Goal: Book appointment/travel/reservation

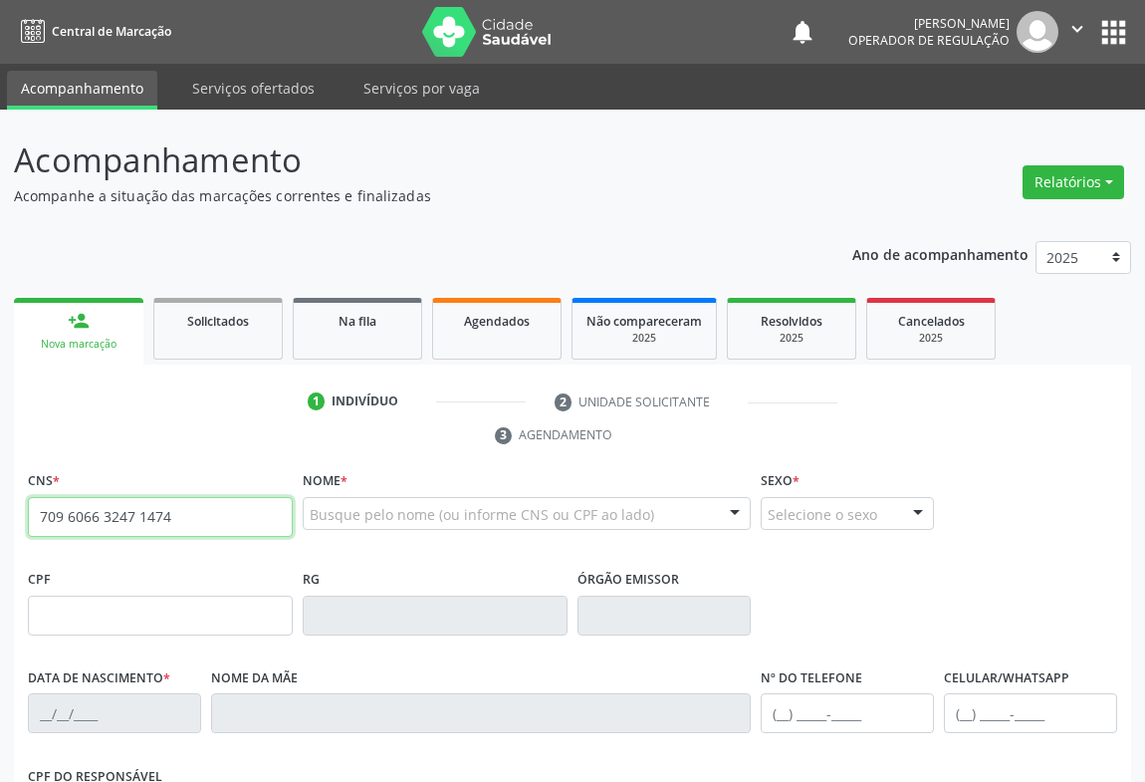
type input "709 6066 3247 1474"
type input "0305162187"
type input "06/04/1964"
type input "(74) 98848-1824"
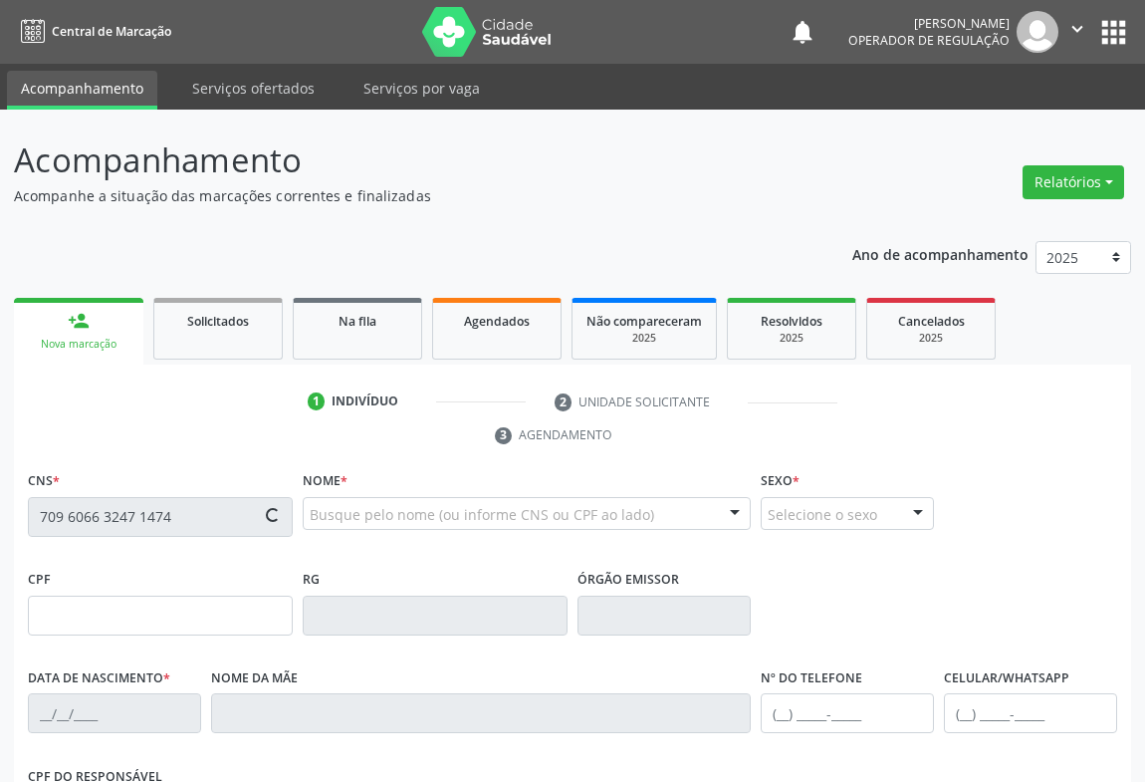
type input "978.570.685-00"
type input "268"
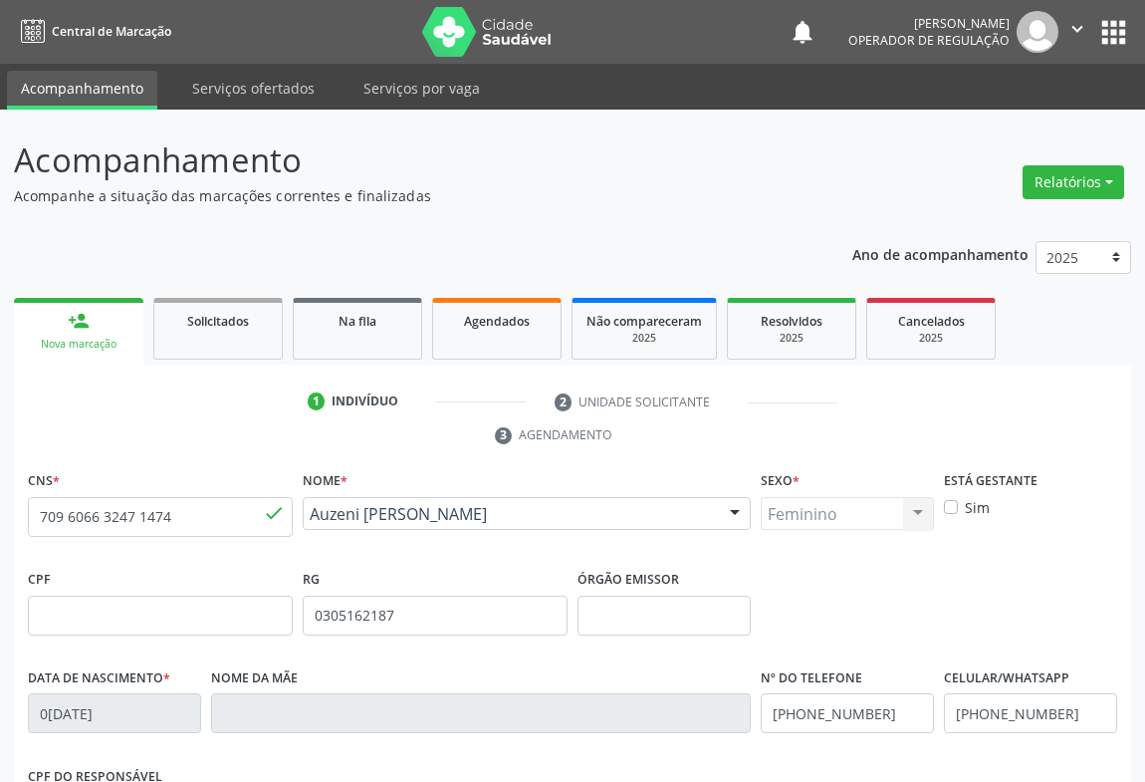
scroll to position [330, 0]
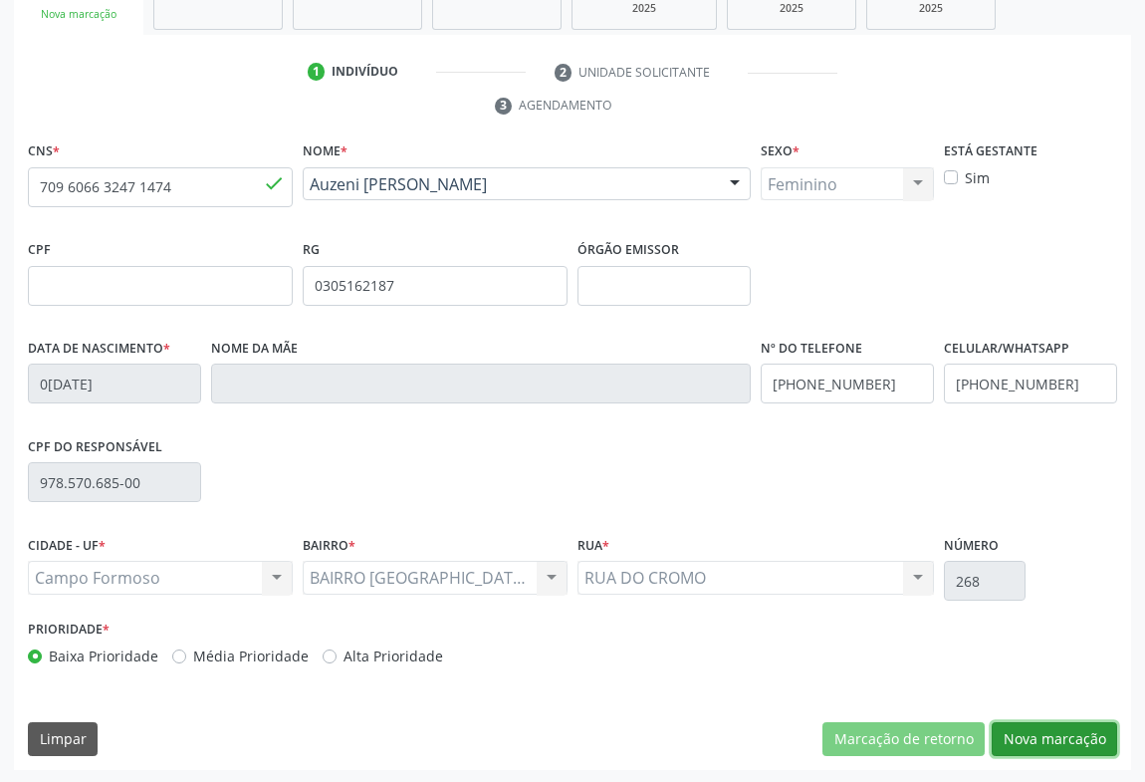
click at [1012, 734] on button "Nova marcação" at bounding box center [1054, 739] width 125 height 34
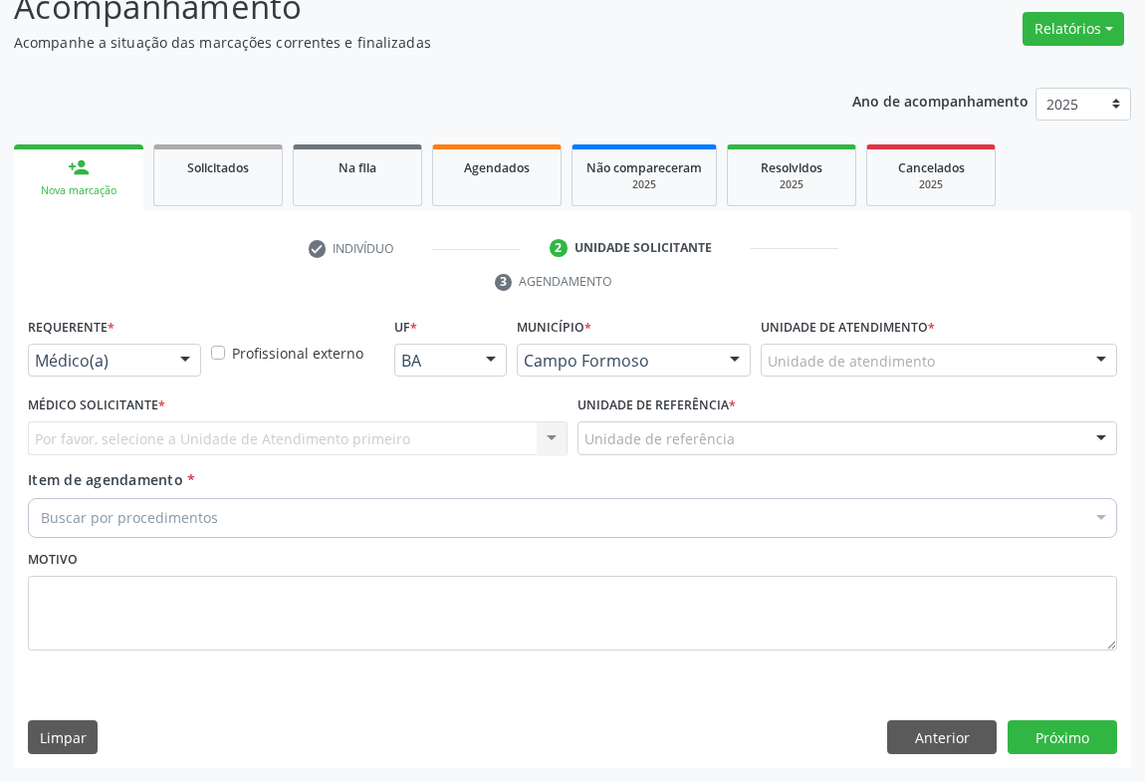
scroll to position [151, 0]
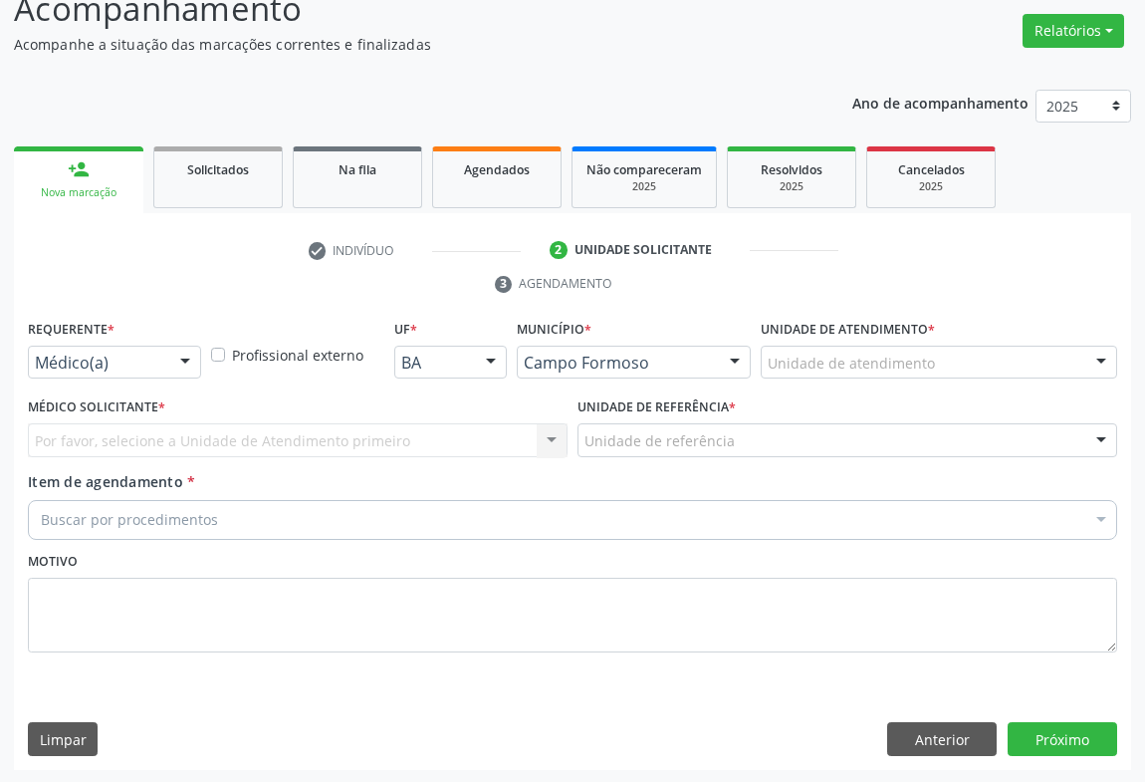
click at [188, 363] on div at bounding box center [185, 364] width 30 height 34
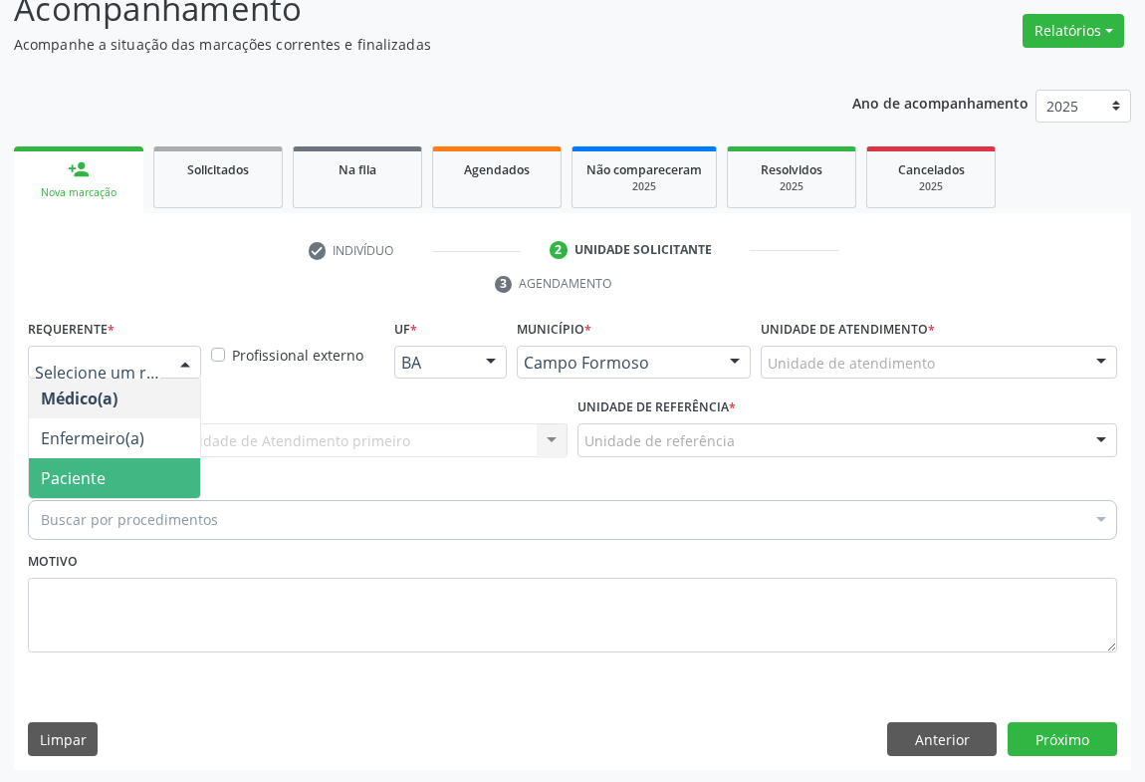
click at [133, 470] on span "Paciente" at bounding box center [114, 478] width 171 height 40
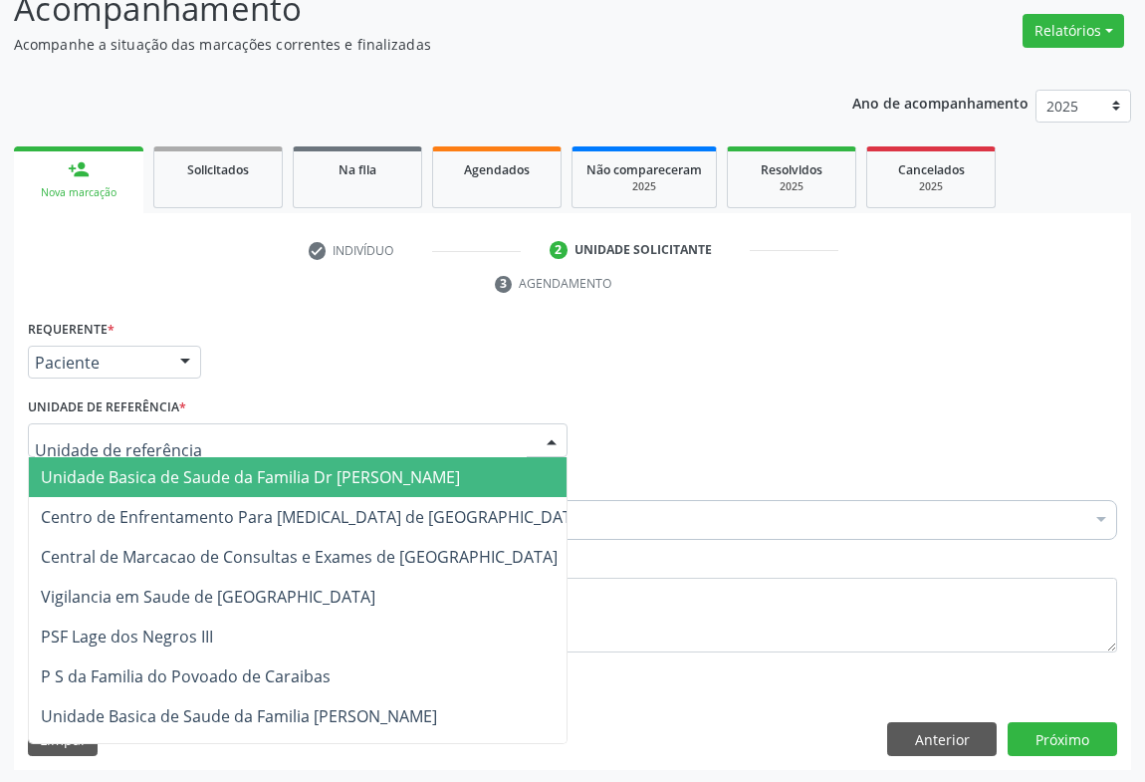
click at [562, 432] on div at bounding box center [552, 441] width 30 height 34
click at [389, 476] on span "Unidade Basica de Saude da Familia Dr [PERSON_NAME]" at bounding box center [250, 477] width 419 height 22
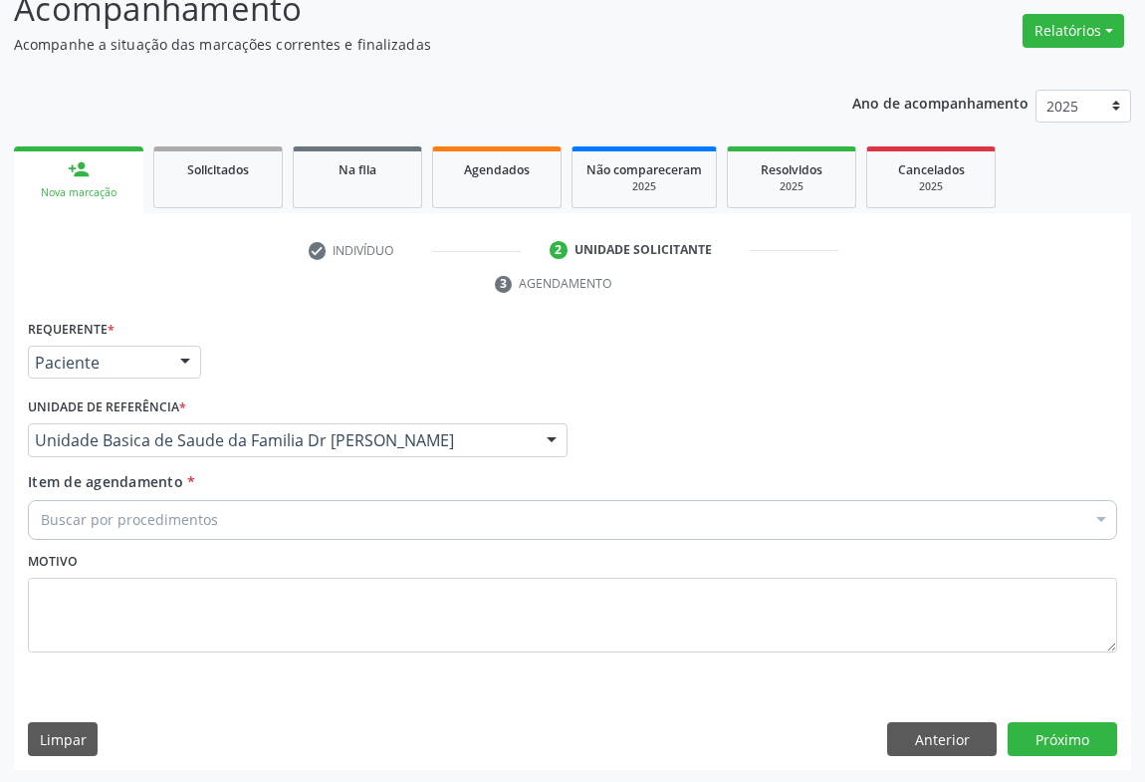
click at [292, 513] on div "Buscar por procedimentos" at bounding box center [573, 520] width 1090 height 40
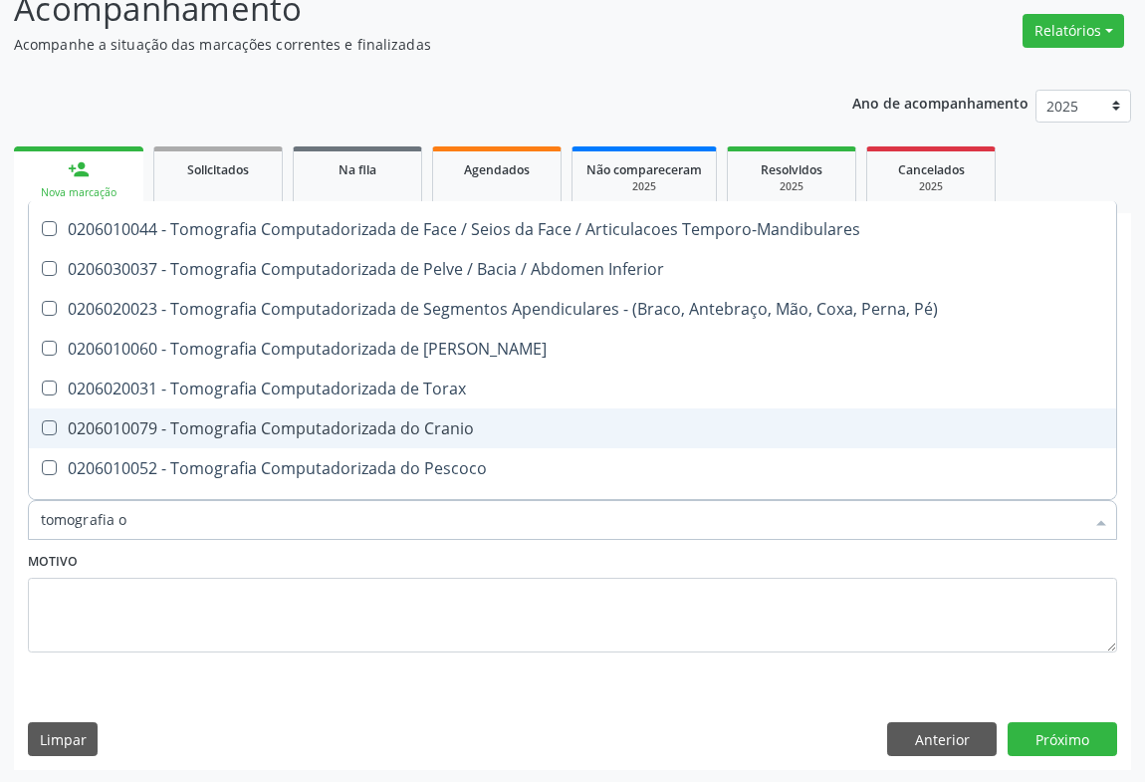
scroll to position [0, 0]
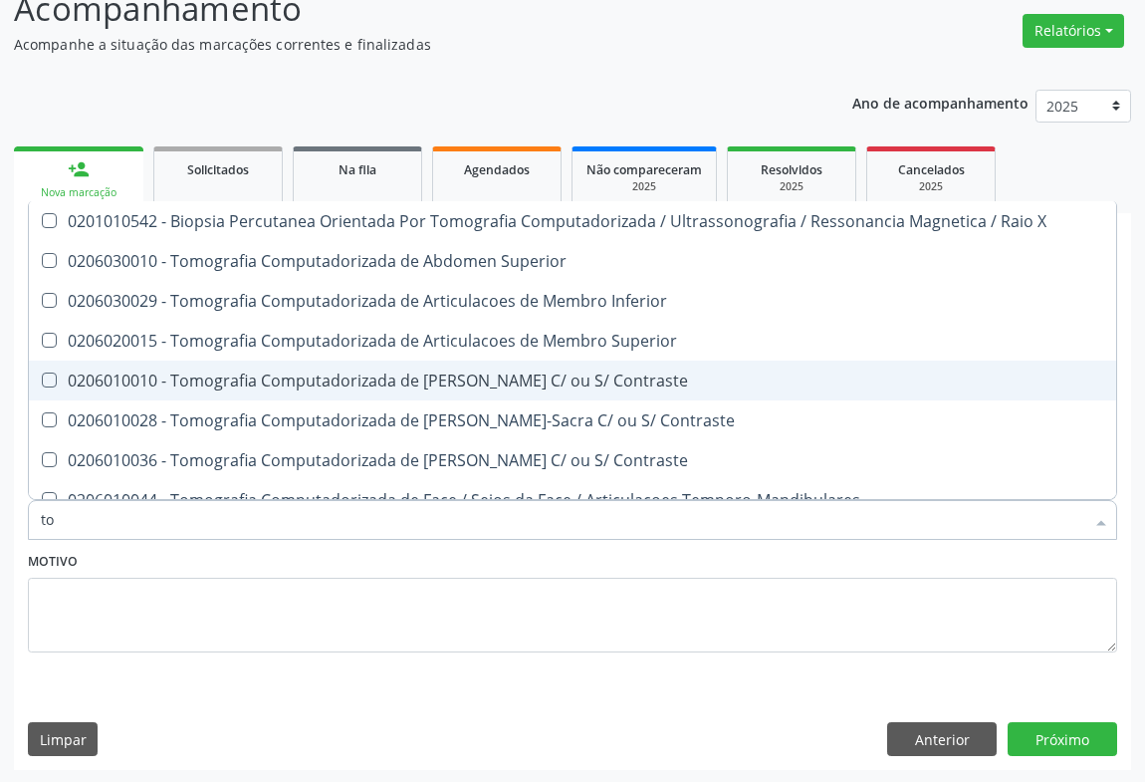
type input "t"
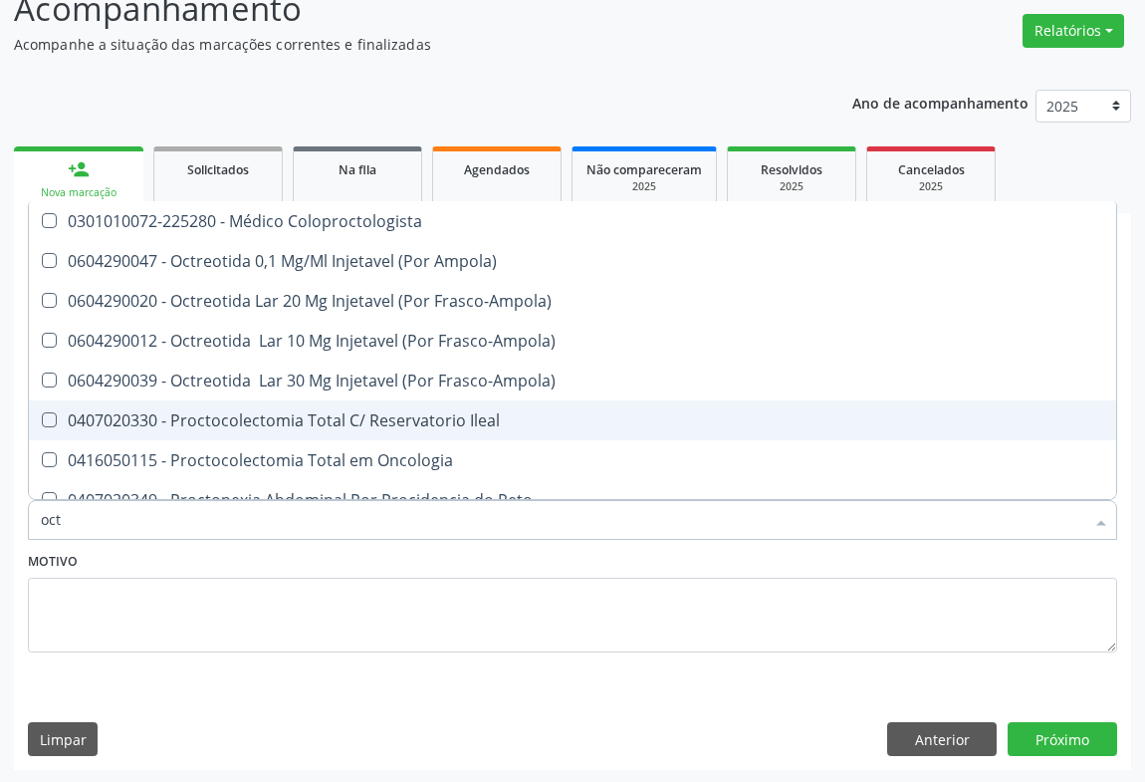
scroll to position [60, 0]
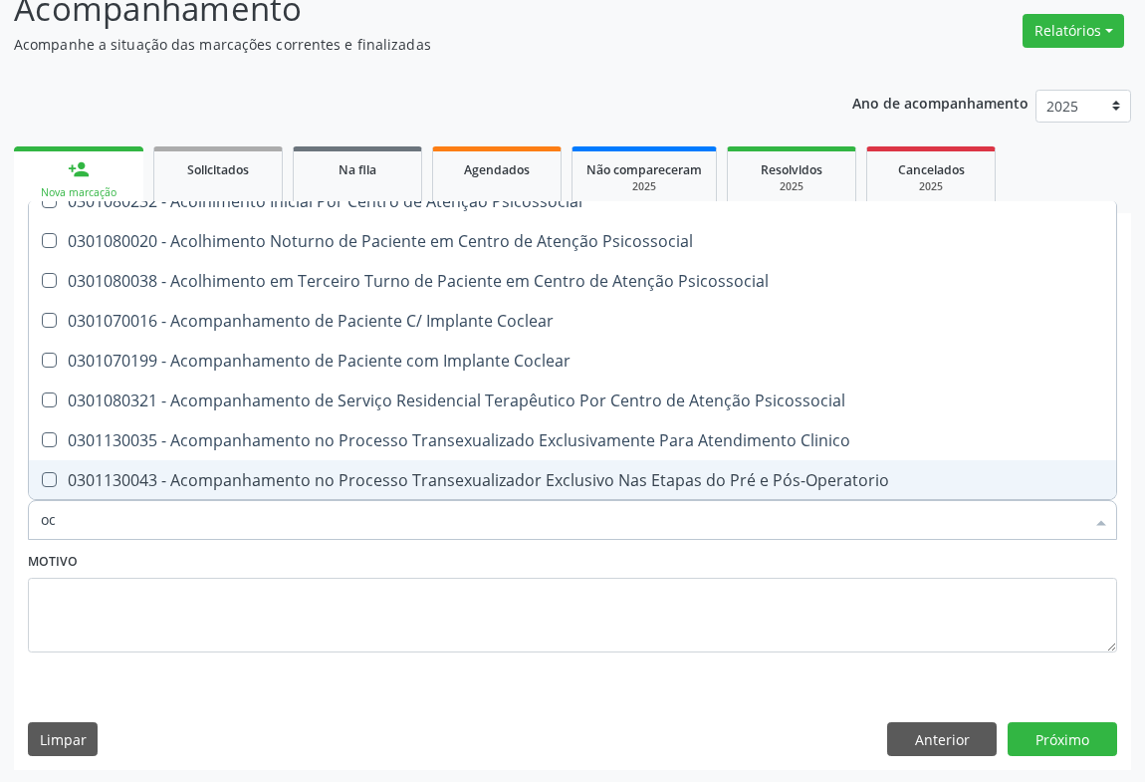
type input "o"
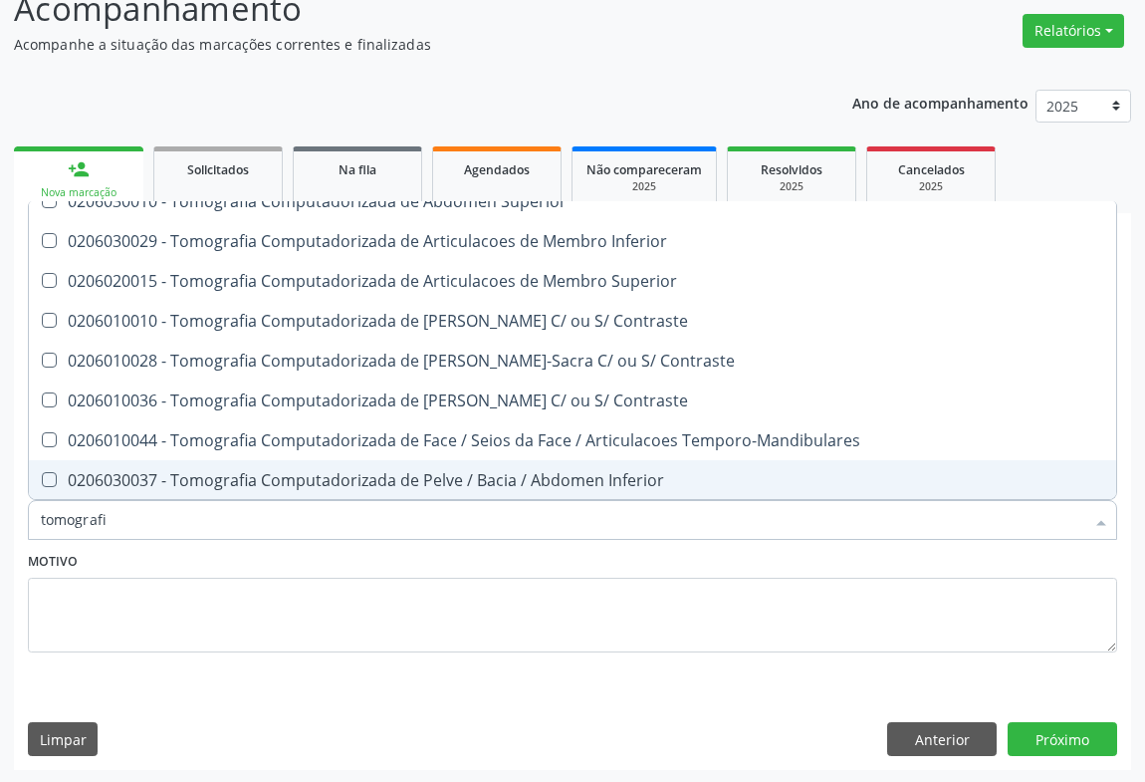
type input "tomografia"
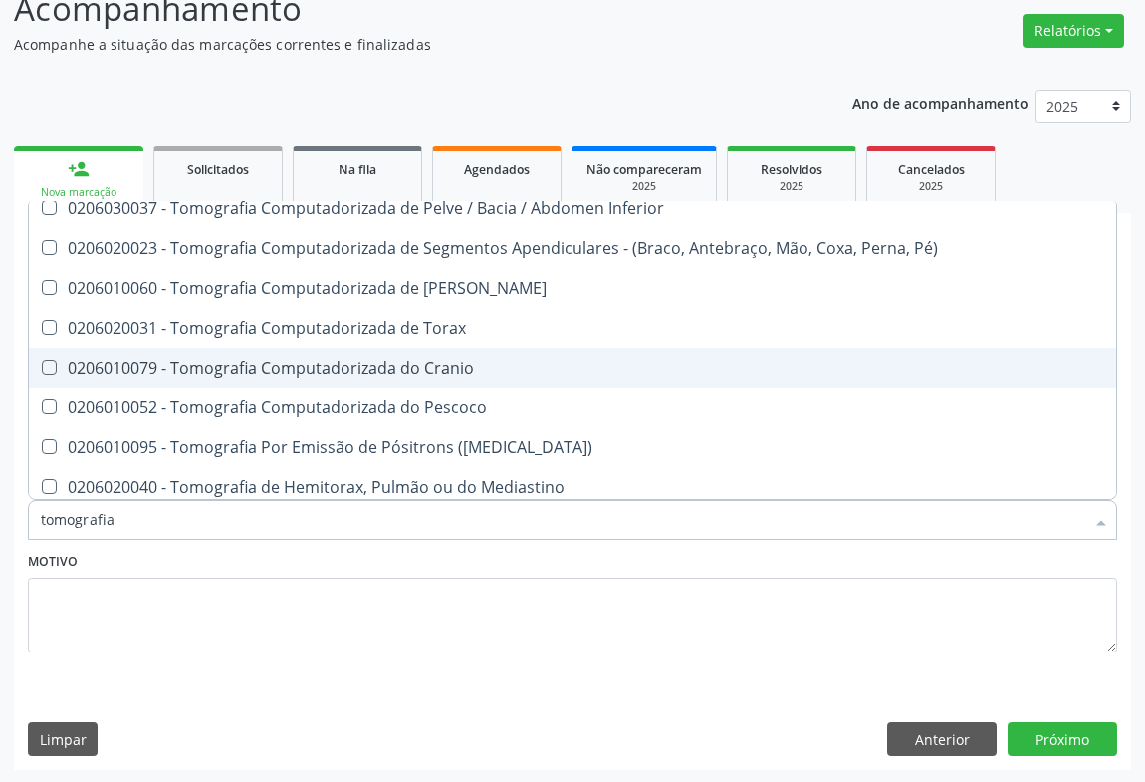
scroll to position [241, 0]
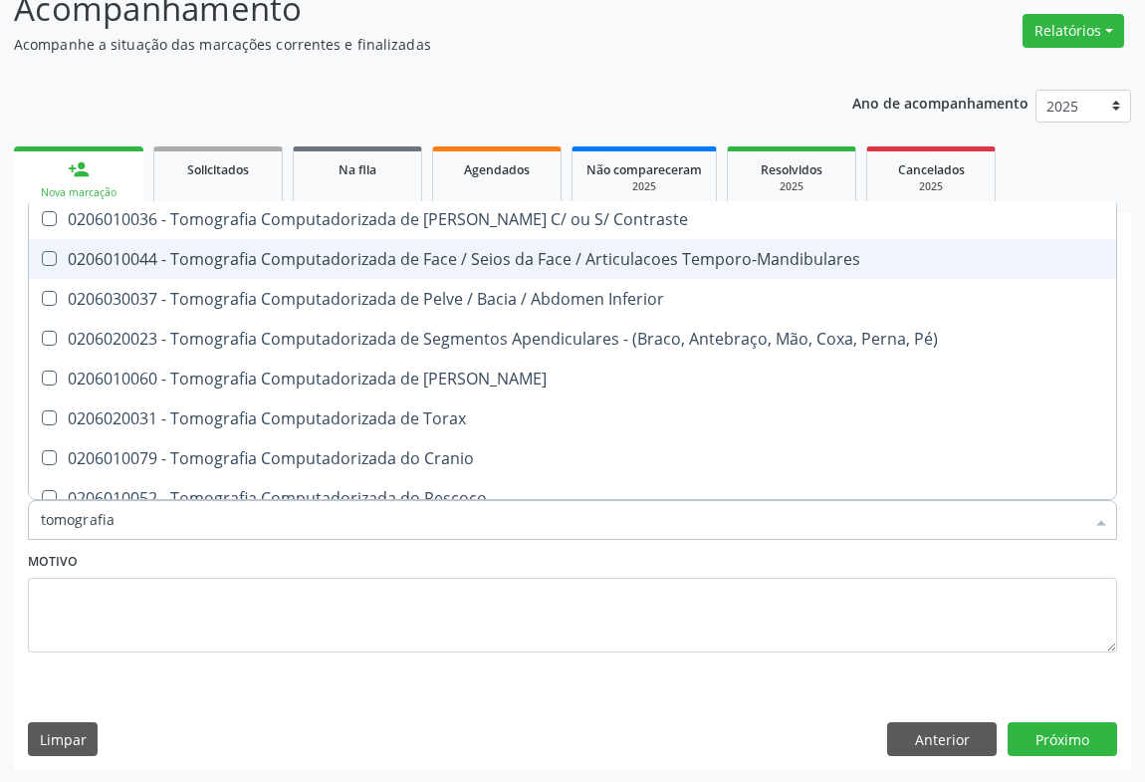
click at [529, 263] on div "0206010044 - Tomografia Computadorizada de Face / Seios da Face / Articulacoes …" at bounding box center [573, 259] width 1064 height 16
checkbox Temporo-Mandibulares "true"
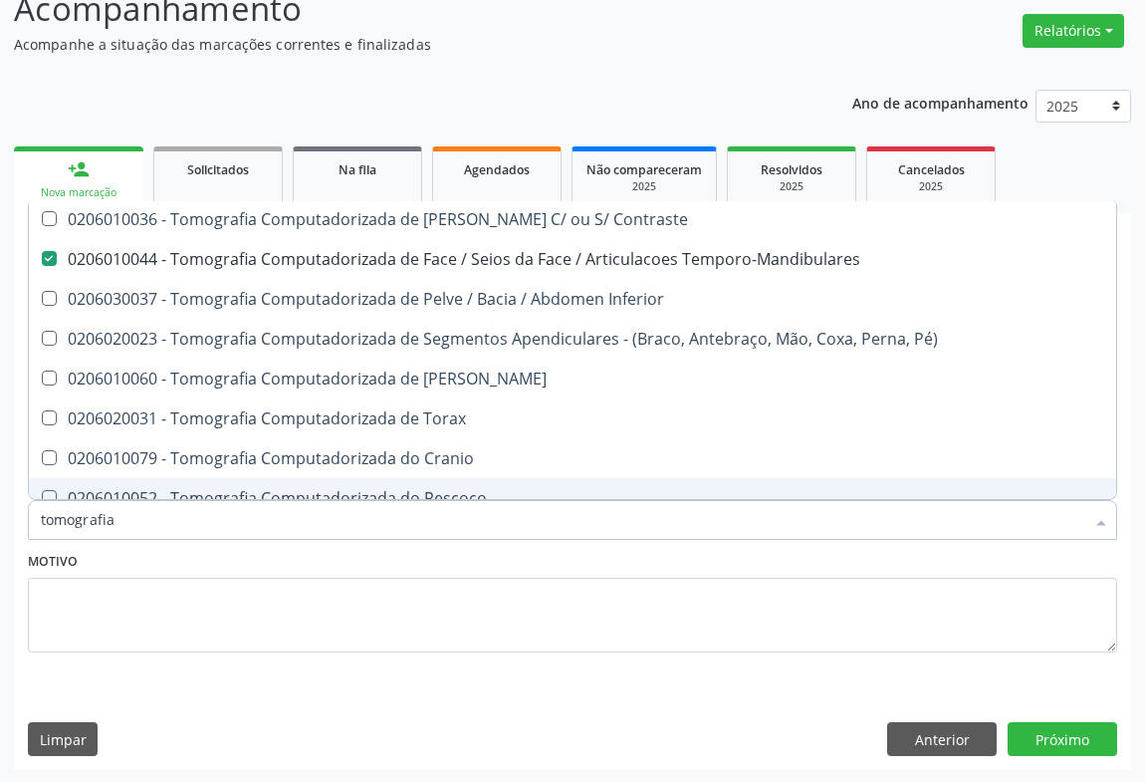
type input "tomografia"
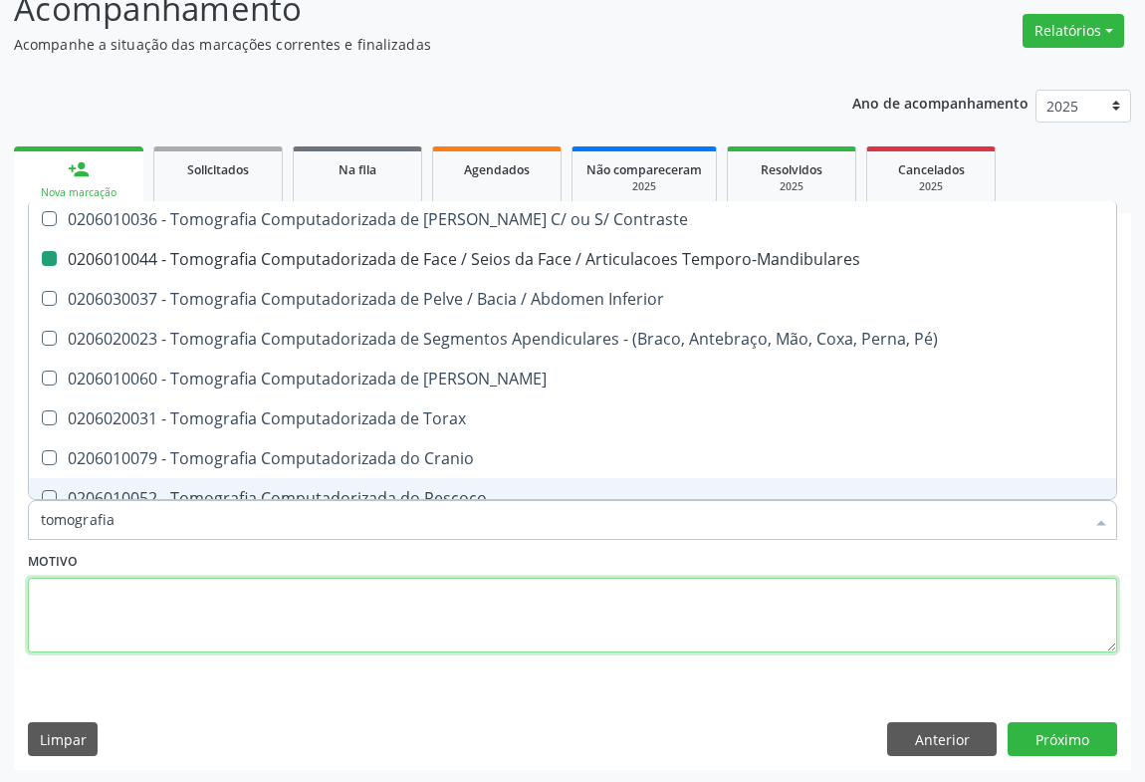
click at [449, 608] on textarea at bounding box center [573, 616] width 1090 height 76
checkbox Superior "true"
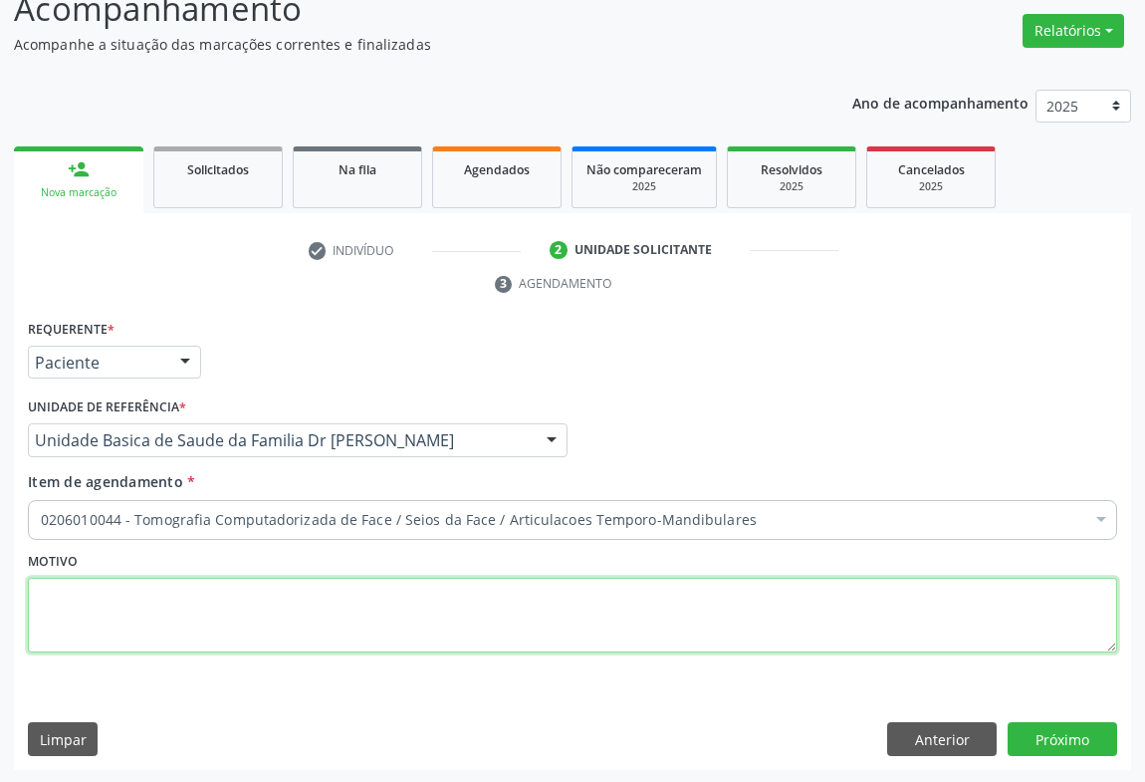
scroll to position [0, 0]
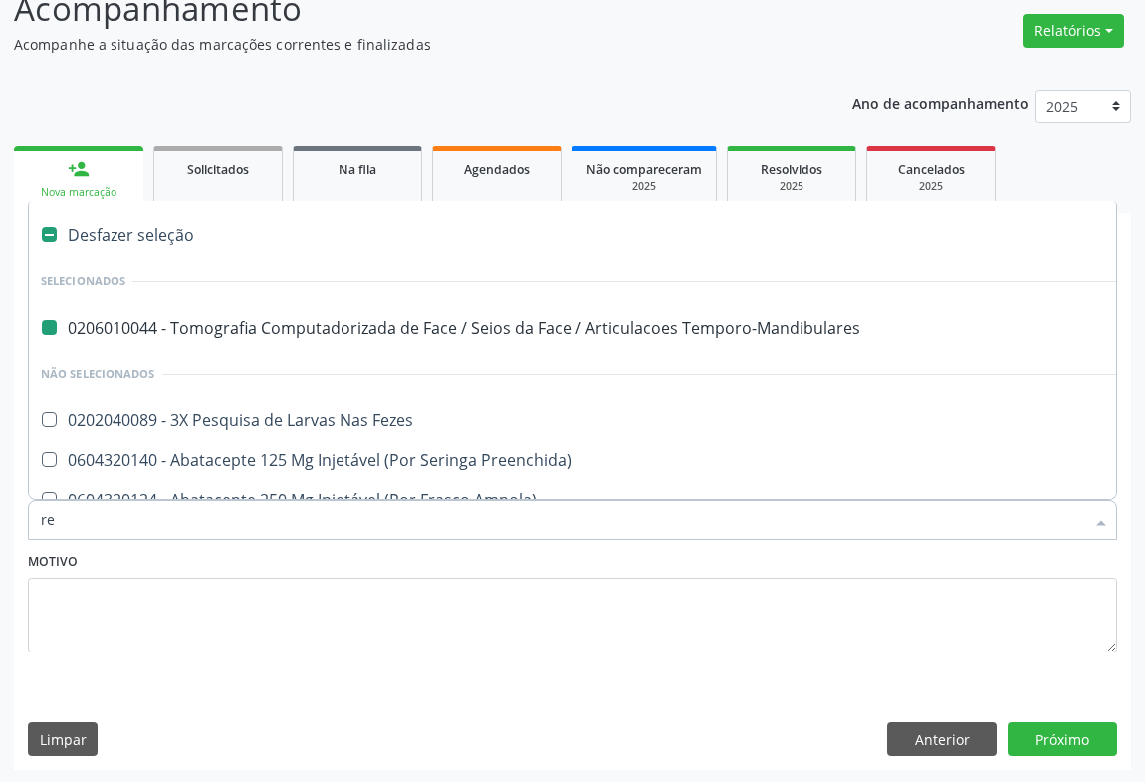
type input "ret"
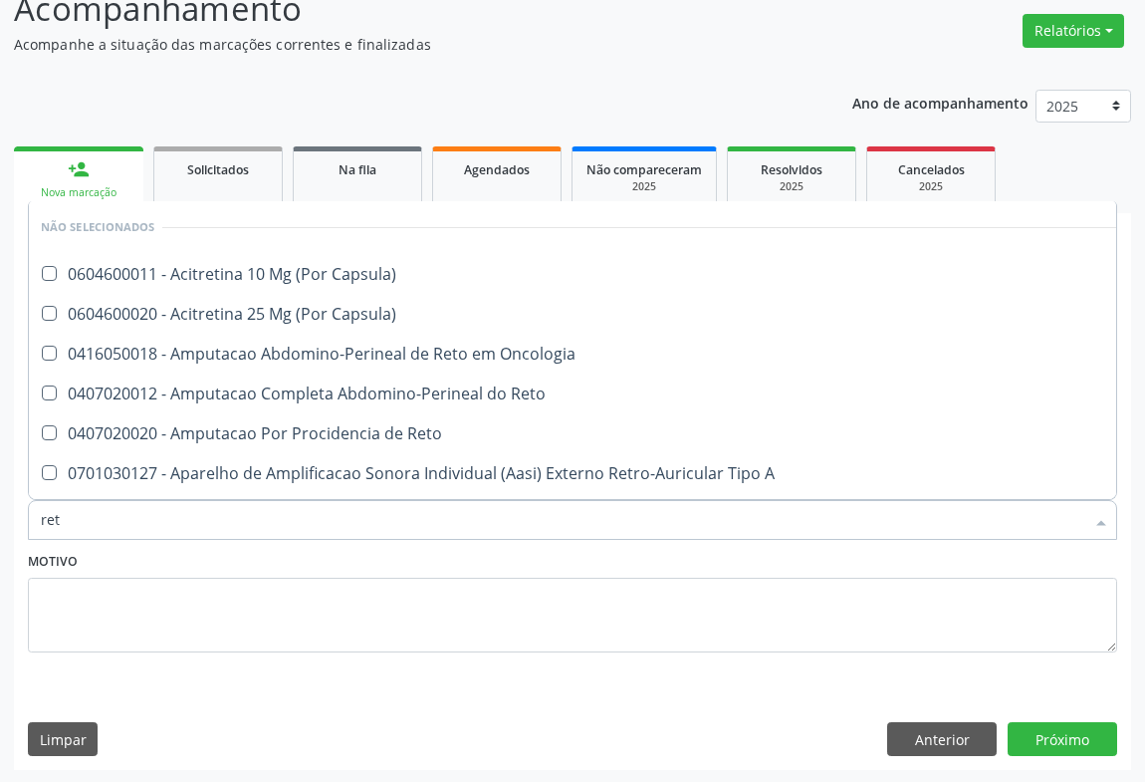
checkbox Capsula\) "false"
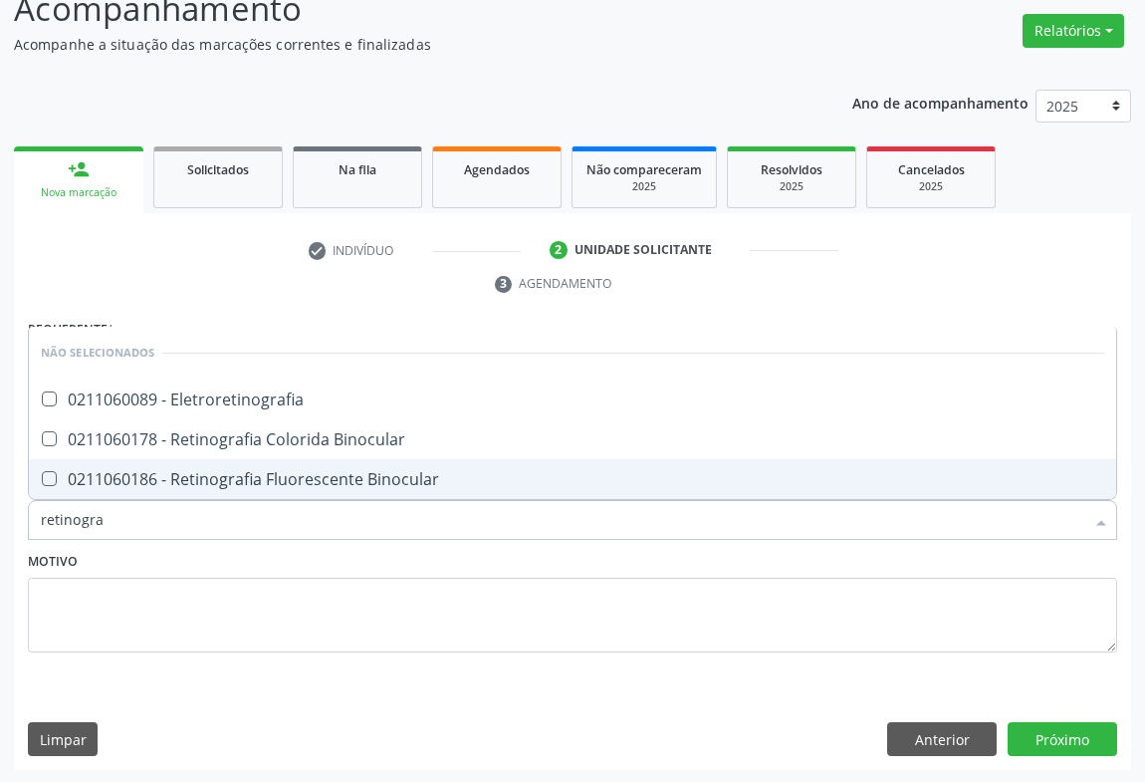
type input "retinograf"
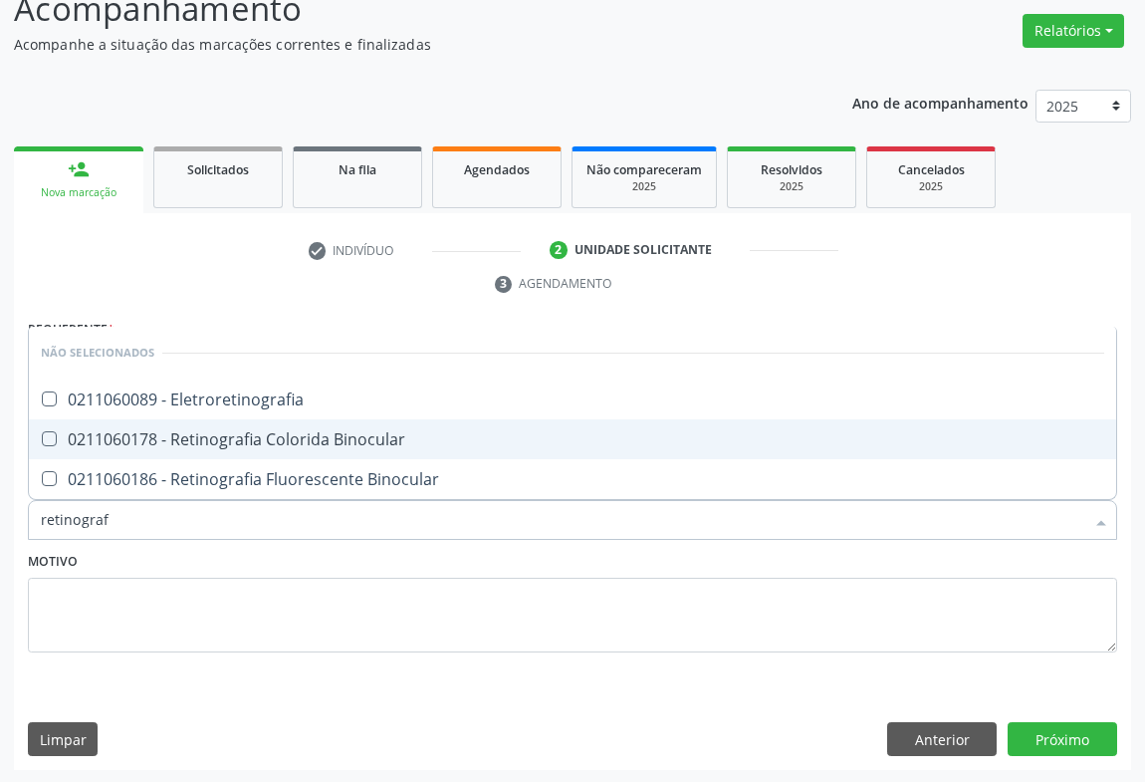
click at [306, 441] on div "0211060178 - Retinografia Colorida Binocular" at bounding box center [573, 439] width 1064 height 16
checkbox Binocular "true"
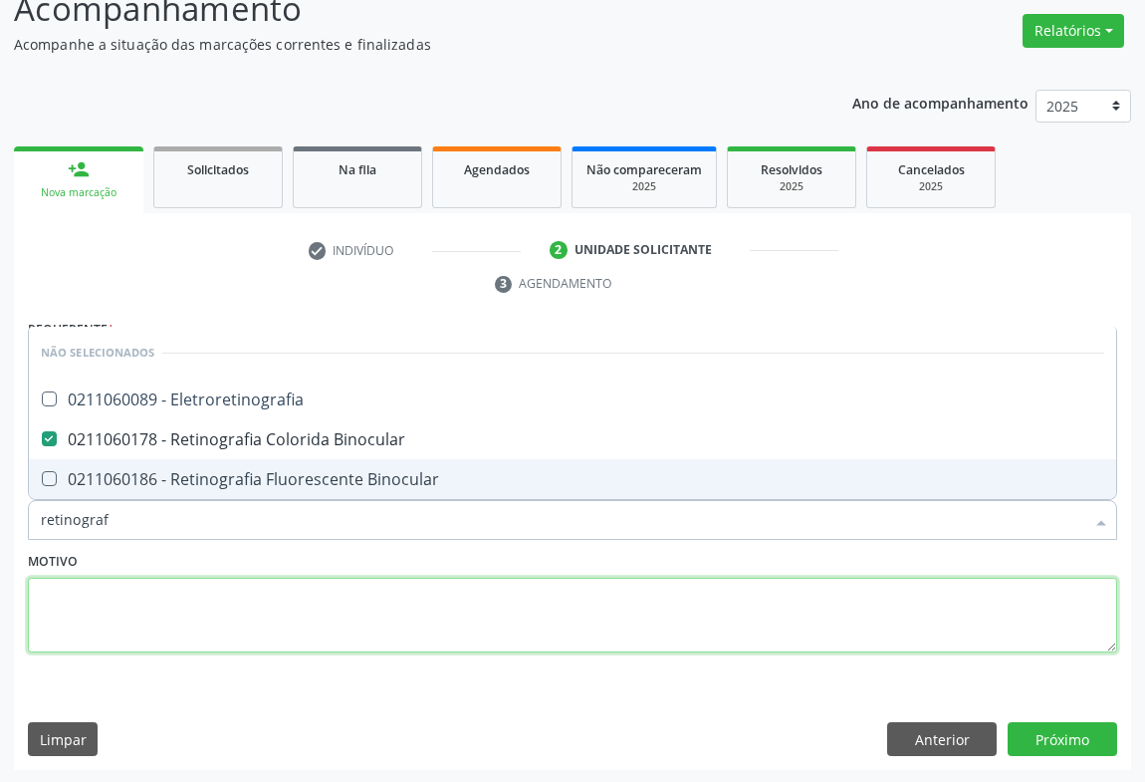
click at [162, 605] on textarea at bounding box center [573, 616] width 1090 height 76
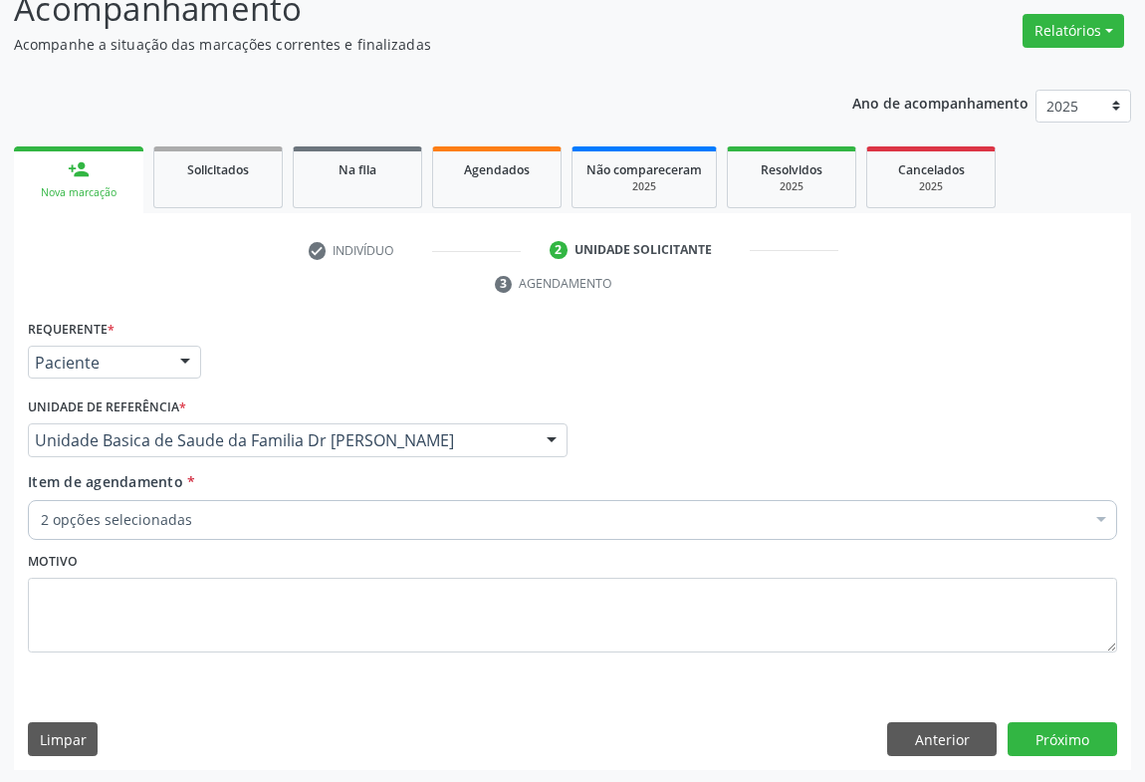
click at [174, 526] on div "2 opções selecionadas" at bounding box center [573, 520] width 1090 height 40
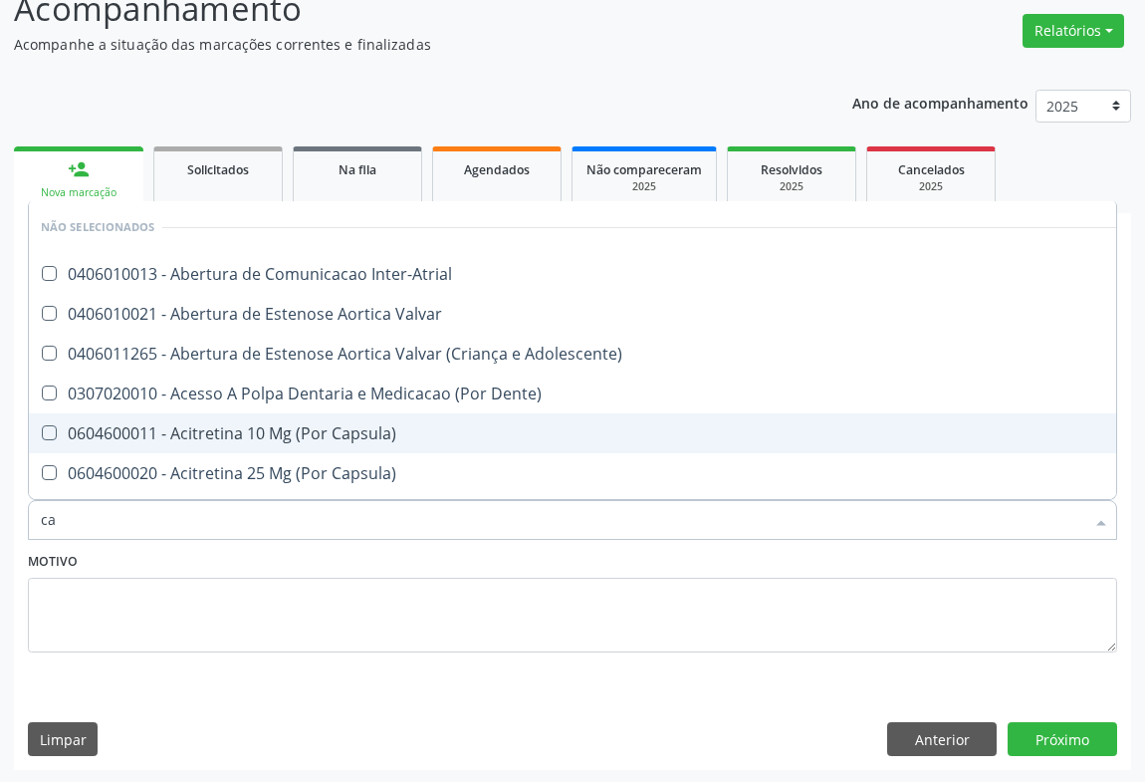
type input "cam"
checkbox Inter-Atrial "false"
checkbox Valvar "false"
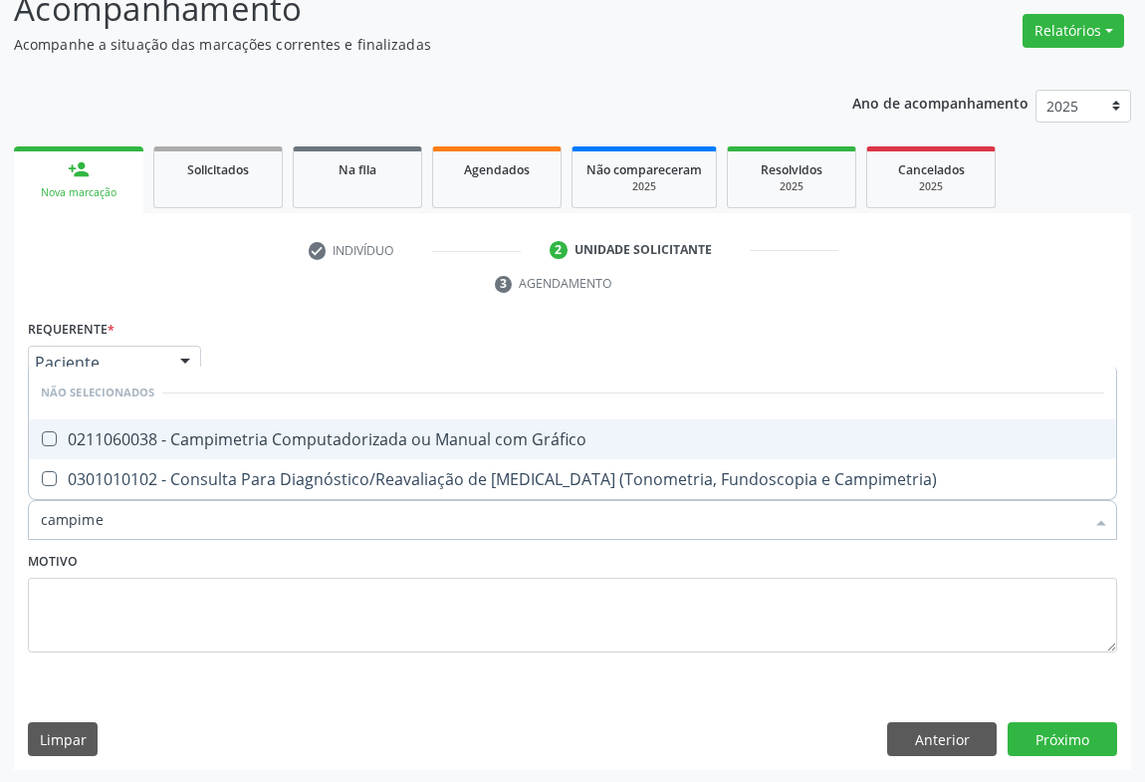
type input "campimet"
click at [237, 444] on div "0211060038 - Campimetria Computadorizada ou Manual com Gráfico" at bounding box center [573, 439] width 1064 height 16
checkbox Gráfico "true"
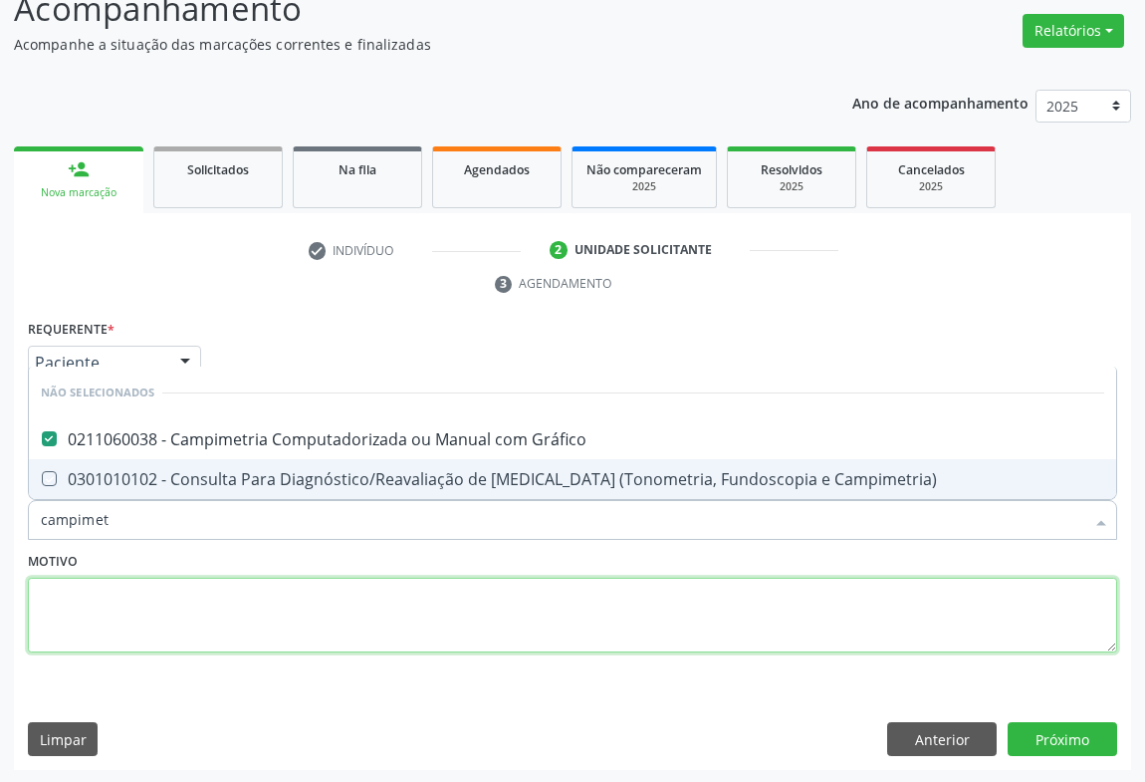
click at [124, 624] on textarea at bounding box center [573, 616] width 1090 height 76
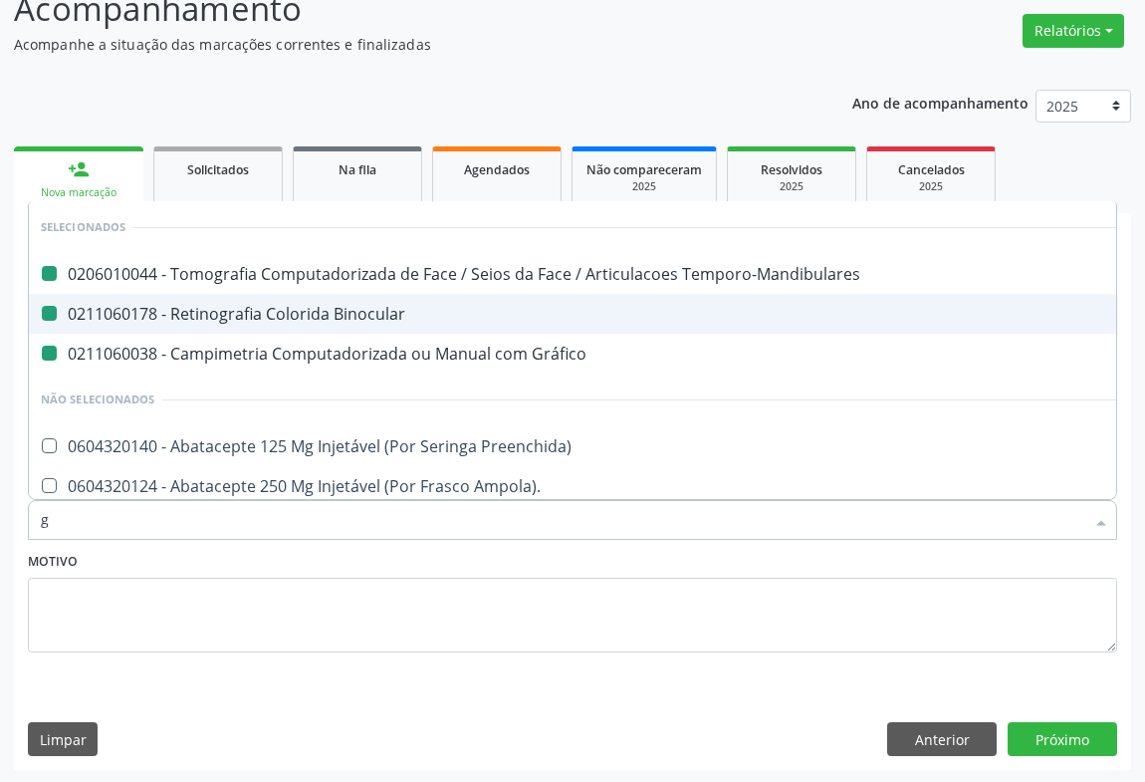
type input "gi"
checkbox Temporo-Mandibulares "false"
checkbox Binocular "false"
checkbox Gráfico "false"
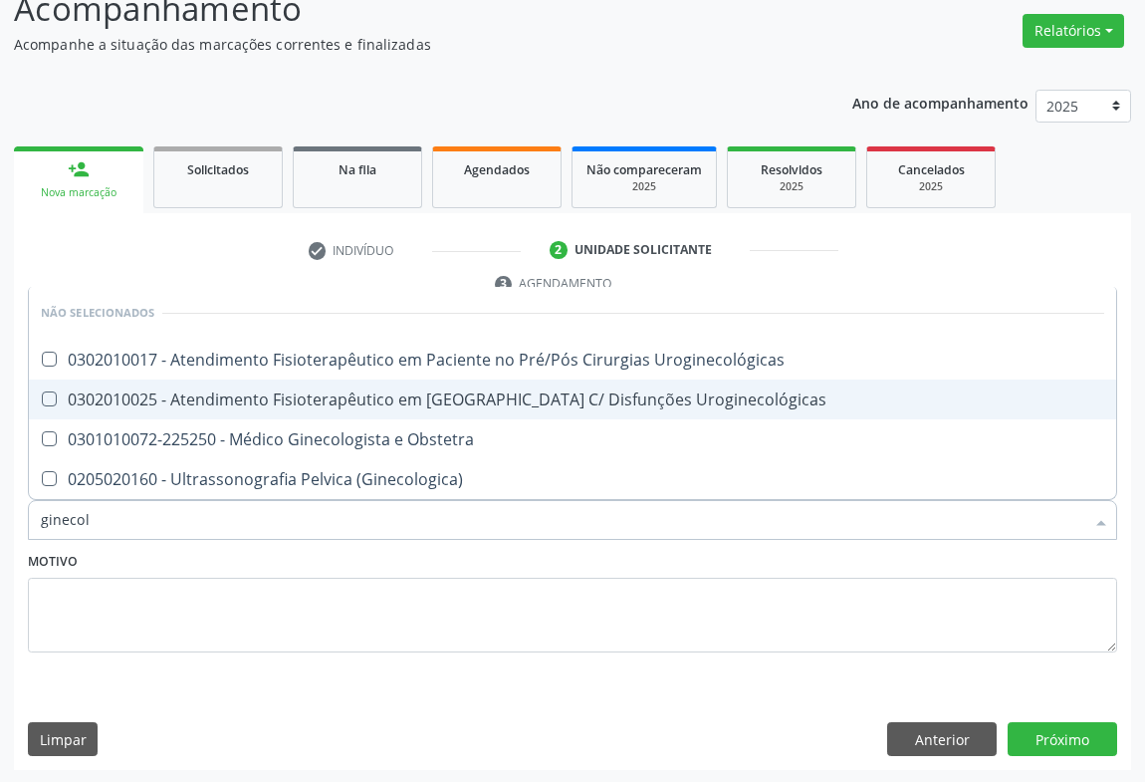
type input "ginecolo"
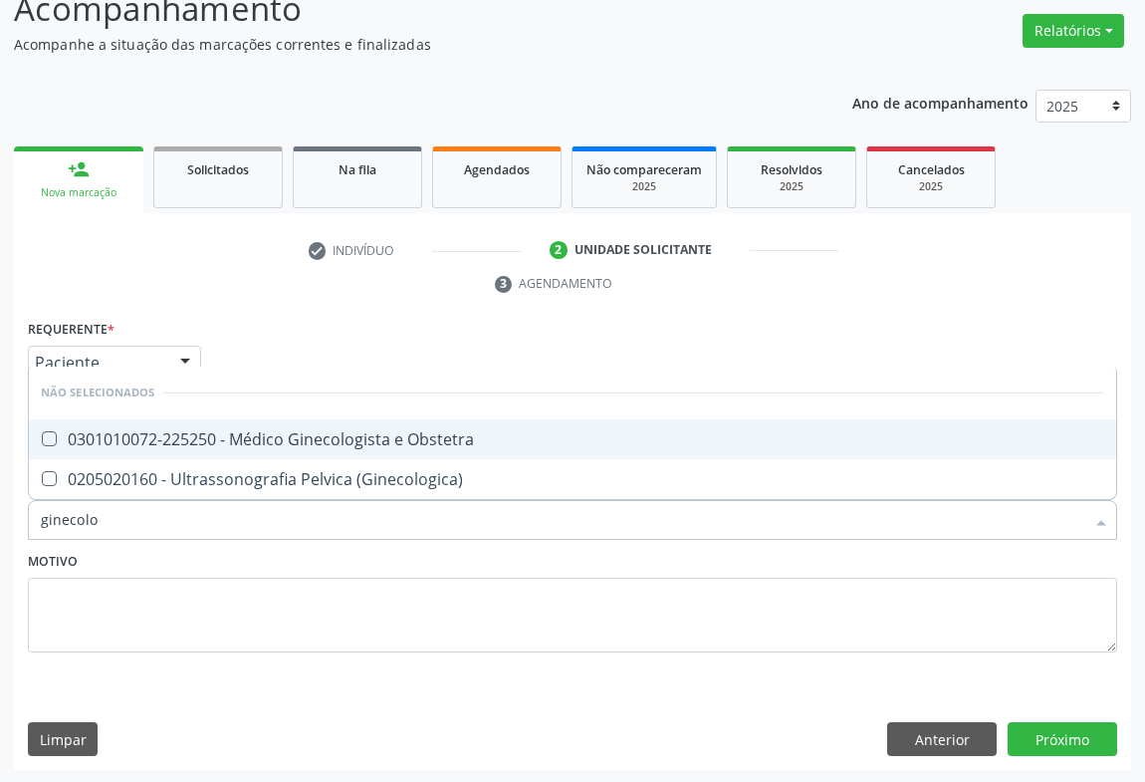
click at [212, 442] on div "0301010072-225250 - Médico Ginecologista e Obstetra" at bounding box center [573, 439] width 1064 height 16
checkbox Obstetra "true"
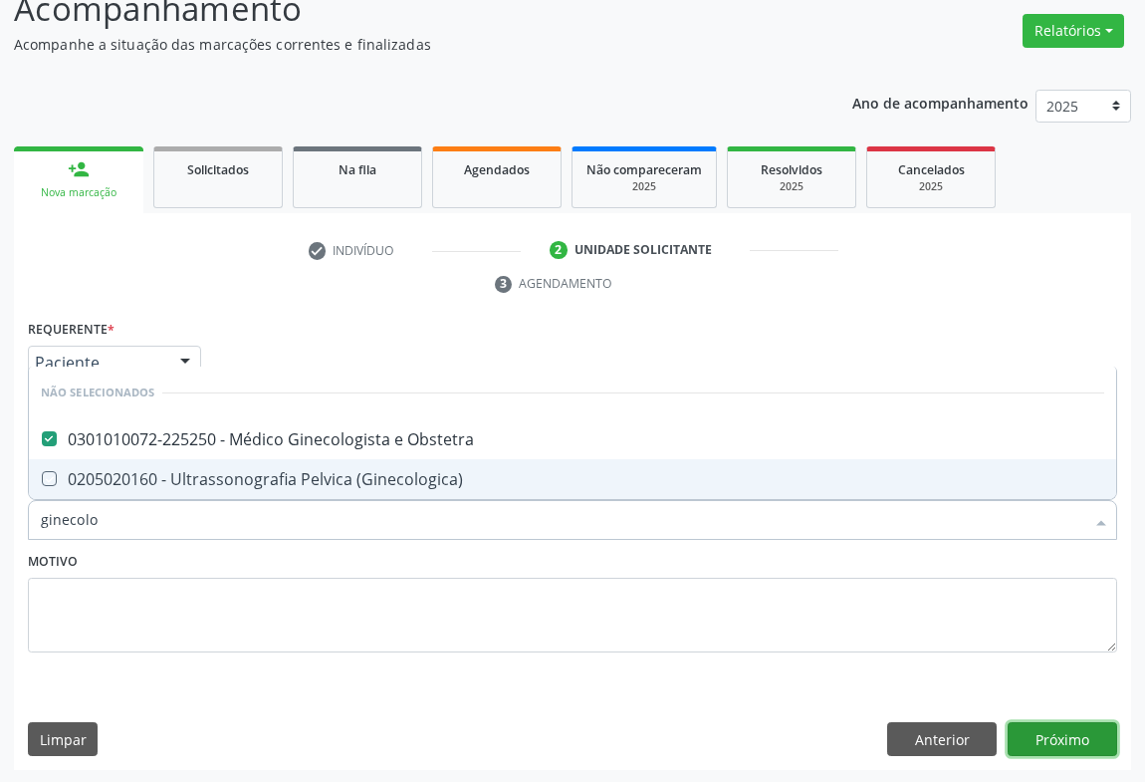
click at [1023, 734] on button "Próximo" at bounding box center [1063, 739] width 110 height 34
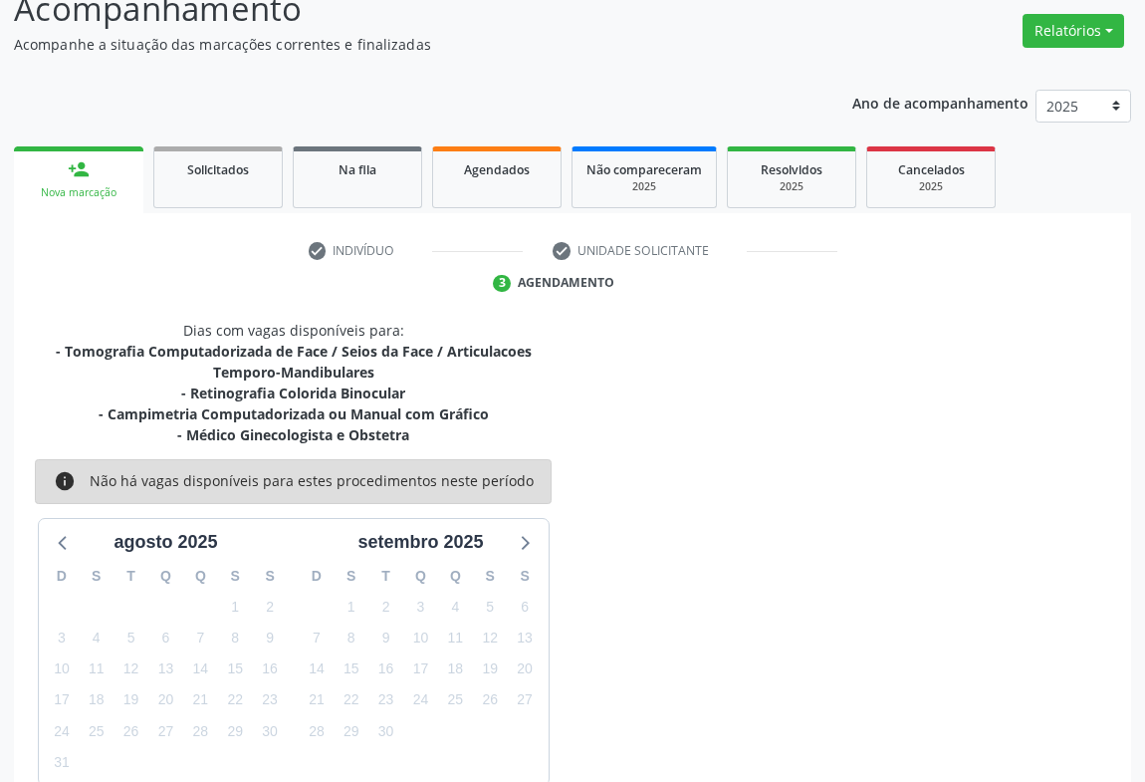
scroll to position [258, 0]
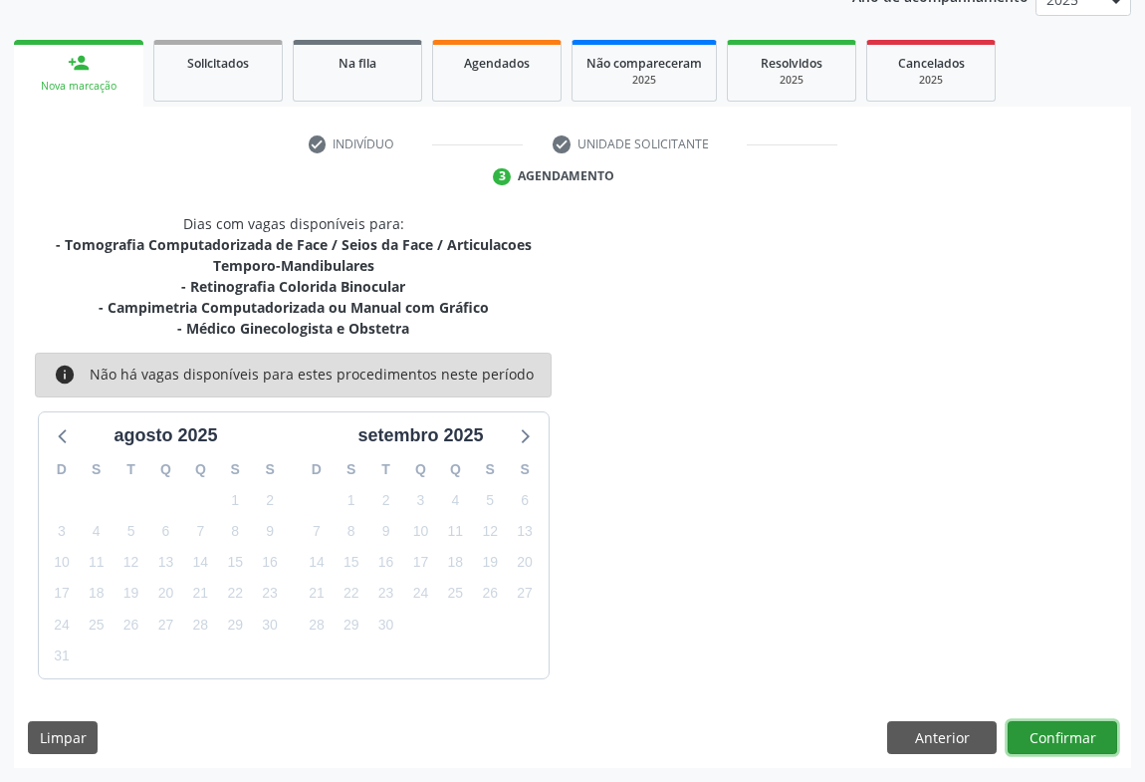
click at [1064, 729] on button "Confirmar" at bounding box center [1063, 738] width 110 height 34
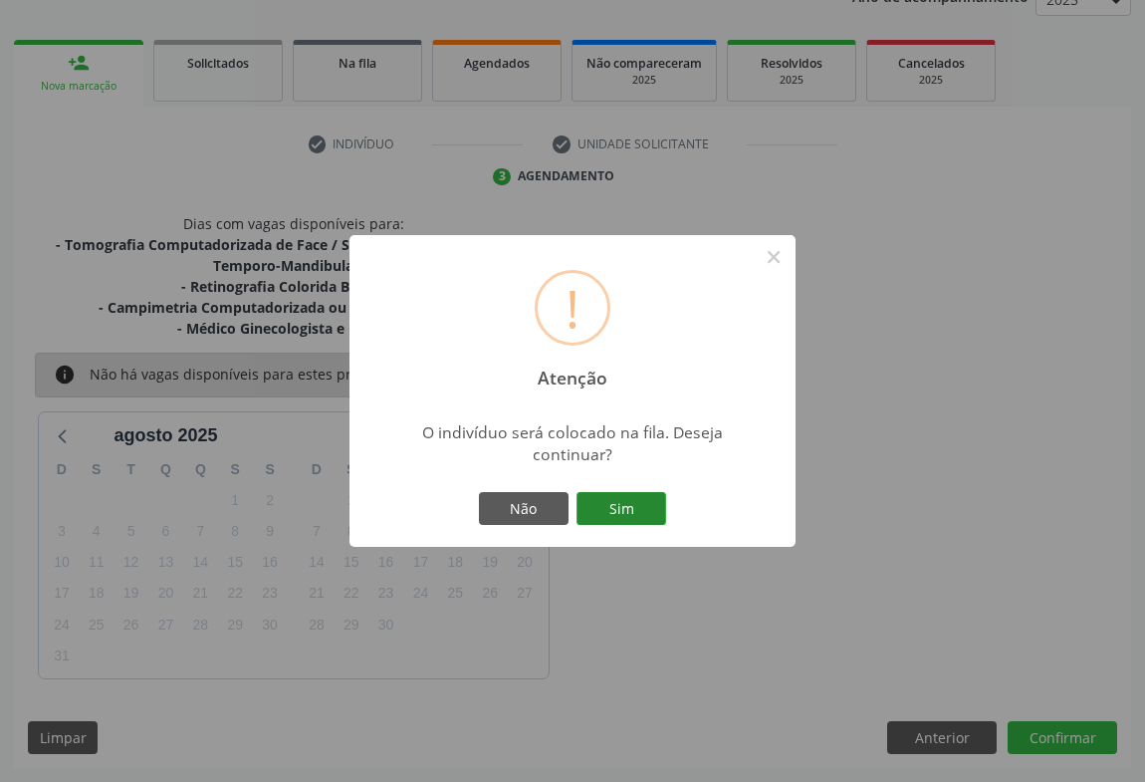
click at [598, 509] on button "Sim" at bounding box center [622, 509] width 90 height 34
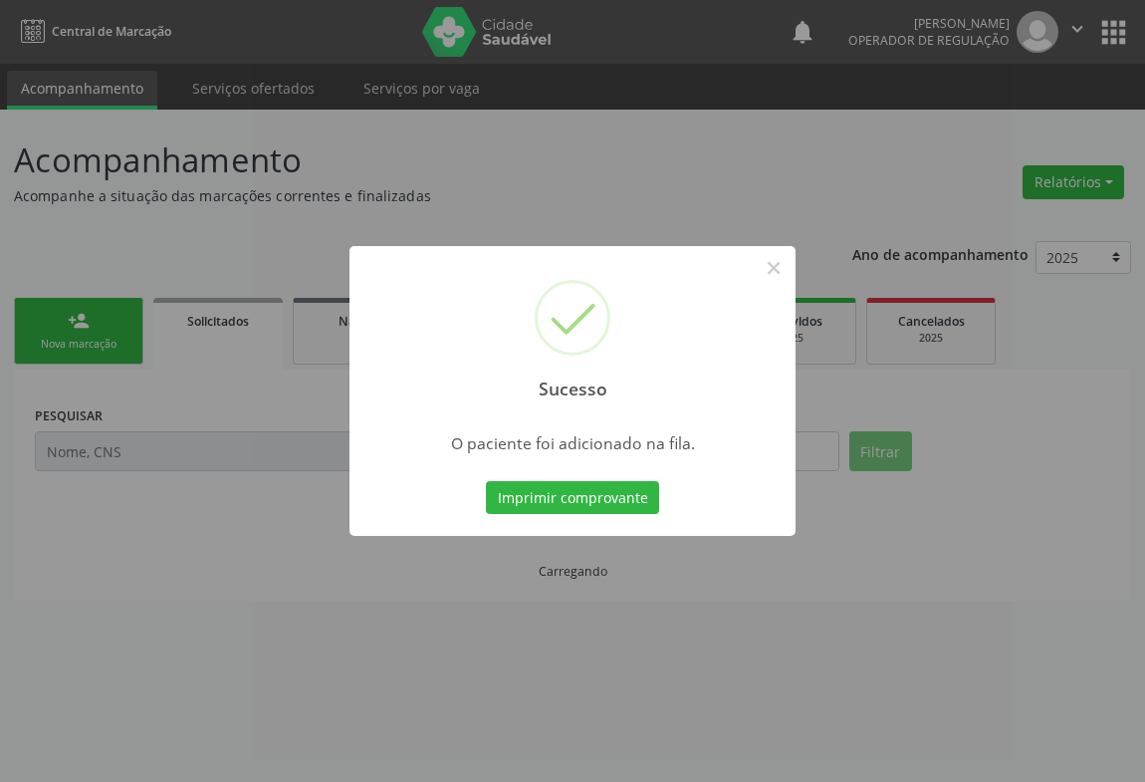
scroll to position [0, 0]
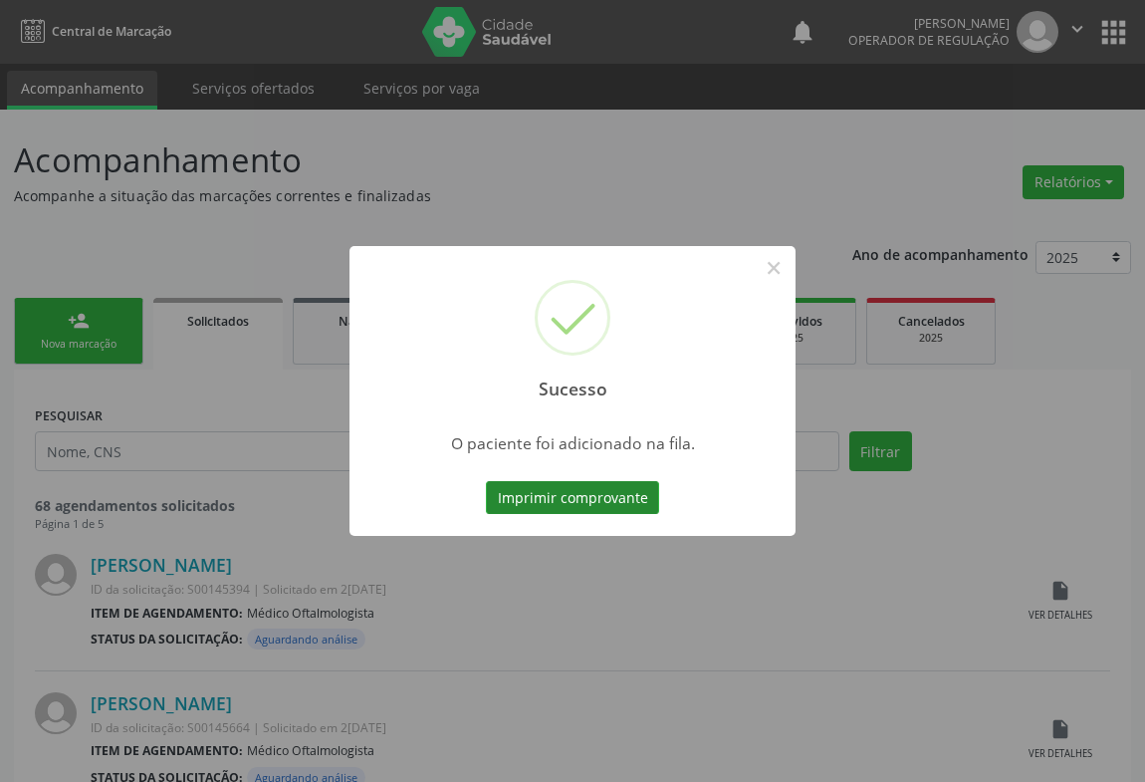
click at [568, 491] on button "Imprimir comprovante" at bounding box center [572, 498] width 173 height 34
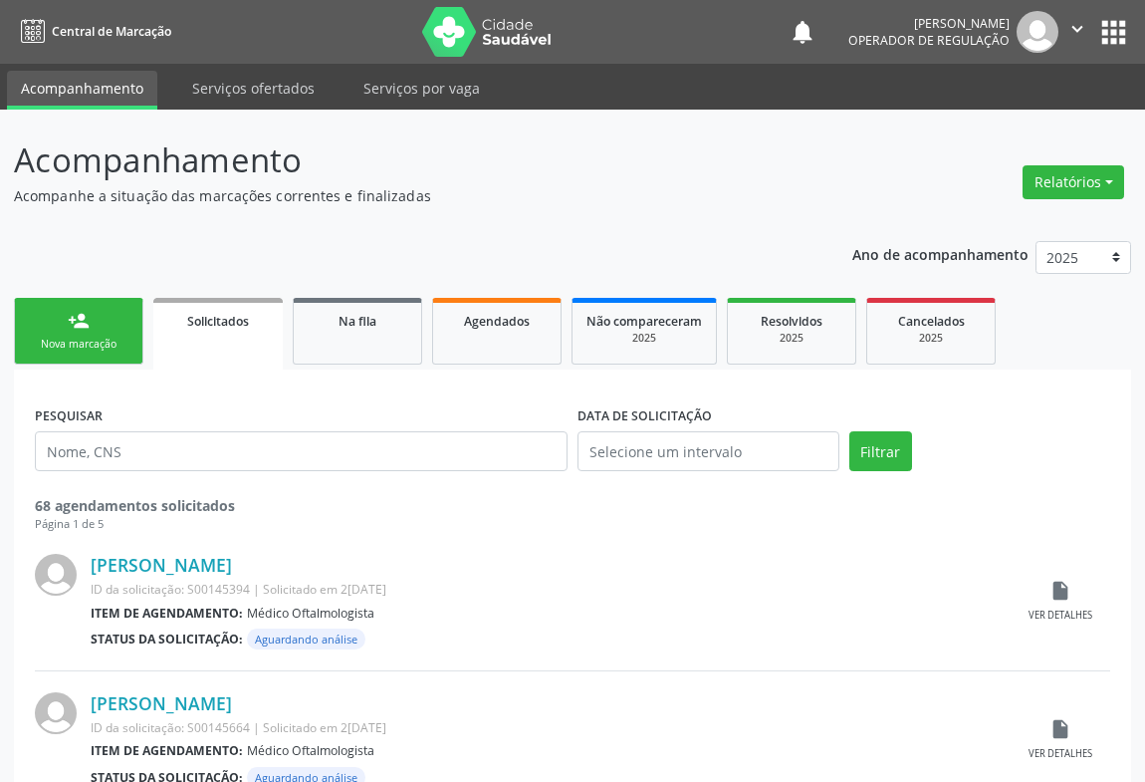
click at [72, 317] on div "person_add" at bounding box center [79, 321] width 22 height 22
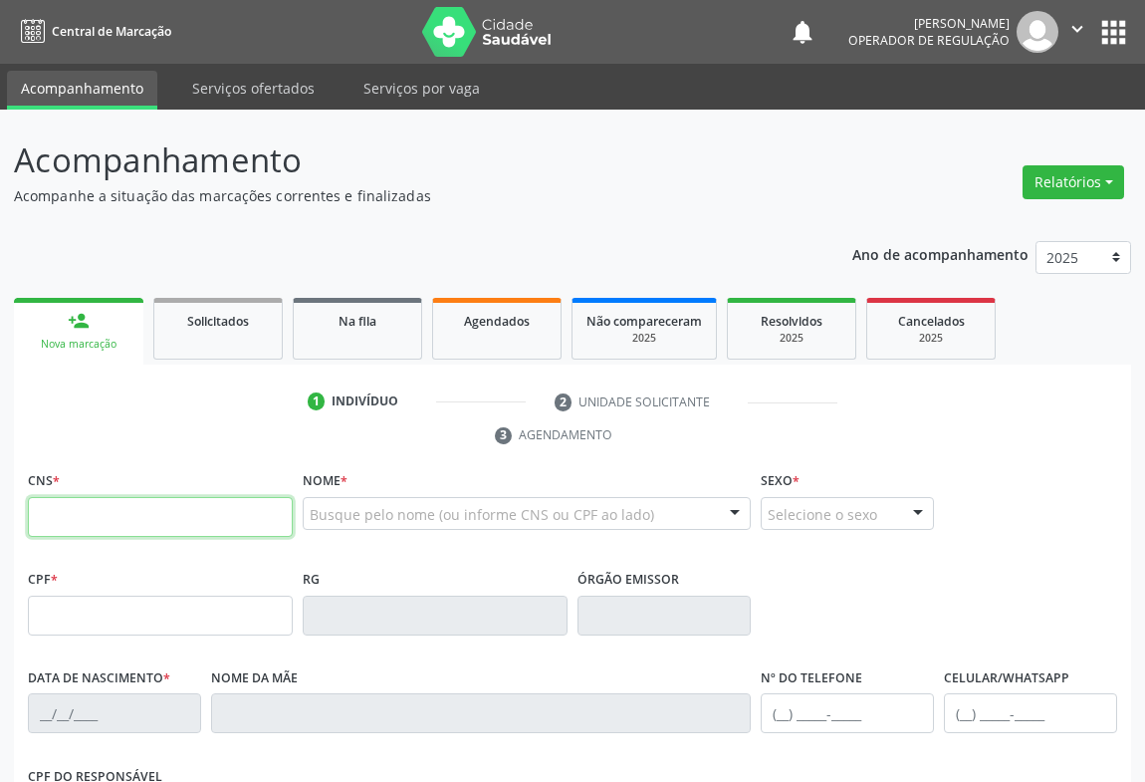
click at [77, 505] on input "text" at bounding box center [160, 517] width 265 height 40
type input "701 0068 6170 3594"
type input "0308083326"
type input "15/02/1947"
type input "(74) 99135-2593"
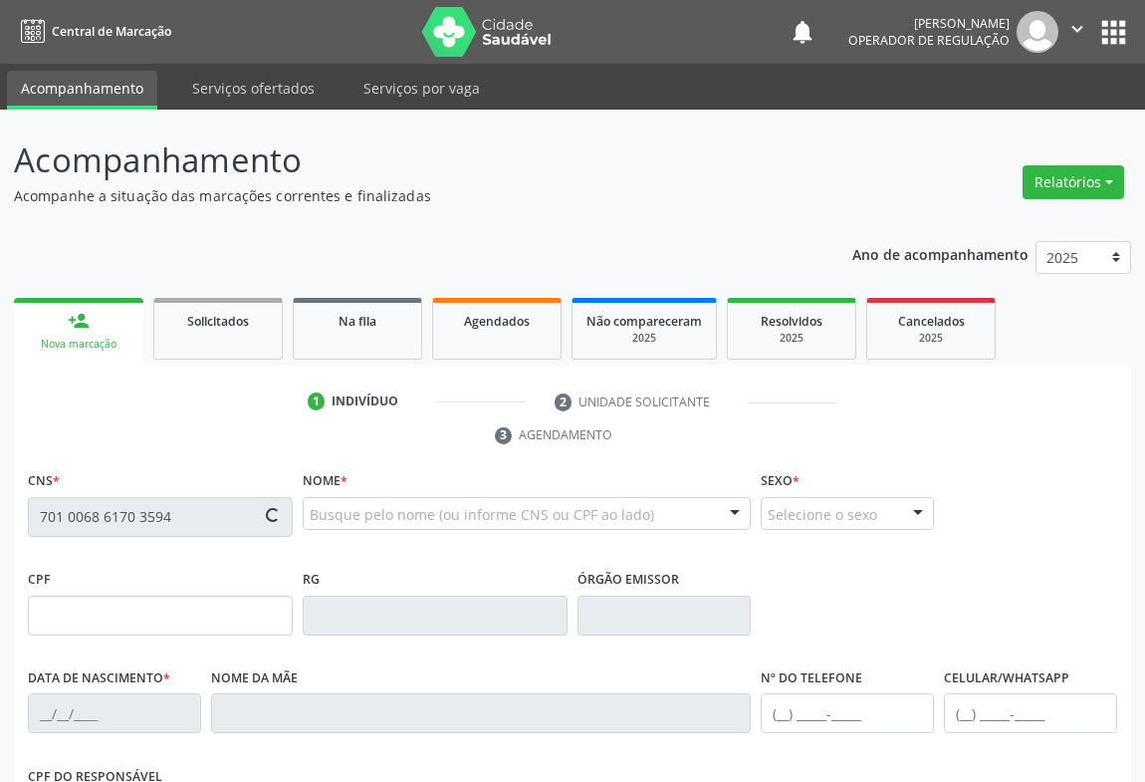
type input "(74) 99135-2593"
type input "S/N"
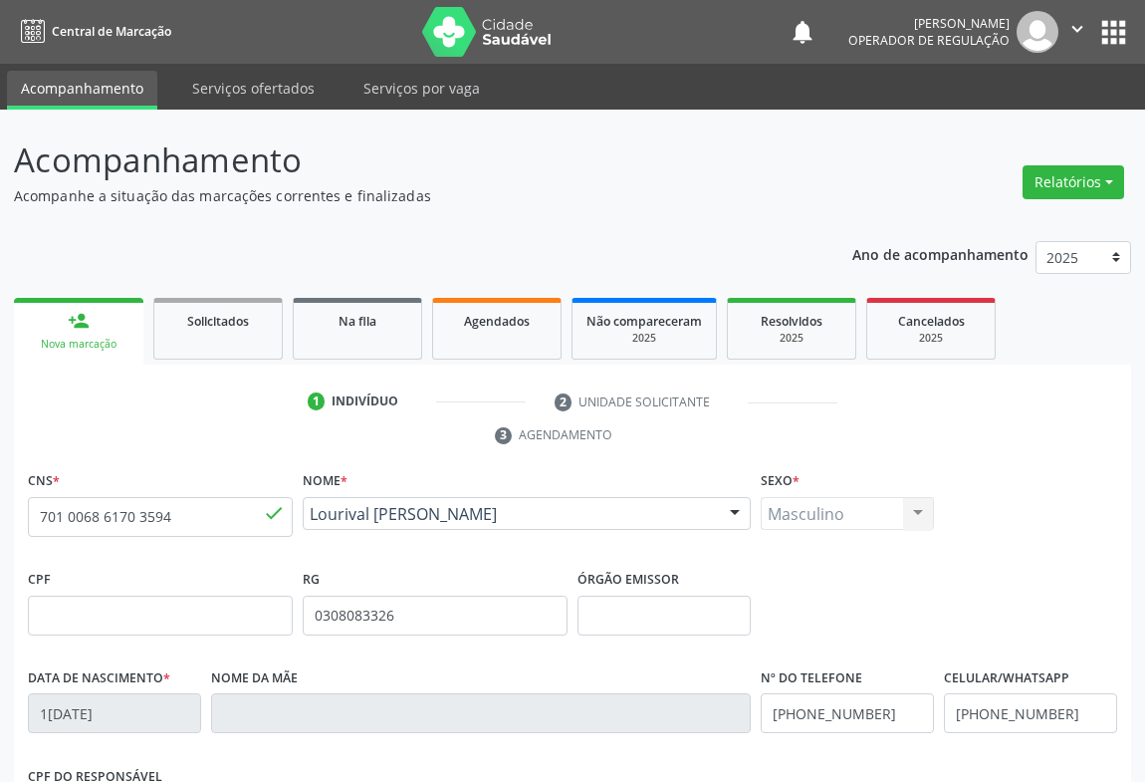
scroll to position [330, 0]
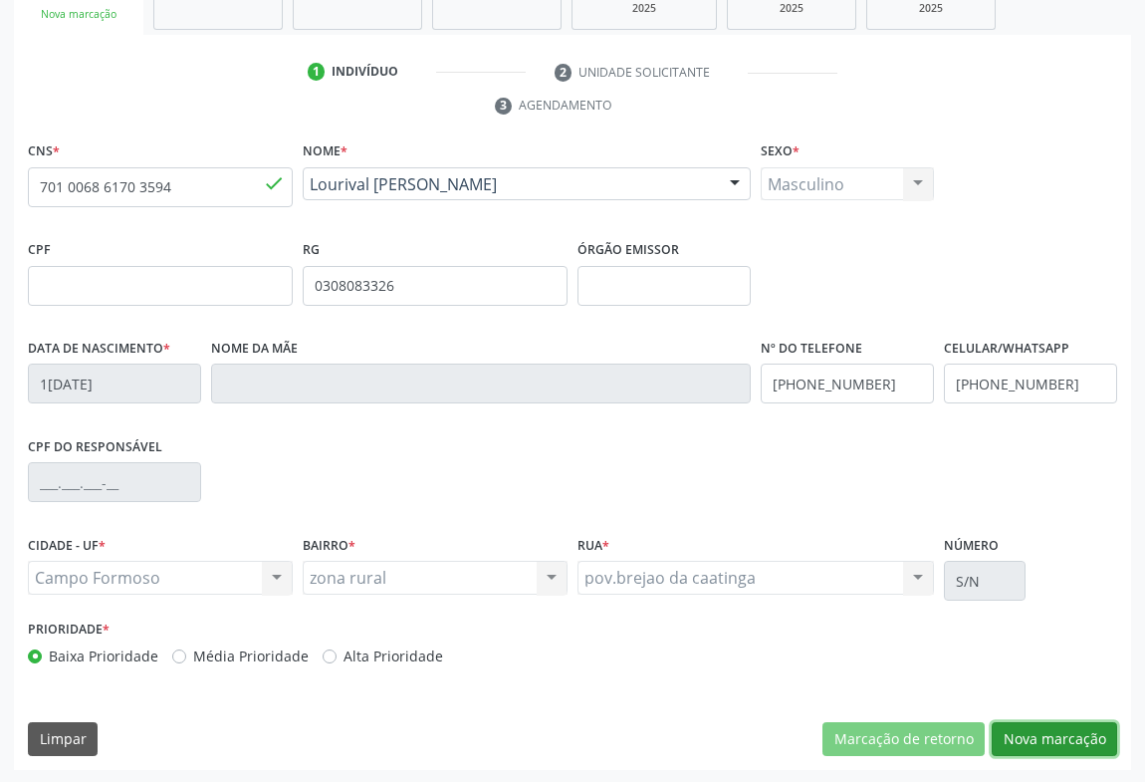
click at [1066, 733] on button "Nova marcação" at bounding box center [1054, 739] width 125 height 34
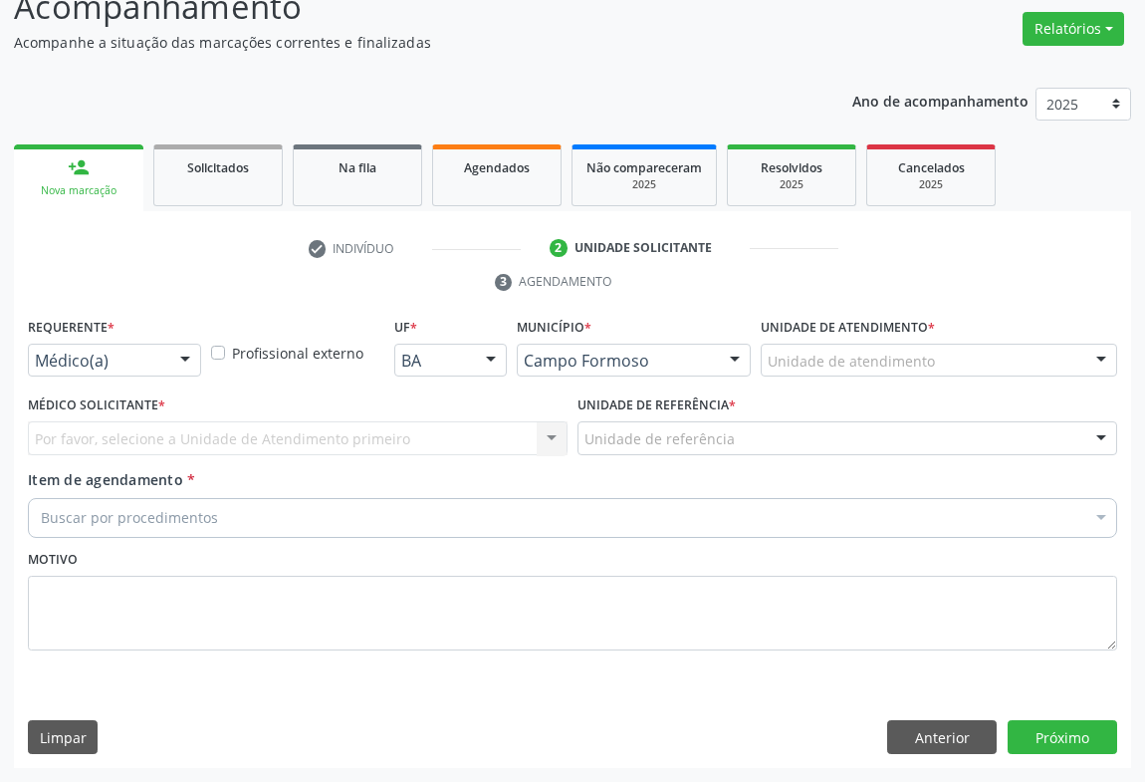
scroll to position [151, 0]
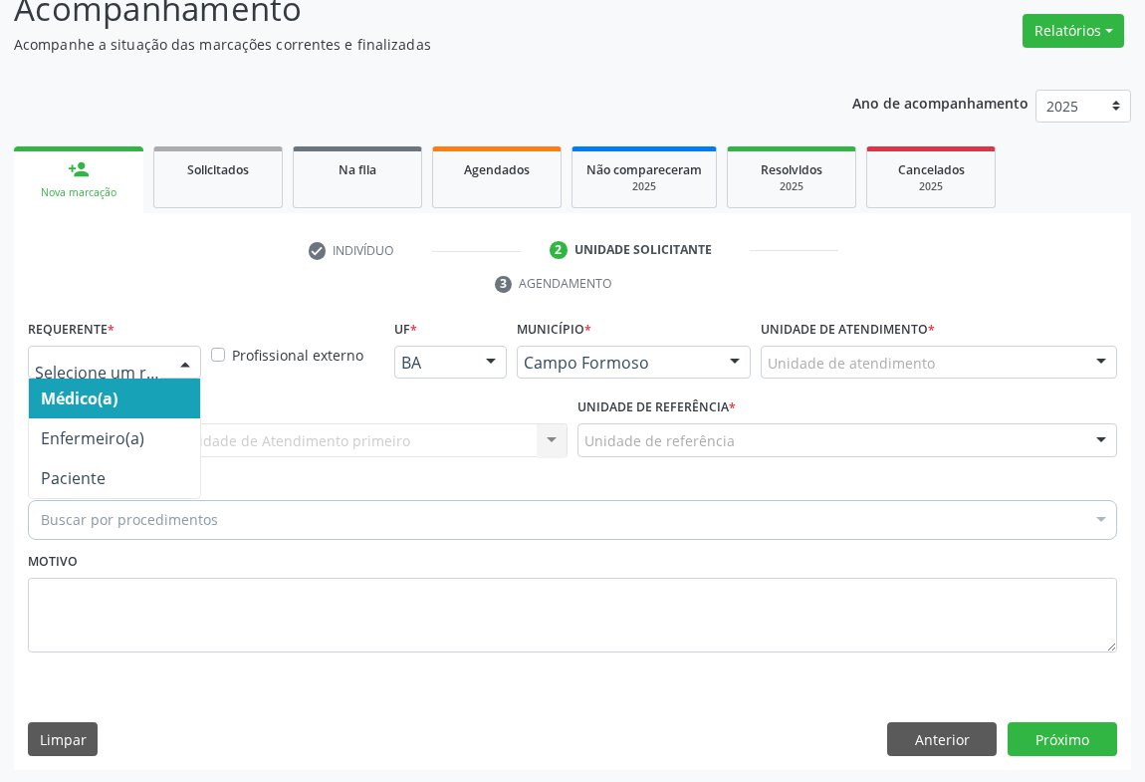
click at [192, 356] on div at bounding box center [185, 364] width 30 height 34
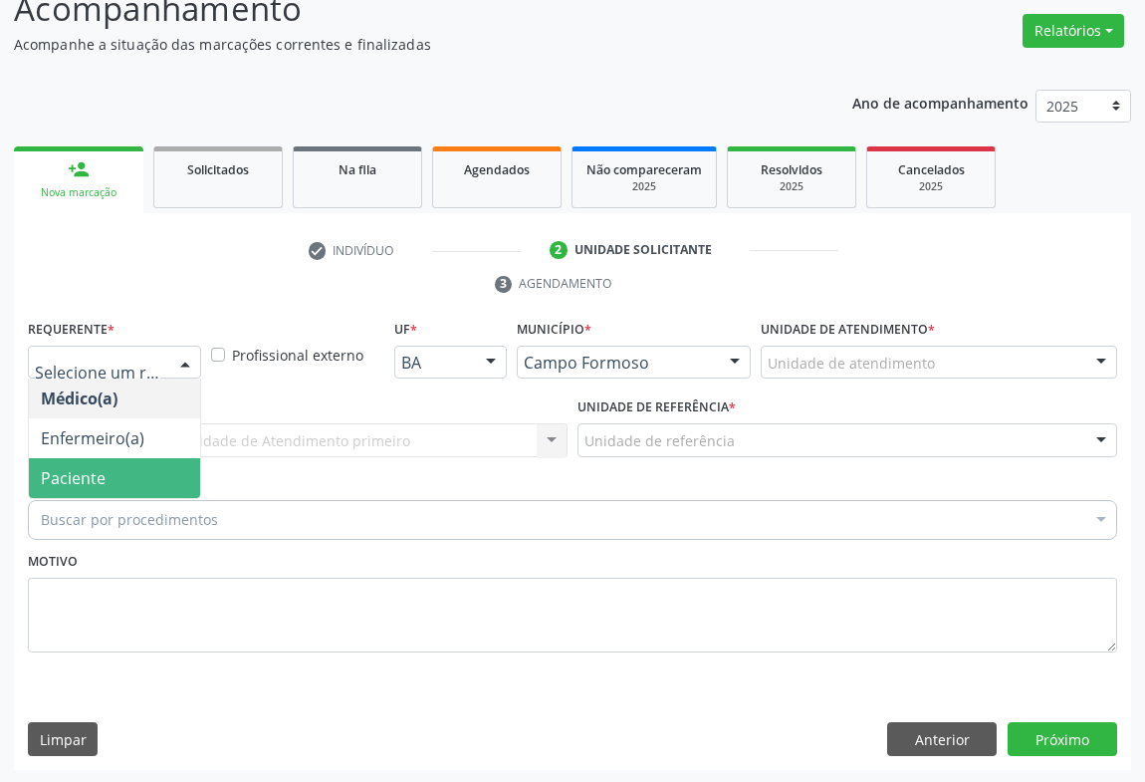
click at [168, 473] on span "Paciente" at bounding box center [114, 478] width 171 height 40
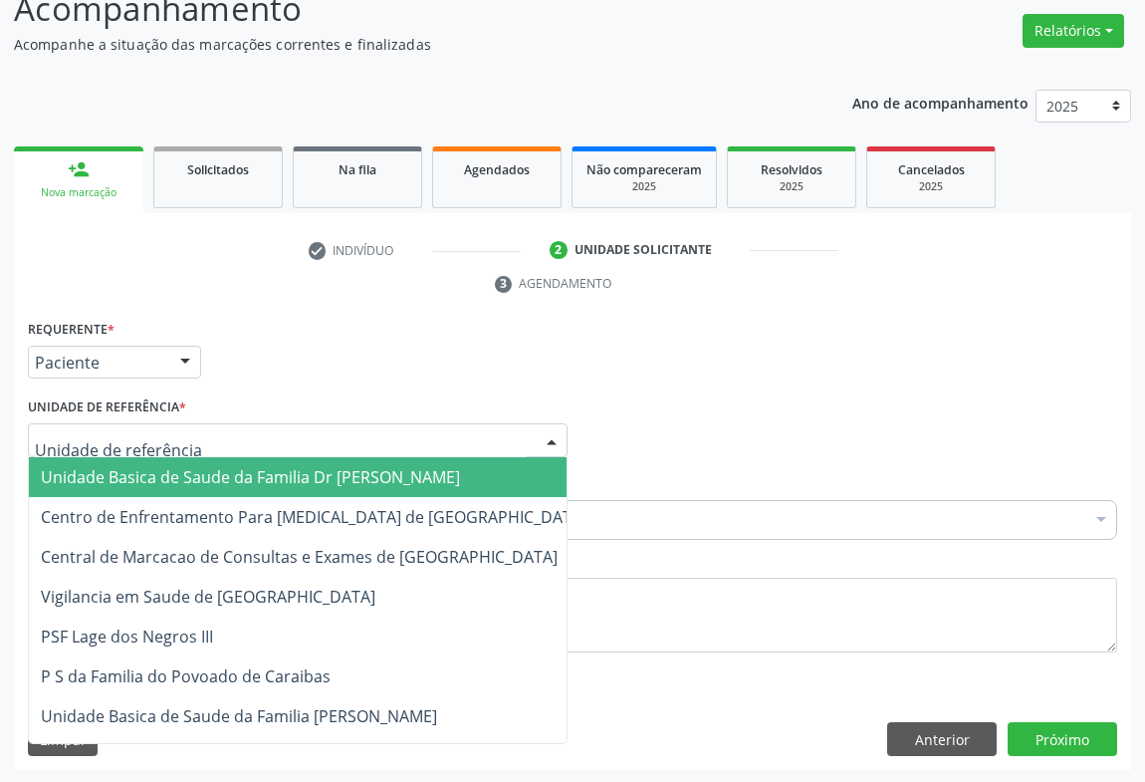
click at [553, 437] on div at bounding box center [552, 441] width 30 height 34
click at [470, 484] on span "Unidade Basica de Saude da Familia Dr [PERSON_NAME]" at bounding box center [314, 477] width 570 height 40
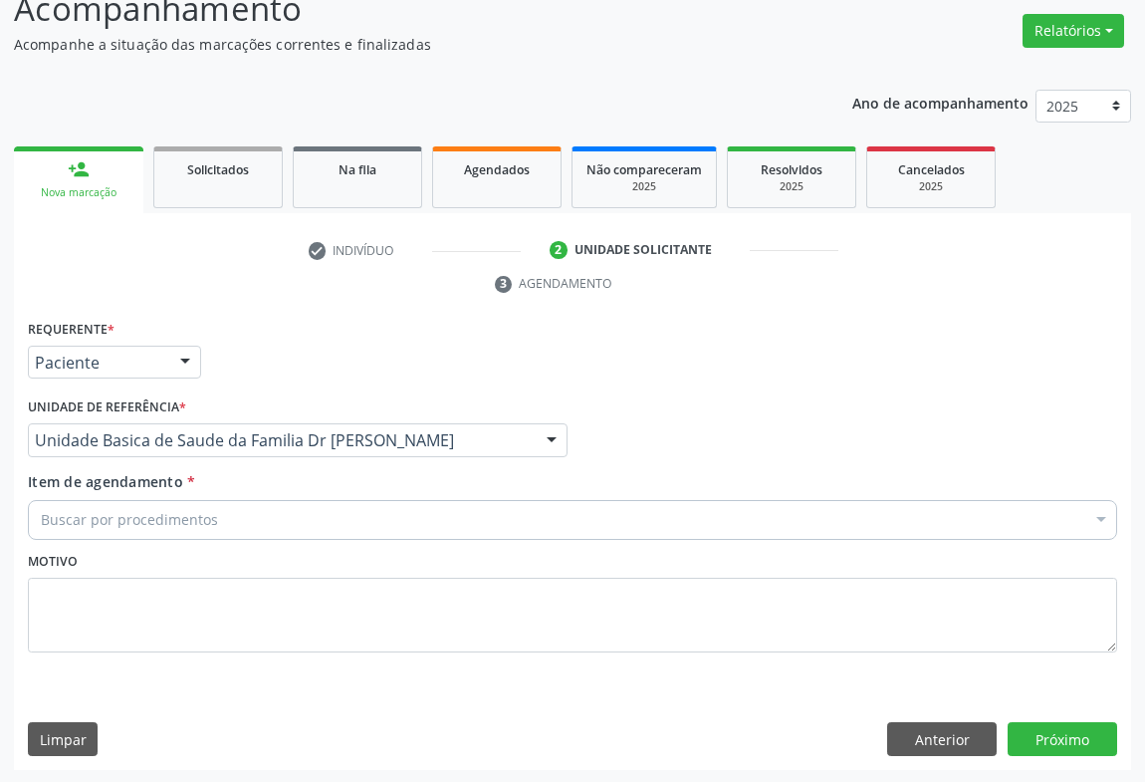
click at [418, 526] on div "Buscar por procedimentos" at bounding box center [573, 520] width 1090 height 40
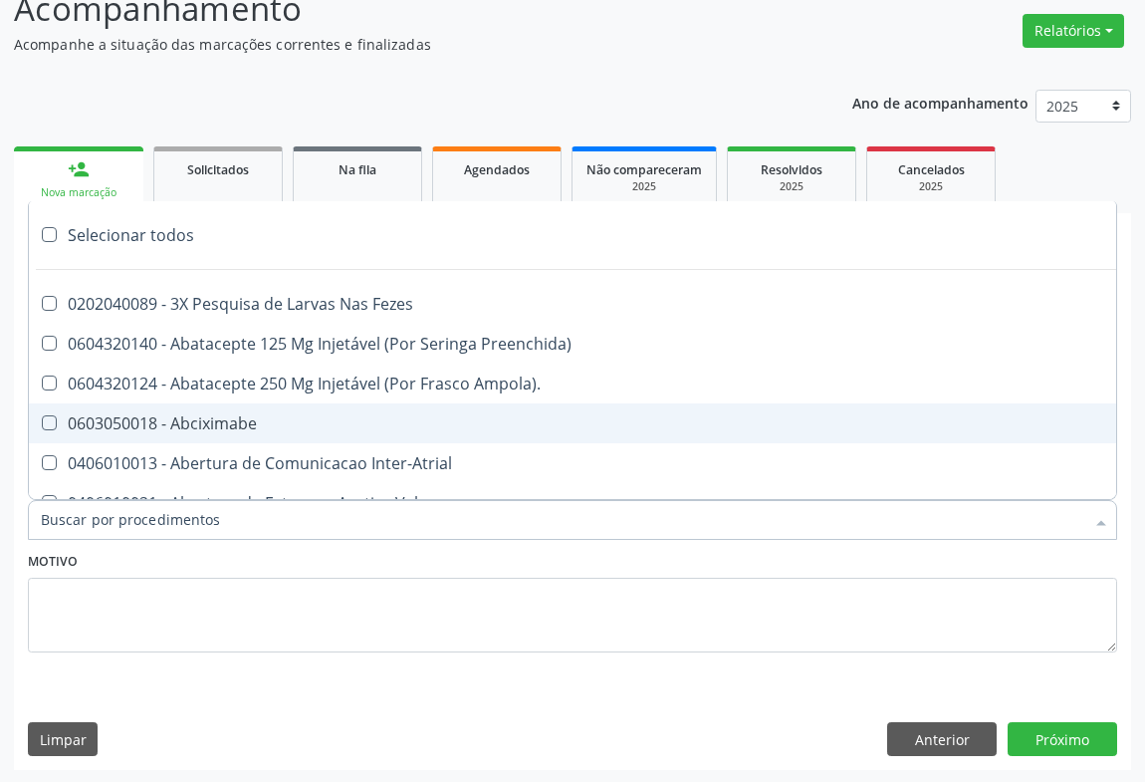
type input "p"
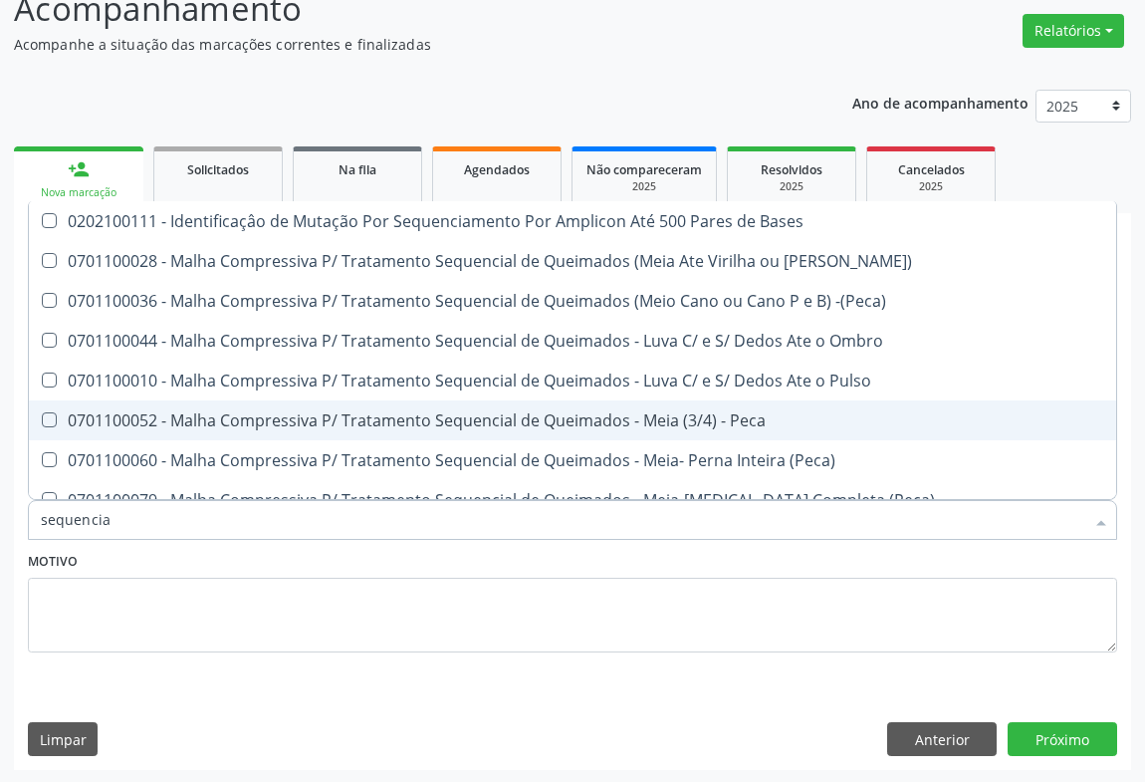
type input "sequenciai"
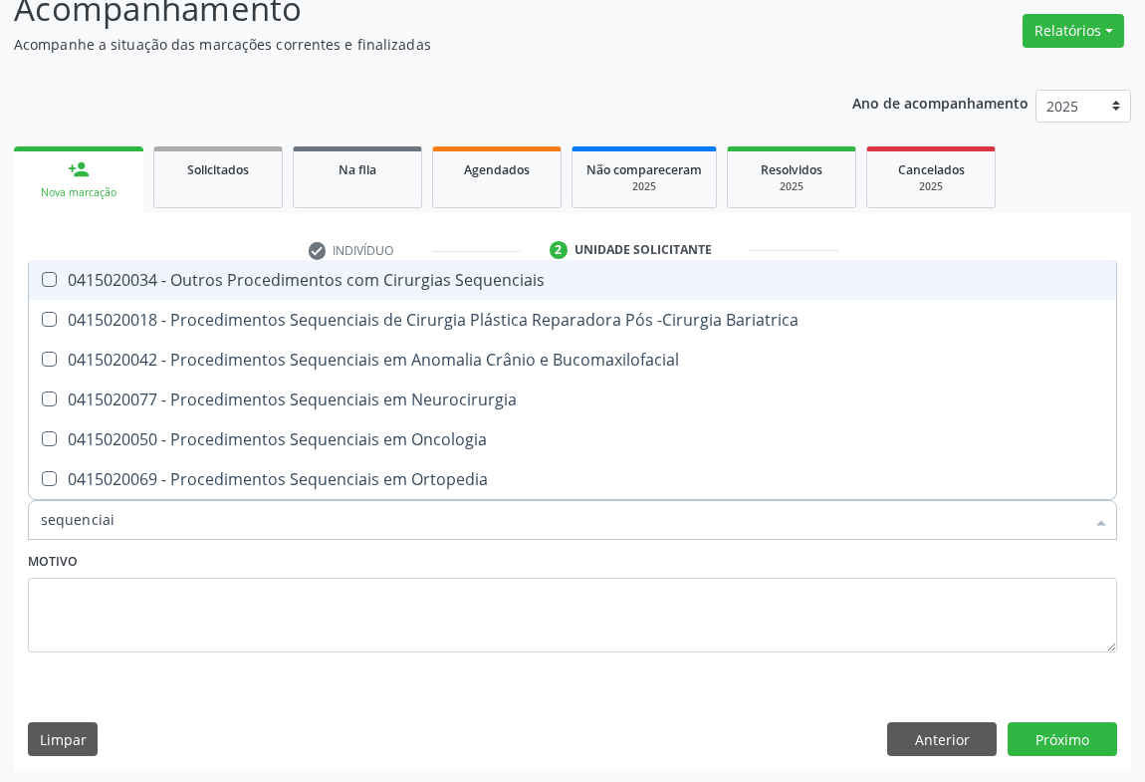
click at [231, 285] on div "0415020034 - Outros Procedimentos com Cirurgias Sequenciais" at bounding box center [573, 280] width 1064 height 16
checkbox Sequenciais "true"
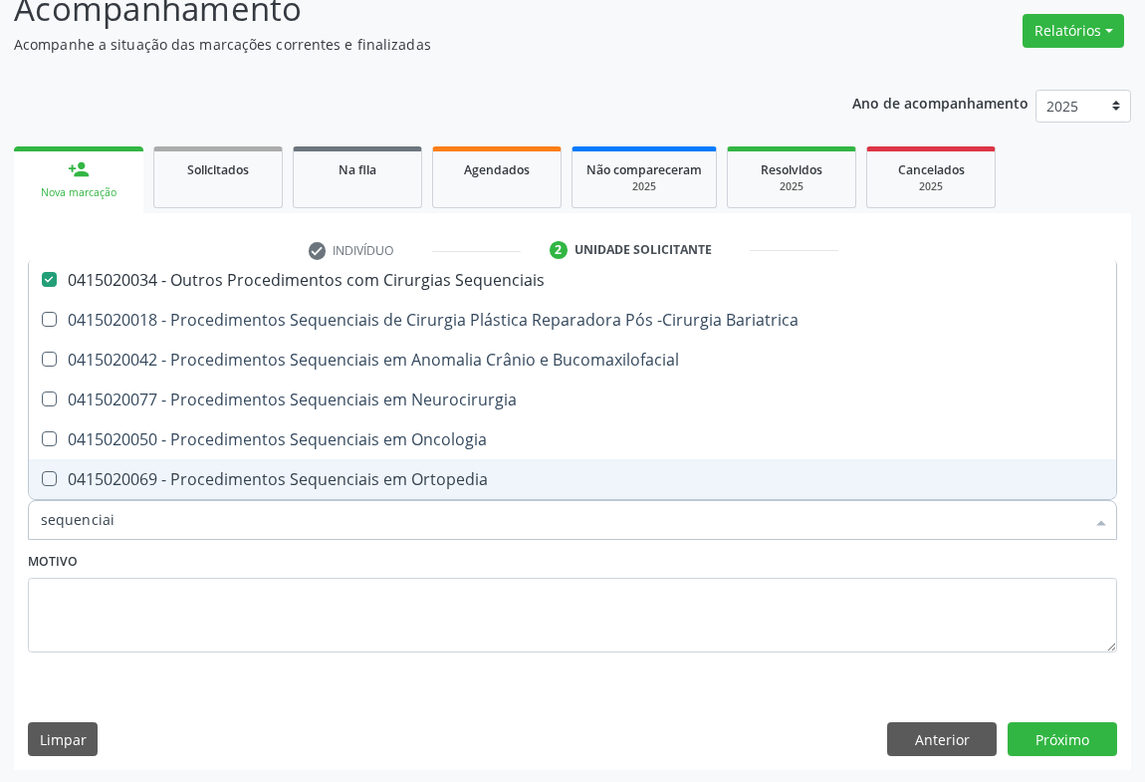
type input "sequenciai"
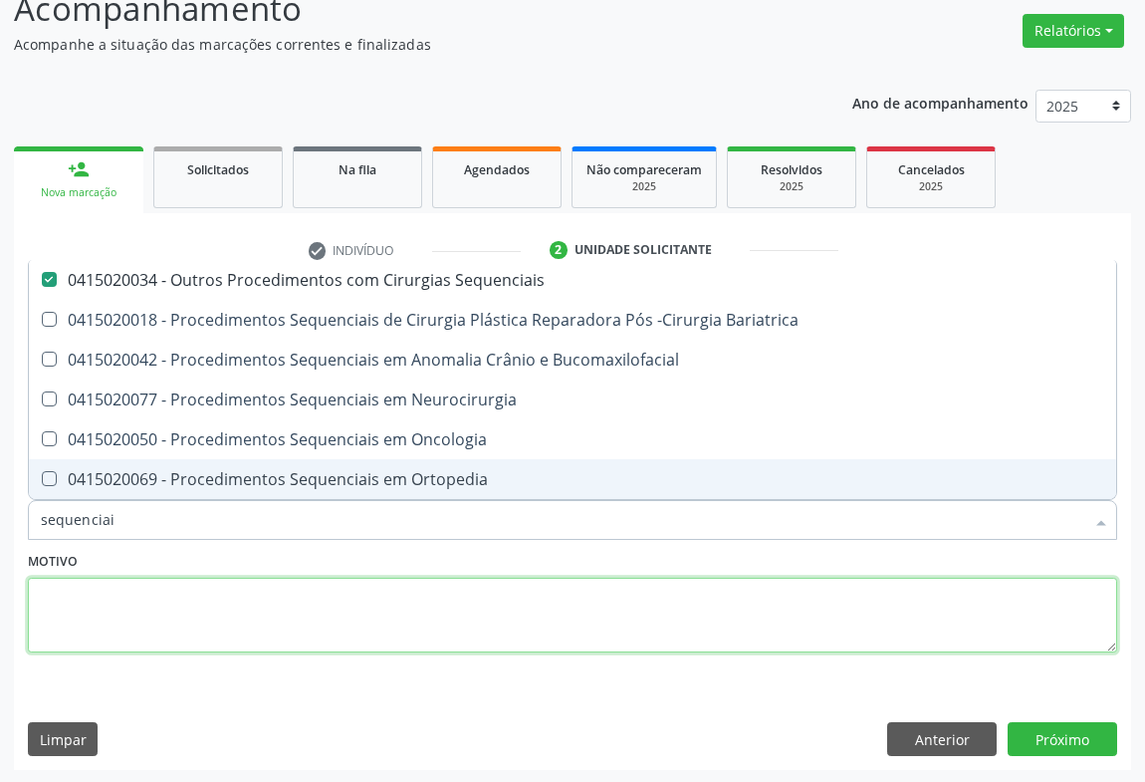
click at [133, 591] on textarea at bounding box center [573, 616] width 1090 height 76
checkbox Bariatrica "true"
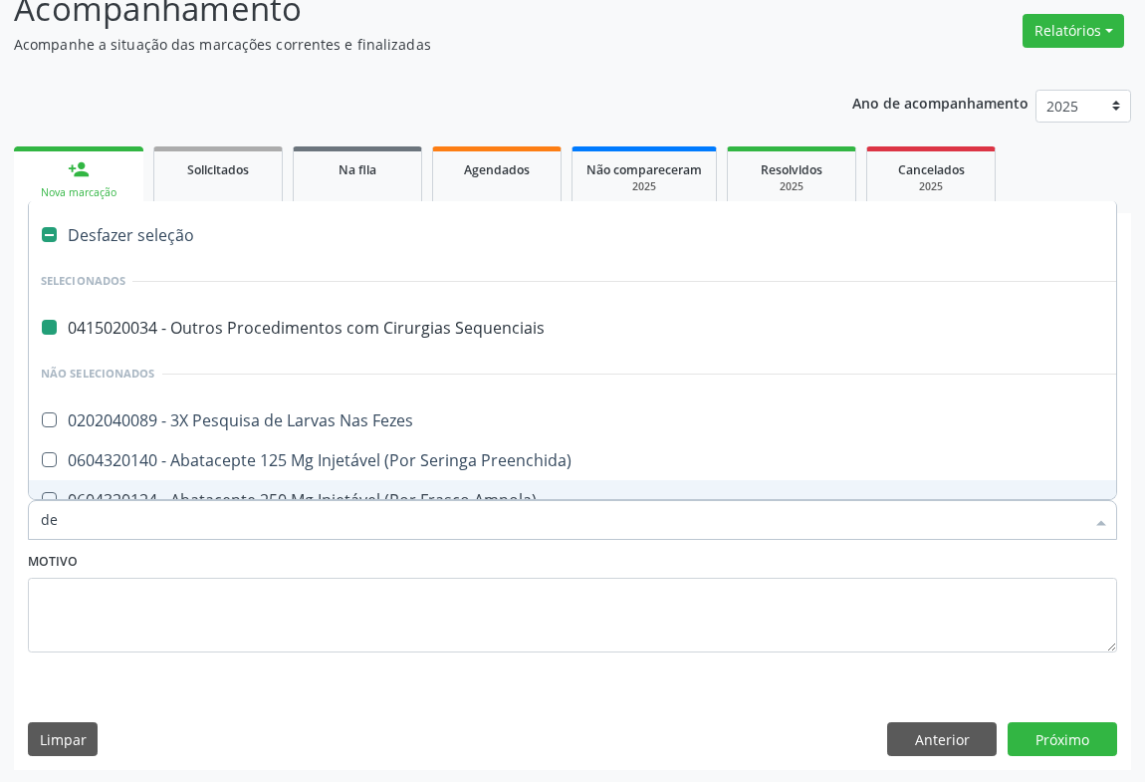
type input "der"
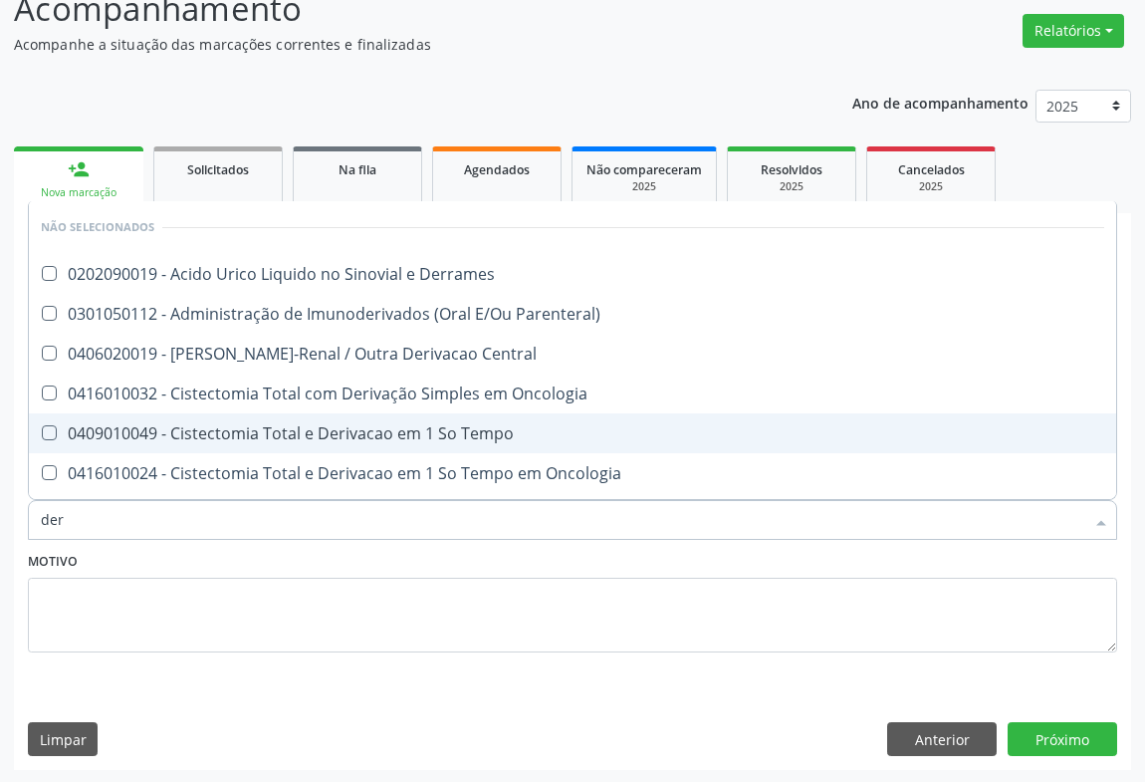
checkbox Derrames "false"
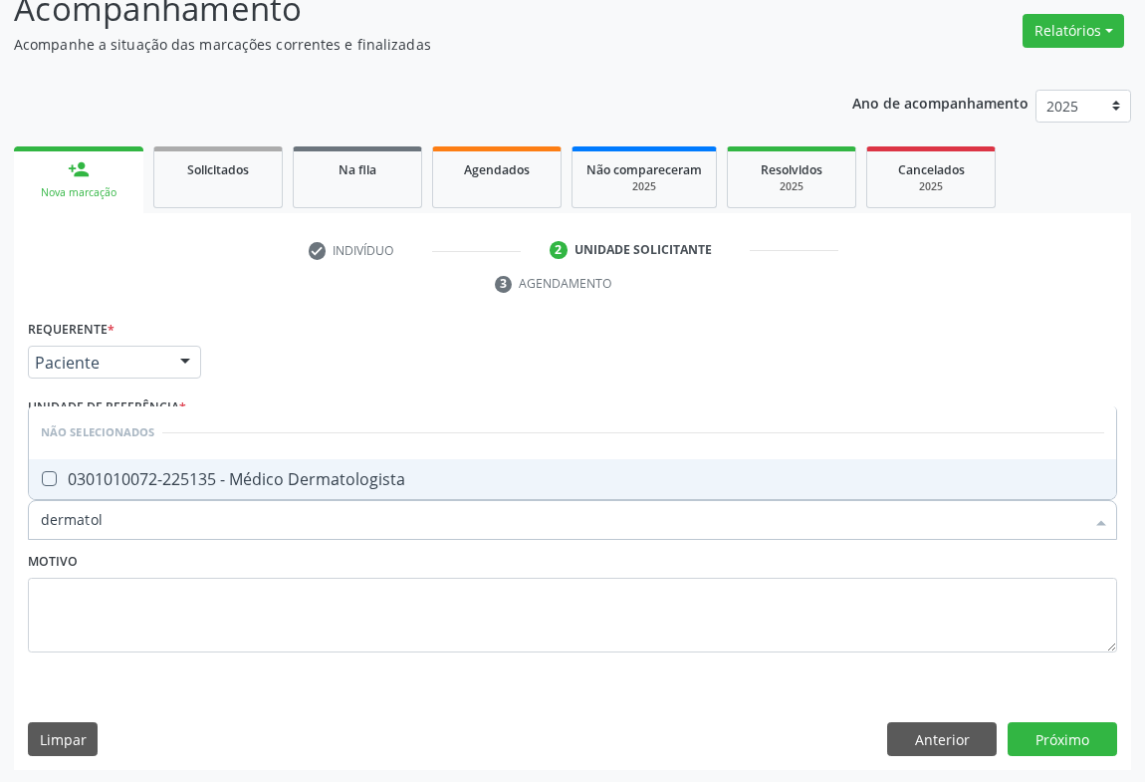
type input "dermatolo"
click at [44, 483] on Dermatologista at bounding box center [49, 478] width 15 height 15
click at [42, 483] on Dermatologista "checkbox" at bounding box center [35, 478] width 13 height 13
checkbox Dermatologista "true"
click at [1054, 728] on button "Próximo" at bounding box center [1063, 739] width 110 height 34
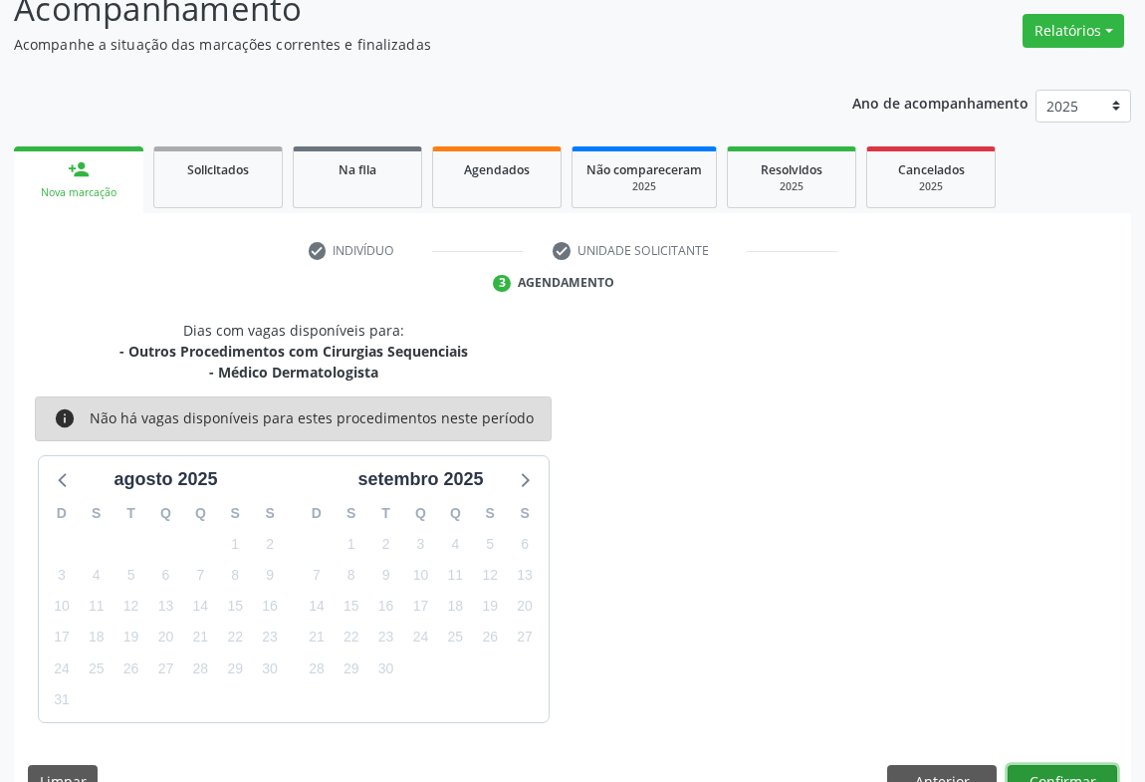
click at [1041, 771] on button "Confirmar" at bounding box center [1063, 782] width 110 height 34
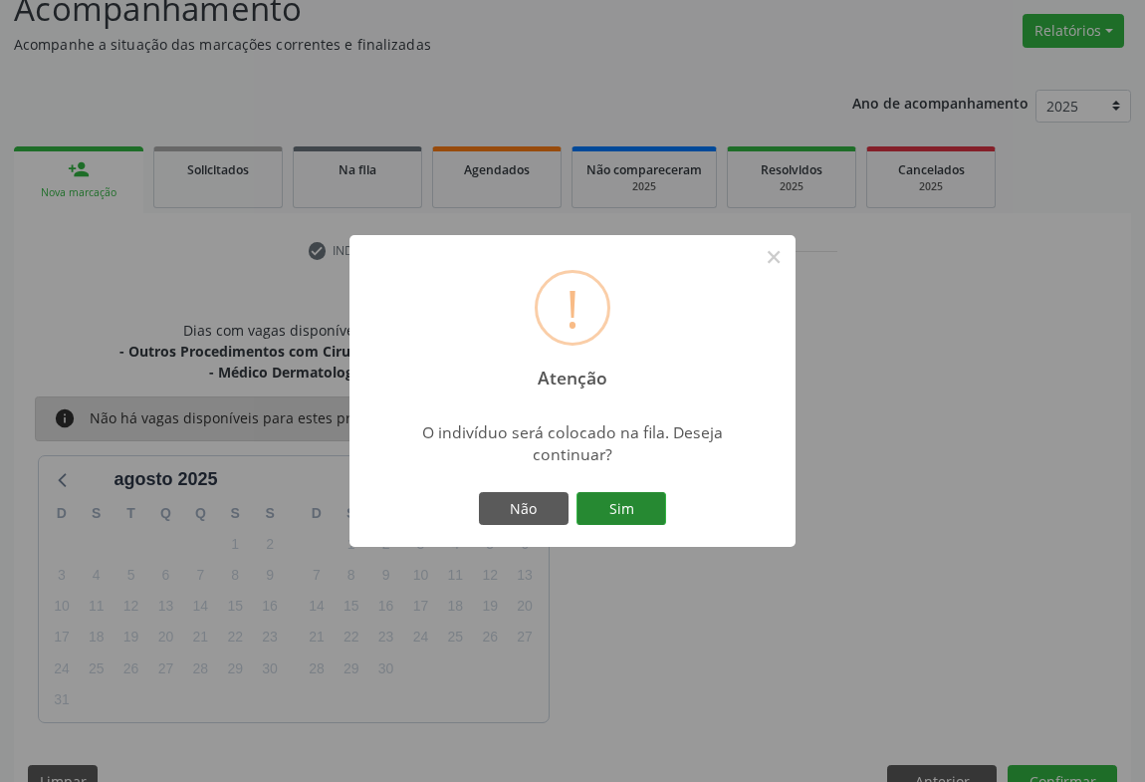
click at [627, 514] on button "Sim" at bounding box center [622, 509] width 90 height 34
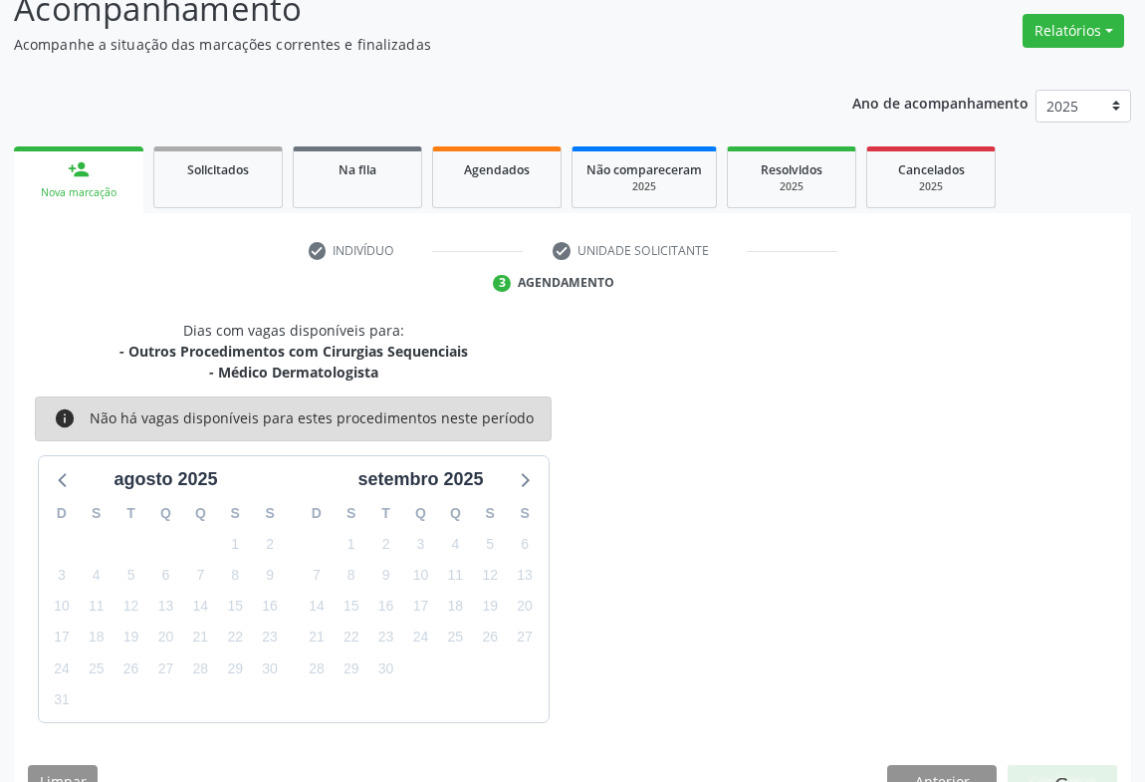
scroll to position [0, 0]
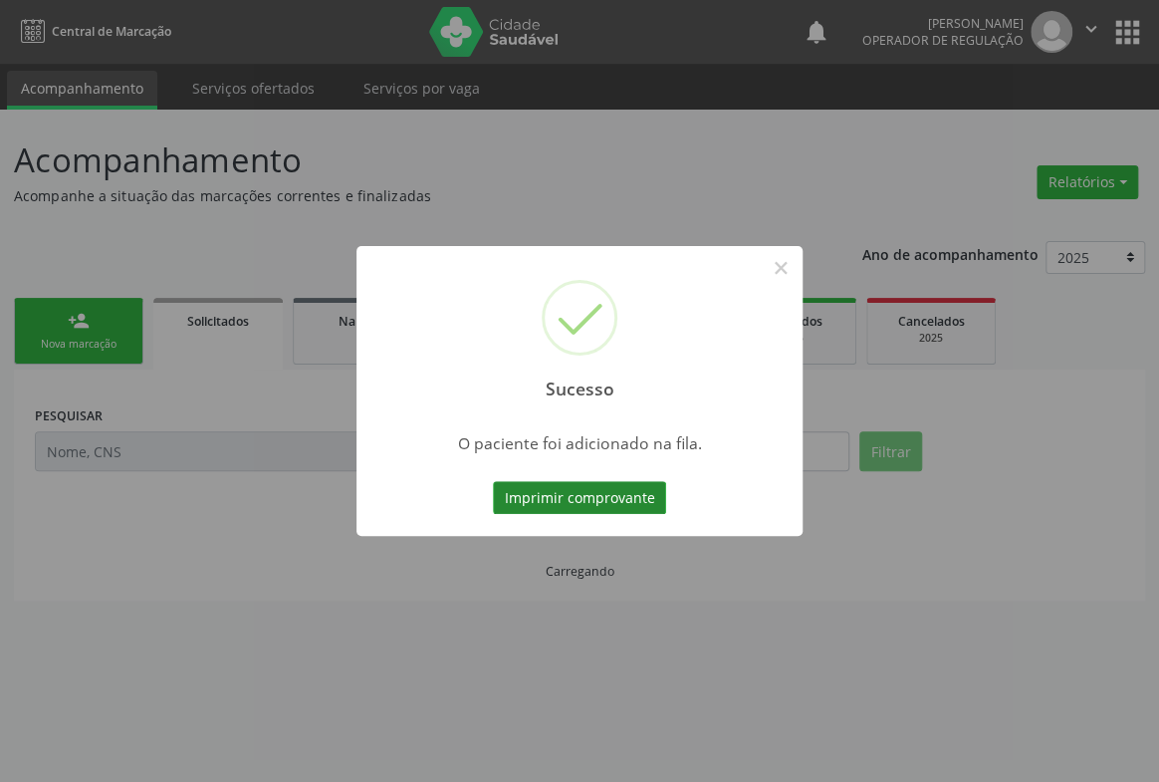
click at [595, 503] on button "Imprimir comprovante" at bounding box center [579, 498] width 173 height 34
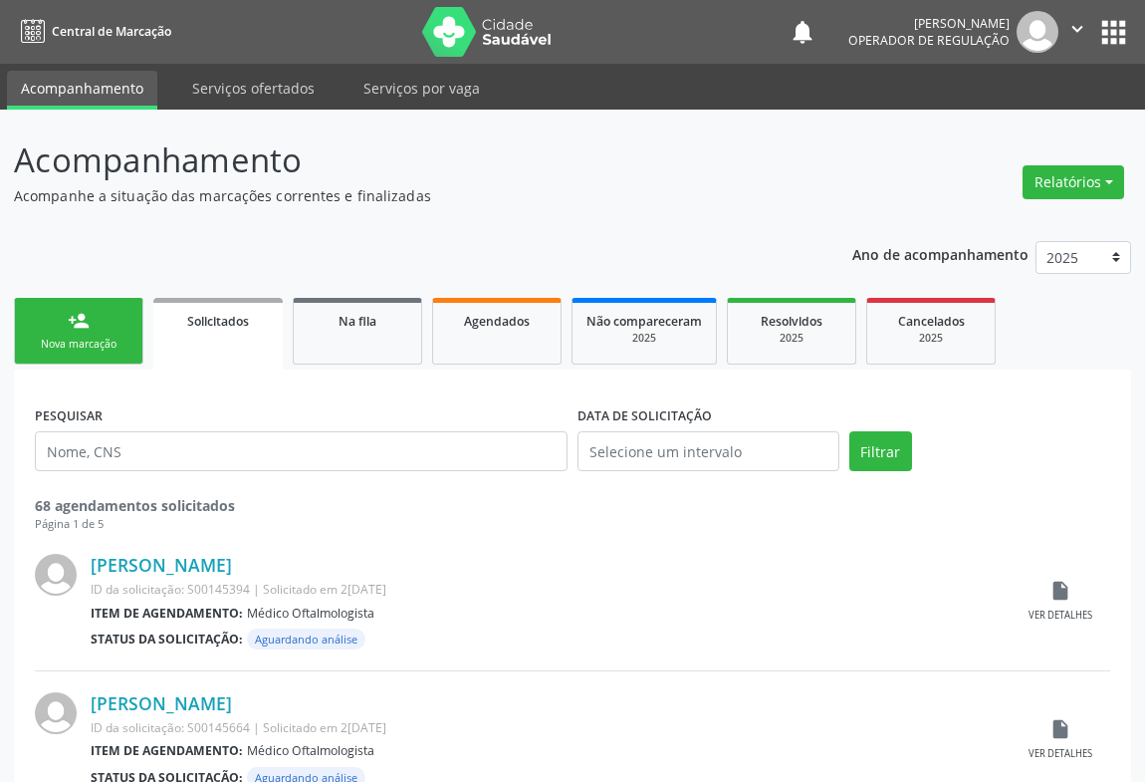
click at [101, 321] on link "person_add Nova marcação" at bounding box center [78, 331] width 129 height 67
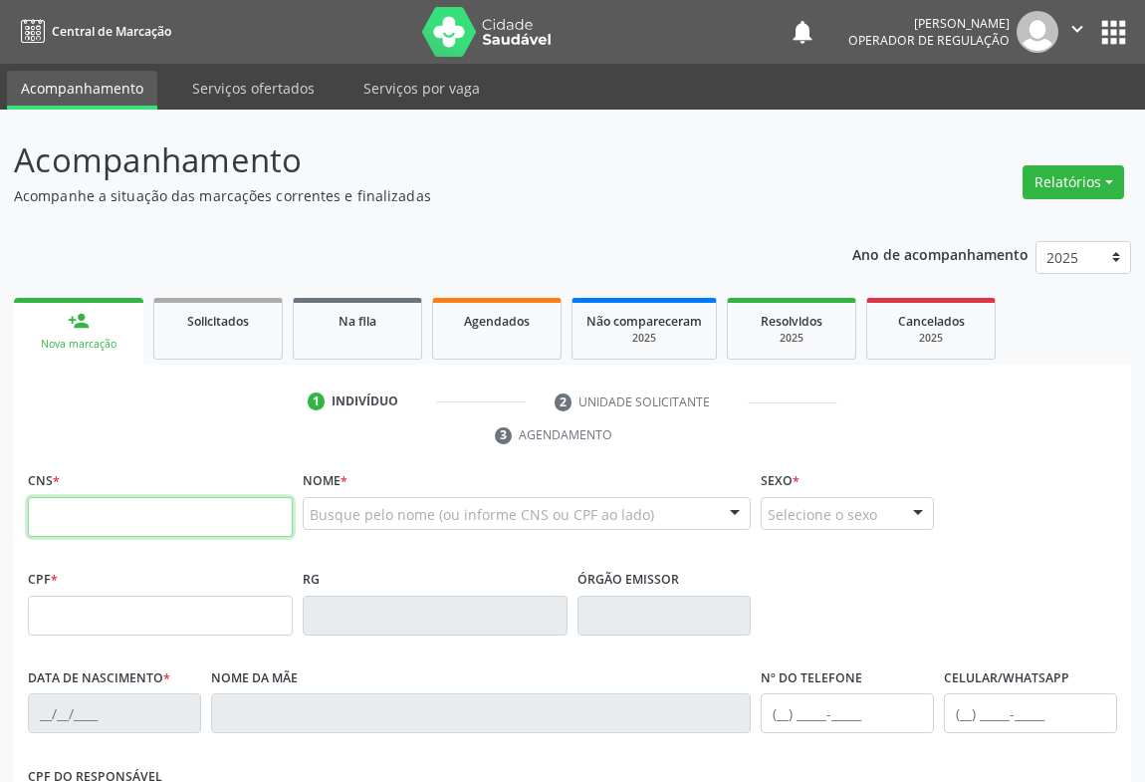
click at [57, 511] on input "text" at bounding box center [160, 517] width 265 height 40
type input "703 2046 8697 9398"
type input "1666808342"
type input "[DATE]"
type input "[PHONE_NUMBER]"
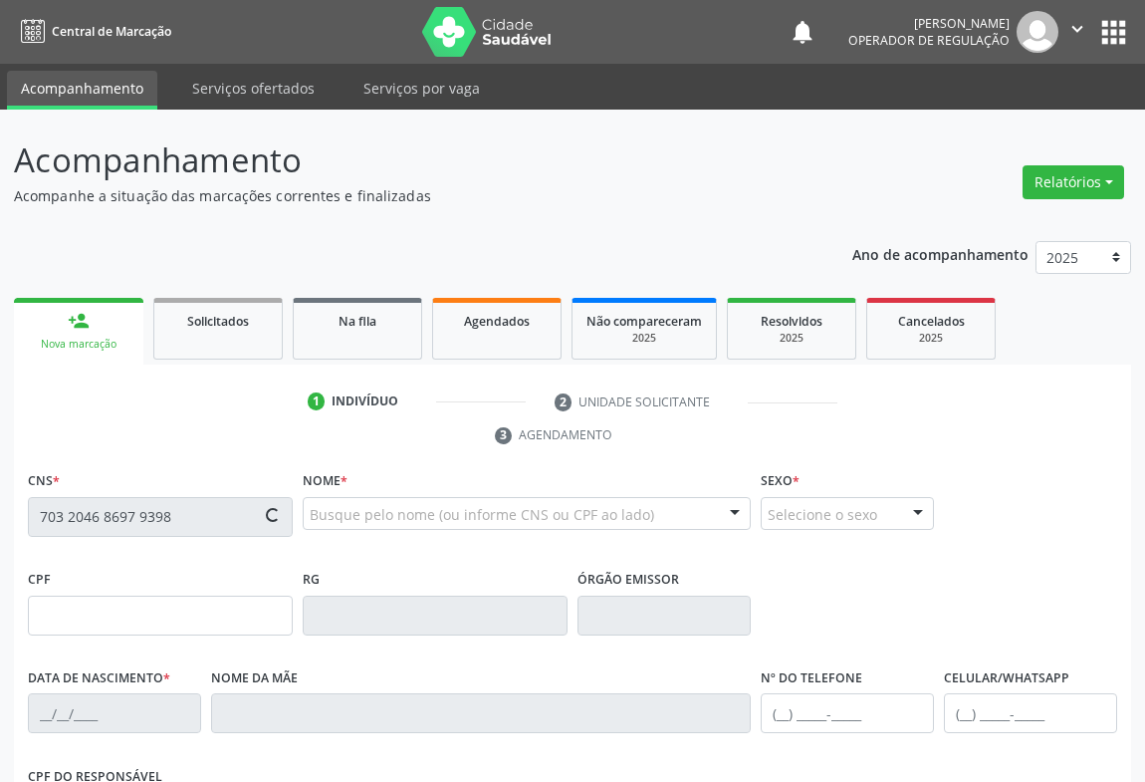
type input "[PHONE_NUMBER]"
type input "SN"
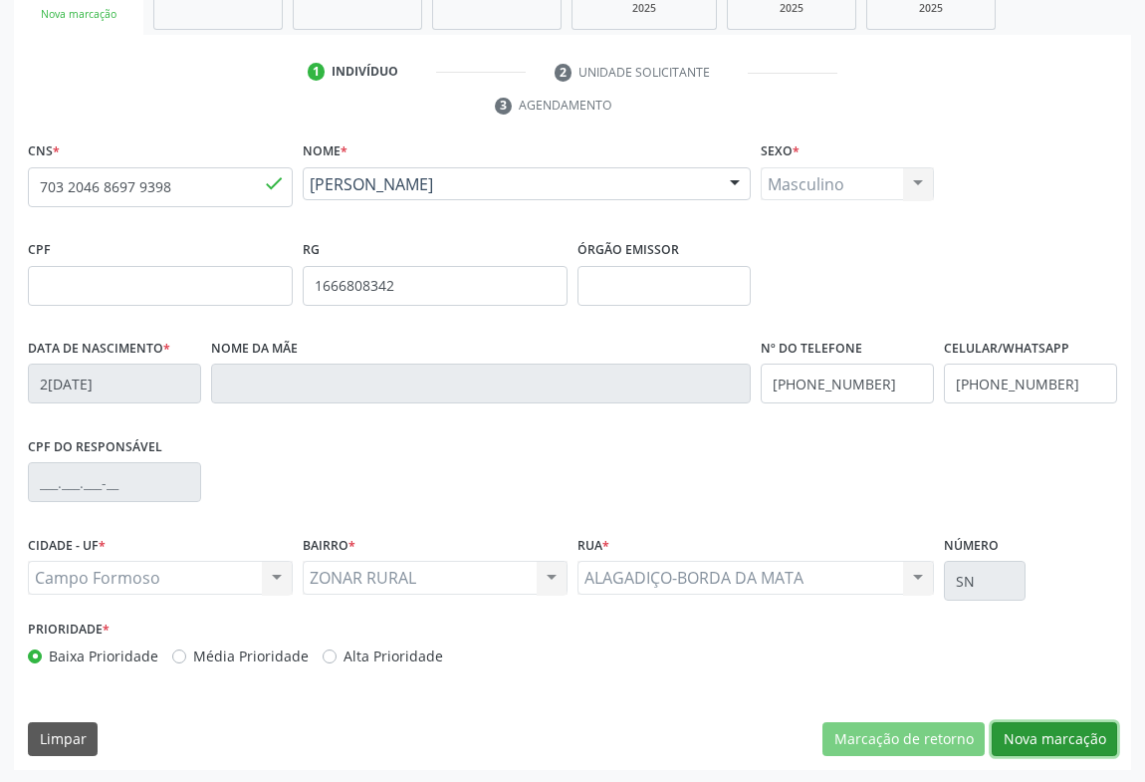
click at [1032, 737] on button "Nova marcação" at bounding box center [1054, 739] width 125 height 34
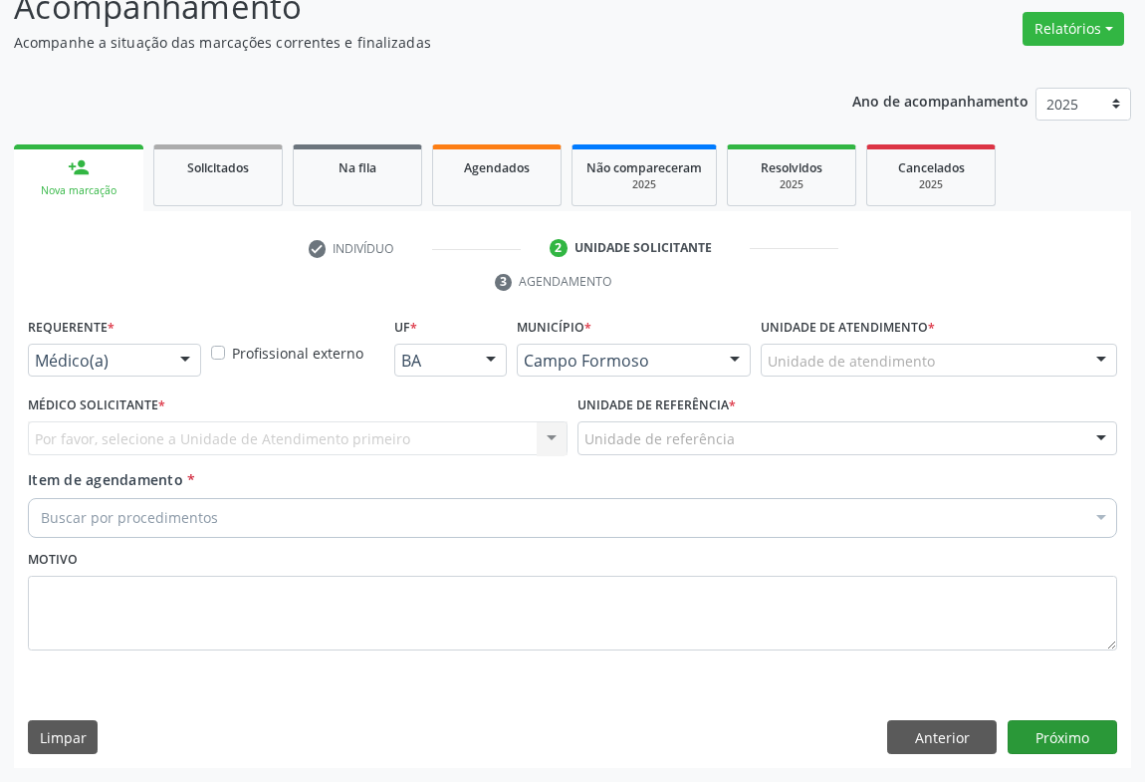
scroll to position [151, 0]
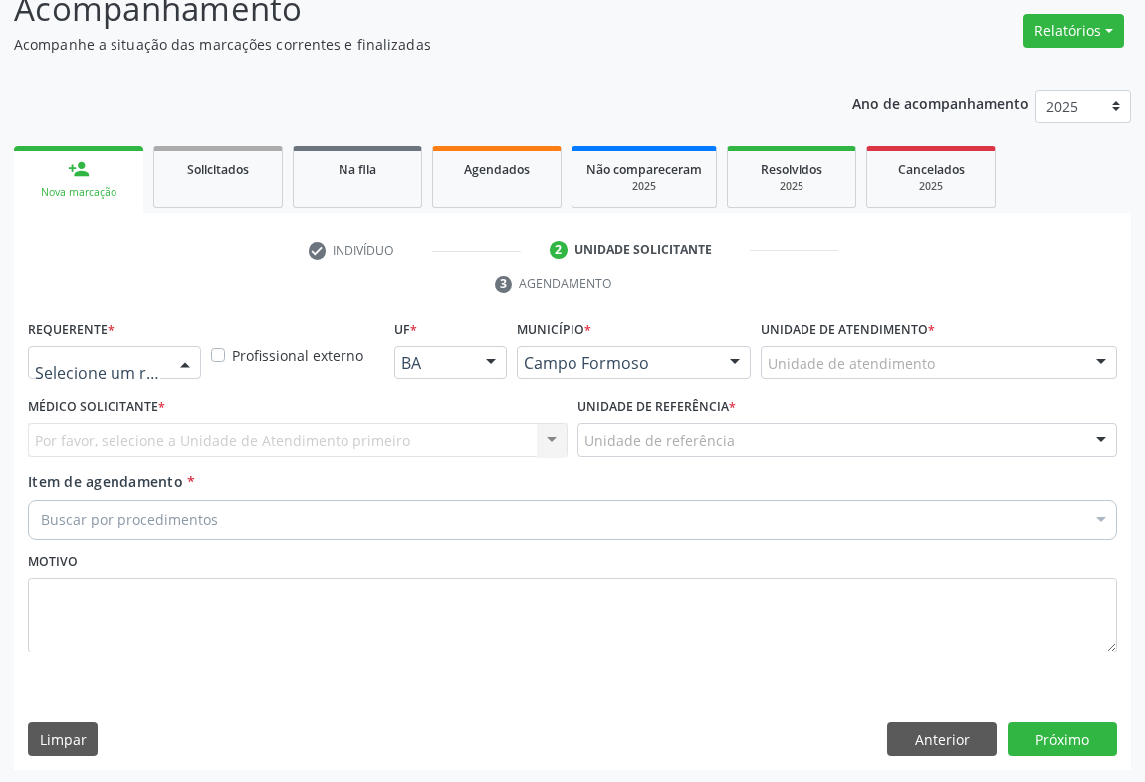
click at [189, 366] on div at bounding box center [185, 364] width 30 height 34
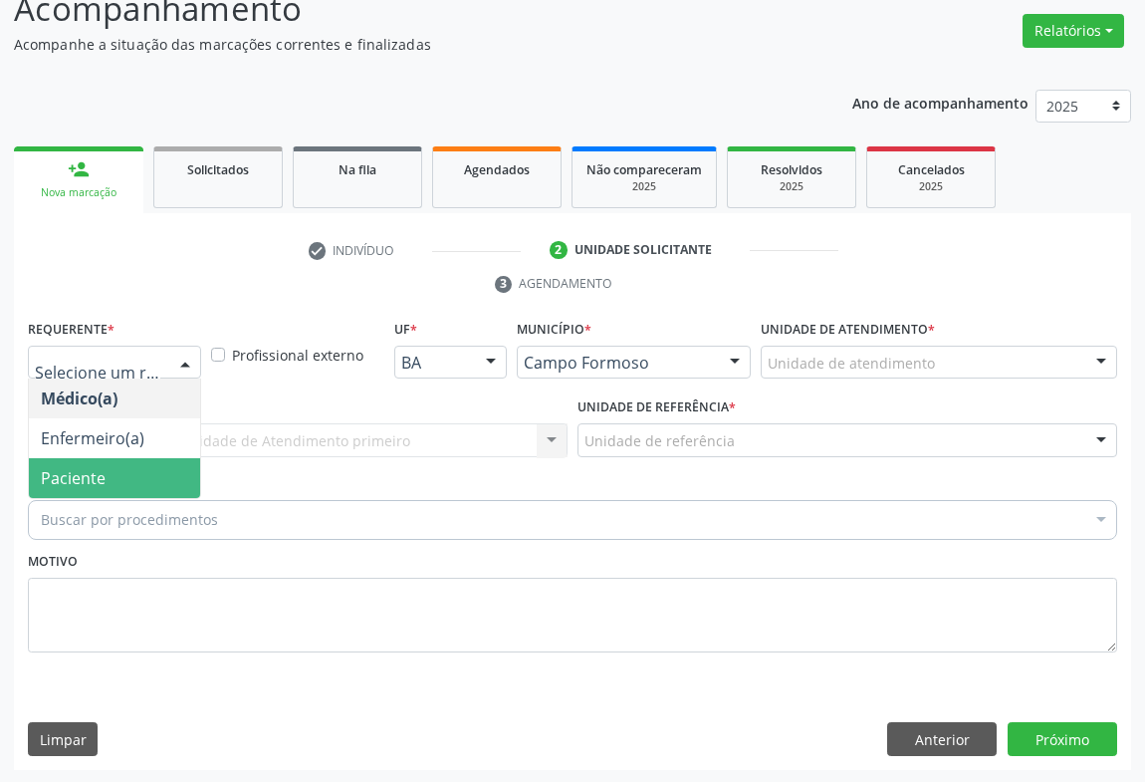
click at [95, 470] on span "Paciente" at bounding box center [73, 478] width 65 height 22
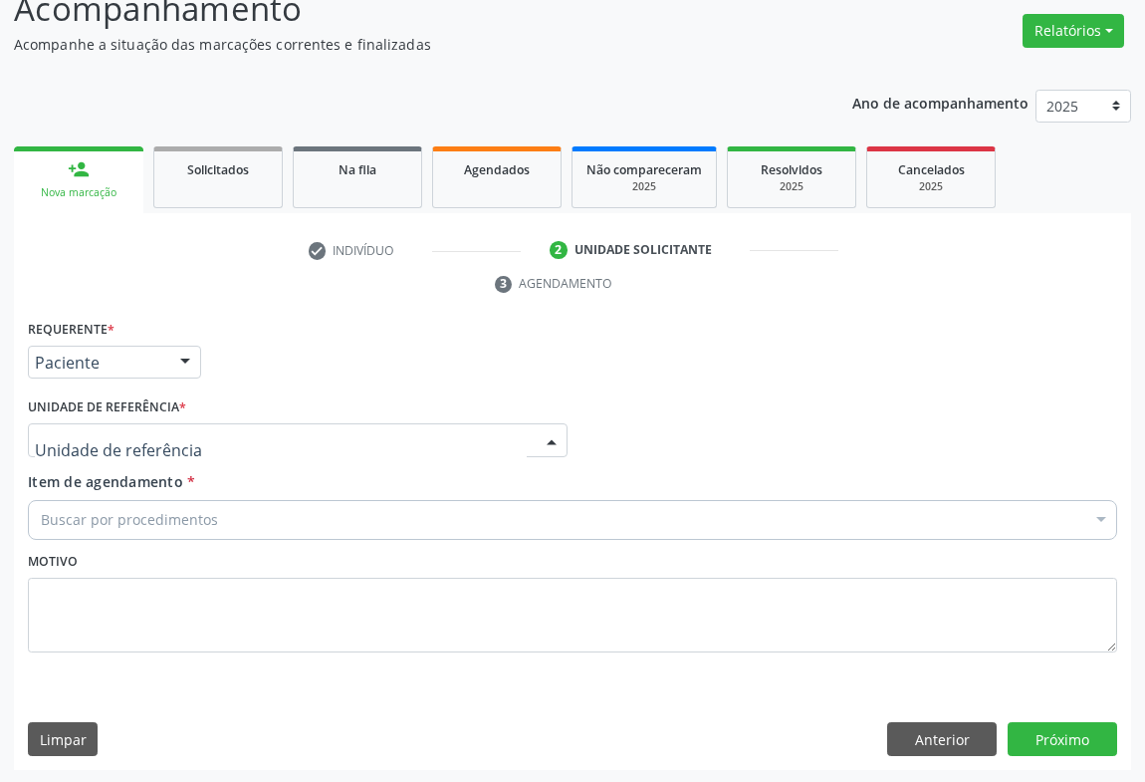
click at [542, 433] on div at bounding box center [552, 441] width 30 height 34
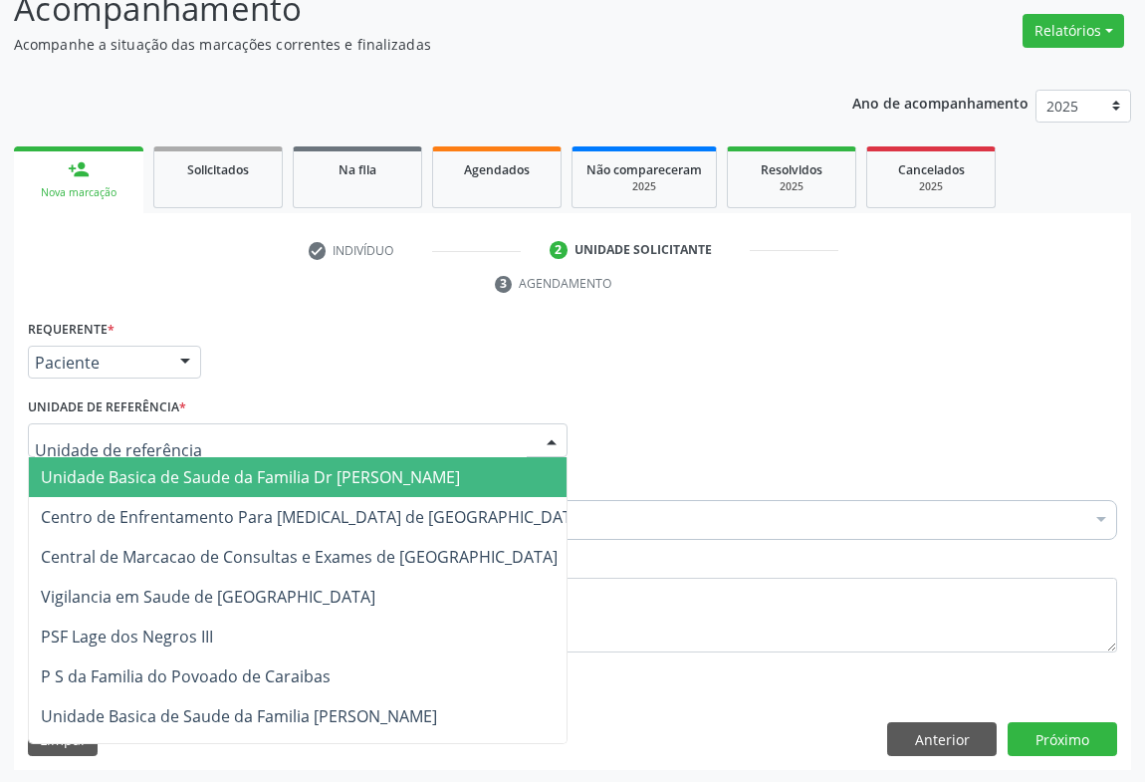
click at [390, 482] on span "Unidade Basica de Saude da Familia Dr [PERSON_NAME]" at bounding box center [250, 477] width 419 height 22
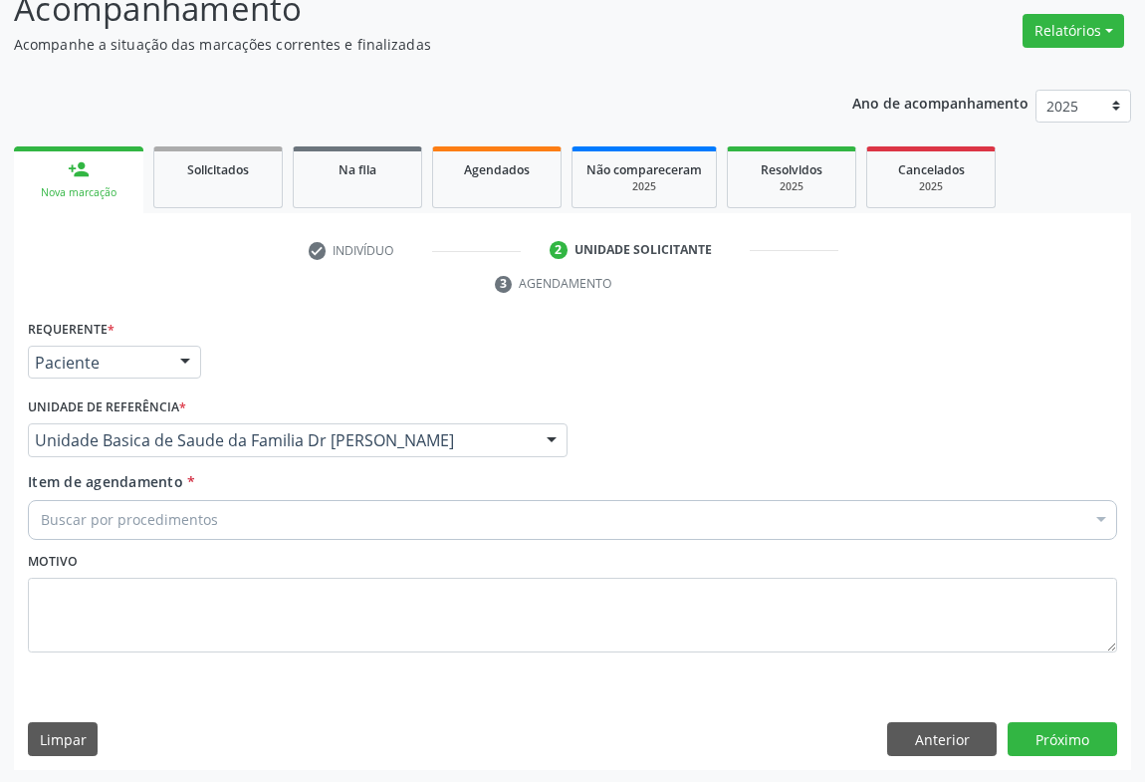
click at [329, 518] on div "Buscar por procedimentos" at bounding box center [573, 520] width 1090 height 40
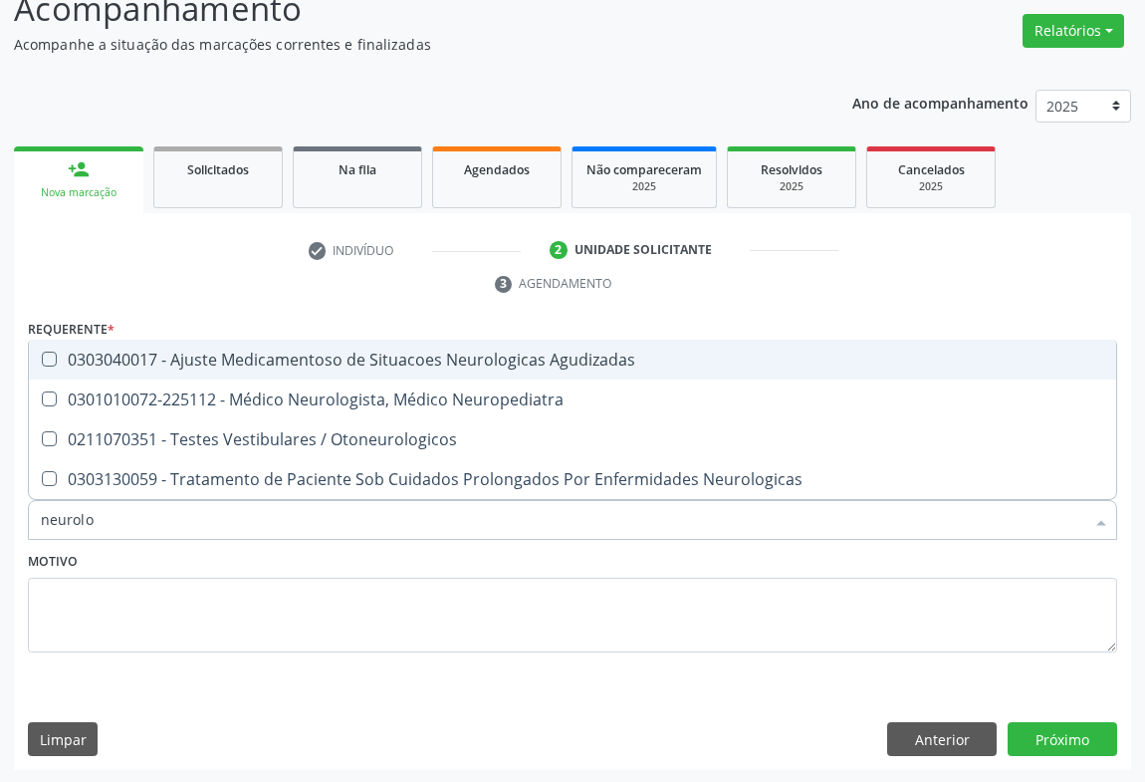
type input "neurolog"
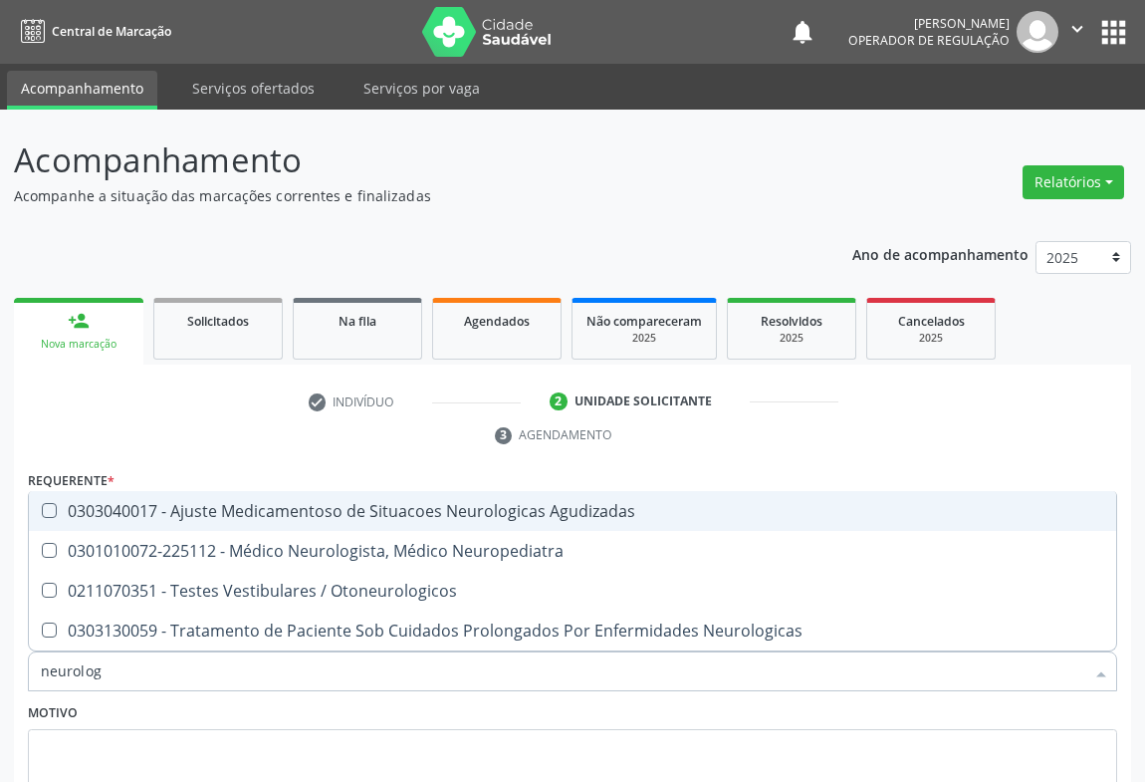
scroll to position [151, 0]
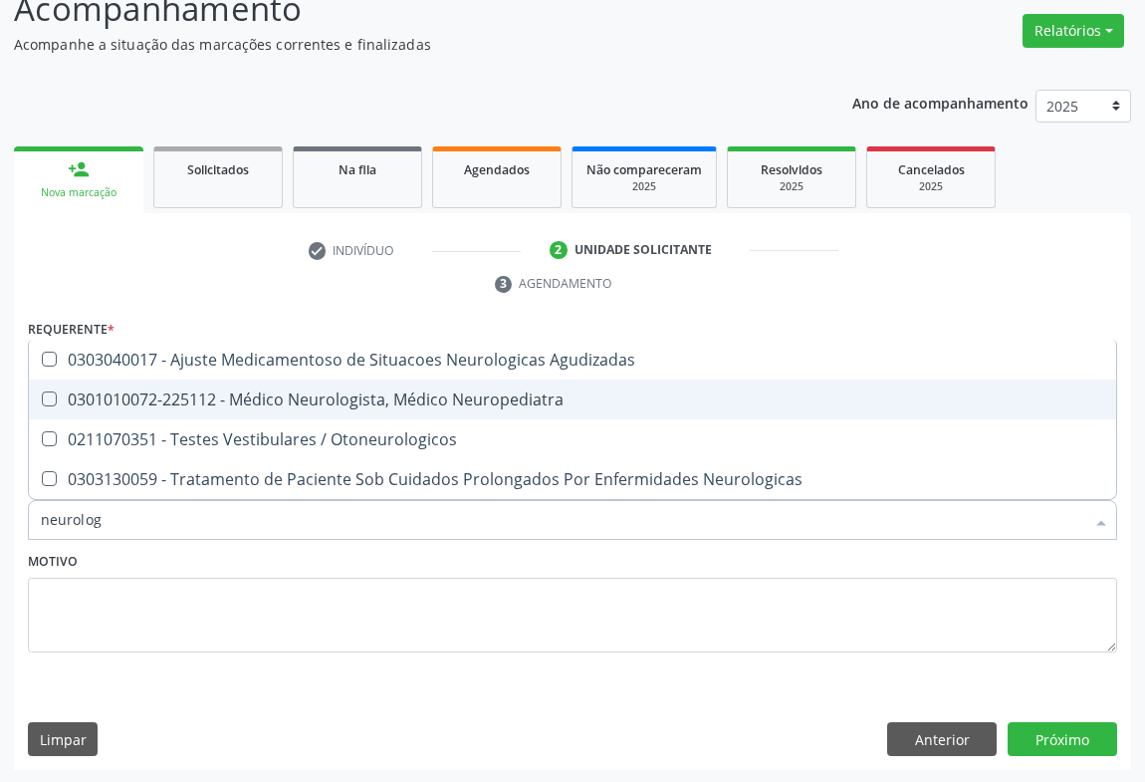
click at [289, 406] on div "0301010072-225112 - Médico Neurologista, Médico Neuropediatra" at bounding box center [573, 399] width 1064 height 16
checkbox Neuropediatra "true"
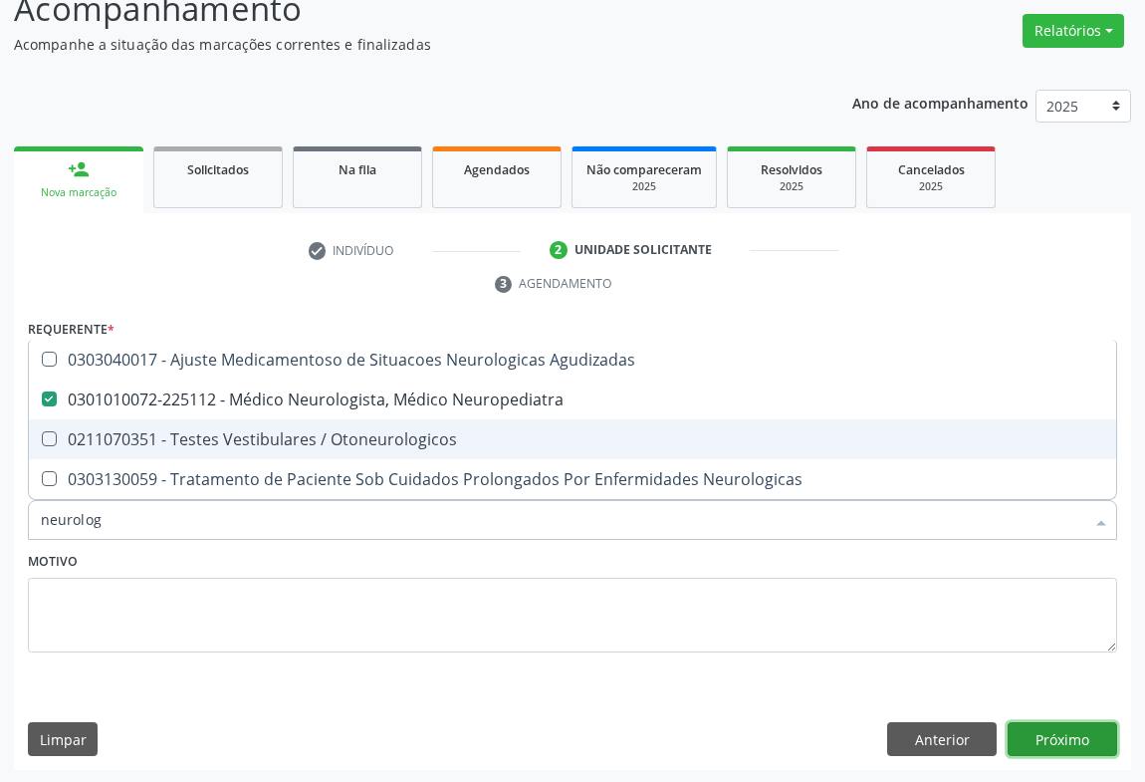
click at [1050, 733] on button "Próximo" at bounding box center [1063, 739] width 110 height 34
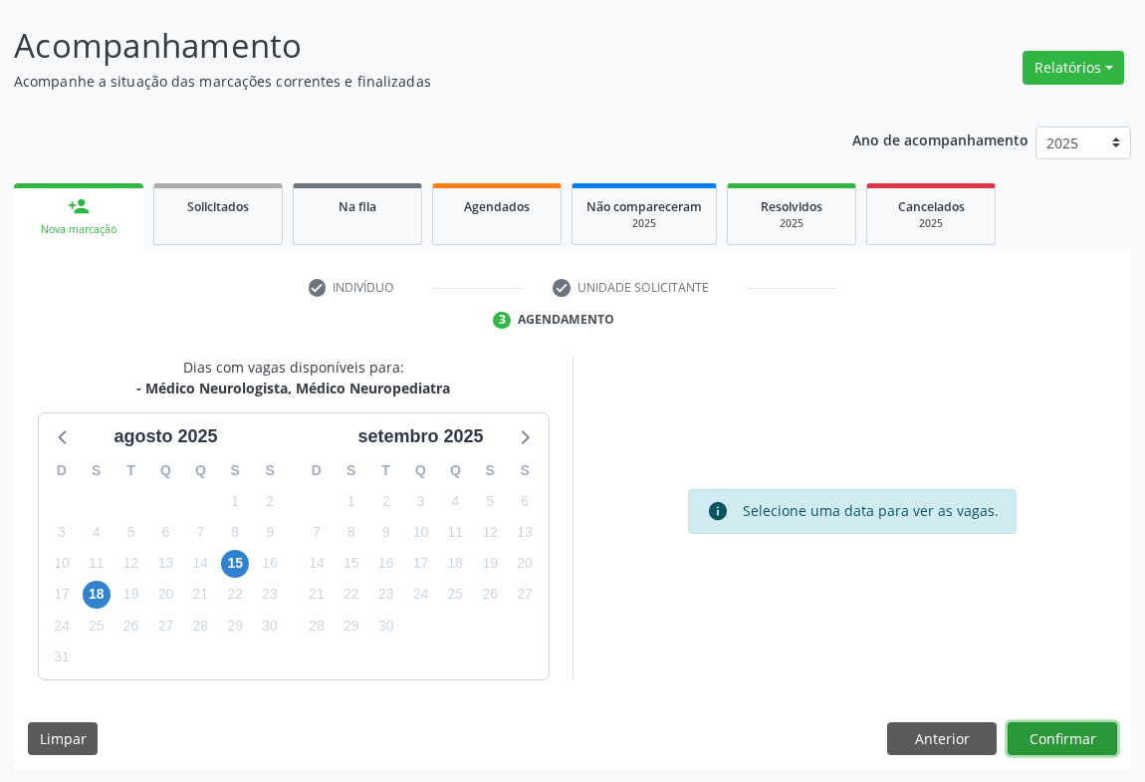
click at [1054, 743] on button "Confirmar" at bounding box center [1063, 739] width 110 height 34
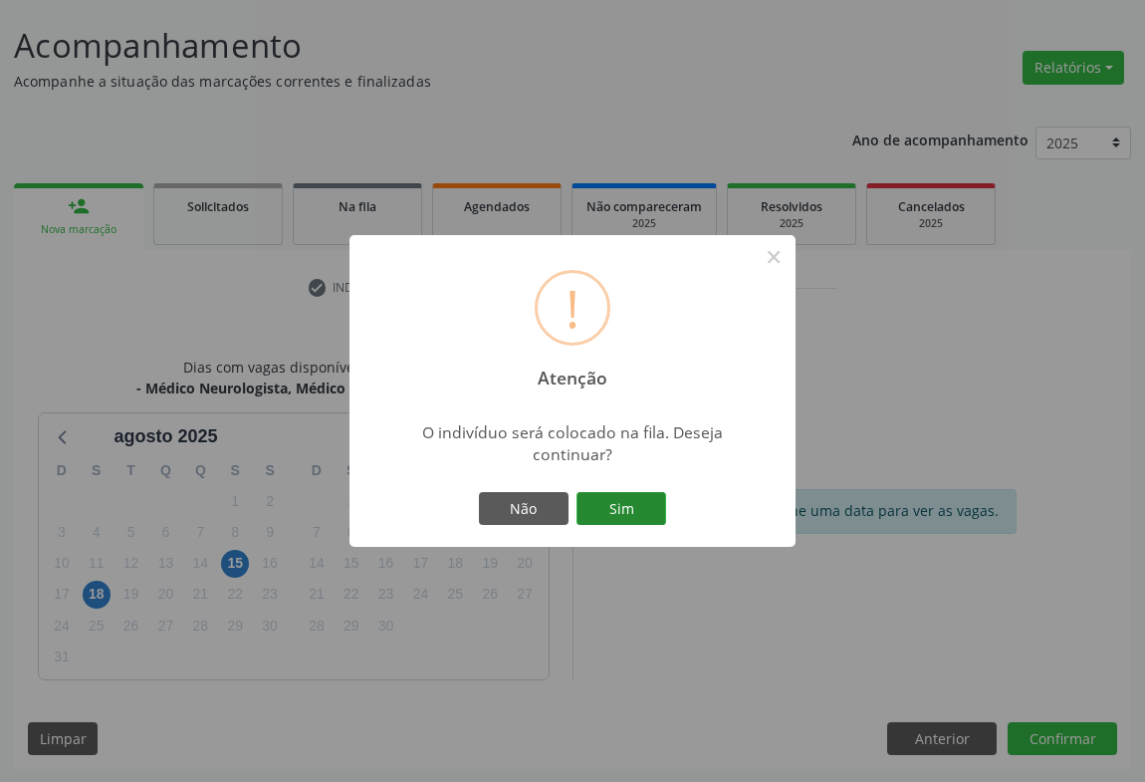
click at [607, 512] on button "Sim" at bounding box center [622, 509] width 90 height 34
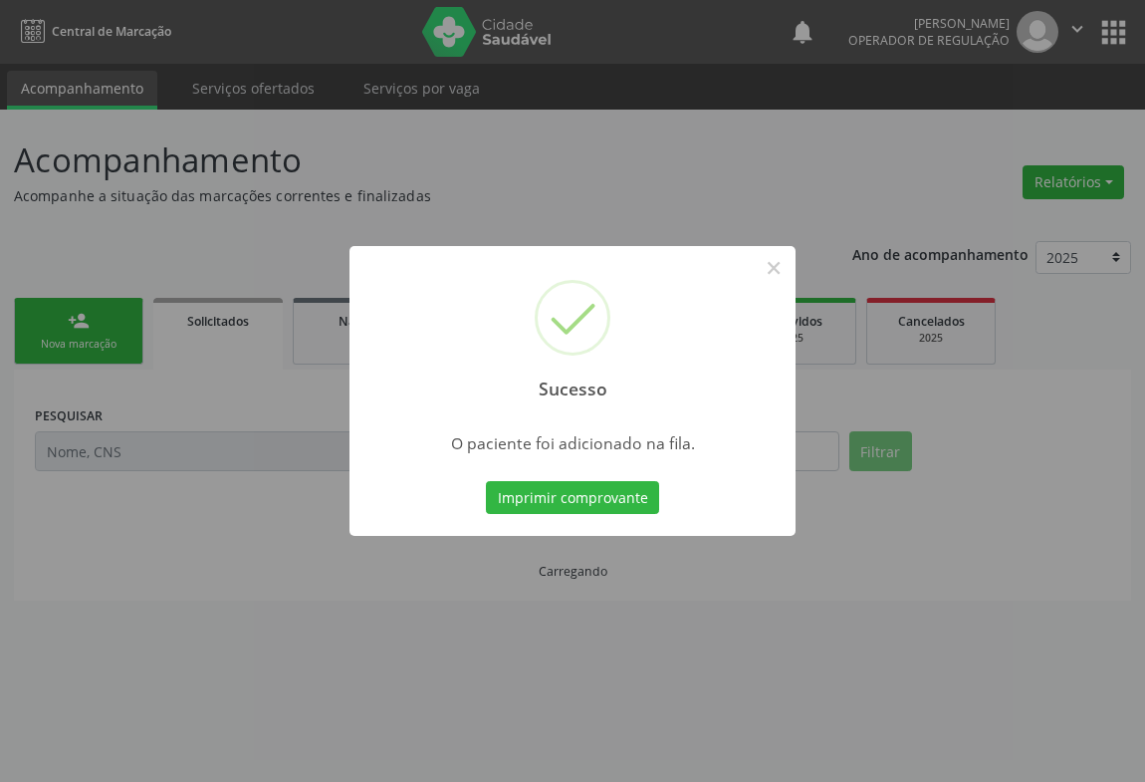
scroll to position [0, 0]
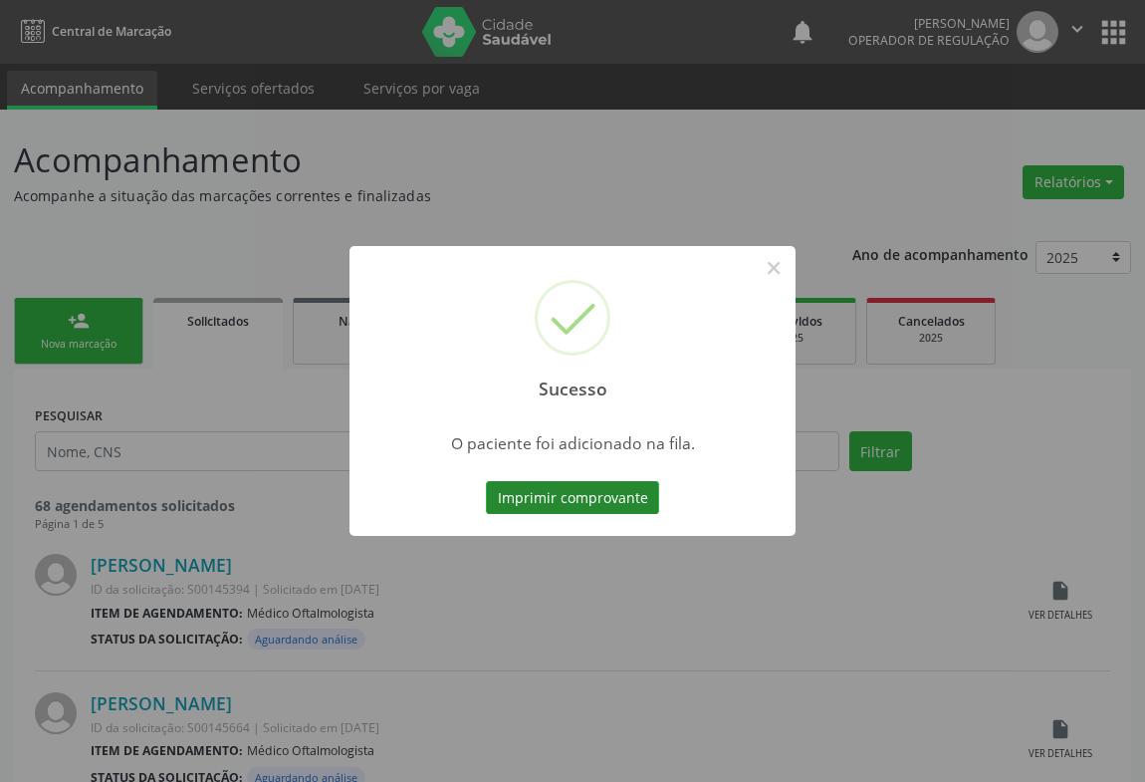
click at [590, 487] on button "Imprimir comprovante" at bounding box center [572, 498] width 173 height 34
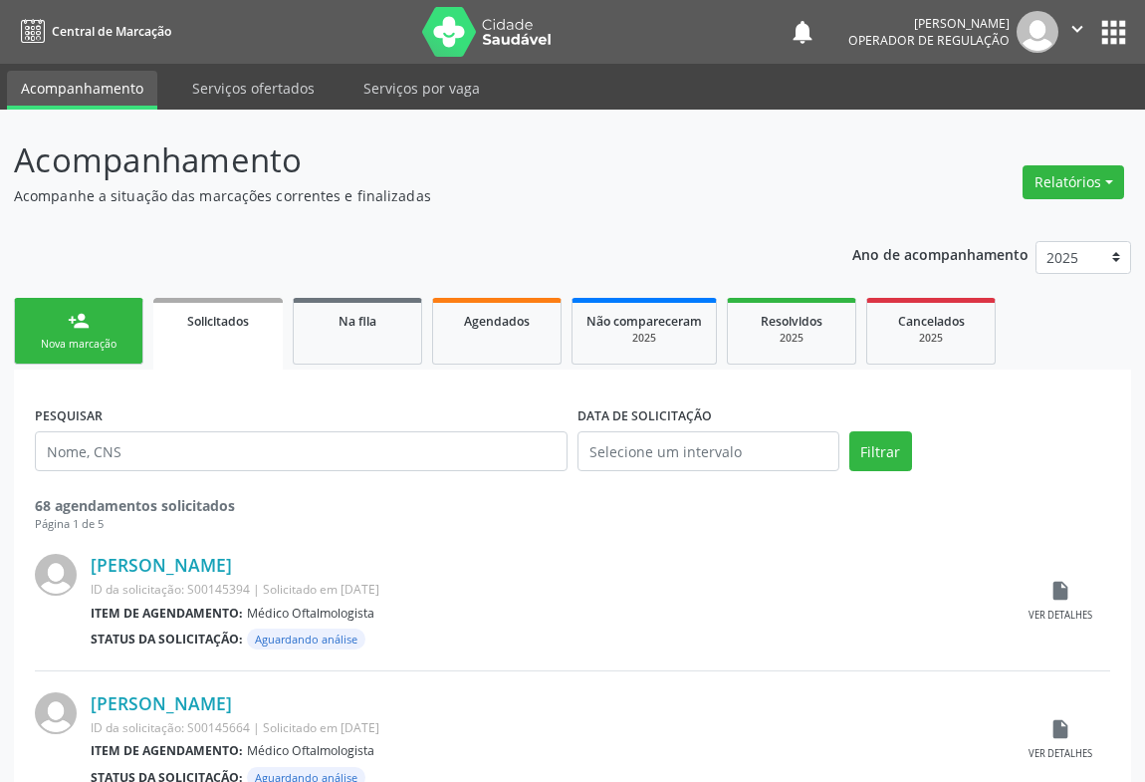
click at [66, 322] on link "person_add Nova marcação" at bounding box center [78, 331] width 129 height 67
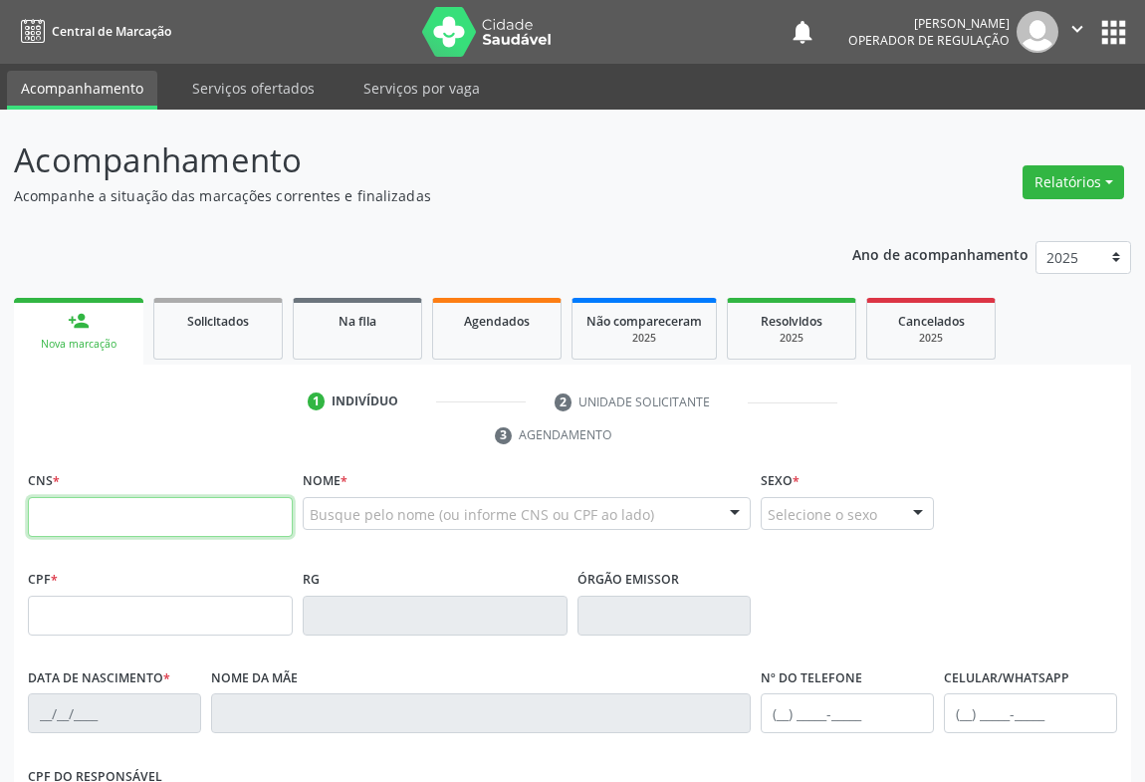
click at [98, 518] on input "text" at bounding box center [160, 517] width 265 height 40
type input "705 8094 1890 1631"
type input "1[DATE]"
type input "[PHONE_NUMBER]"
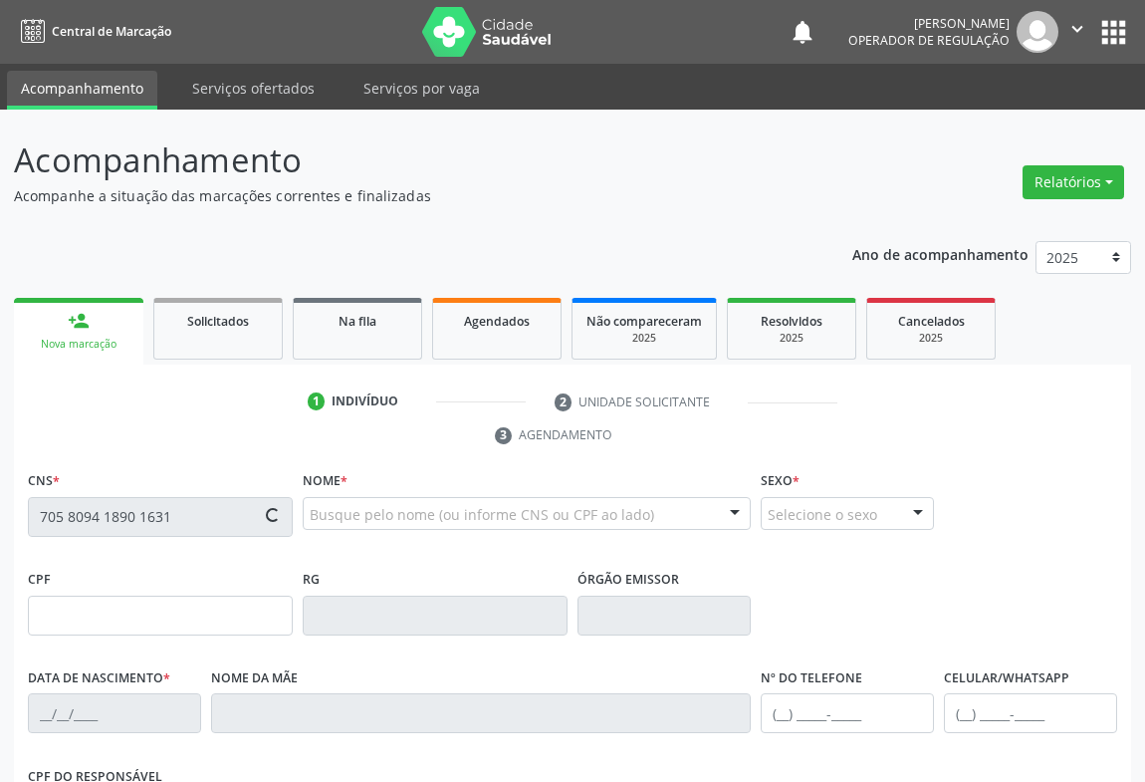
type input "118"
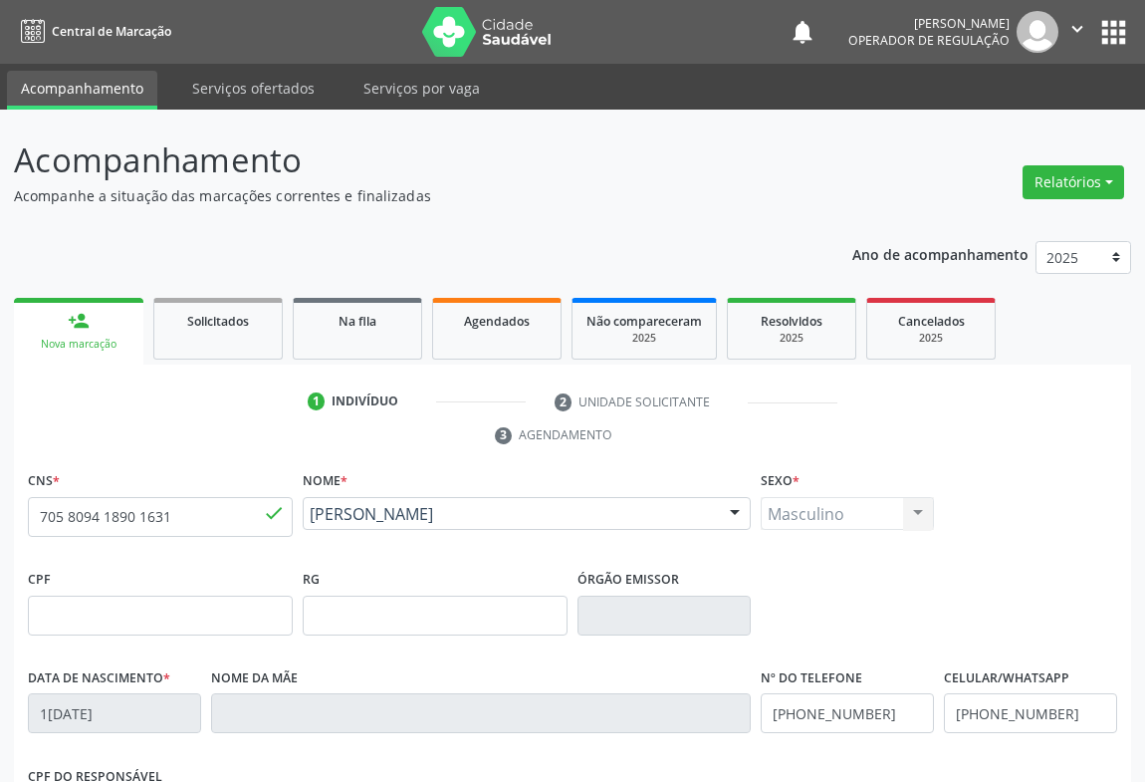
scroll to position [330, 0]
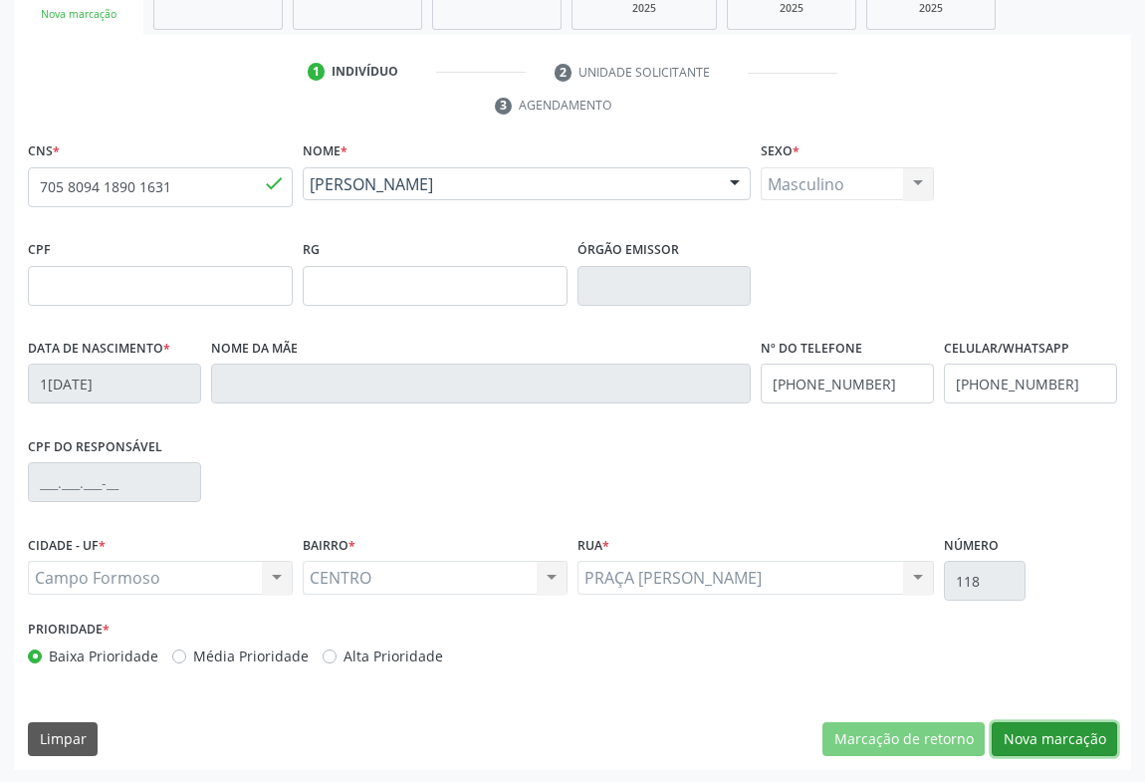
click at [1048, 741] on button "Nova marcação" at bounding box center [1054, 739] width 125 height 34
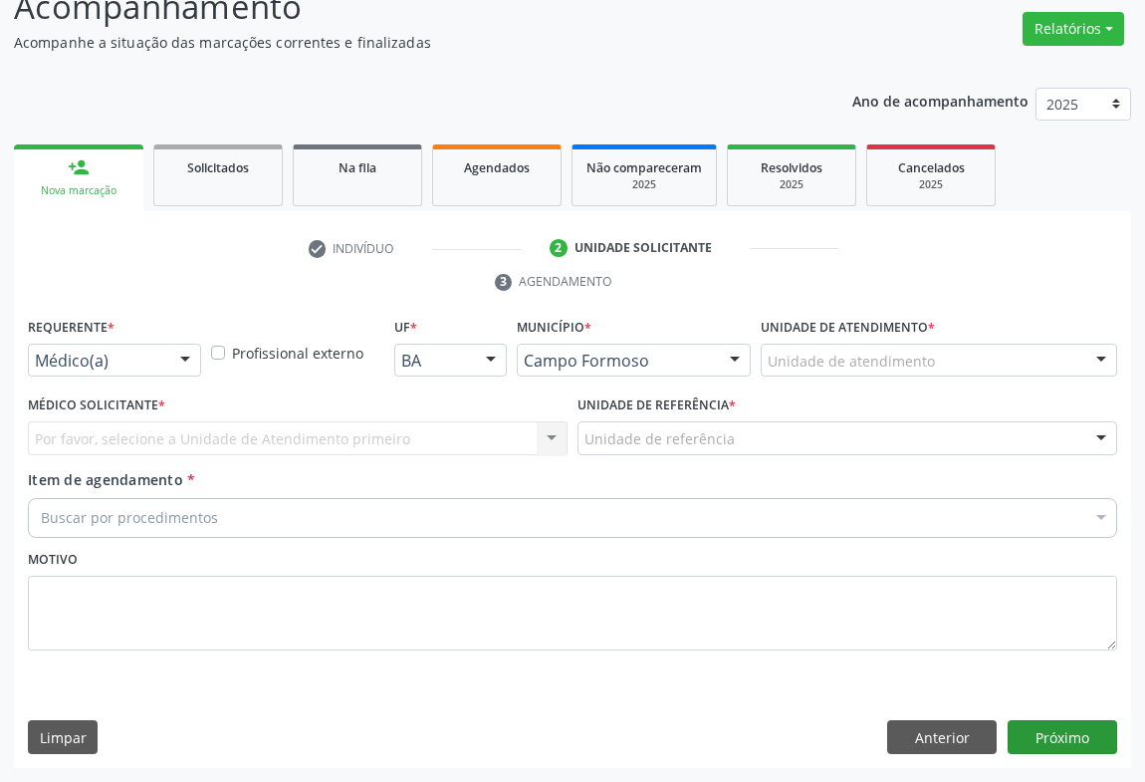
scroll to position [151, 0]
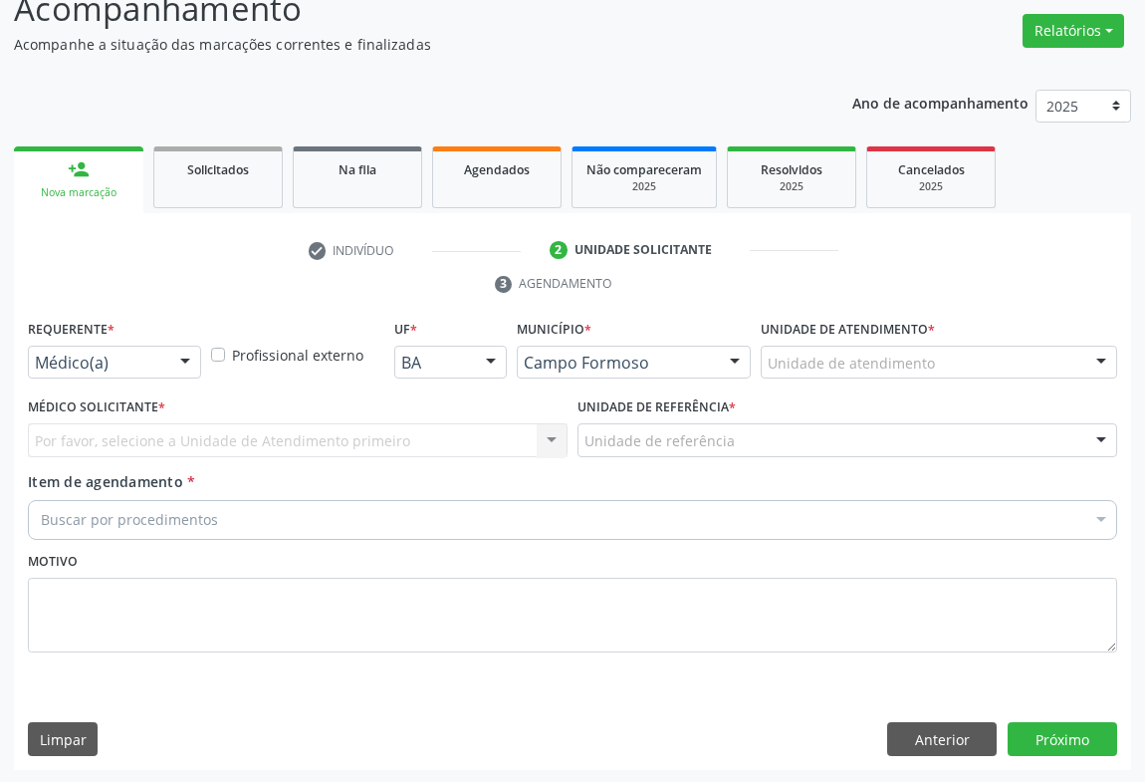
click at [179, 354] on div at bounding box center [185, 364] width 30 height 34
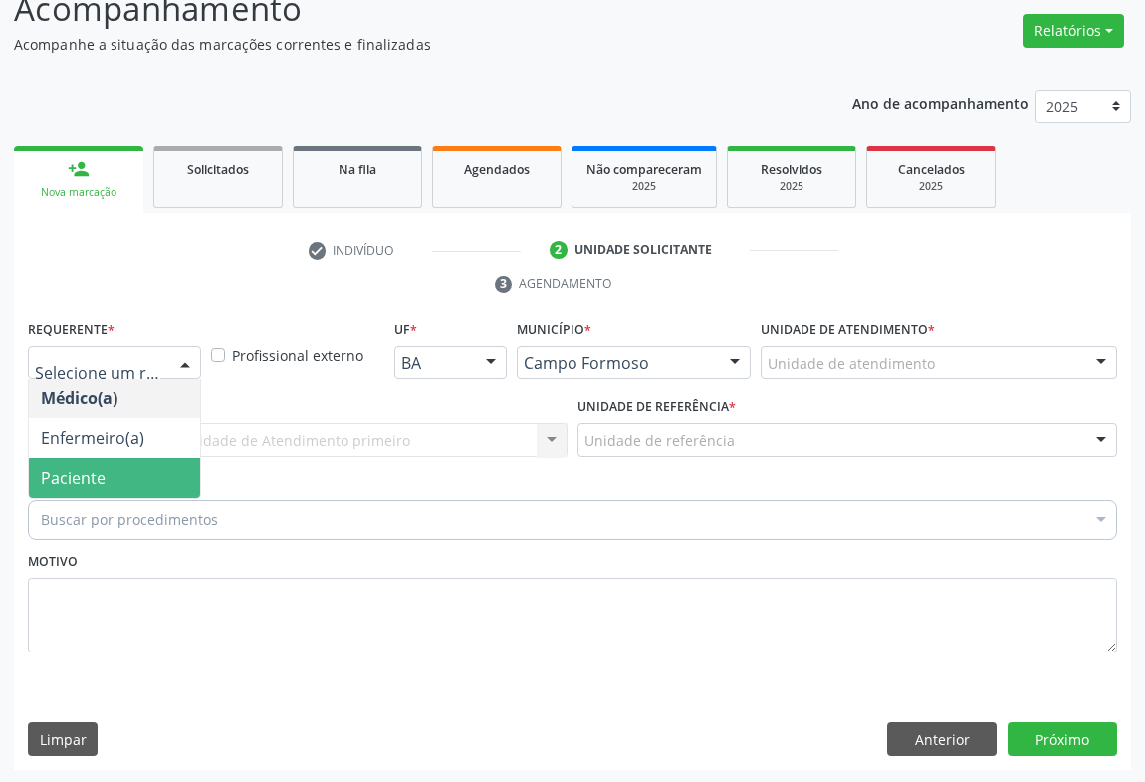
click at [98, 479] on span "Paciente" at bounding box center [73, 478] width 65 height 22
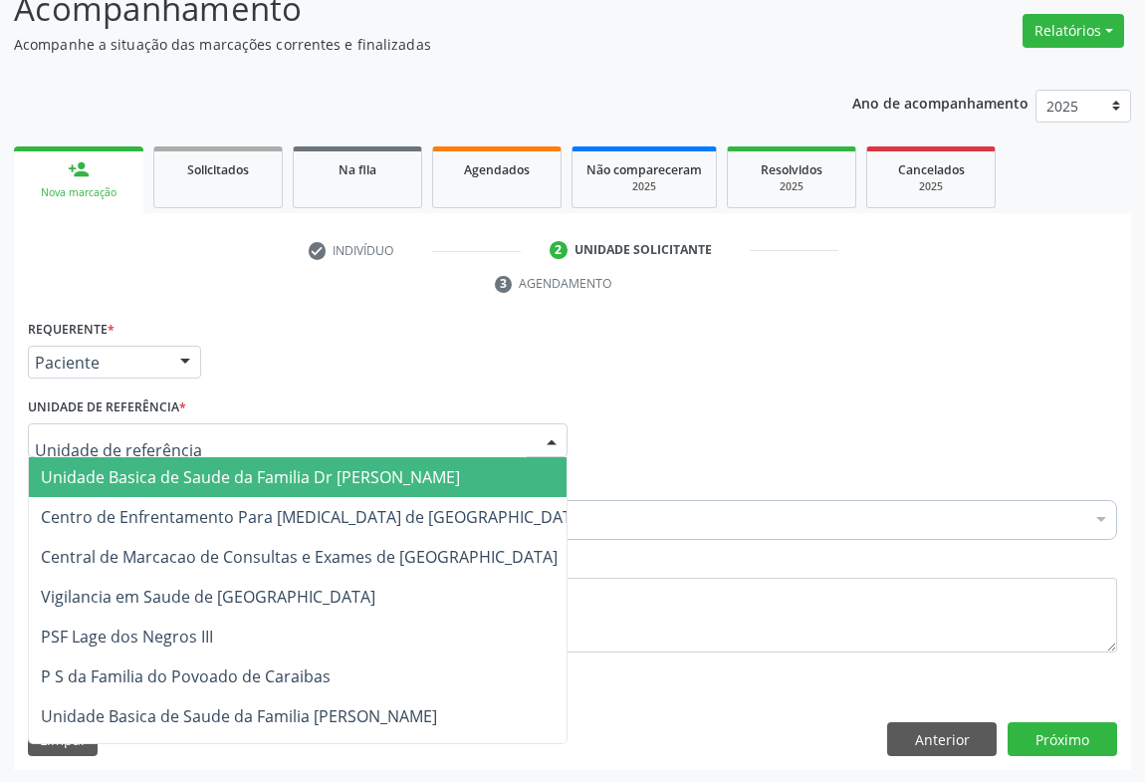
click at [551, 437] on div at bounding box center [552, 441] width 30 height 34
click at [429, 468] on span "Unidade Basica de Saude da Familia Dr [PERSON_NAME]" at bounding box center [314, 477] width 570 height 40
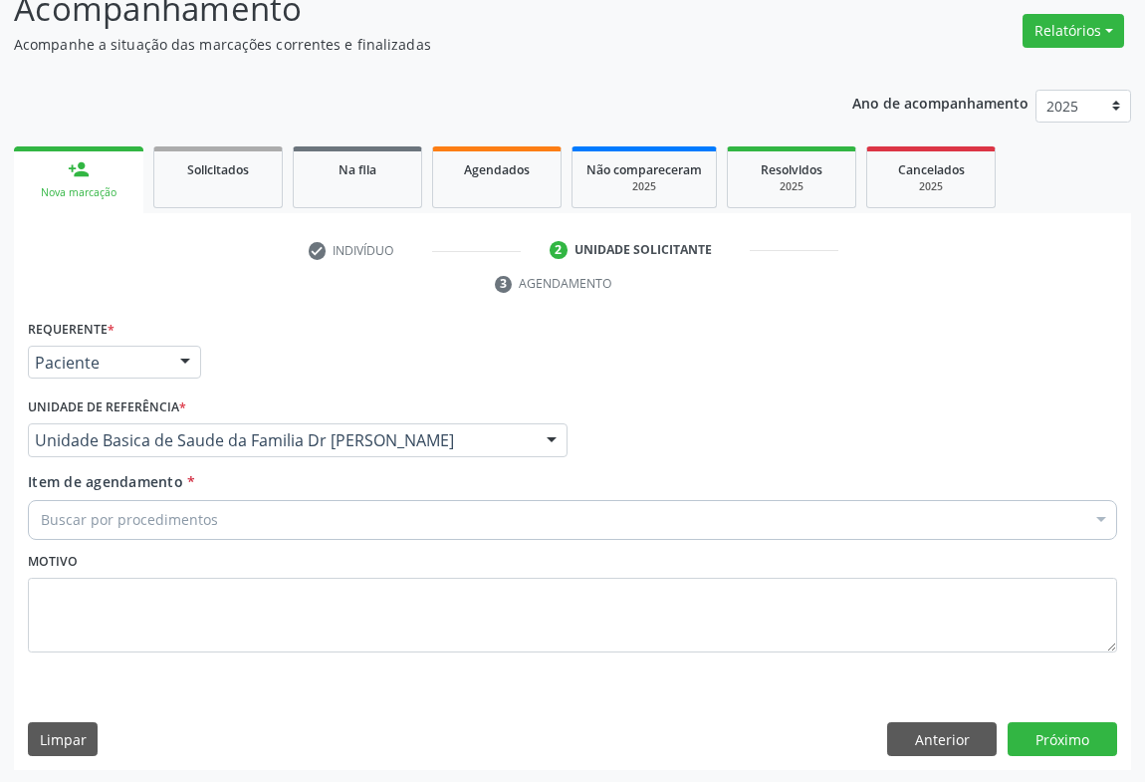
click at [266, 523] on div "Buscar por procedimentos" at bounding box center [573, 520] width 1090 height 40
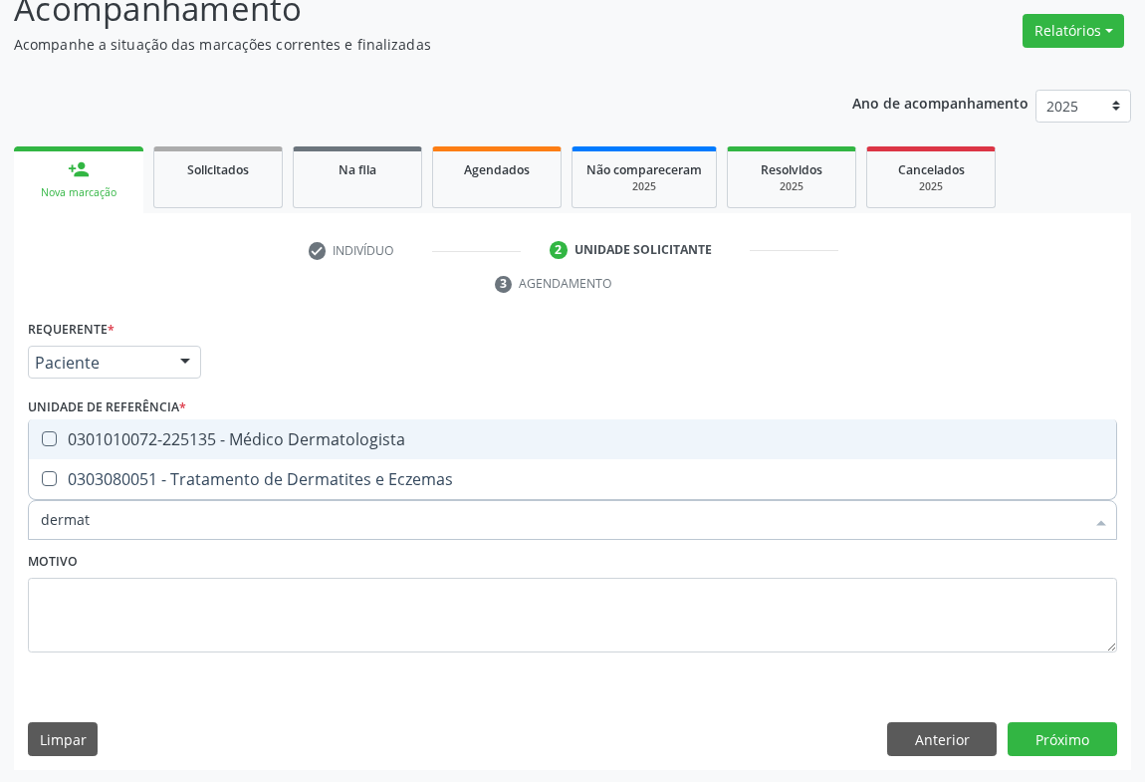
type input "dermato"
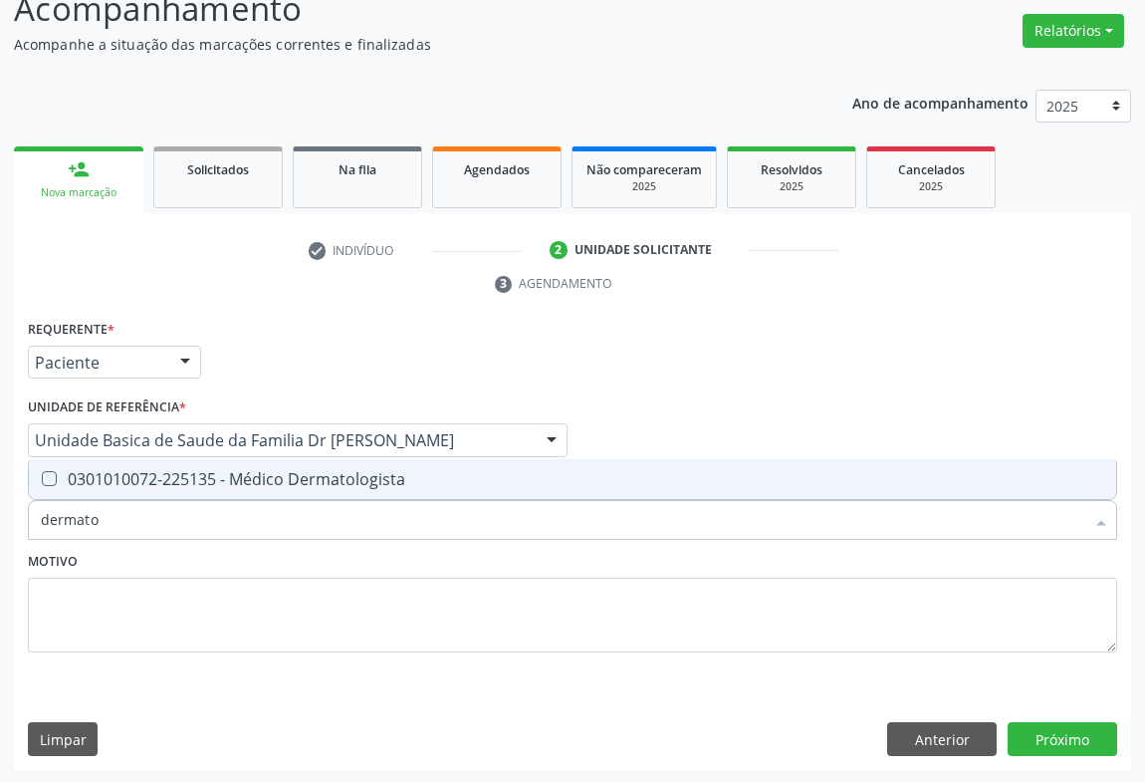
click at [309, 488] on span "0301010072-225135 - Médico Dermatologista" at bounding box center [573, 479] width 1088 height 40
checkbox Dermatologista "true"
click at [1034, 734] on button "Próximo" at bounding box center [1063, 739] width 110 height 34
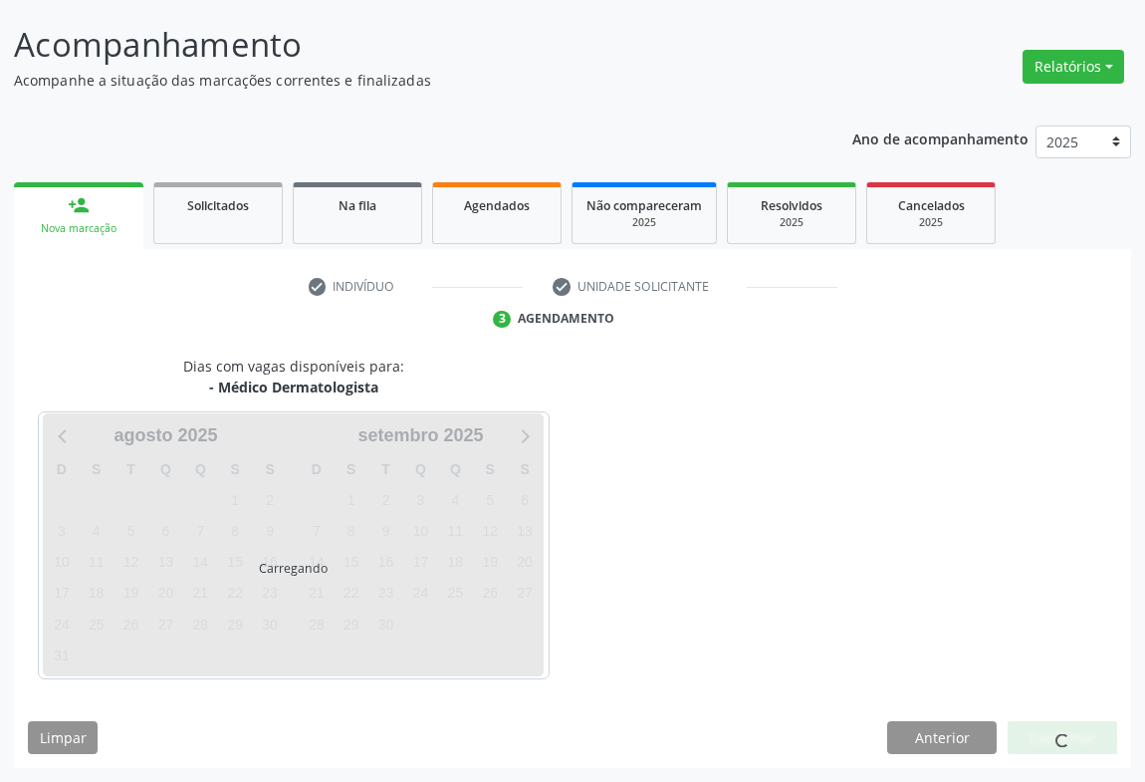
scroll to position [115, 0]
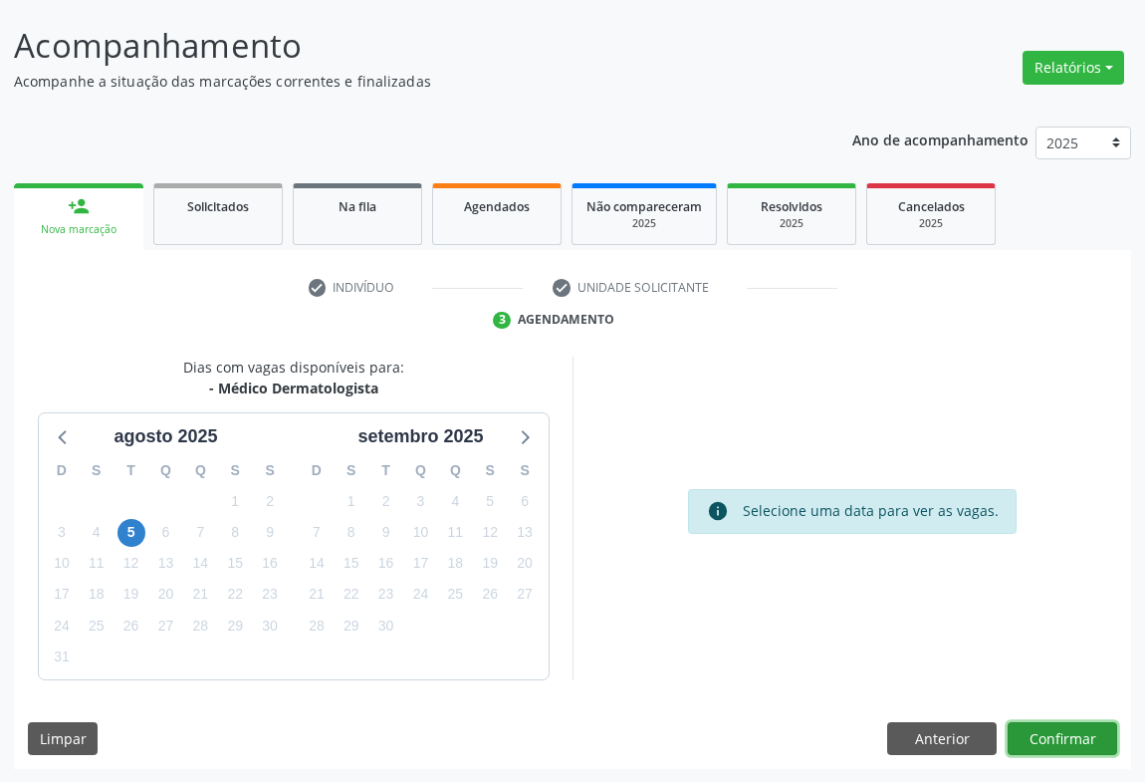
click at [1037, 731] on button "Confirmar" at bounding box center [1063, 739] width 110 height 34
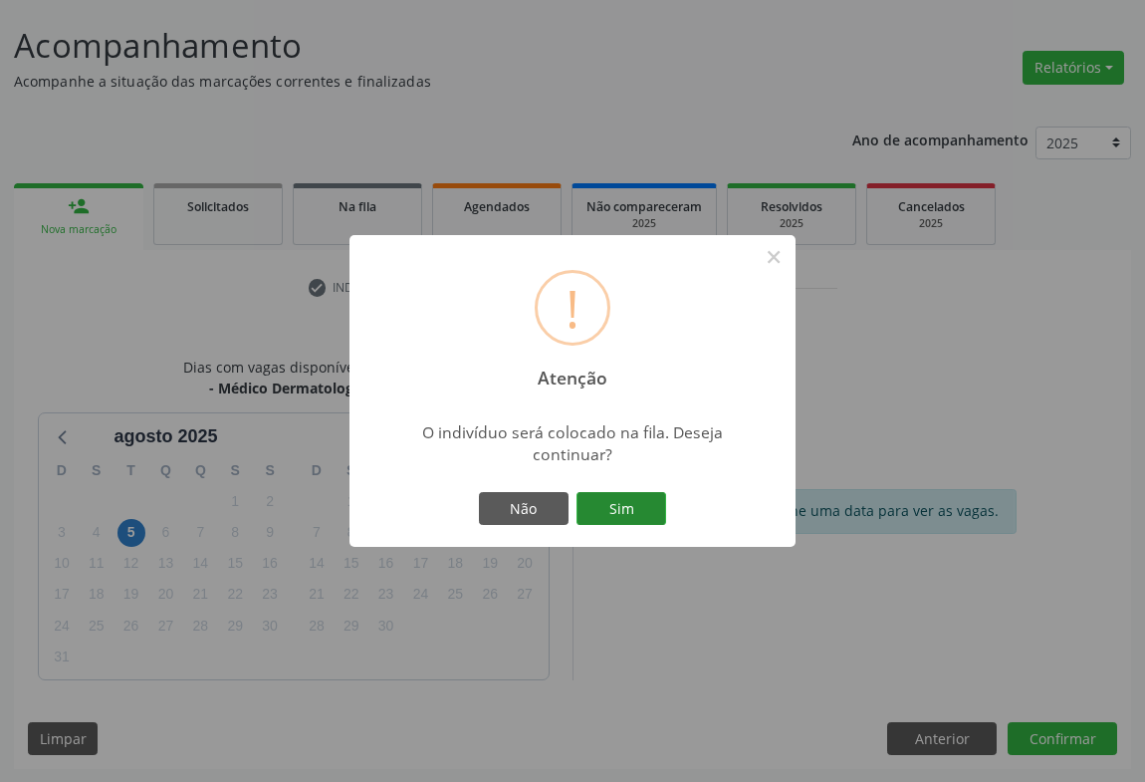
drag, startPoint x: 645, startPoint y: 530, endPoint x: 636, endPoint y: 521, distance: 12.7
click at [641, 528] on div "! Atenção × O indivíduo será colocado na fila. Deseja continuar? Não Sim" at bounding box center [573, 391] width 446 height 313
click at [633, 511] on button "Sim" at bounding box center [622, 509] width 90 height 34
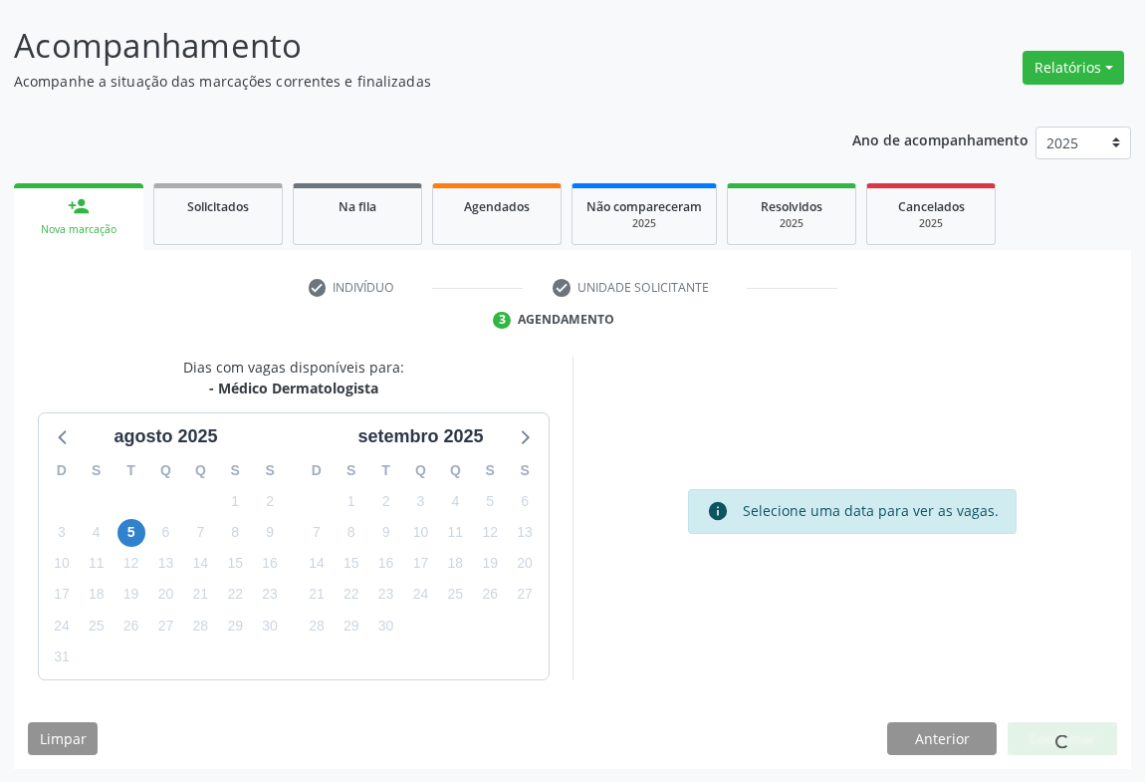
scroll to position [0, 0]
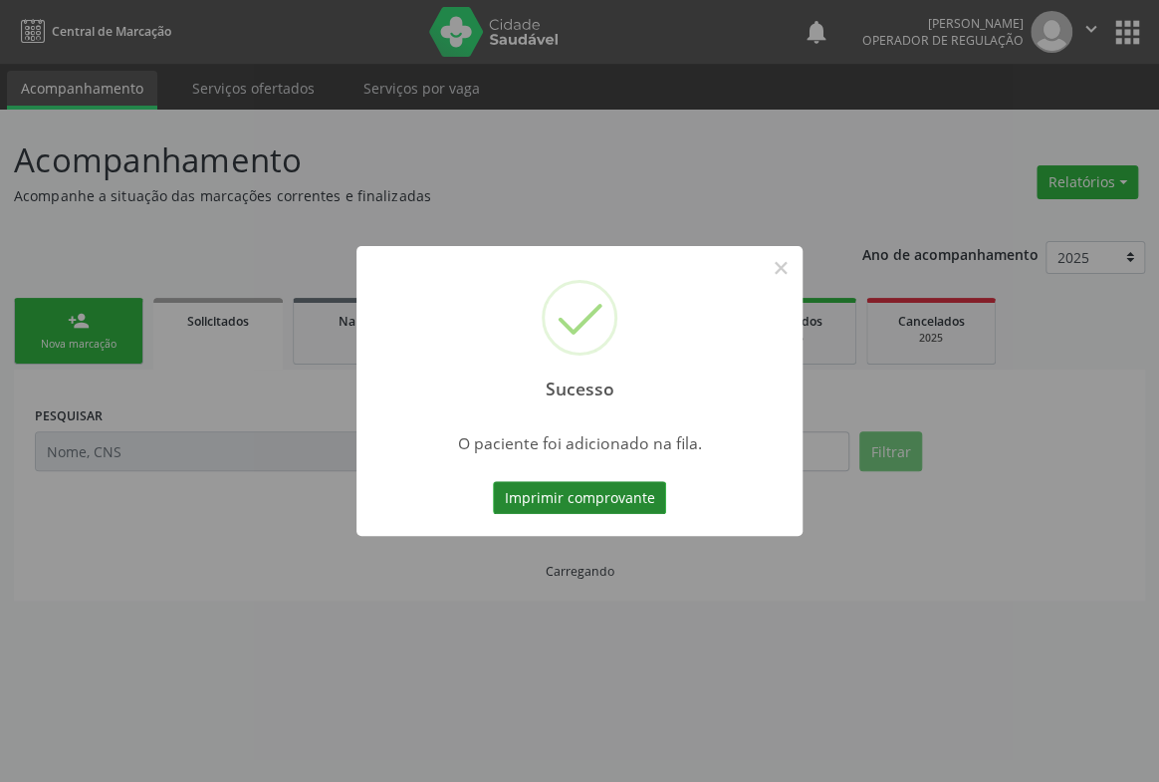
click at [559, 499] on button "Imprimir comprovante" at bounding box center [579, 498] width 173 height 34
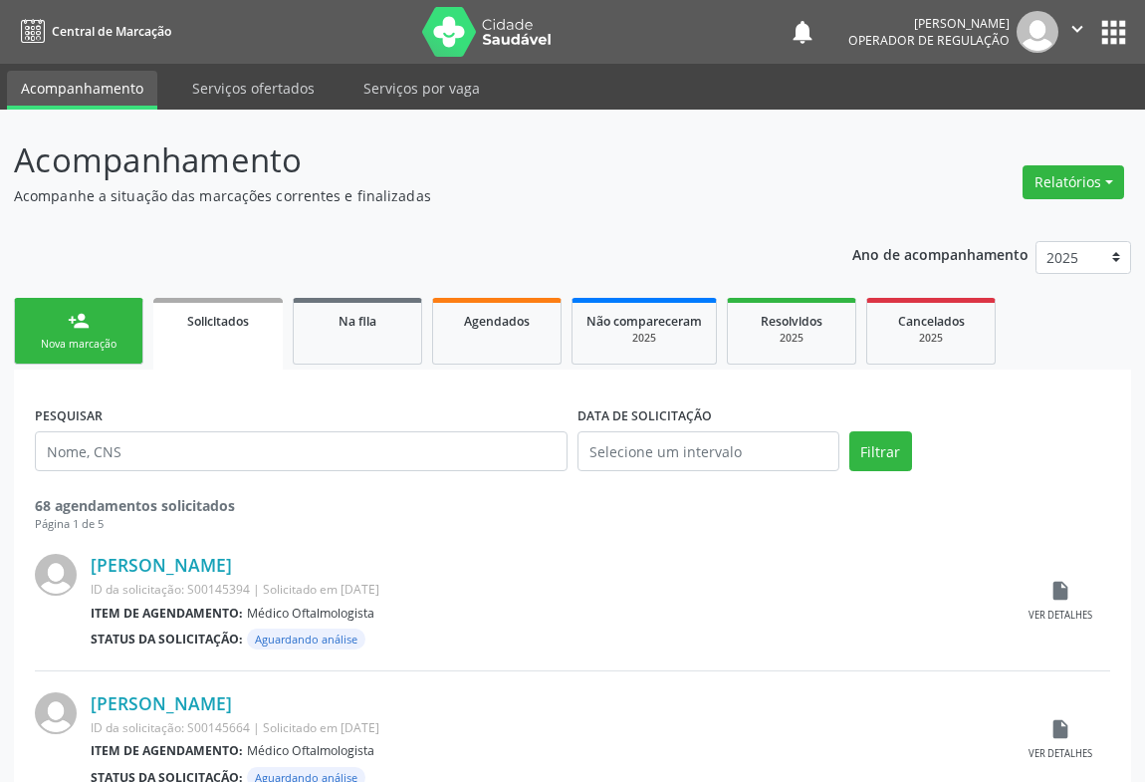
click at [105, 323] on link "person_add Nova marcação" at bounding box center [78, 331] width 129 height 67
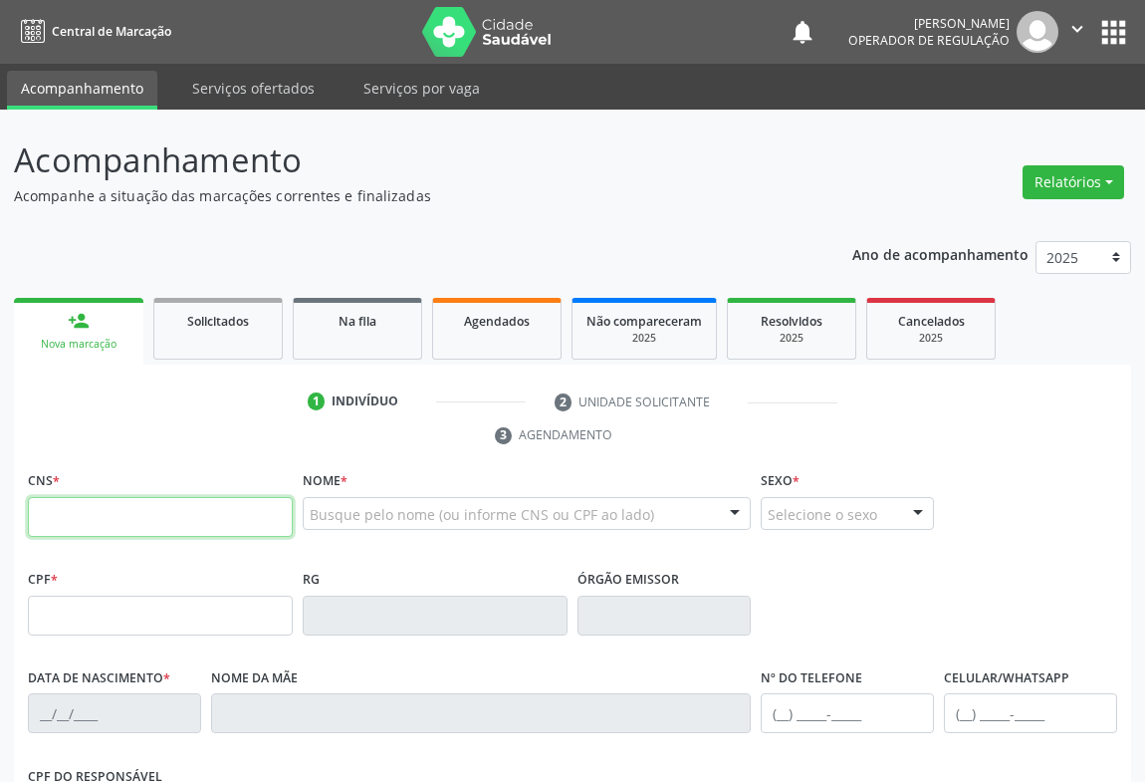
click at [48, 516] on input "text" at bounding box center [160, 517] width 265 height 40
type input "704 1002 1727 7280"
type input "2316366287"
type input "SSPBA"
type input "[DATE]"
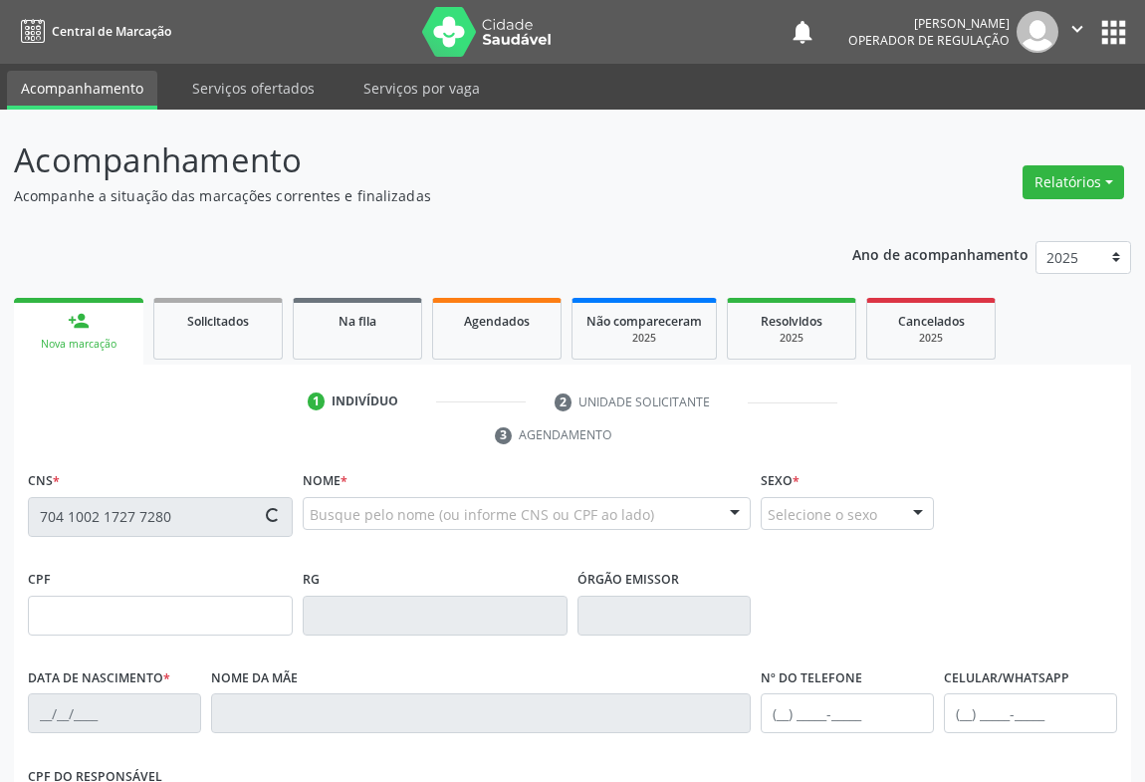
type input "[PHONE_NUMBER]"
type input "15"
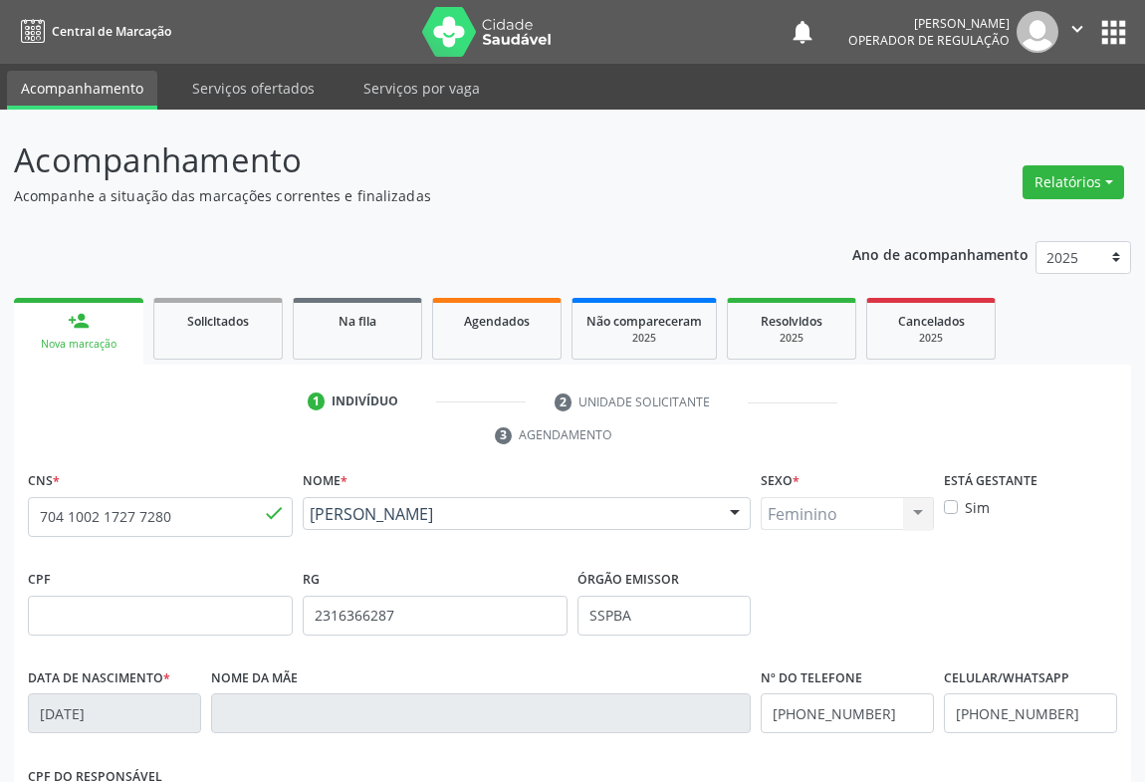
scroll to position [330, 0]
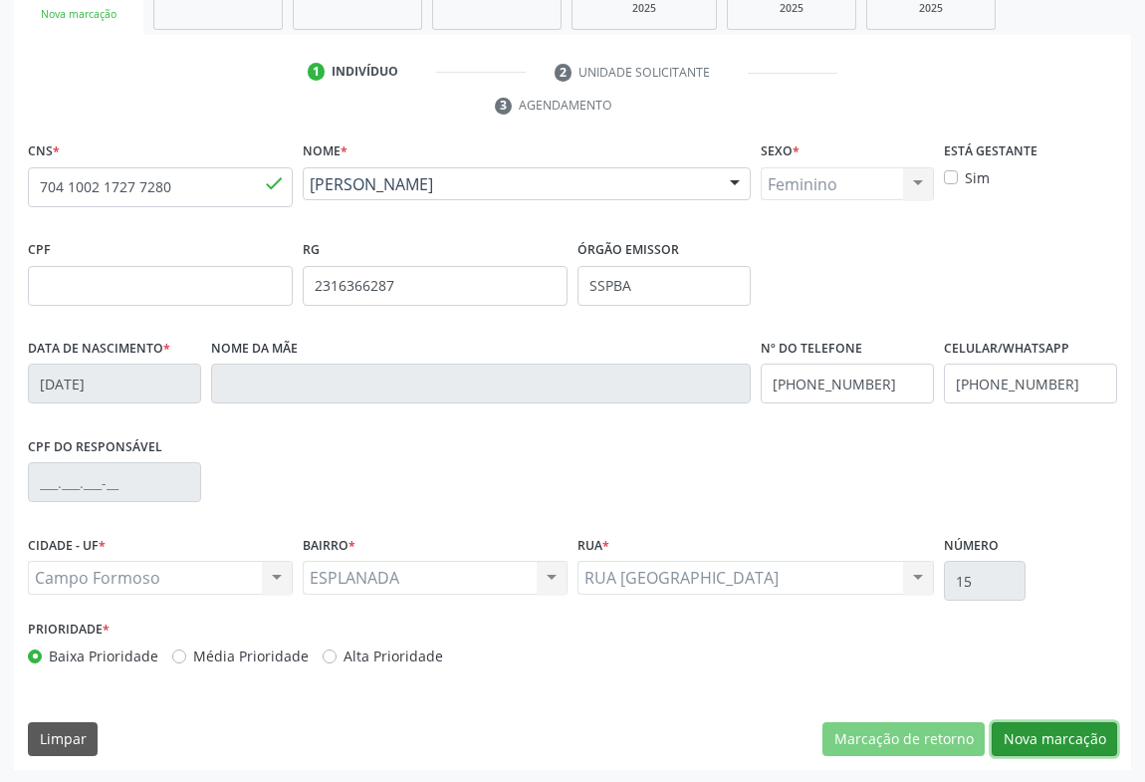
click at [1034, 726] on button "Nova marcação" at bounding box center [1054, 739] width 125 height 34
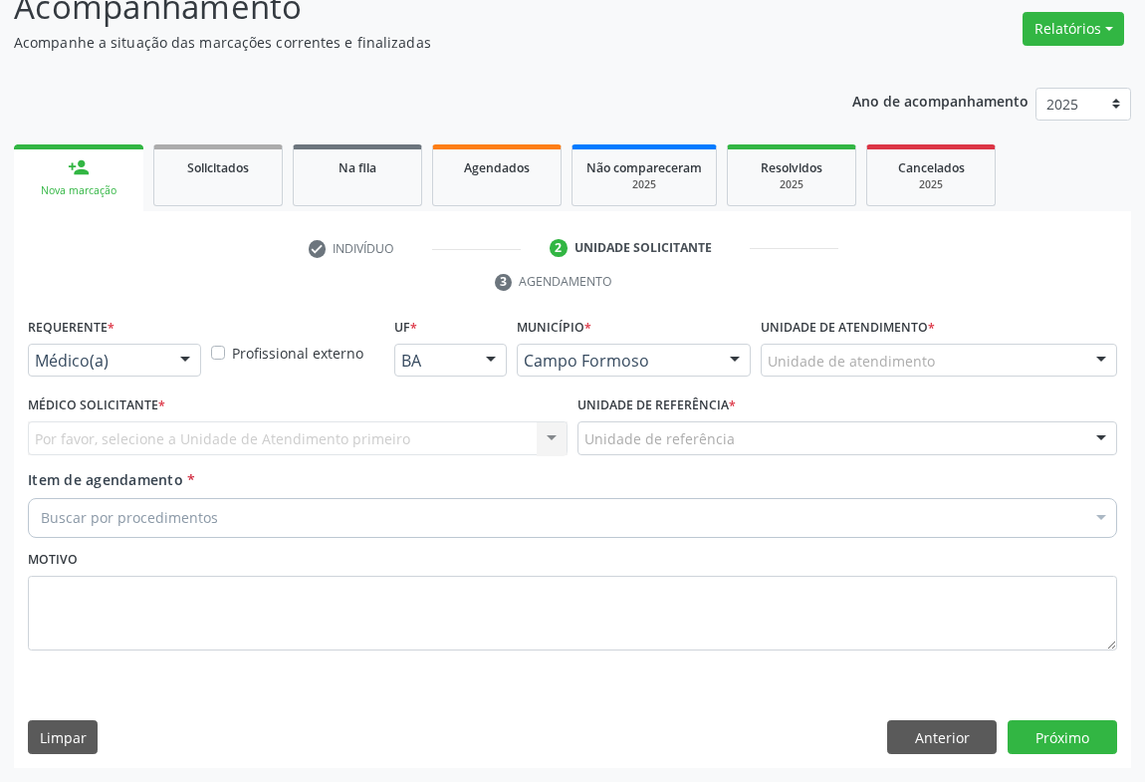
scroll to position [151, 0]
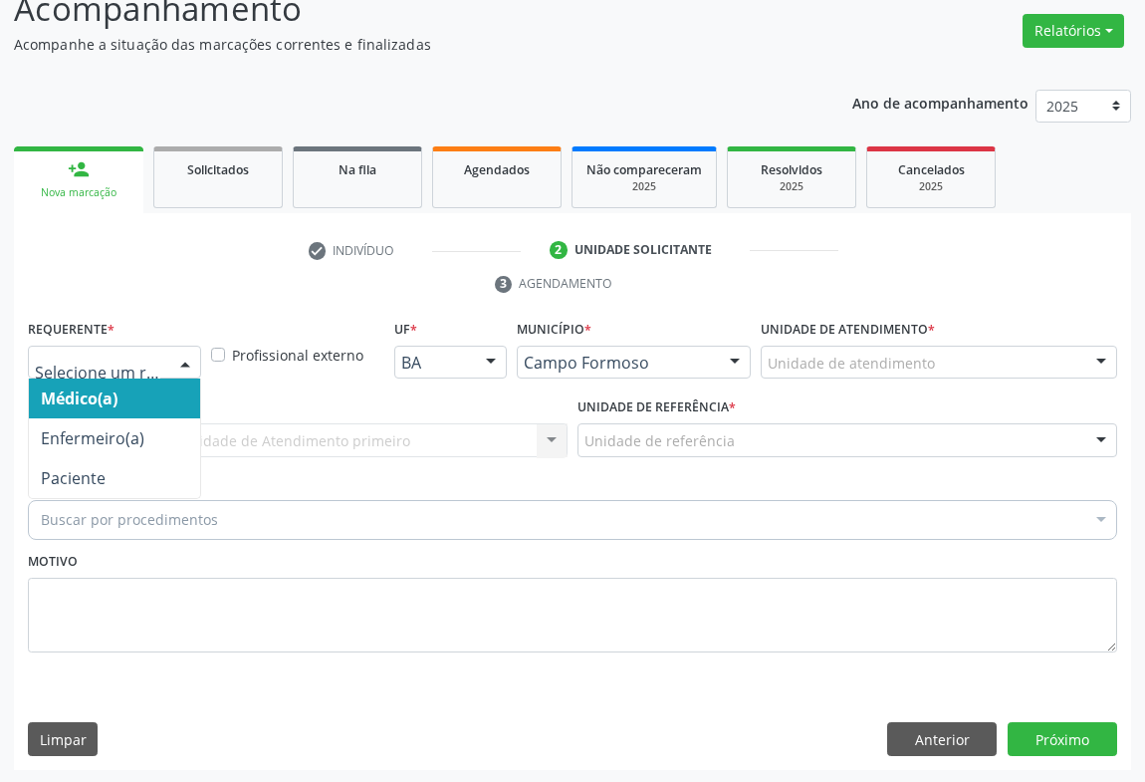
click at [182, 357] on div at bounding box center [185, 364] width 30 height 34
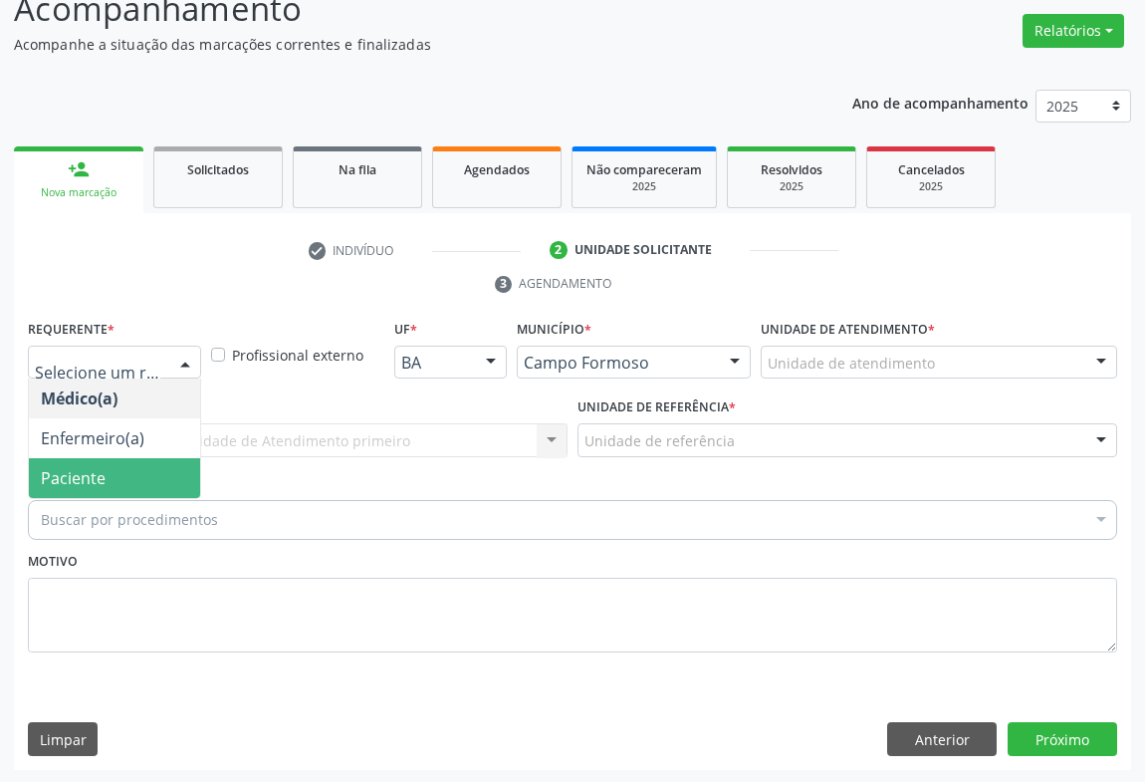
click at [105, 466] on span "Paciente" at bounding box center [114, 478] width 171 height 40
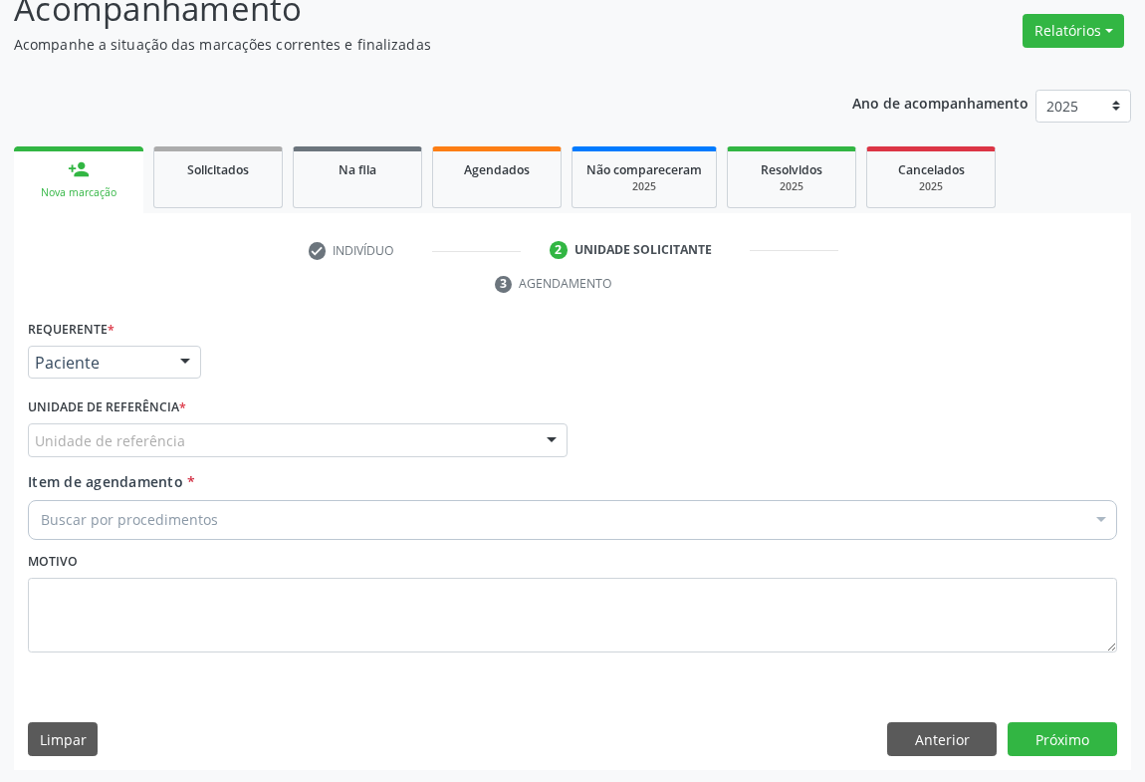
click at [559, 428] on div at bounding box center [552, 441] width 30 height 34
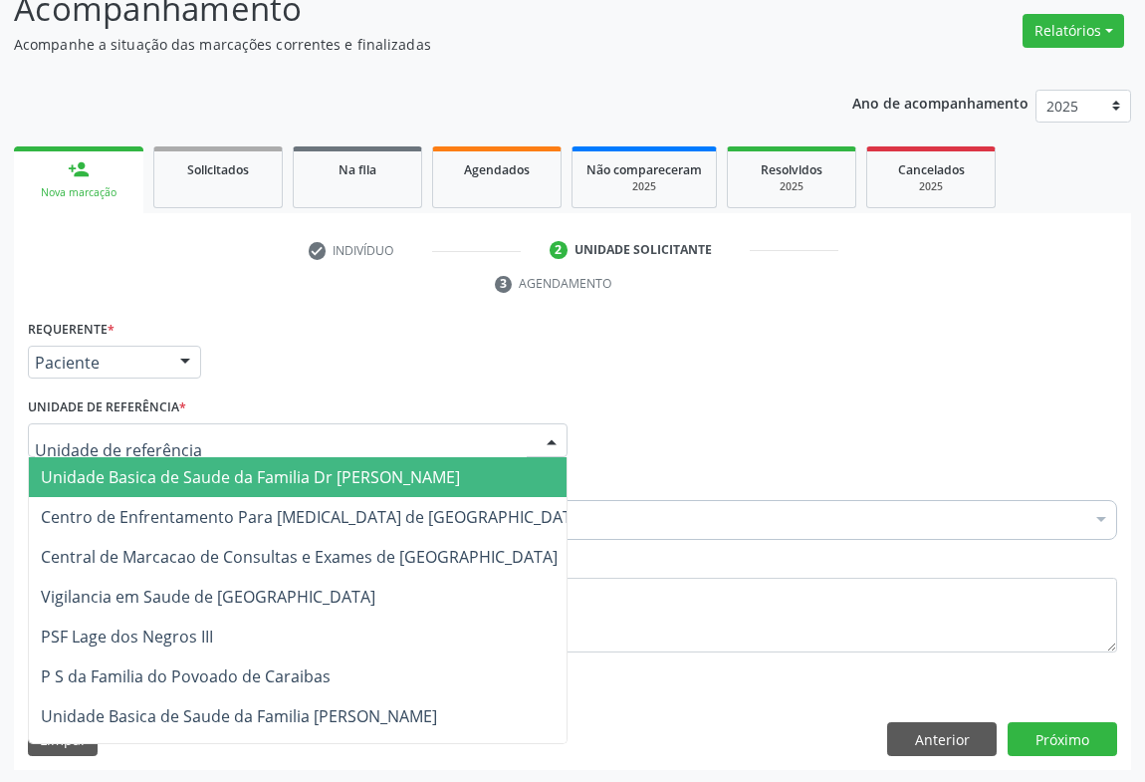
click at [407, 466] on span "Unidade Basica de Saude da Familia Dr [PERSON_NAME]" at bounding box center [250, 477] width 419 height 22
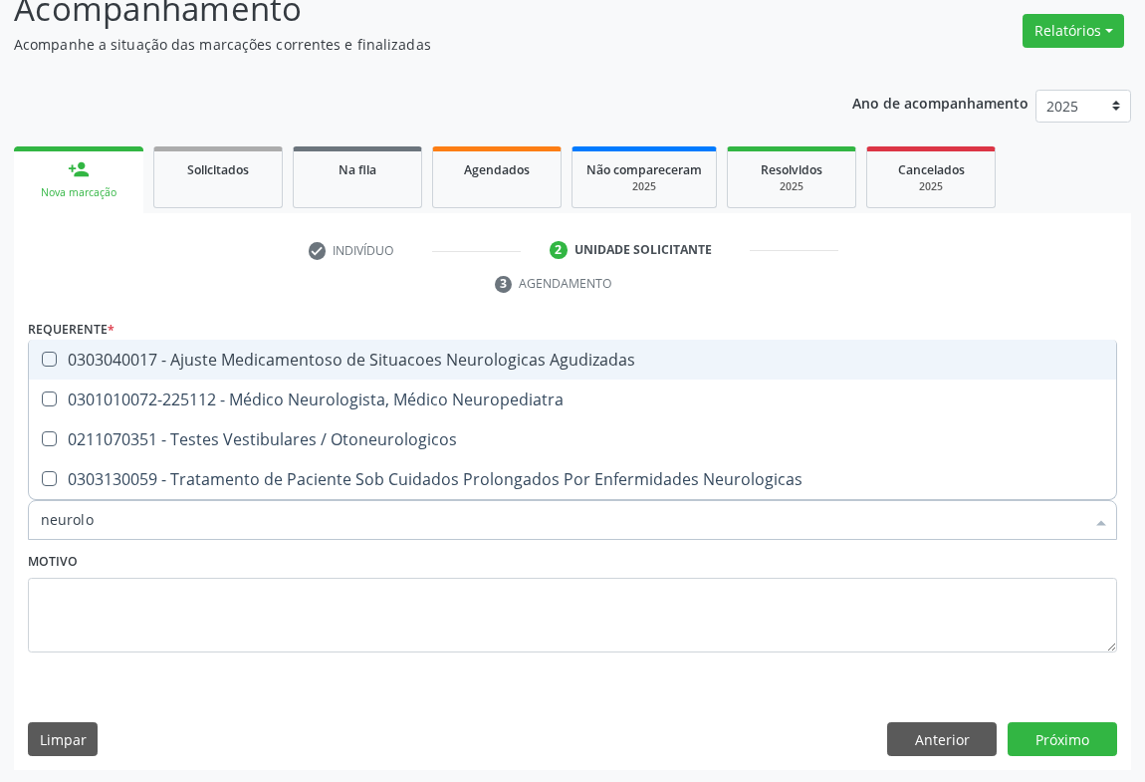
type input "neurolog"
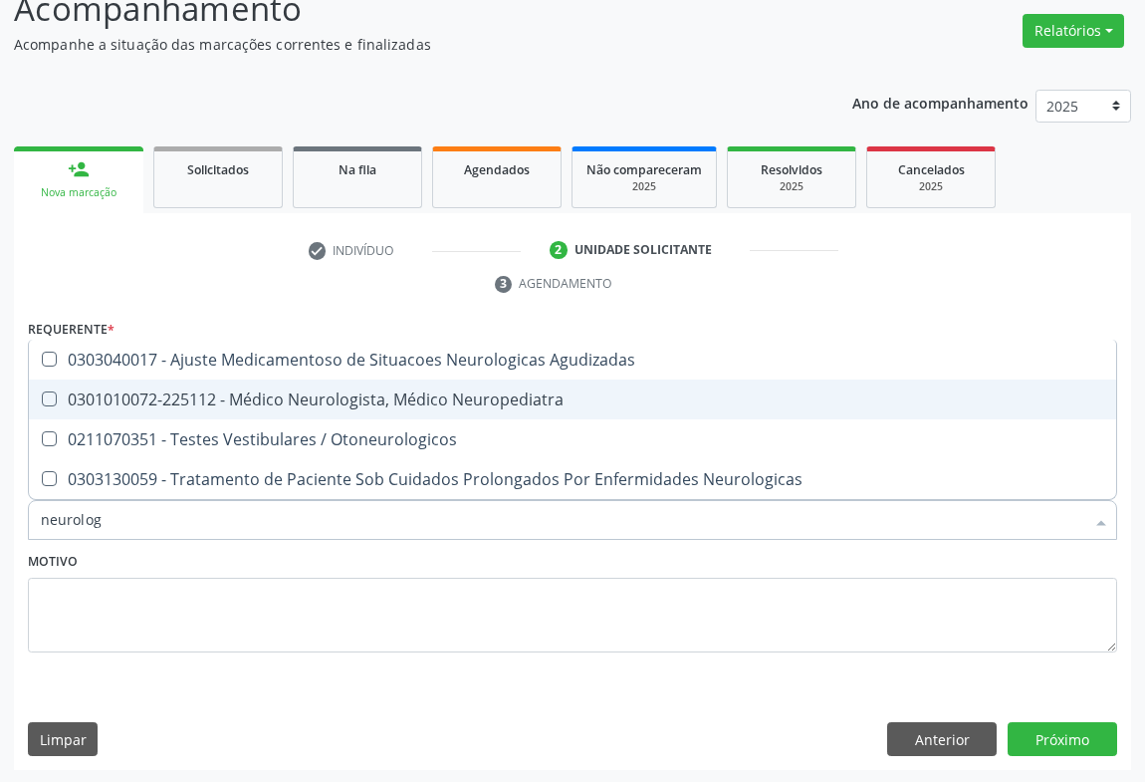
click at [219, 396] on div "0301010072-225112 - Médico Neurologista, Médico Neuropediatra" at bounding box center [573, 399] width 1064 height 16
checkbox Neuropediatra "true"
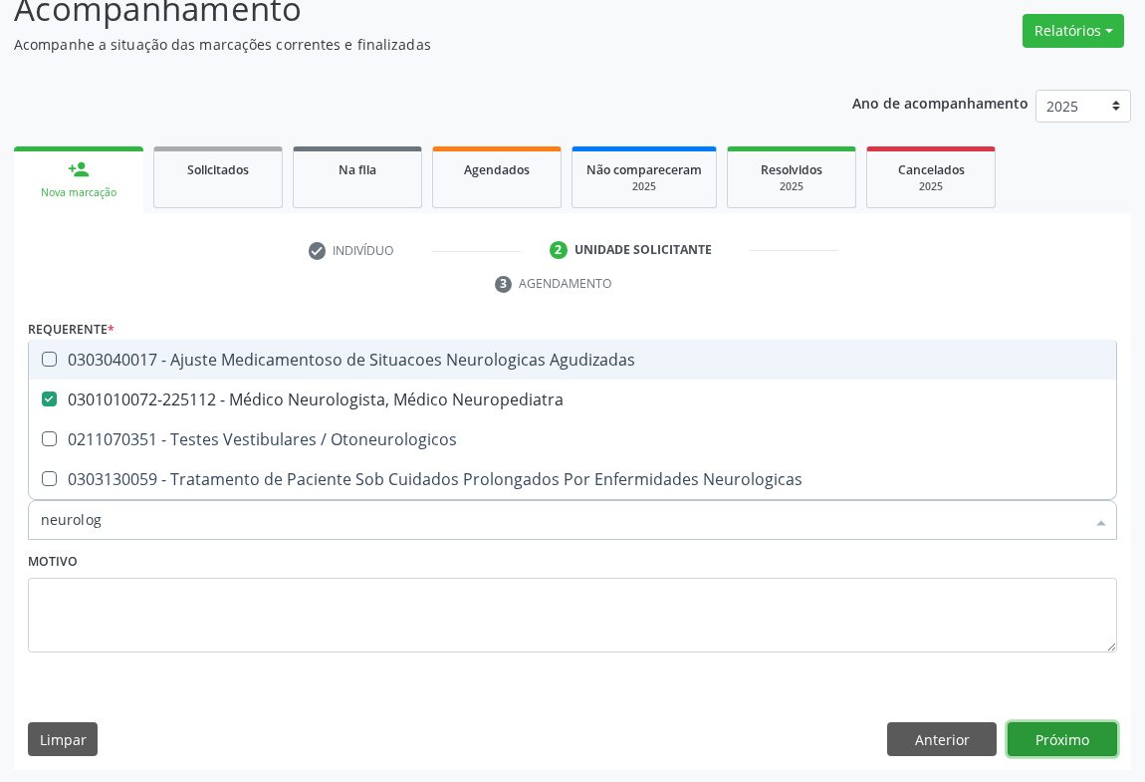
click at [1039, 733] on button "Próximo" at bounding box center [1063, 739] width 110 height 34
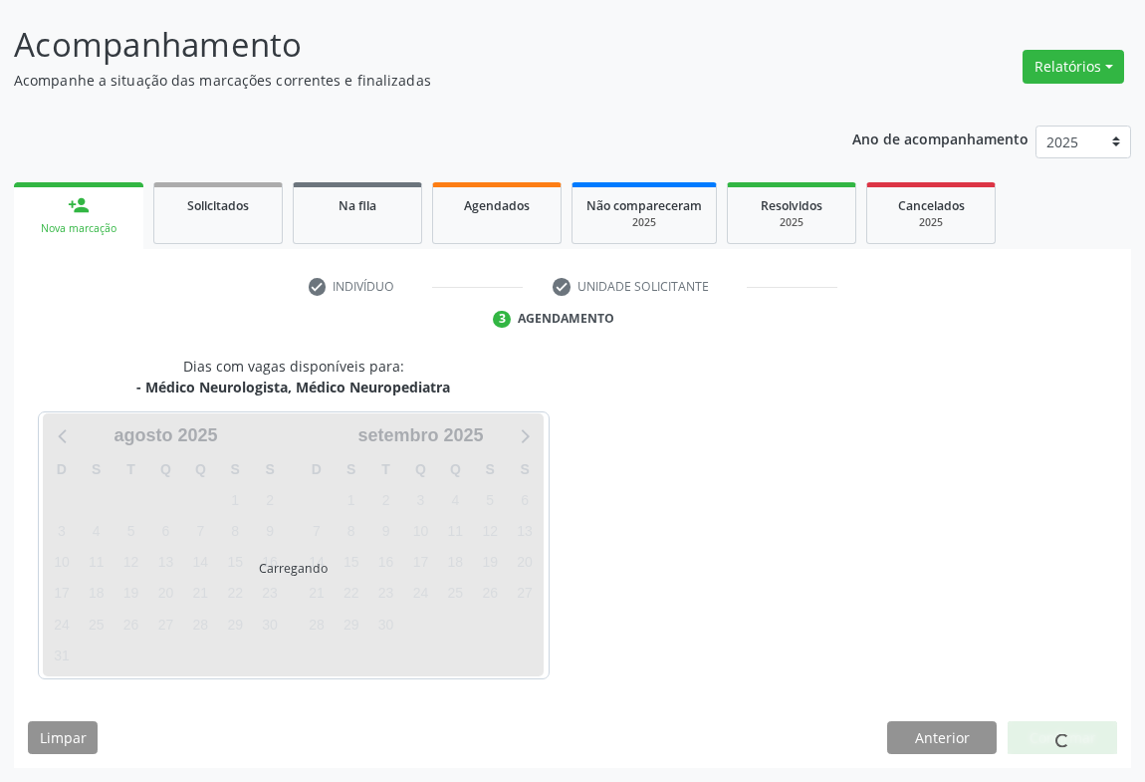
scroll to position [115, 0]
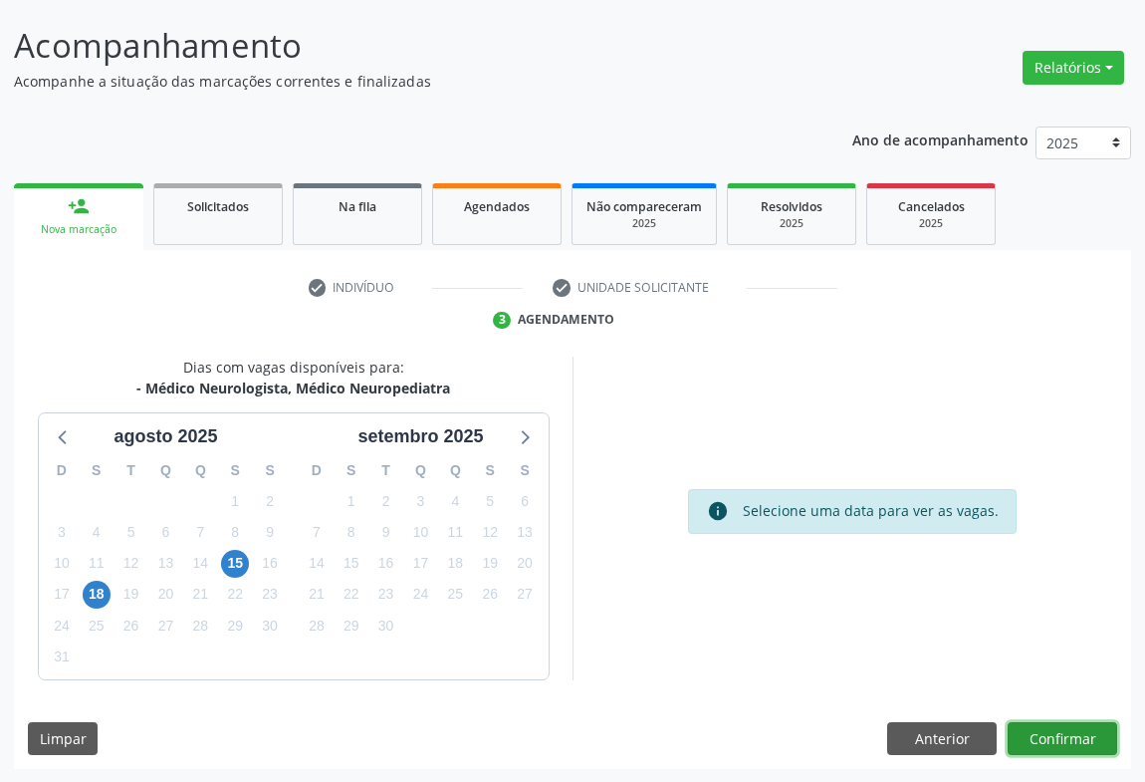
click at [1047, 722] on button "Confirmar" at bounding box center [1063, 739] width 110 height 34
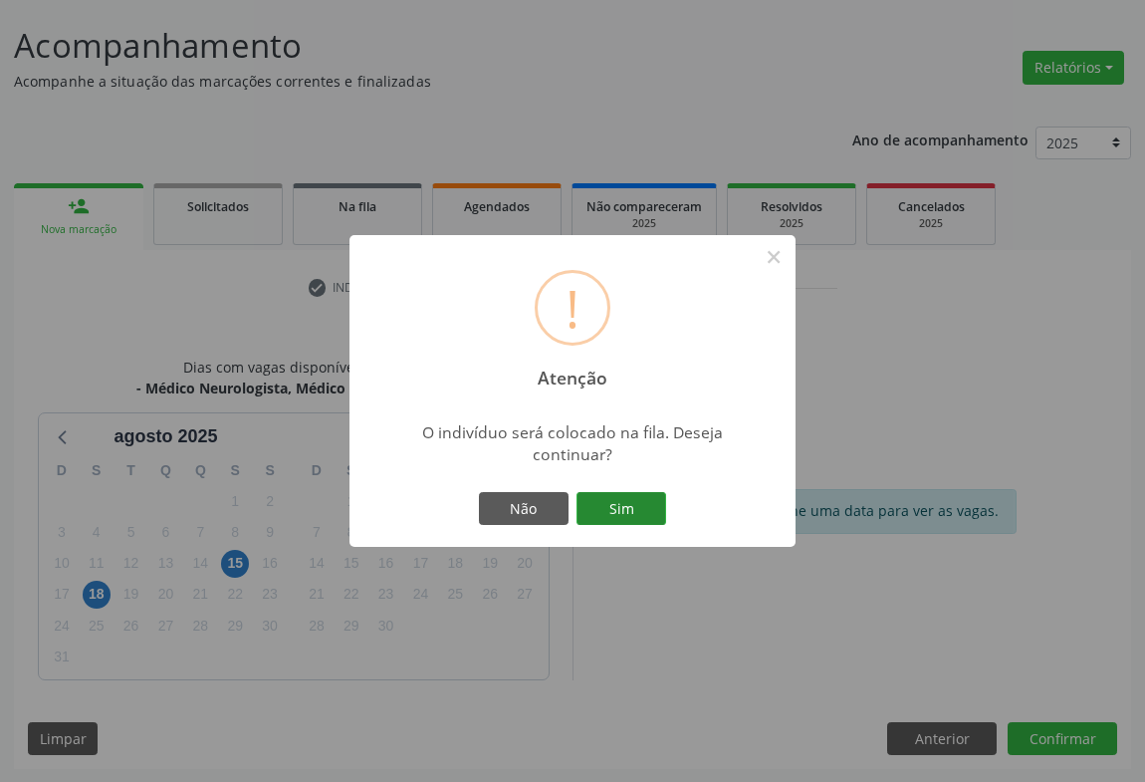
click at [628, 501] on button "Sim" at bounding box center [622, 509] width 90 height 34
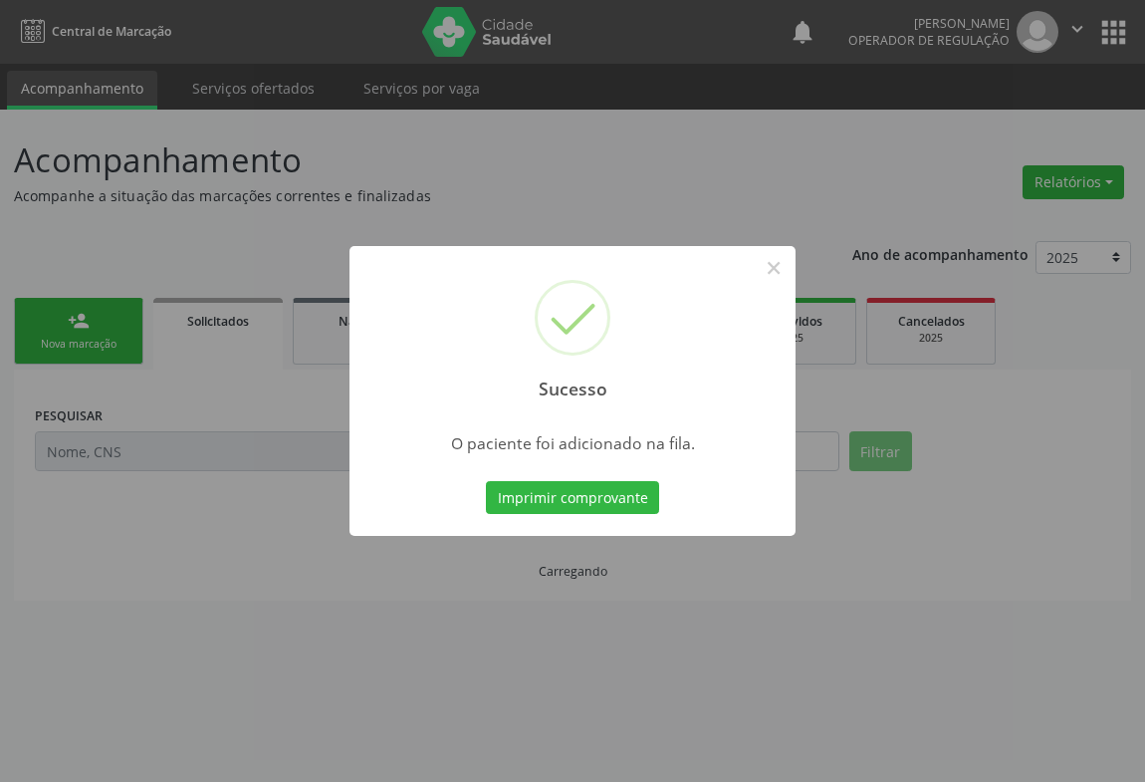
scroll to position [0, 0]
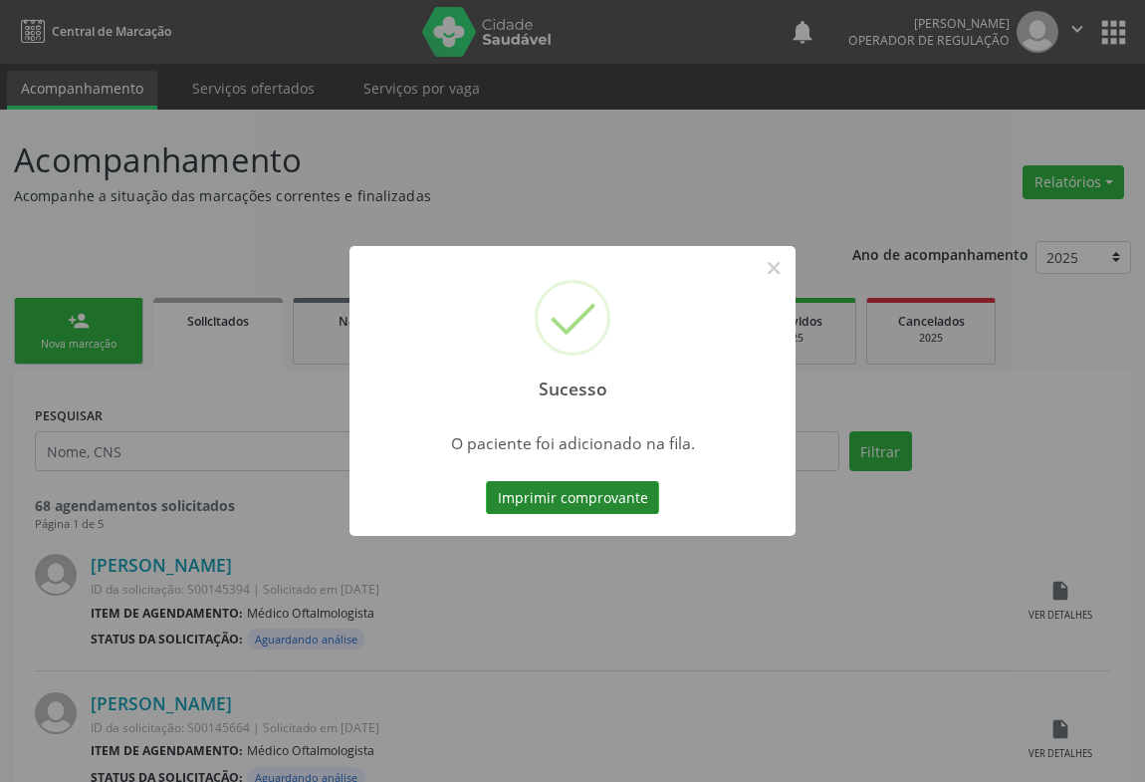
click at [627, 502] on button "Imprimir comprovante" at bounding box center [572, 498] width 173 height 34
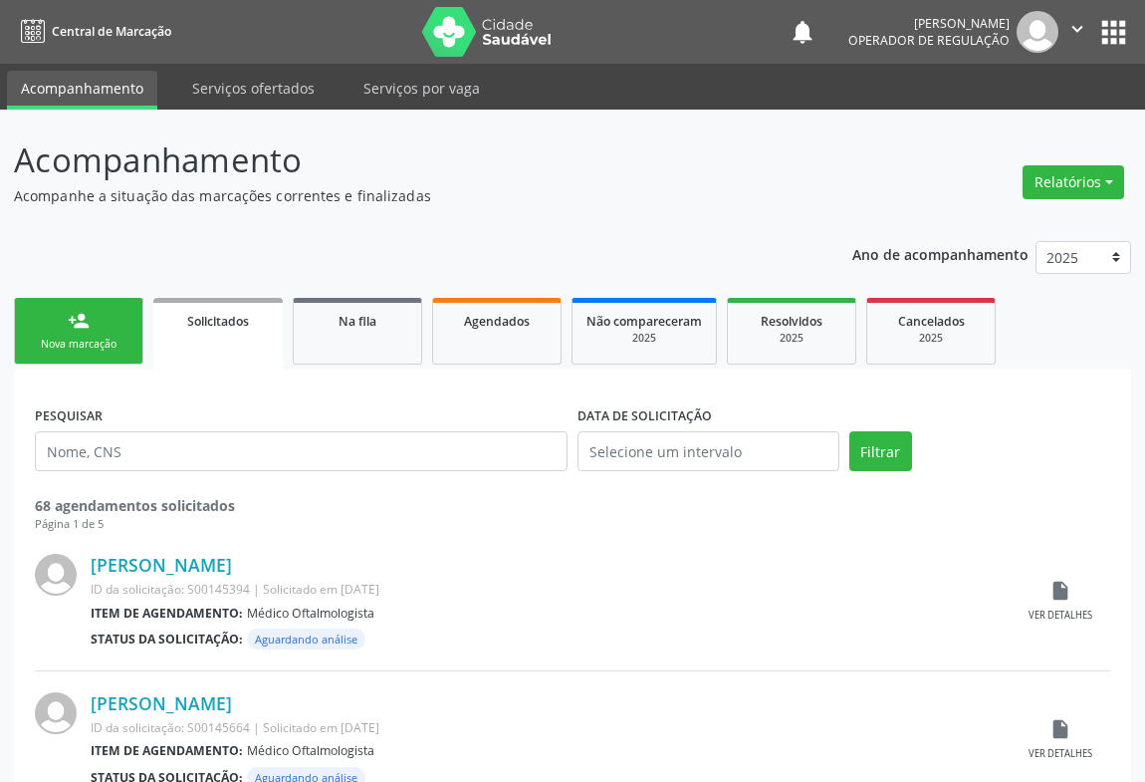
click at [91, 331] on link "person_add Nova marcação" at bounding box center [78, 331] width 129 height 67
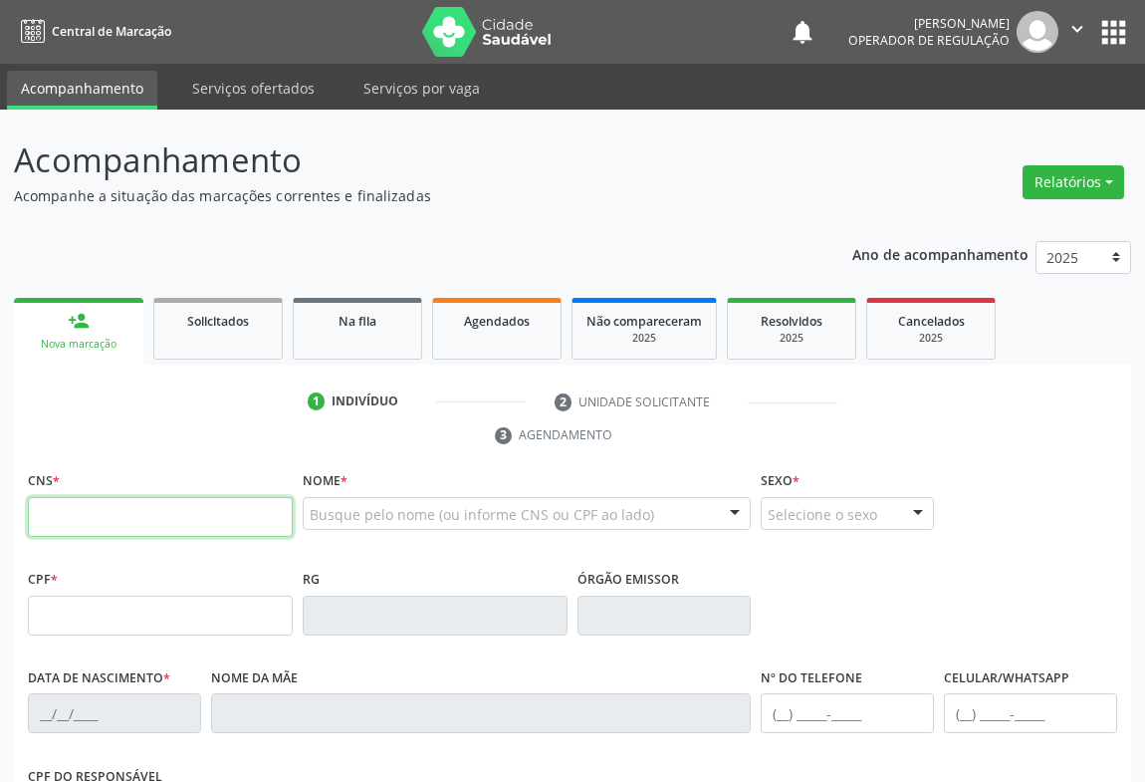
click at [78, 518] on input "text" at bounding box center [160, 517] width 265 height 40
type input "703 4062 2084 3318"
type input "0797110810"
type input "[DATE]"
type input "[PHONE_NUMBER]"
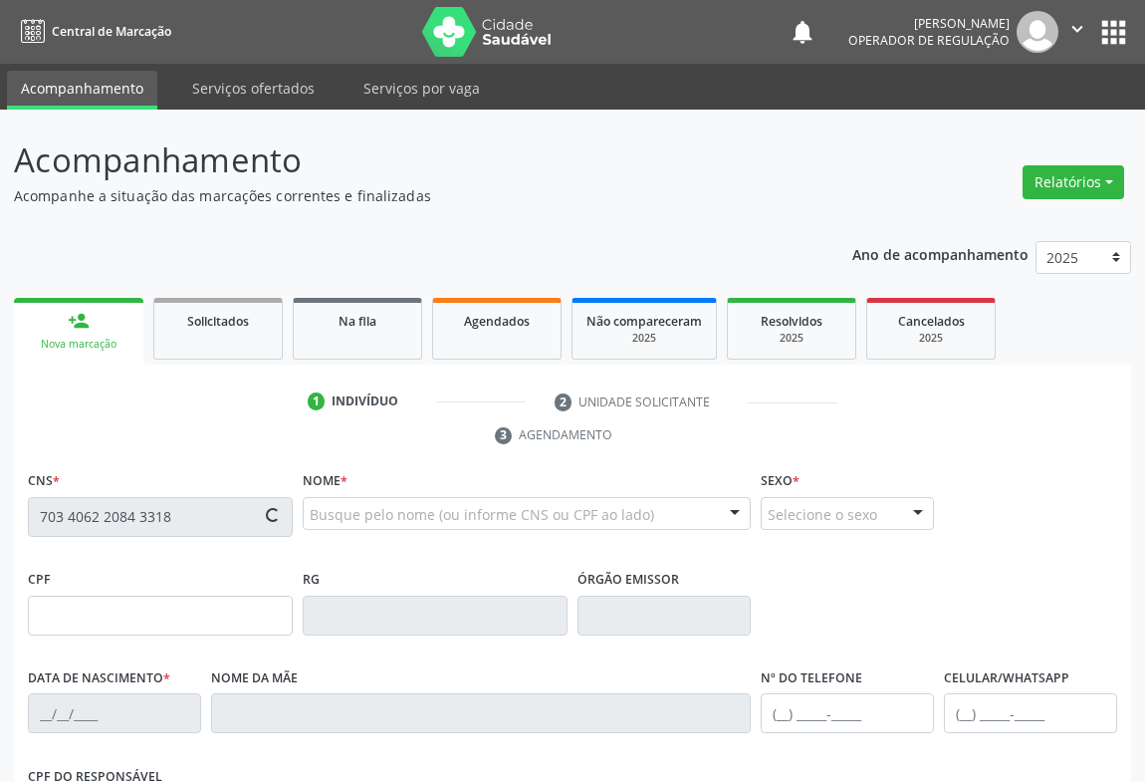
type input "[PHONE_NUMBER]"
type input "012.202.635-75"
type input "620"
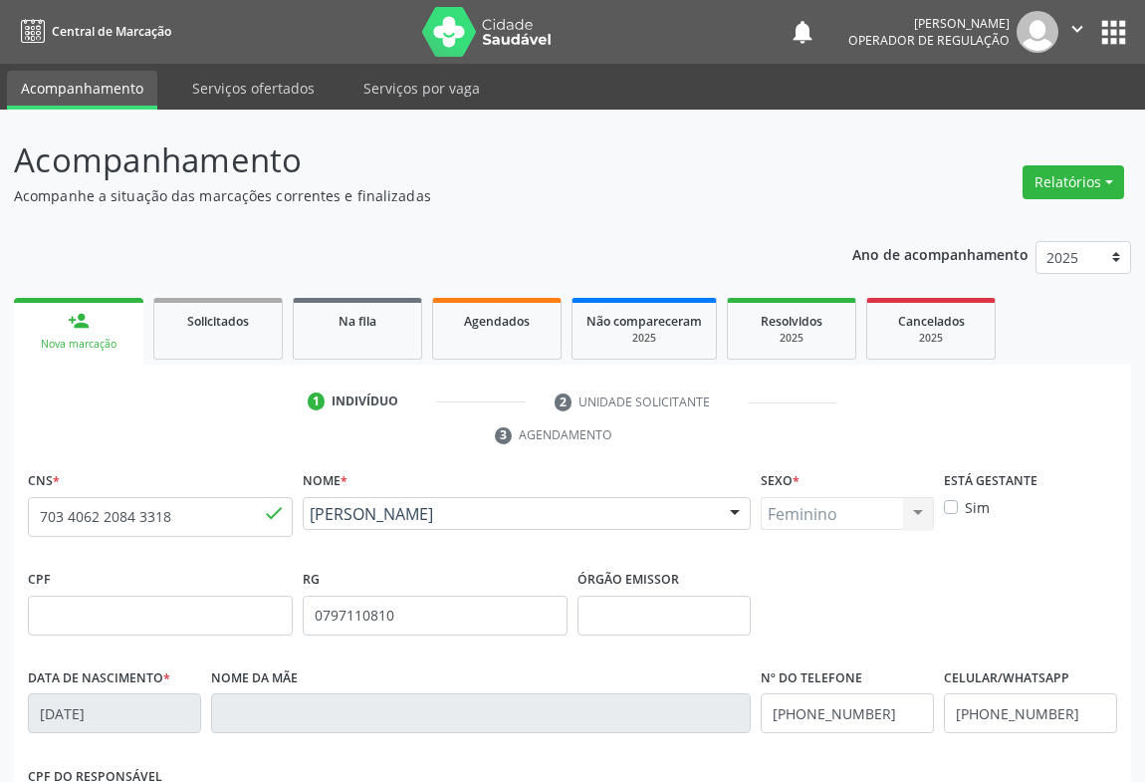
scroll to position [330, 0]
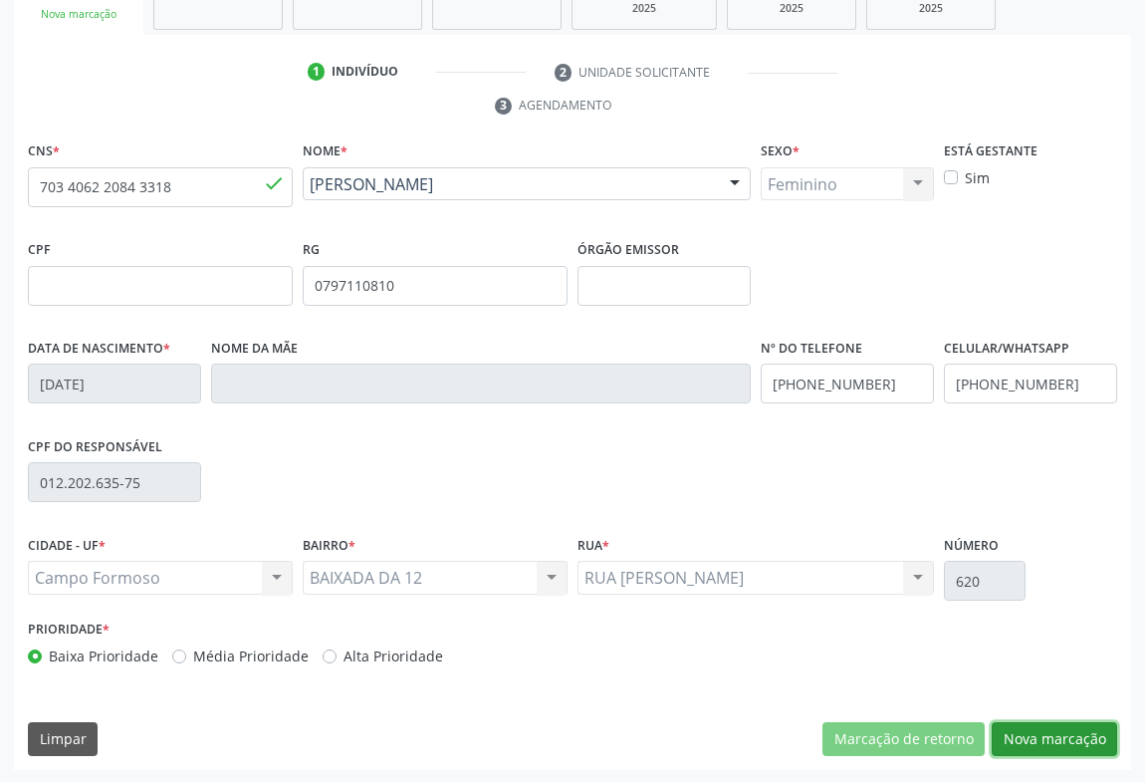
click at [1031, 727] on button "Nova marcação" at bounding box center [1054, 739] width 125 height 34
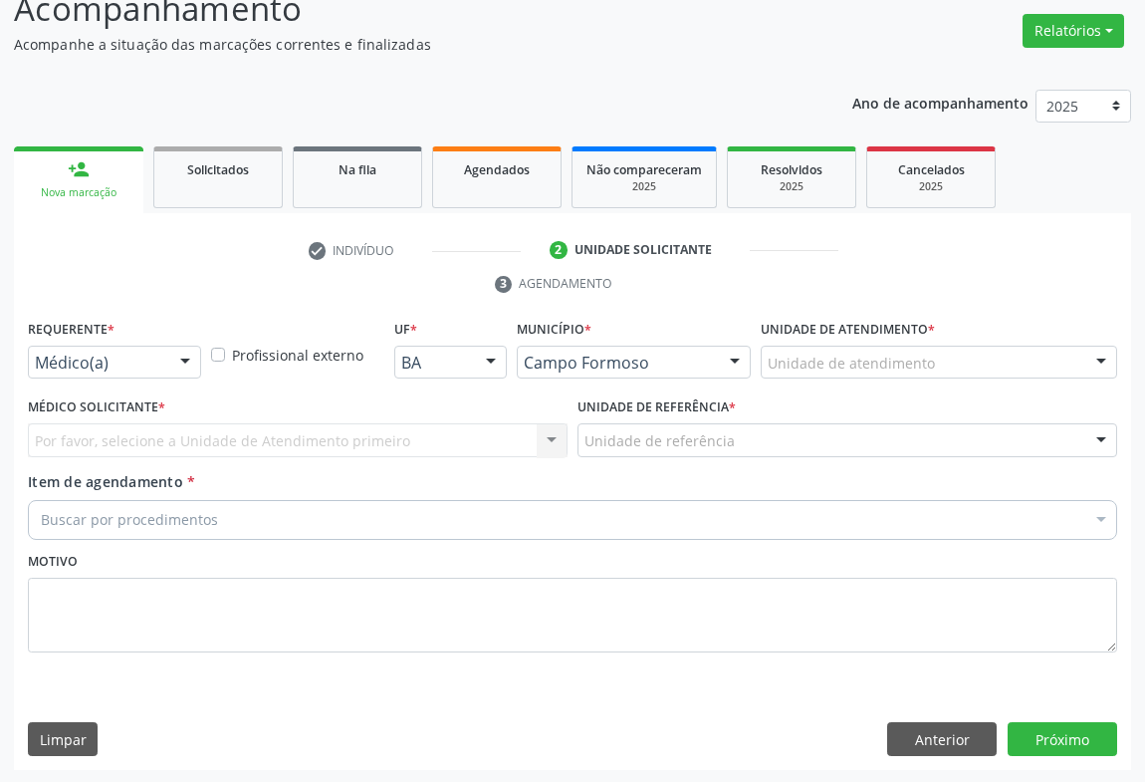
click at [181, 361] on div at bounding box center [185, 364] width 30 height 34
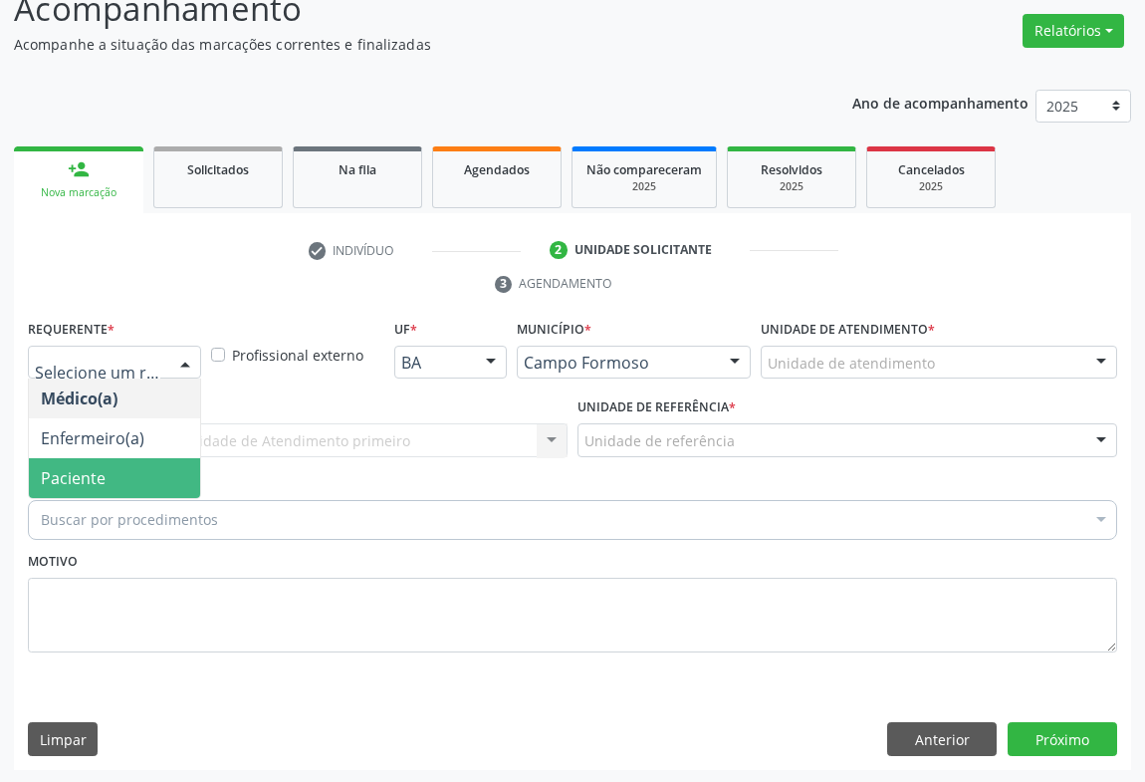
click at [147, 467] on span "Paciente" at bounding box center [114, 478] width 171 height 40
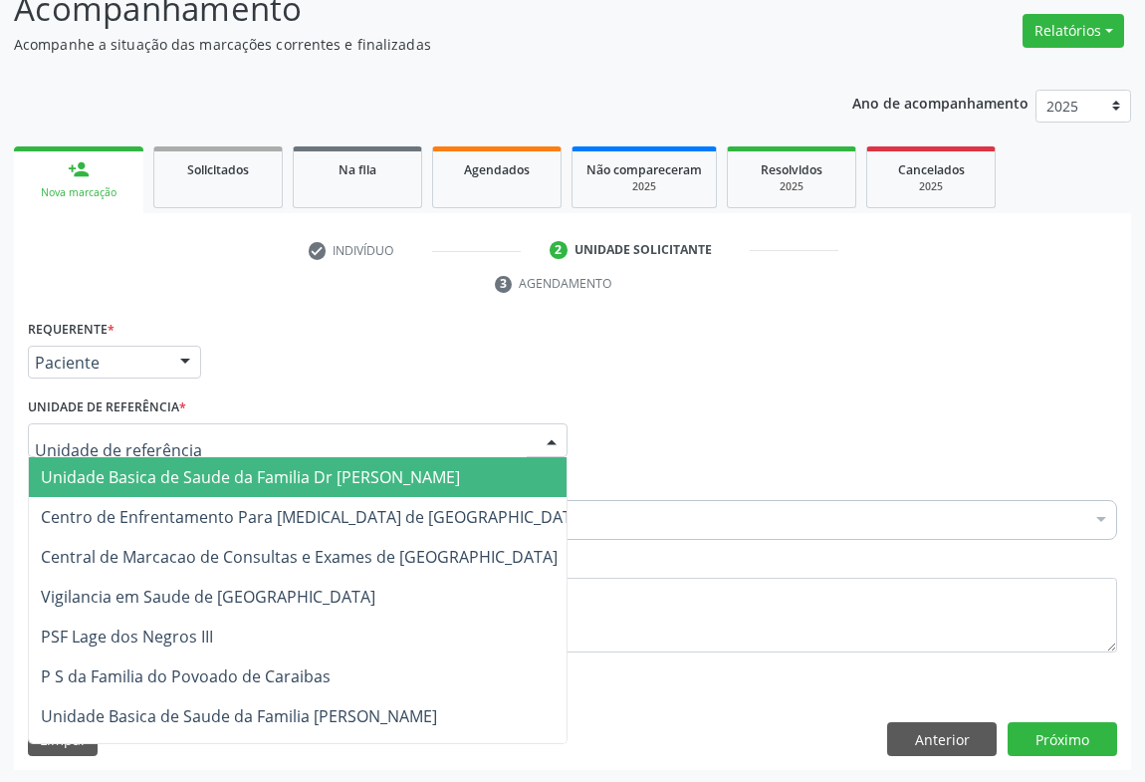
click at [552, 429] on div at bounding box center [552, 441] width 30 height 34
drag, startPoint x: 338, startPoint y: 468, endPoint x: 269, endPoint y: 522, distance: 87.3
click at [337, 469] on span "Unidade Basica de Saude da Familia Dr [PERSON_NAME]" at bounding box center [250, 477] width 419 height 22
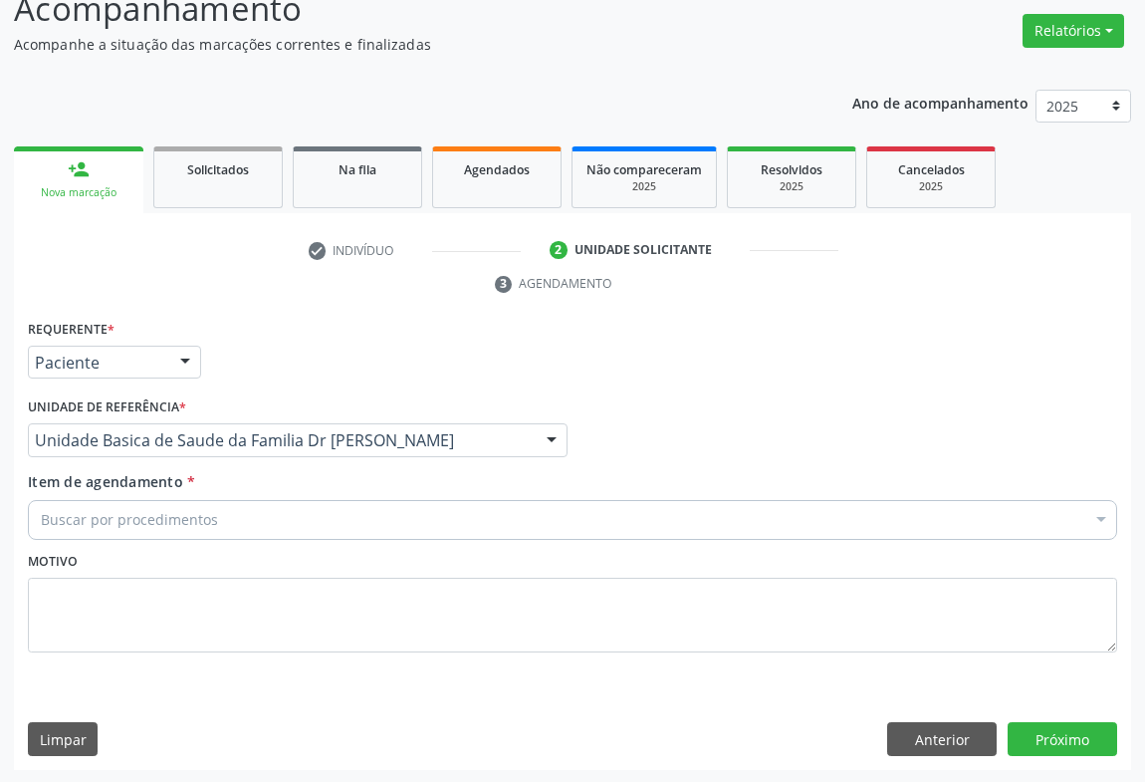
click at [263, 530] on div "Buscar por procedimentos" at bounding box center [573, 520] width 1090 height 40
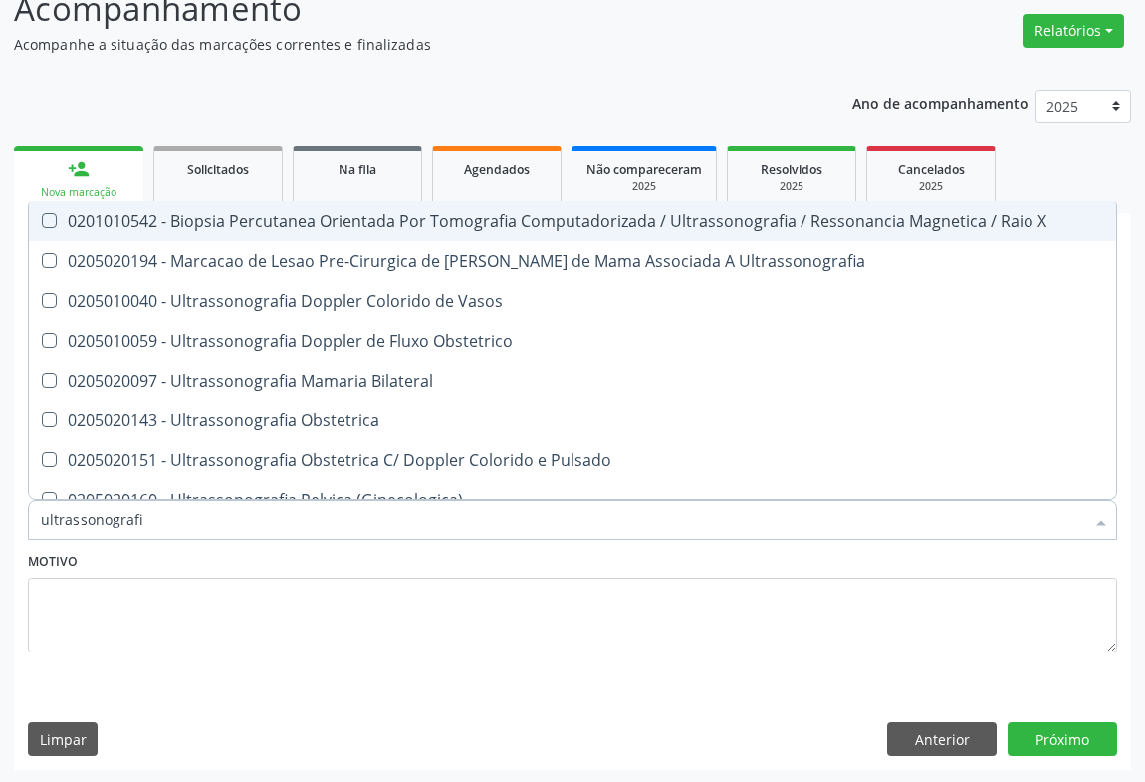
type input "ultrassonografia"
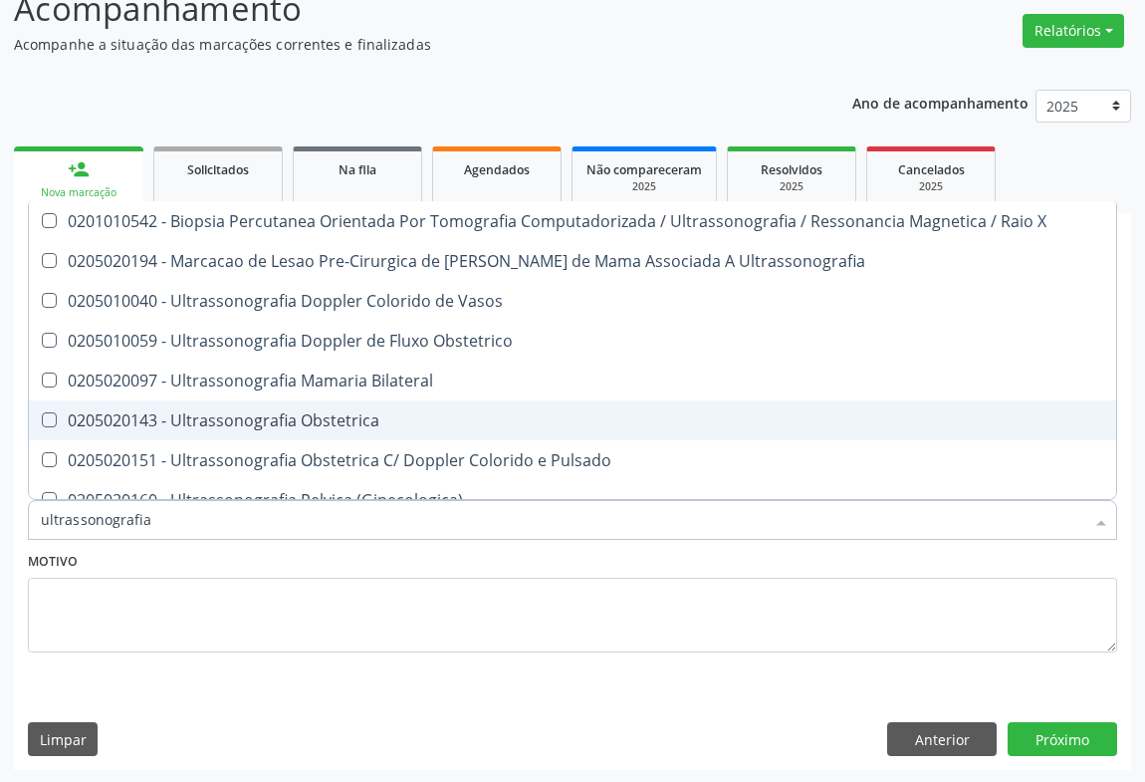
scroll to position [271, 0]
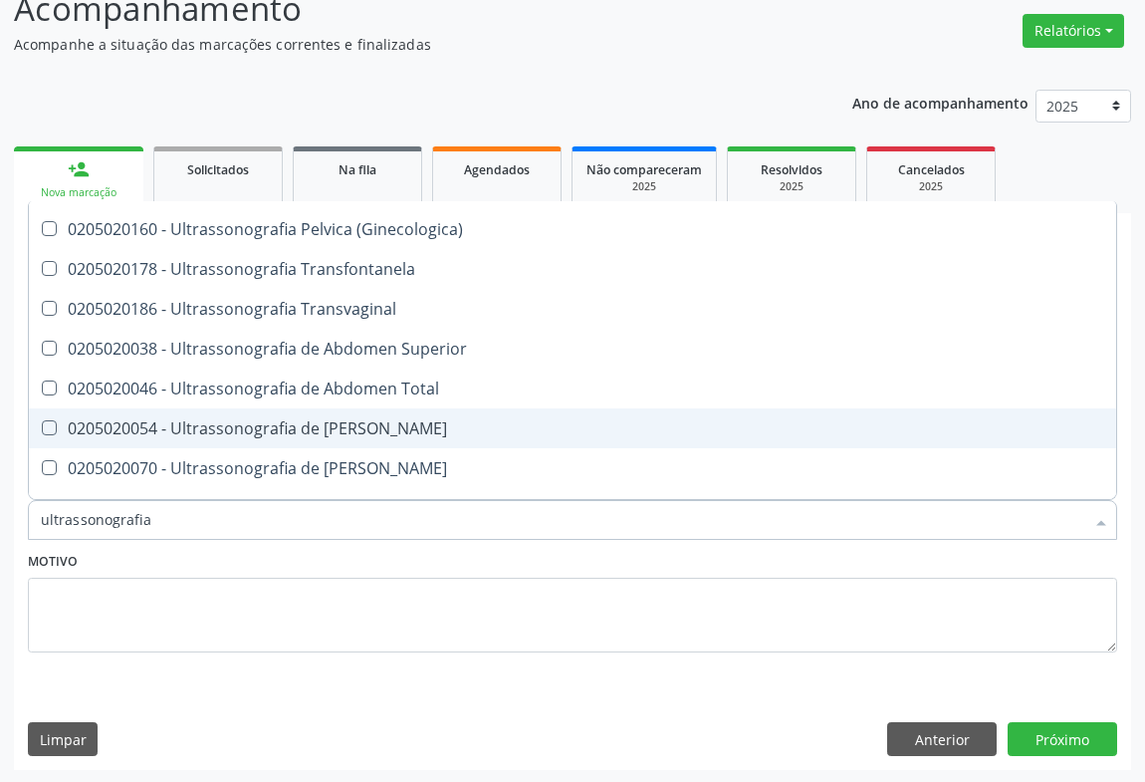
click at [442, 424] on div "0205020054 - Ultrassonografia de [PERSON_NAME]" at bounding box center [573, 428] width 1064 height 16
checkbox Urinario "true"
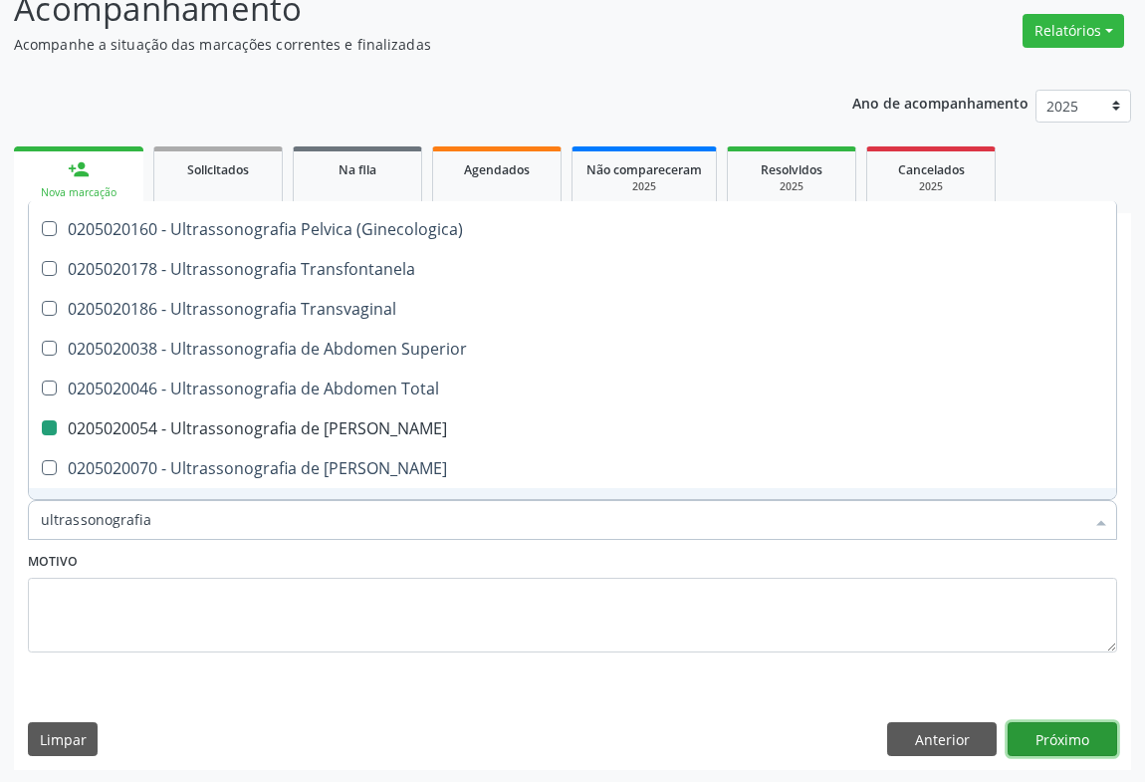
click at [1032, 729] on button "Próximo" at bounding box center [1063, 739] width 110 height 34
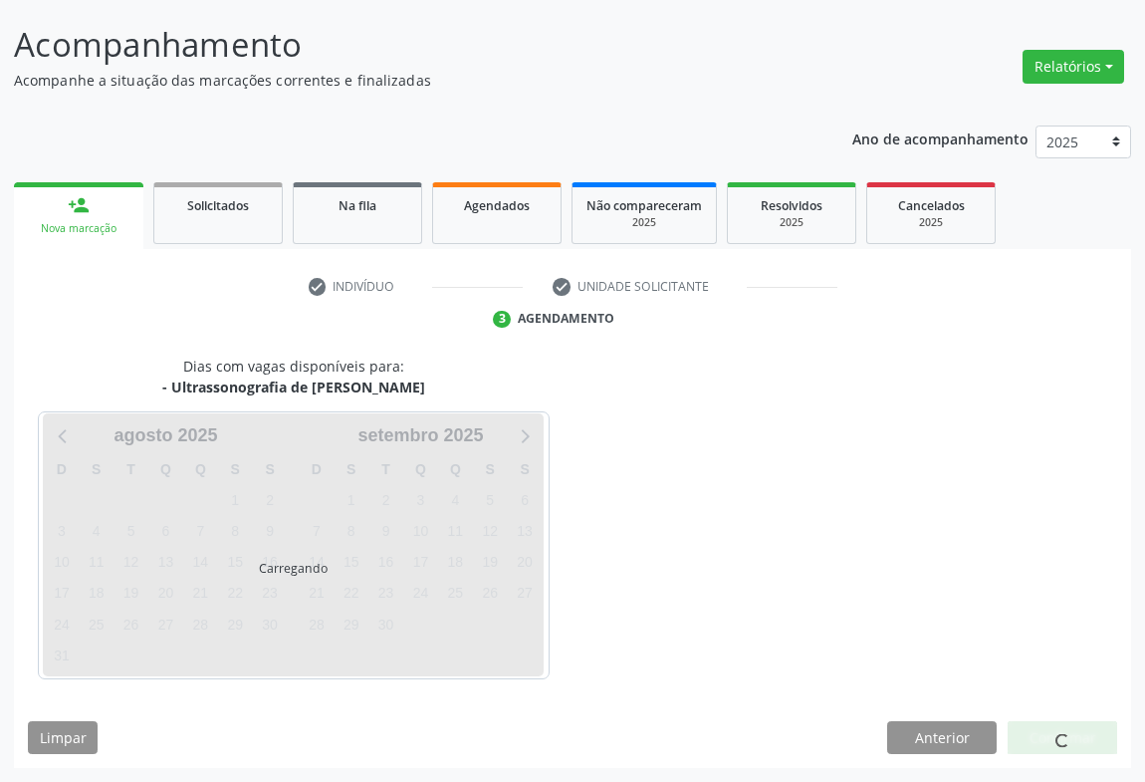
scroll to position [0, 0]
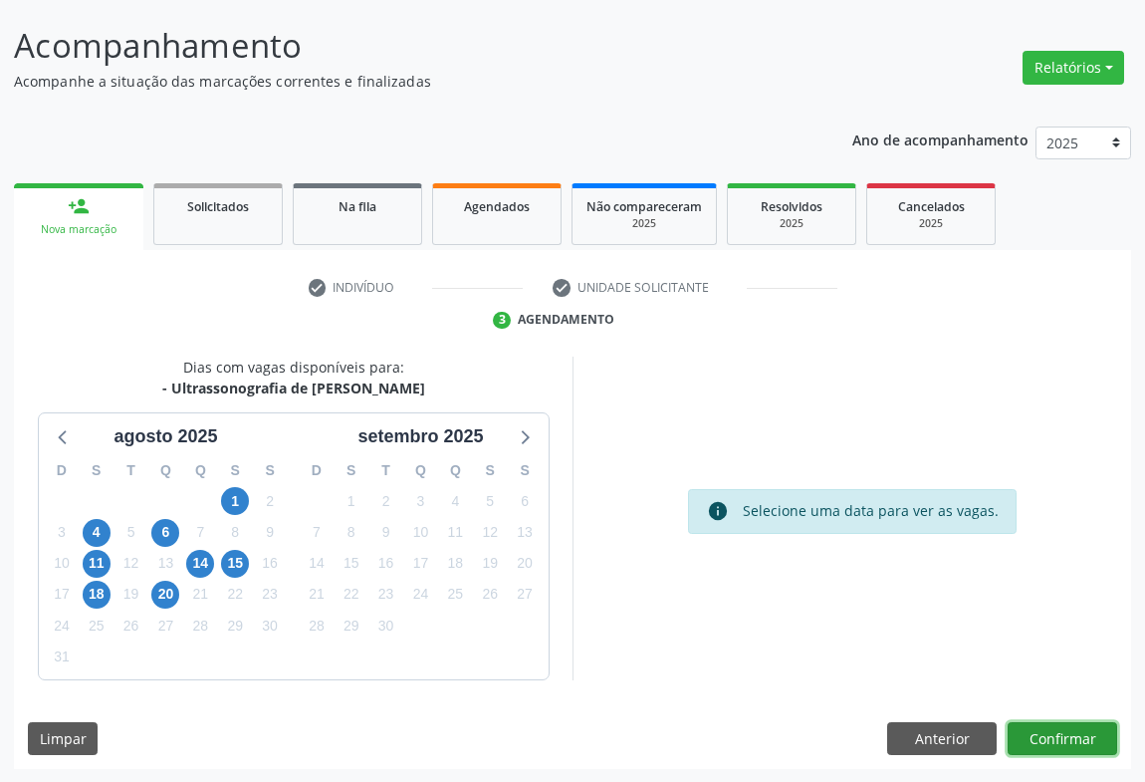
click at [1063, 730] on button "Confirmar" at bounding box center [1063, 739] width 110 height 34
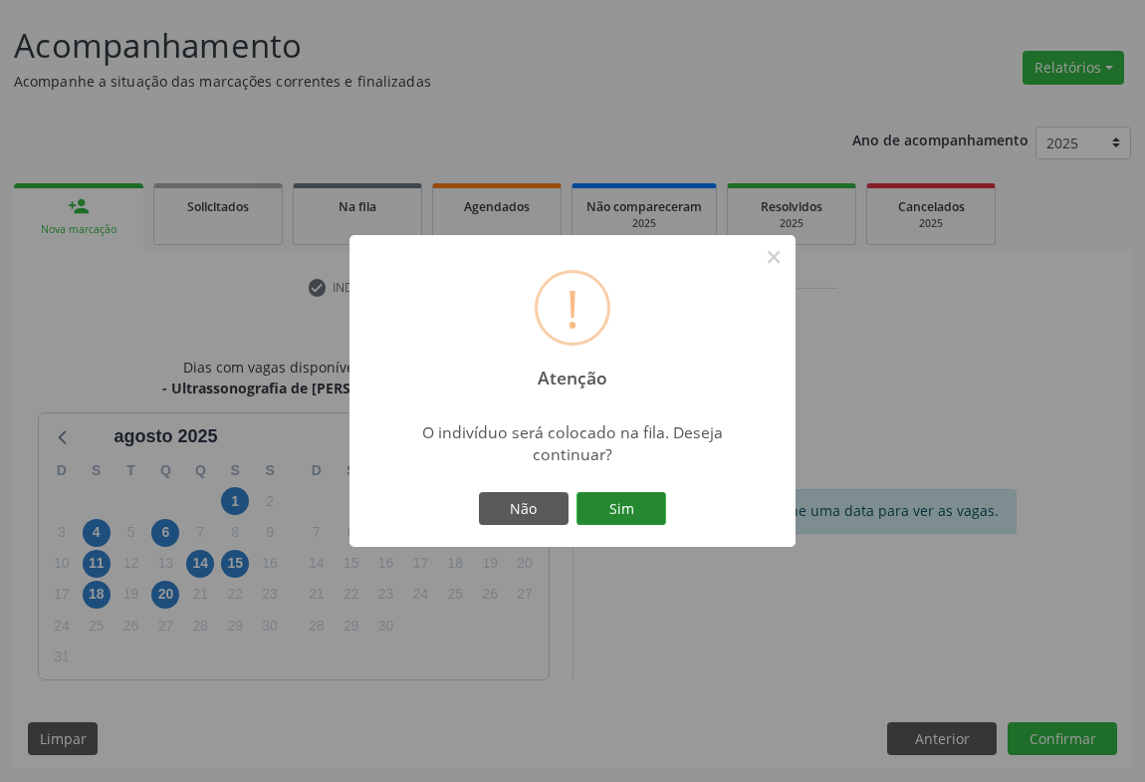
click at [603, 513] on button "Sim" at bounding box center [622, 509] width 90 height 34
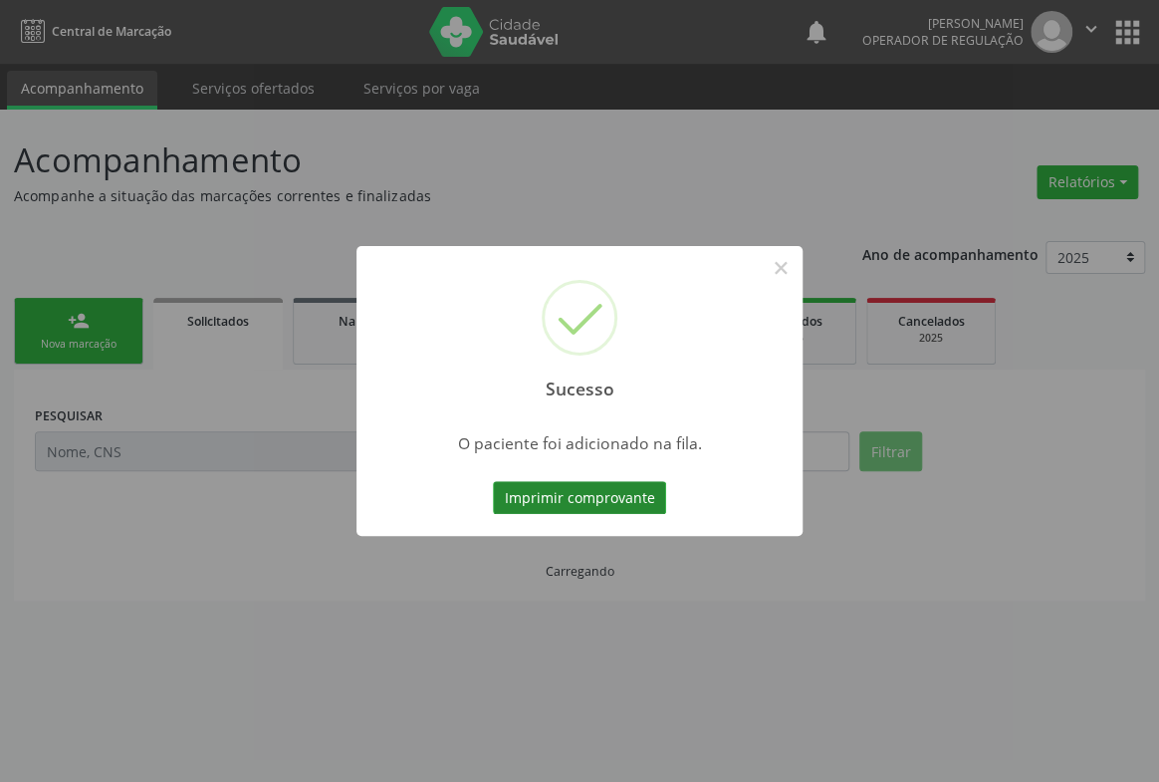
drag, startPoint x: 565, startPoint y: 500, endPoint x: 580, endPoint y: 492, distance: 16.9
click at [580, 492] on button "Imprimir comprovante" at bounding box center [579, 498] width 173 height 34
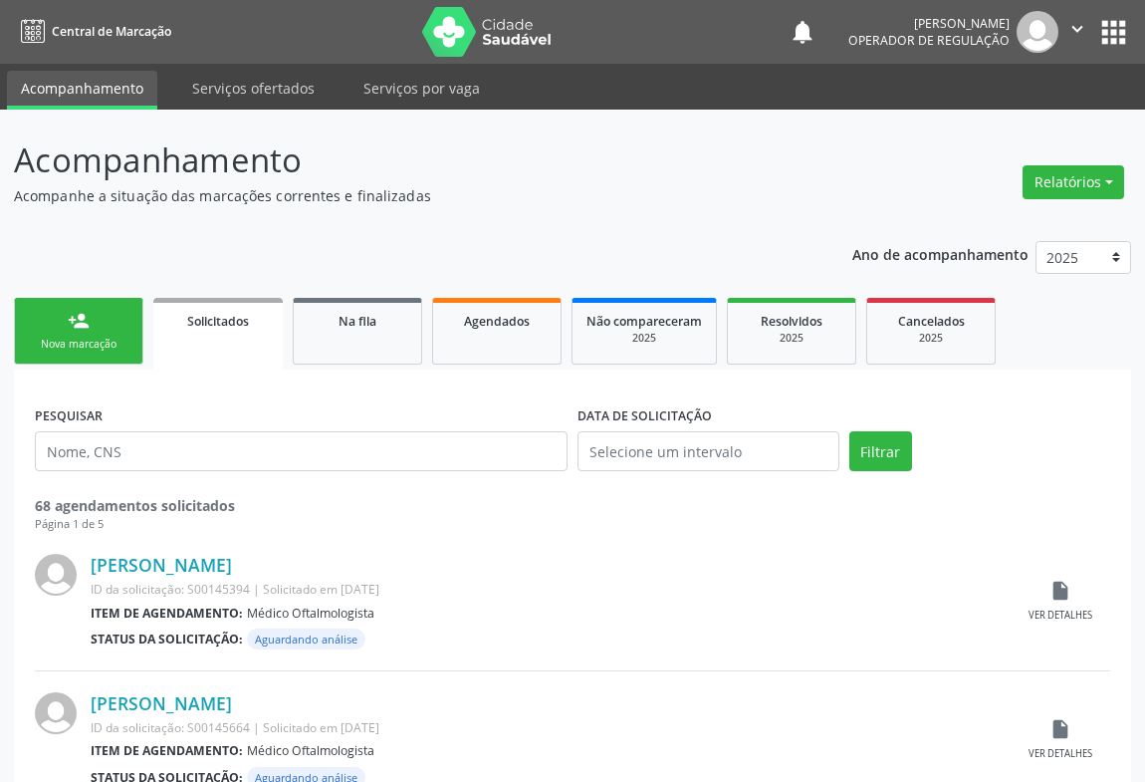
click at [92, 342] on div "Nova marcação" at bounding box center [79, 344] width 100 height 15
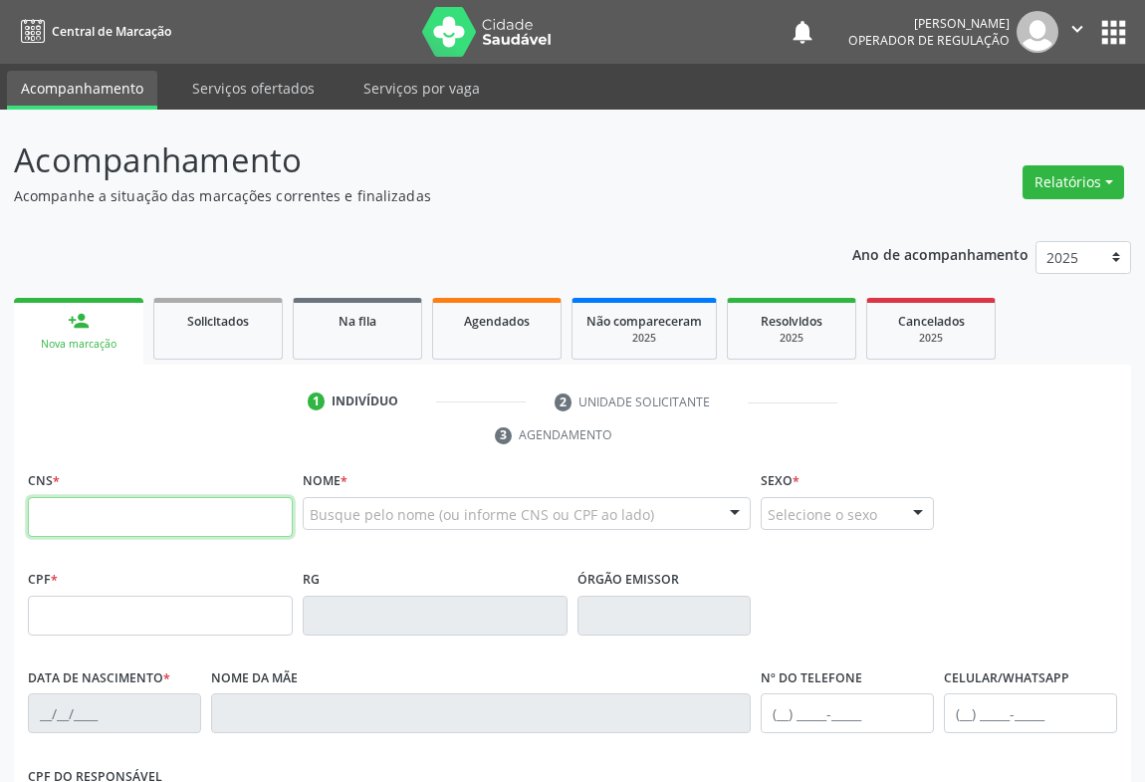
click at [100, 522] on input "text" at bounding box center [160, 517] width 265 height 40
type input "707 0078 8979 7038"
type input "0979864534"
type input "[DATE]"
type input "[PHONE_NUMBER]"
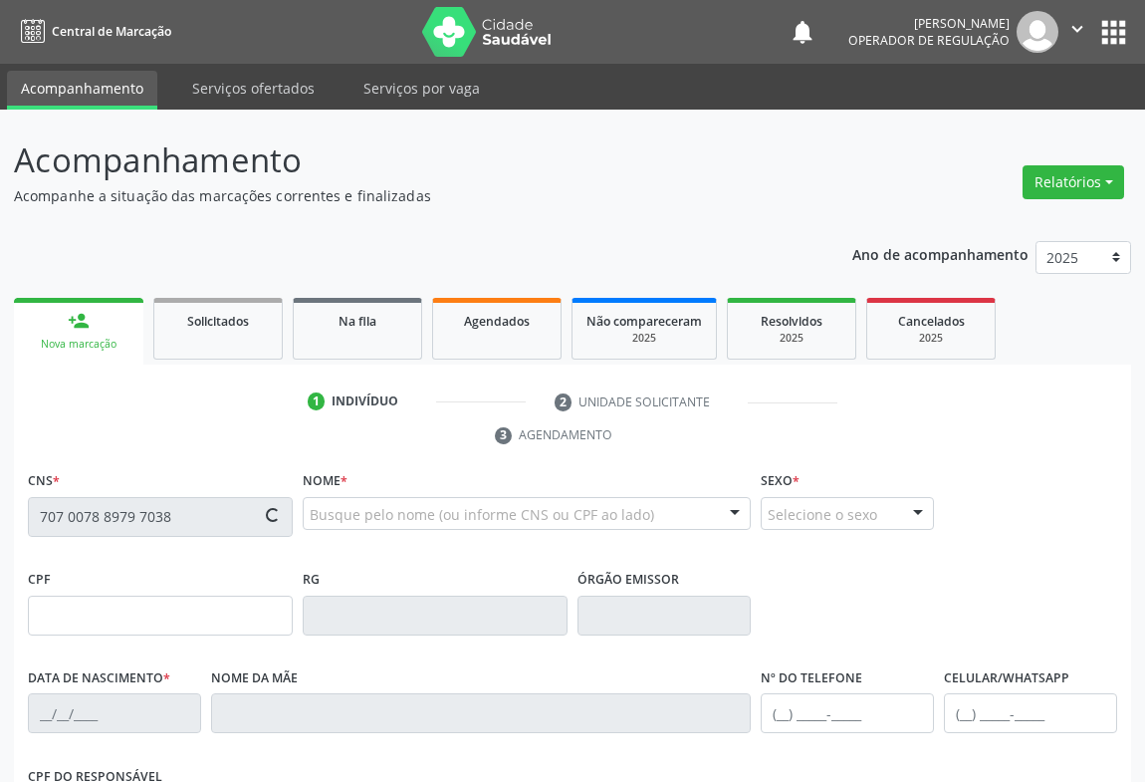
type input "[PHONE_NUMBER]"
type input "S/N"
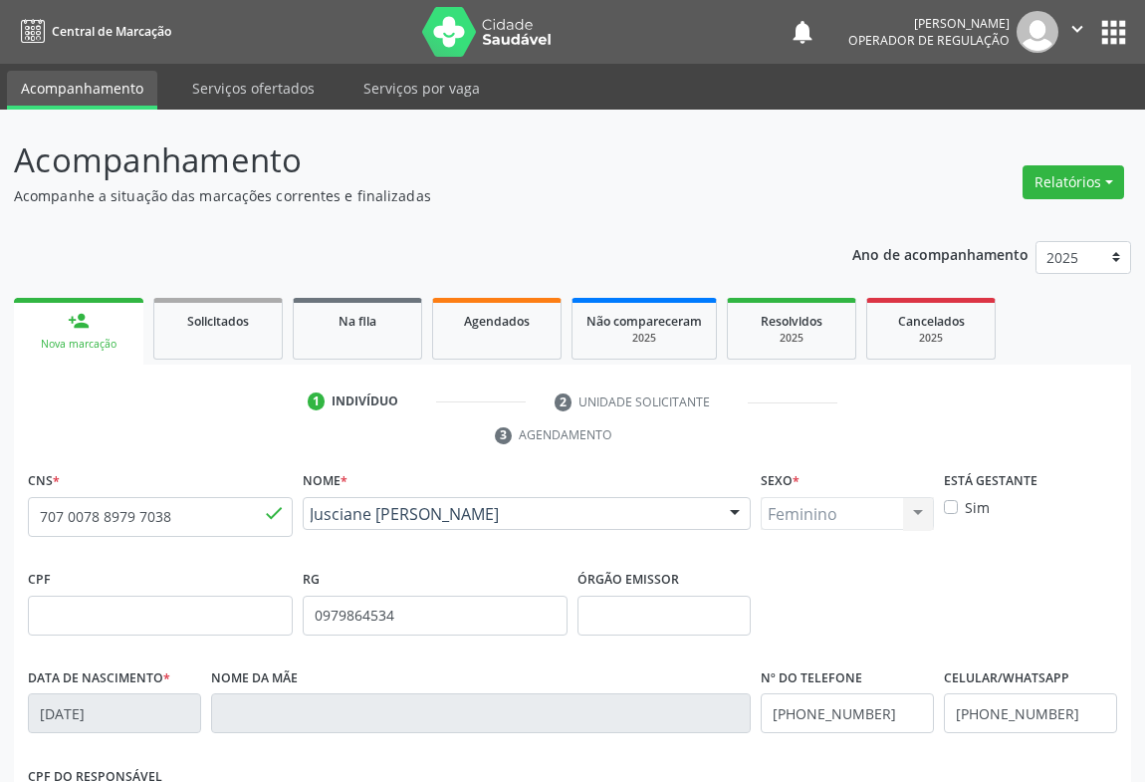
scroll to position [330, 0]
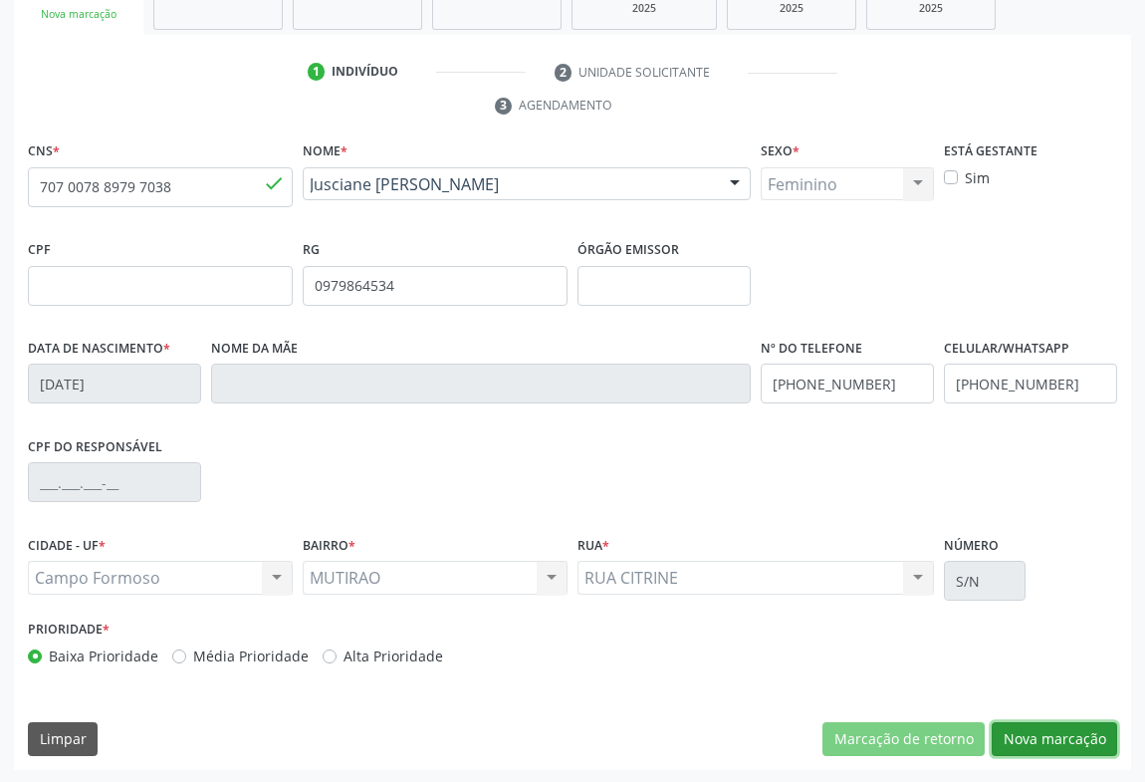
drag, startPoint x: 1011, startPoint y: 744, endPoint x: 1034, endPoint y: 731, distance: 26.3
click at [1021, 739] on button "Nova marcação" at bounding box center [1054, 739] width 125 height 34
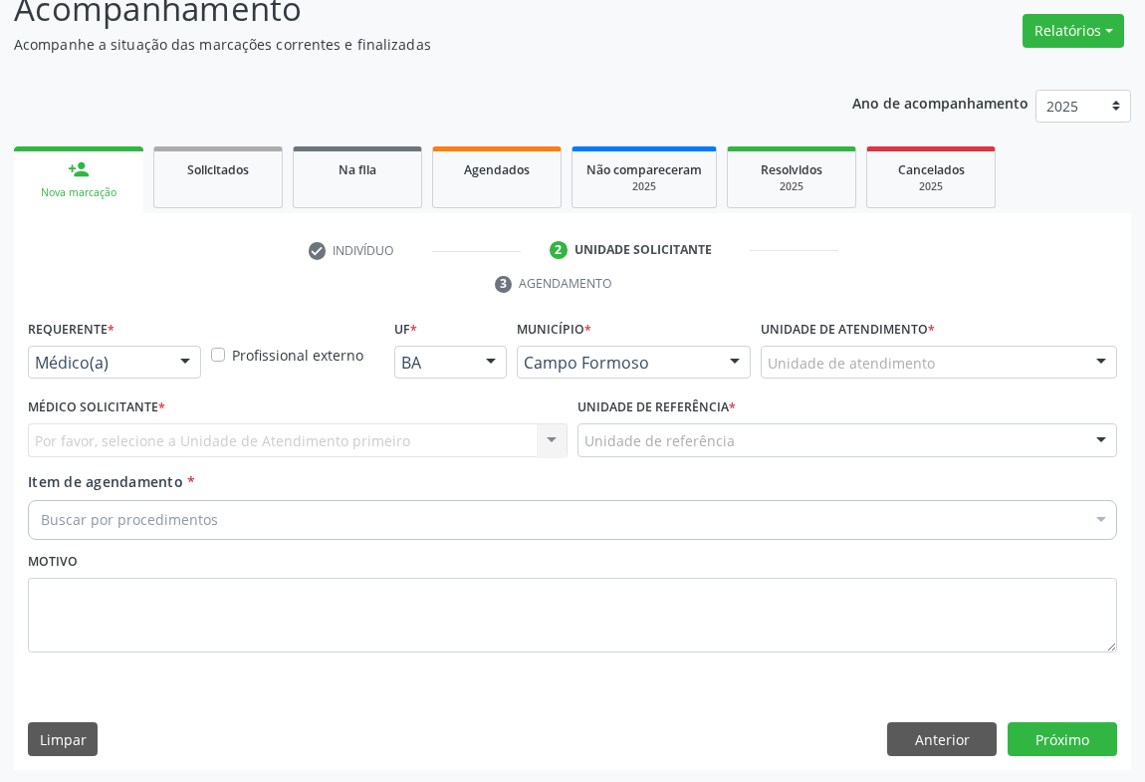
click at [196, 364] on div at bounding box center [185, 364] width 30 height 34
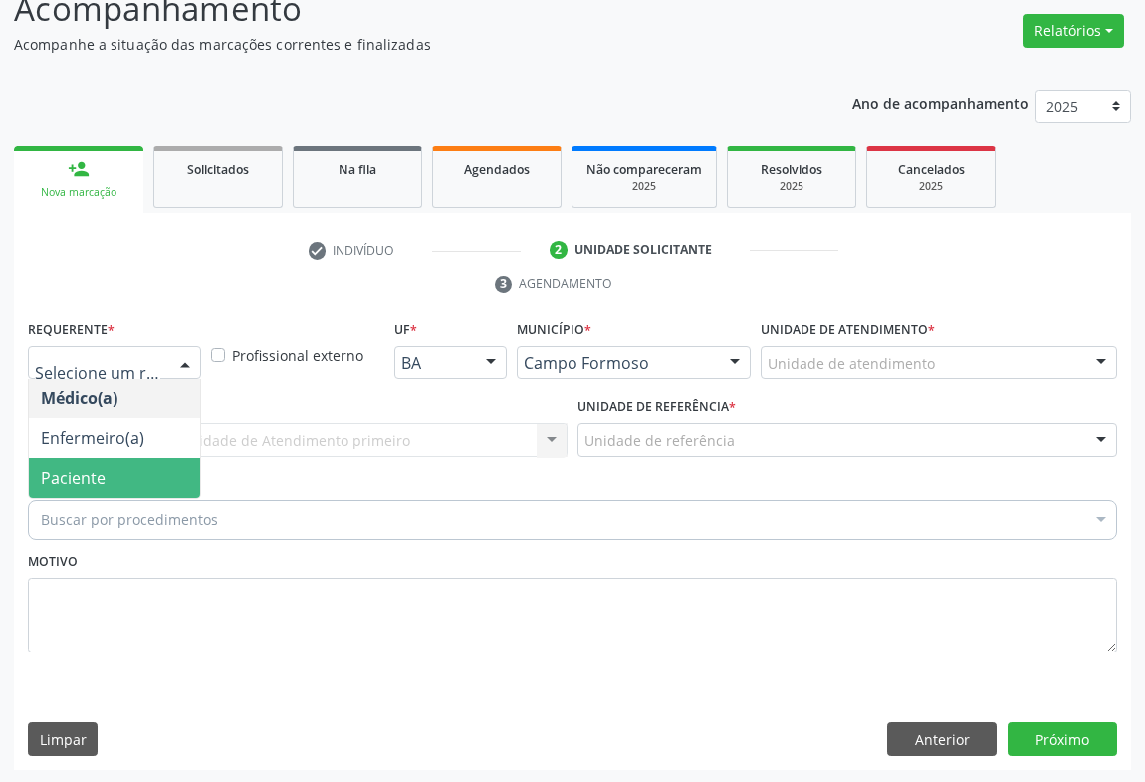
click at [95, 475] on span "Paciente" at bounding box center [73, 478] width 65 height 22
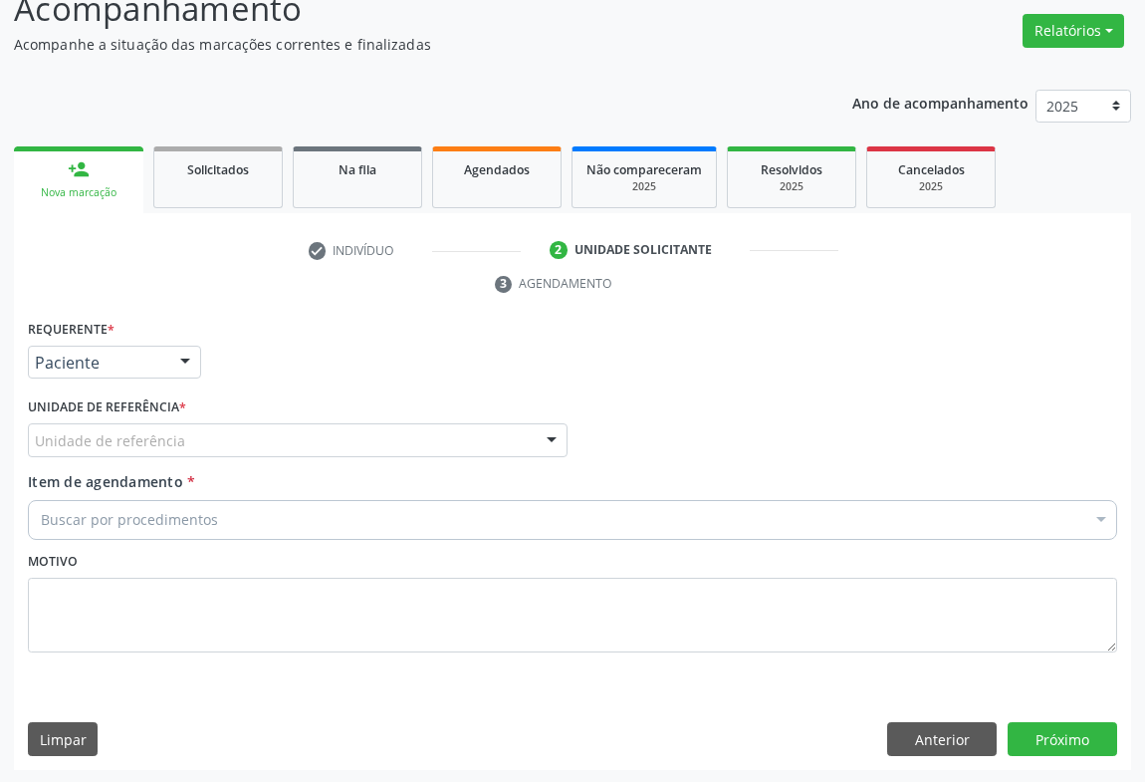
click at [557, 443] on div at bounding box center [552, 441] width 30 height 34
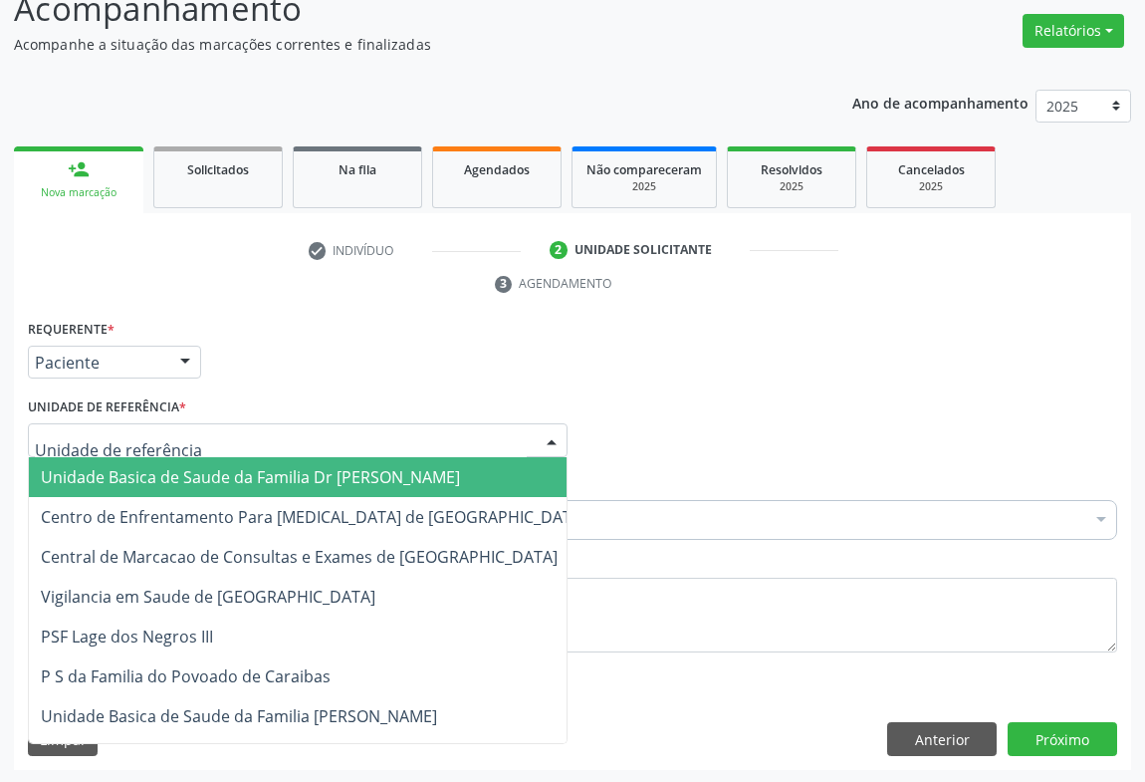
click at [286, 480] on span "Unidade Basica de Saude da Familia Dr [PERSON_NAME]" at bounding box center [250, 477] width 419 height 22
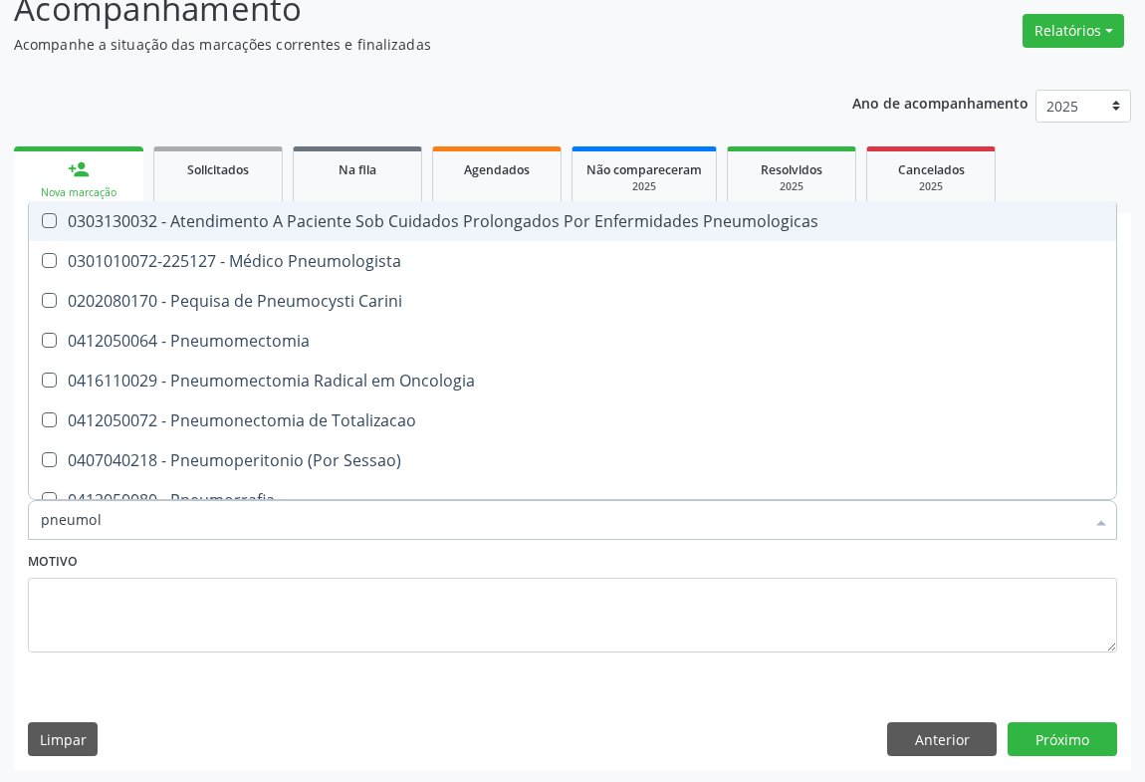
type input "pneumolo"
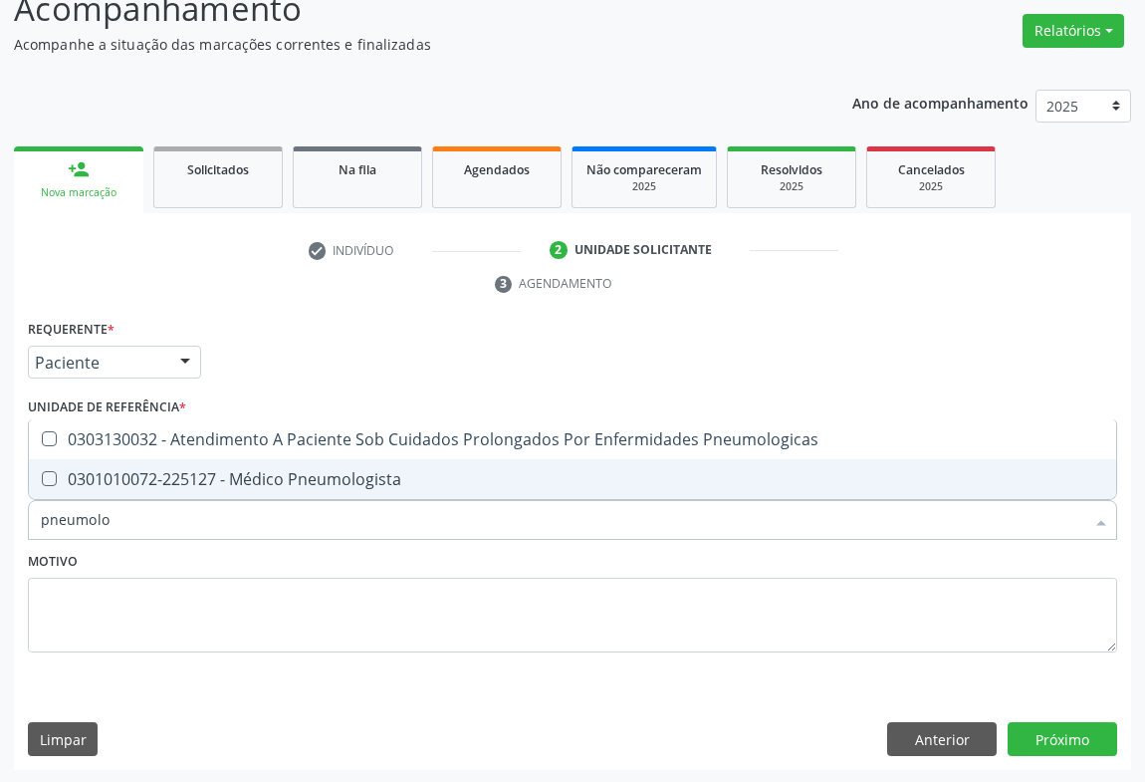
click at [119, 487] on span "0301010072-225127 - Médico Pneumologista" at bounding box center [573, 479] width 1088 height 40
checkbox Pneumologista "true"
click at [1026, 746] on button "Próximo" at bounding box center [1063, 739] width 110 height 34
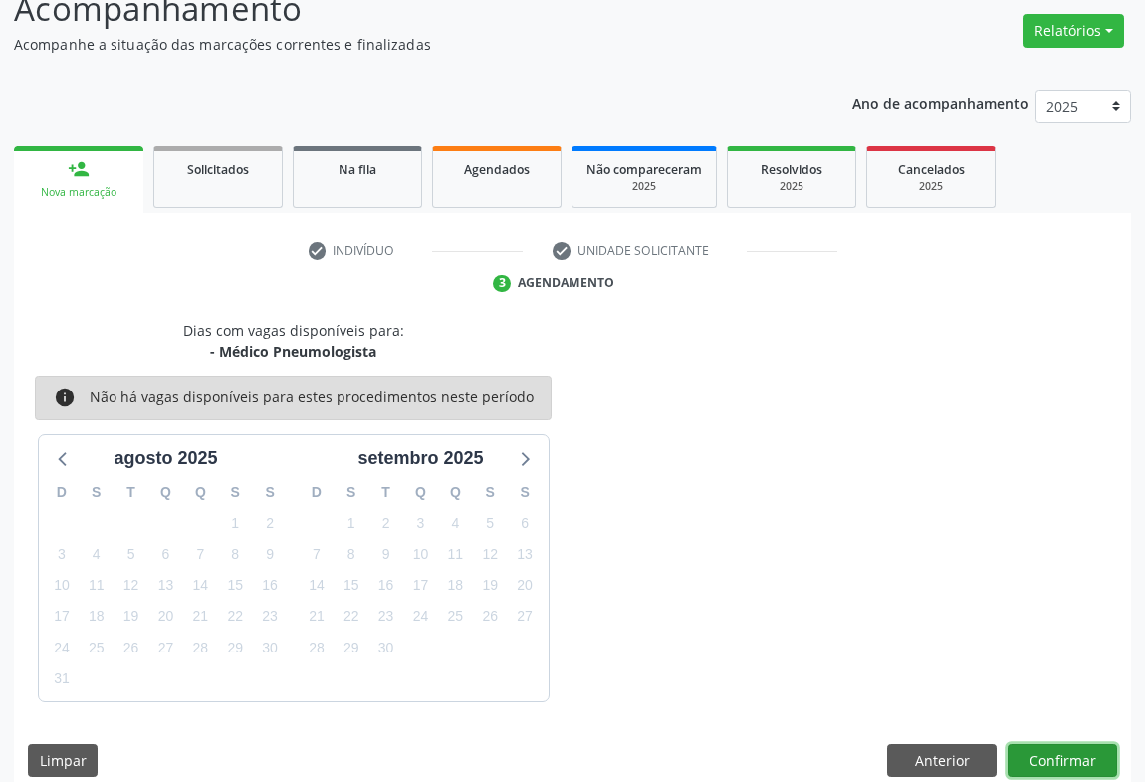
click at [1025, 744] on button "Confirmar" at bounding box center [1063, 761] width 110 height 34
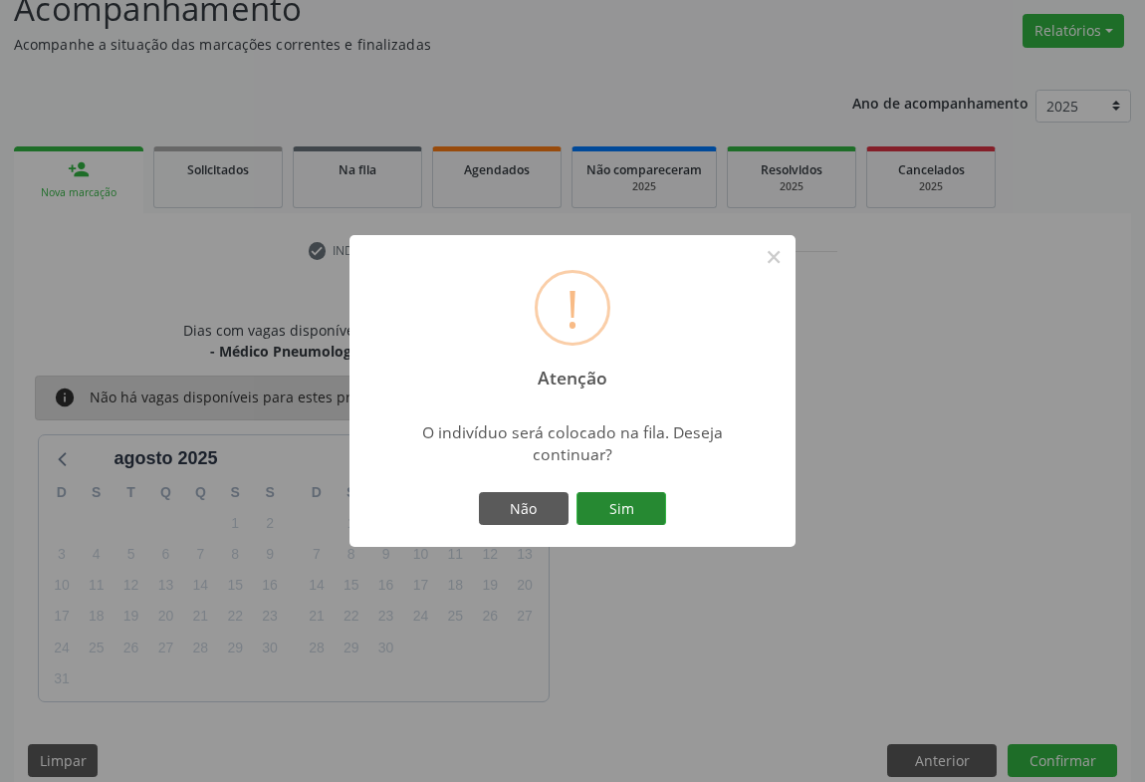
click at [627, 497] on button "Sim" at bounding box center [622, 509] width 90 height 34
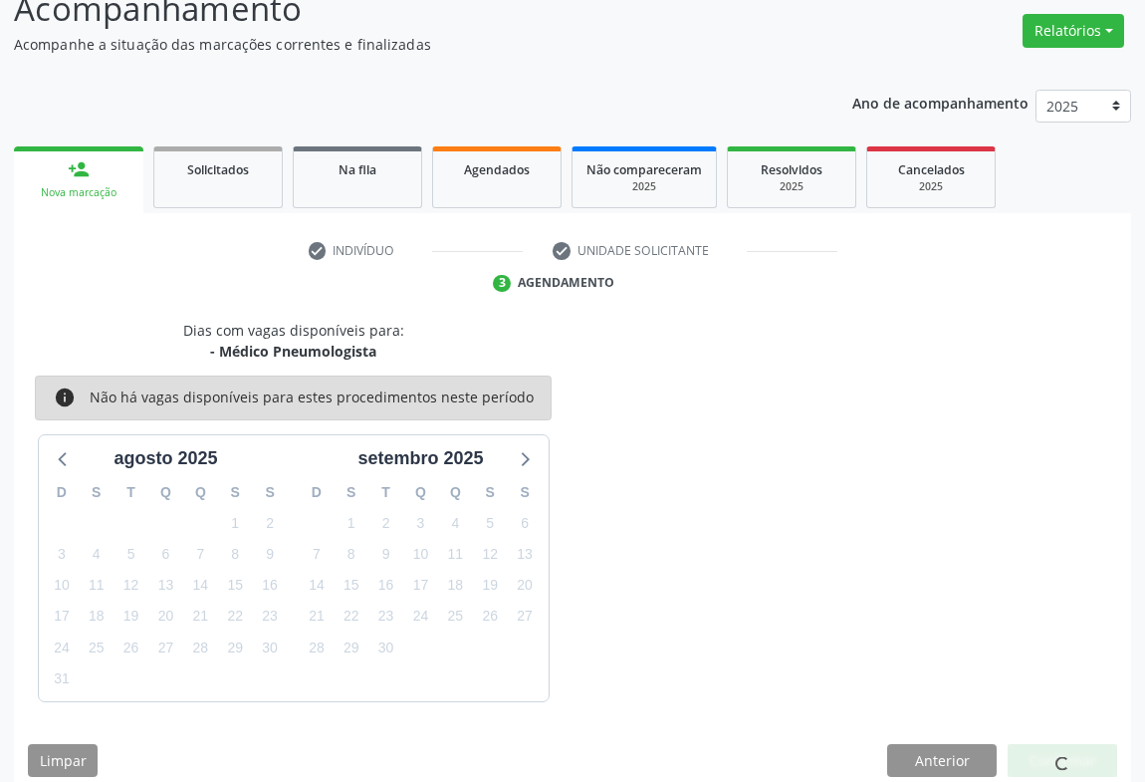
scroll to position [0, 0]
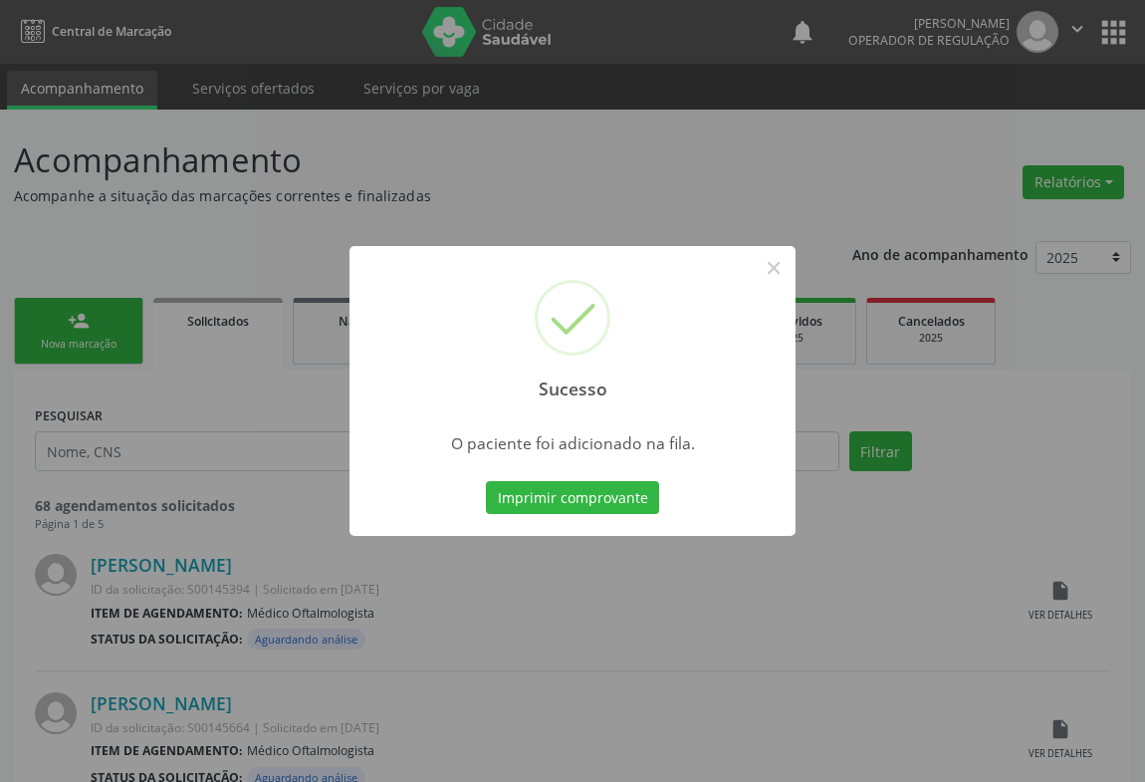
click at [603, 517] on div "Imprimir comprovante Cancel" at bounding box center [573, 498] width 182 height 42
click at [602, 509] on button "Imprimir comprovante" at bounding box center [572, 498] width 173 height 34
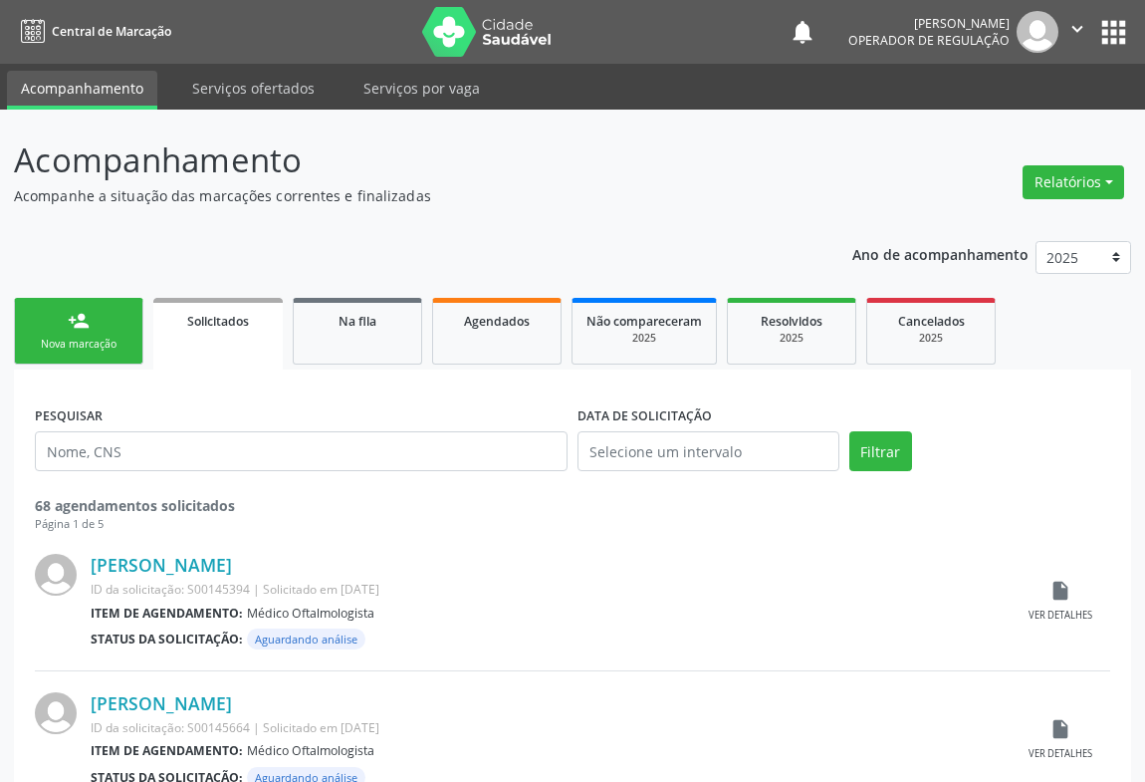
click at [70, 338] on div "Nova marcação" at bounding box center [79, 344] width 100 height 15
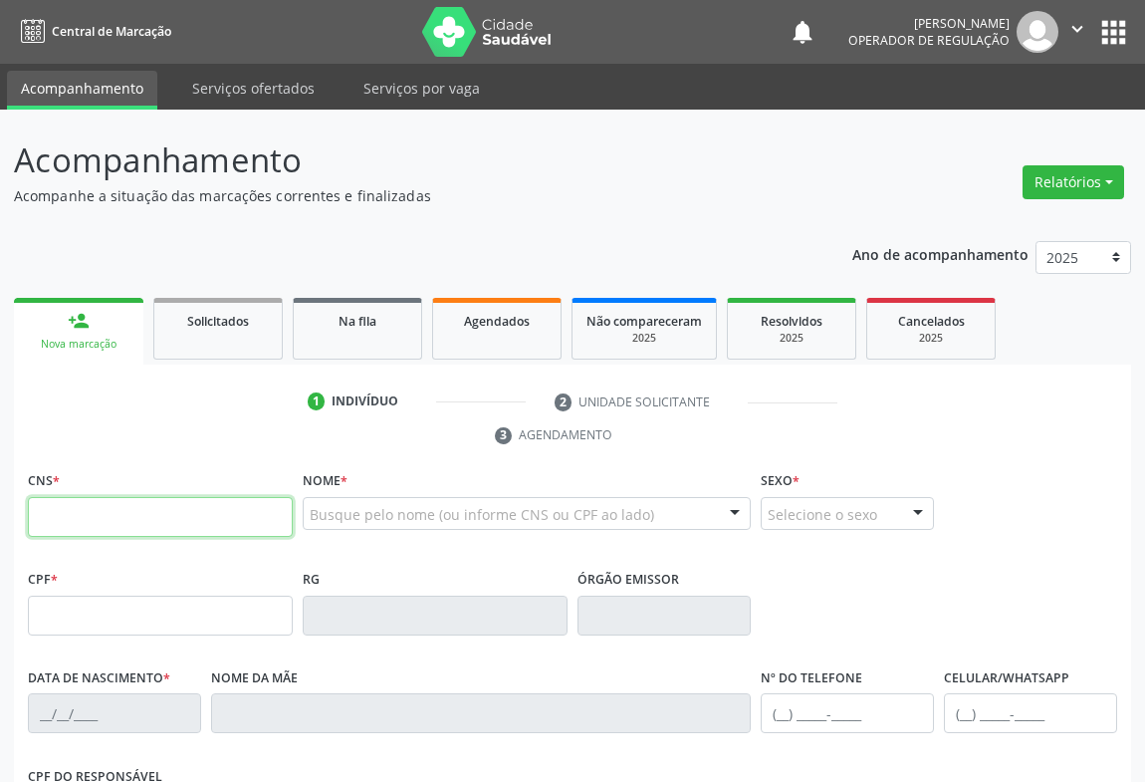
click at [161, 512] on input "text" at bounding box center [160, 517] width 265 height 40
type input "7"
type input "705 0026 9174 3557"
type input "[DATE]"
type input "[PHONE_NUMBER]"
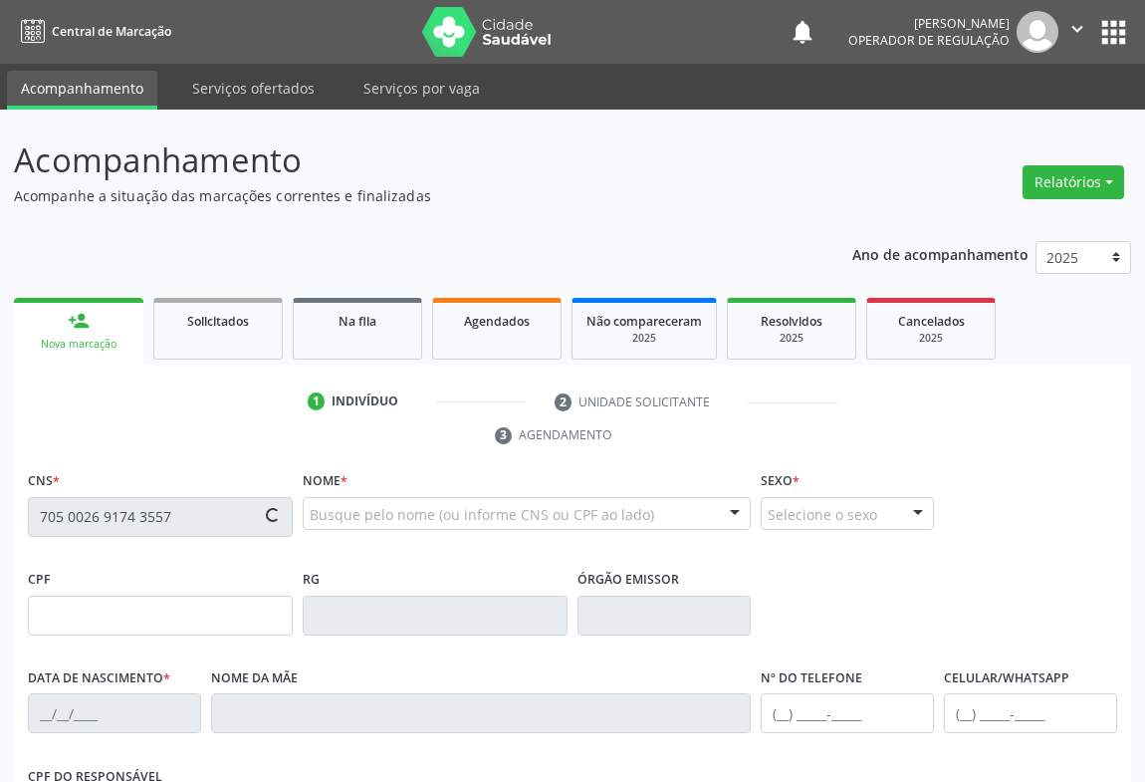
type input "S/N"
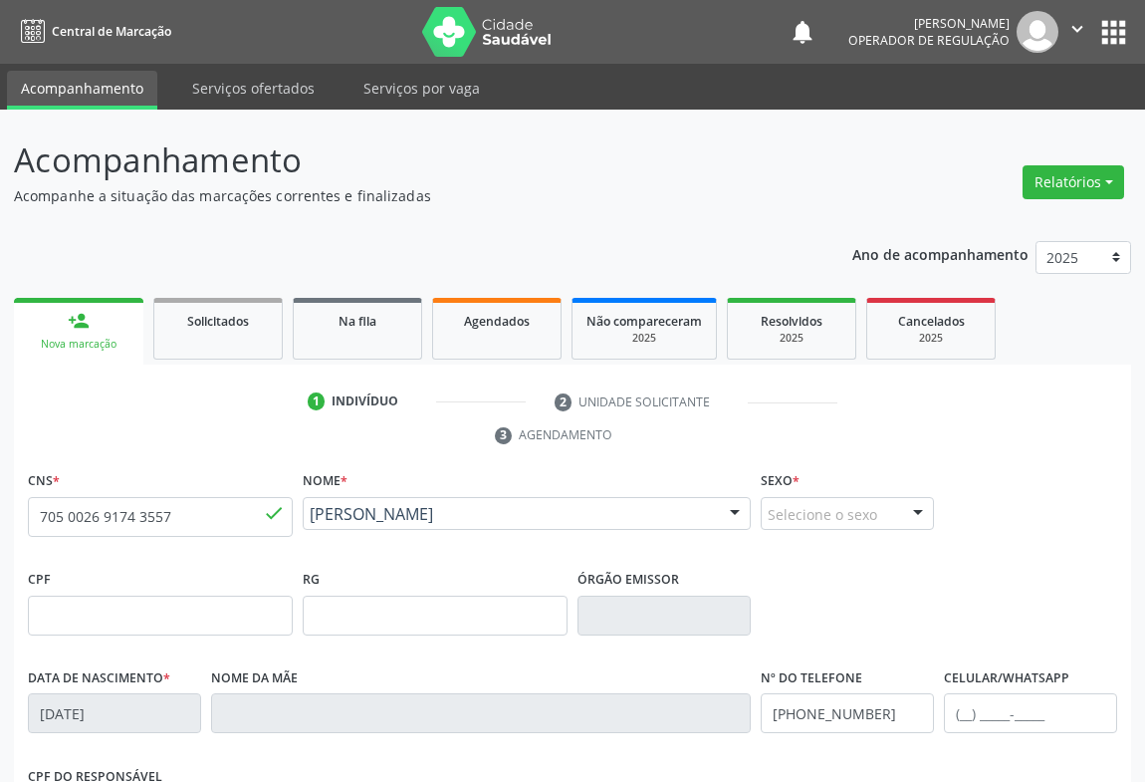
scroll to position [330, 0]
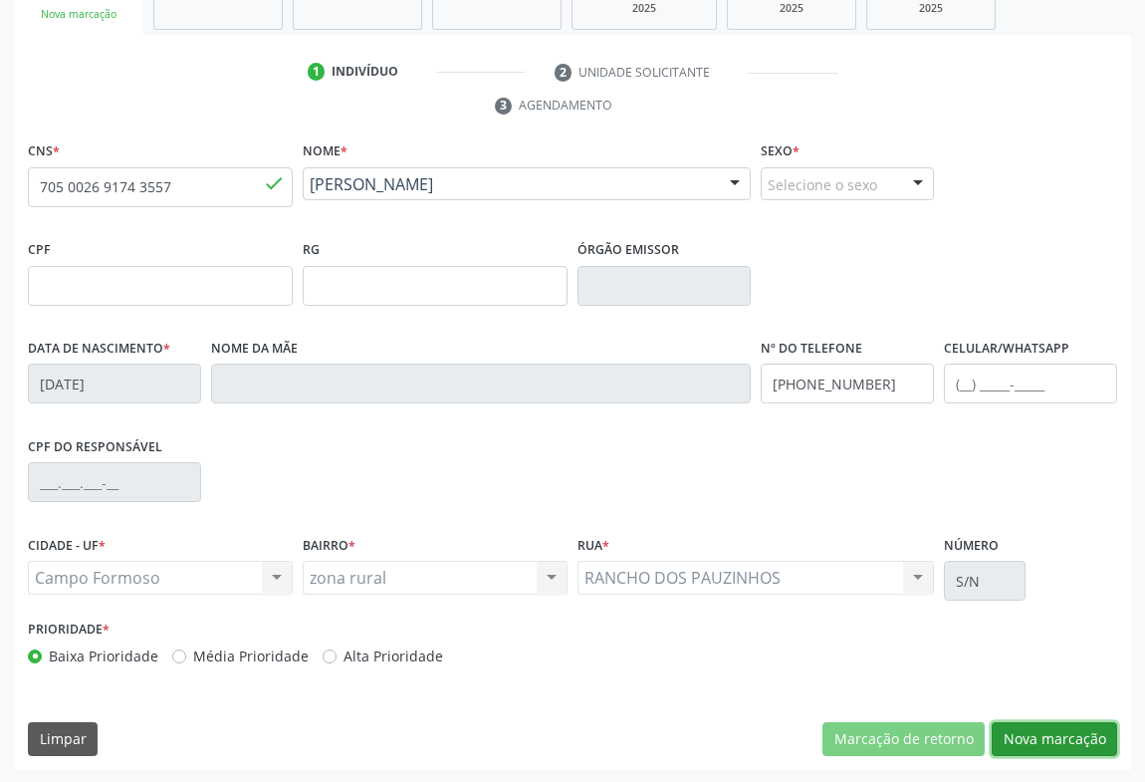
click at [1015, 740] on button "Nova marcação" at bounding box center [1054, 739] width 125 height 34
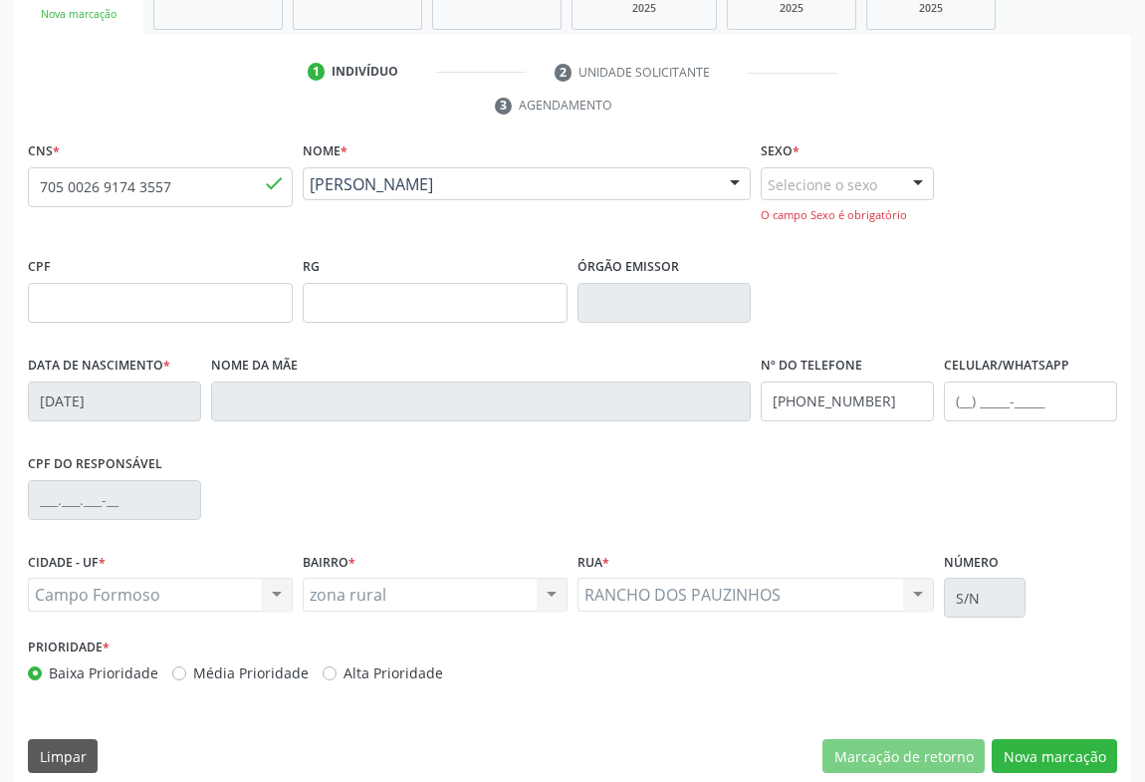
click at [926, 180] on div at bounding box center [918, 185] width 30 height 34
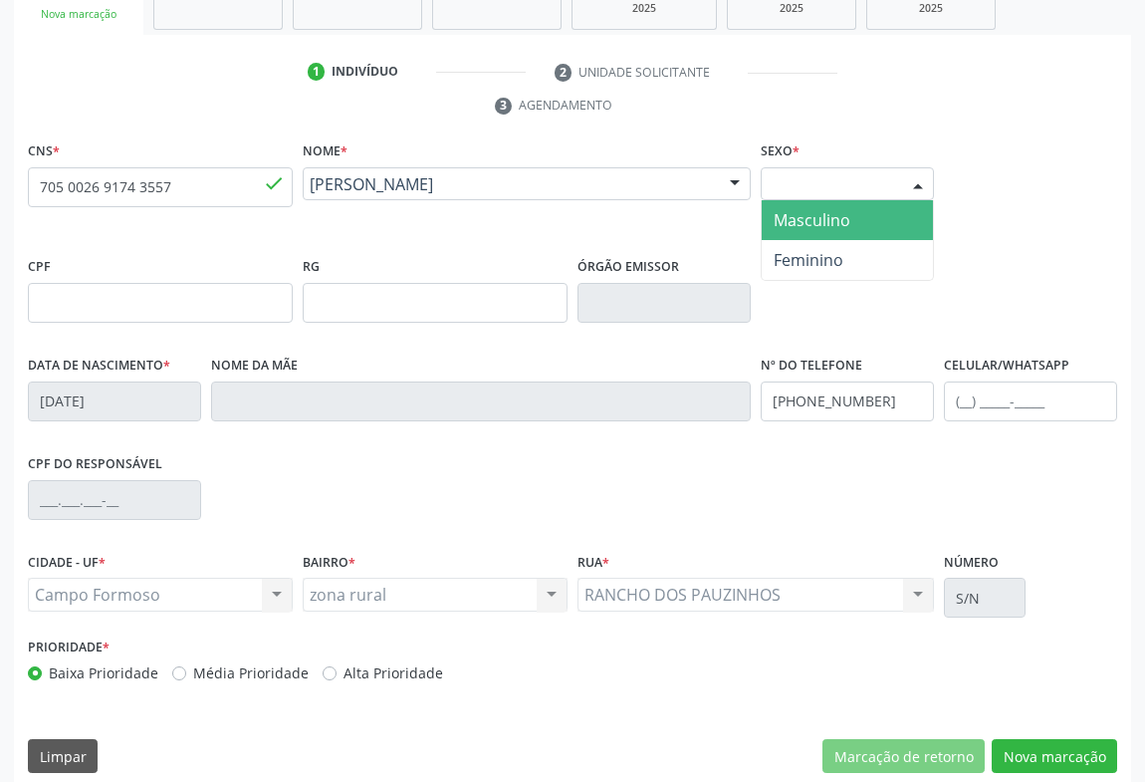
click at [854, 218] on span "Masculino" at bounding box center [847, 220] width 171 height 40
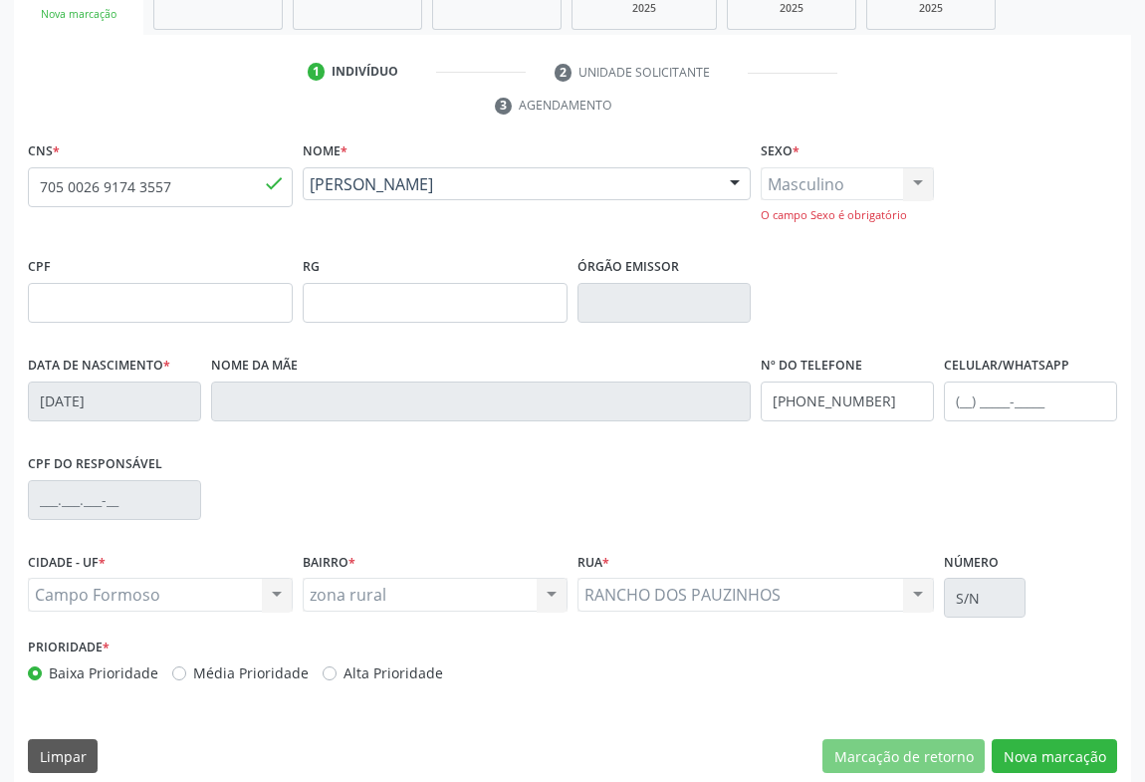
scroll to position [348, 0]
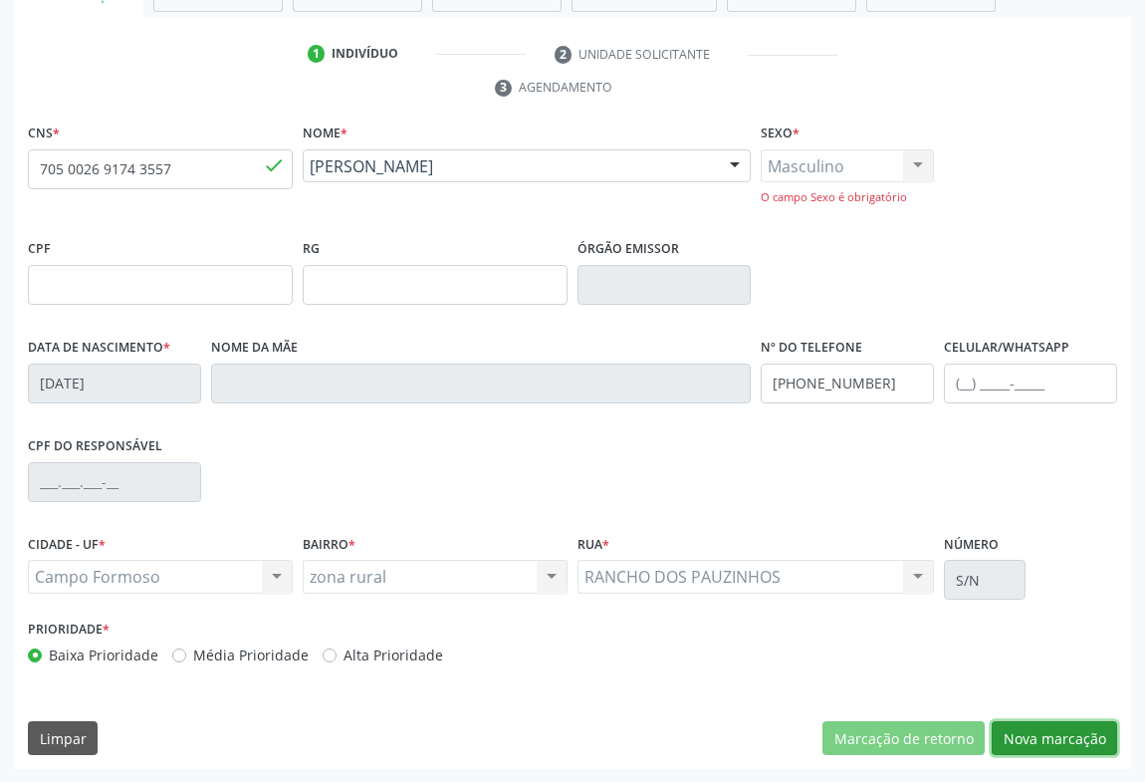
click at [1071, 729] on button "Nova marcação" at bounding box center [1054, 738] width 125 height 34
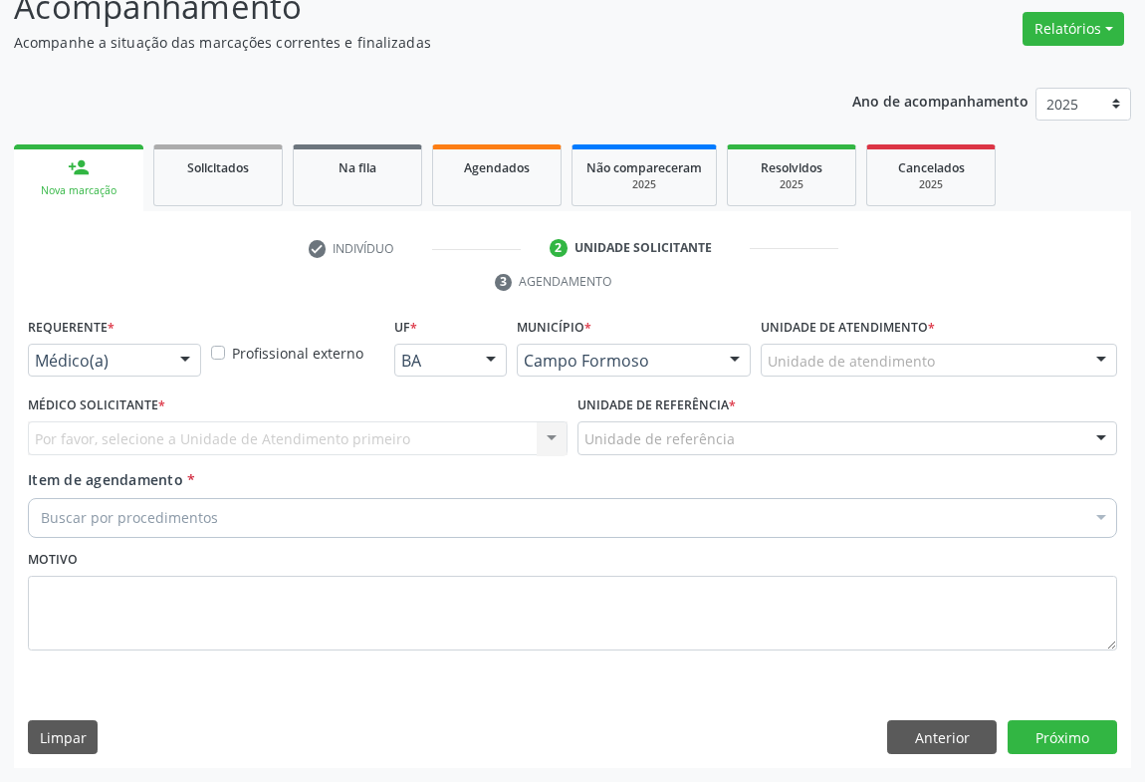
scroll to position [151, 0]
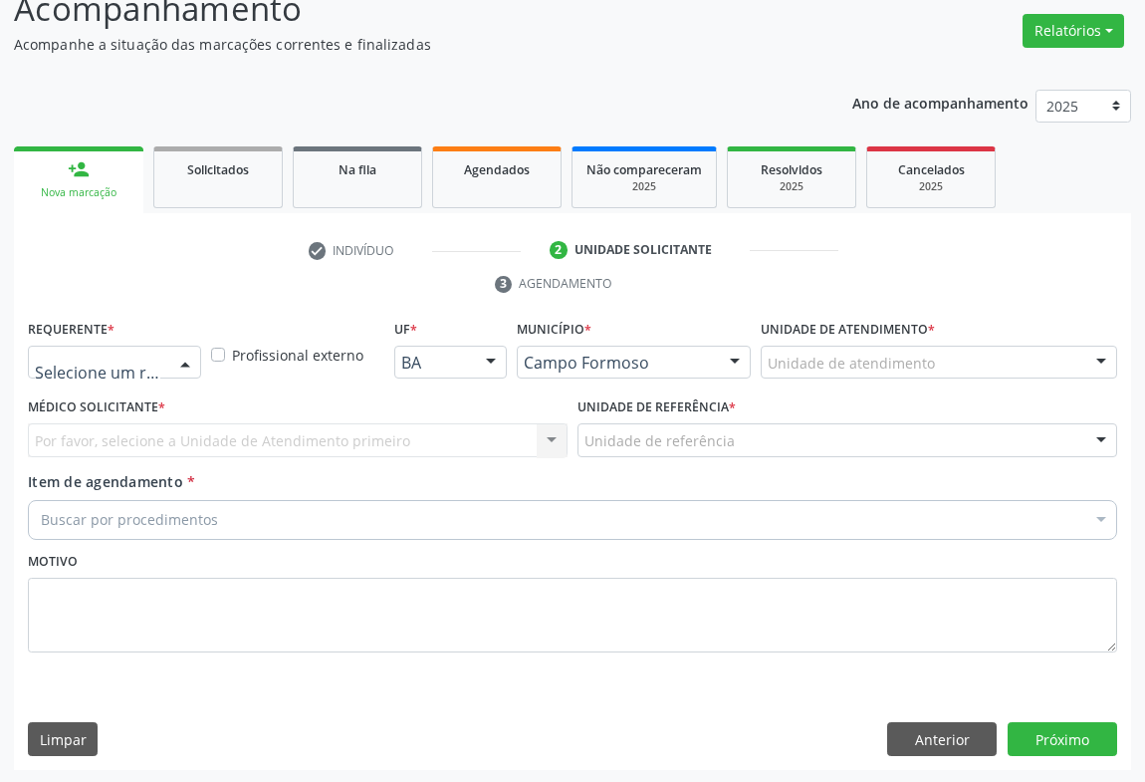
click at [185, 360] on div at bounding box center [185, 364] width 30 height 34
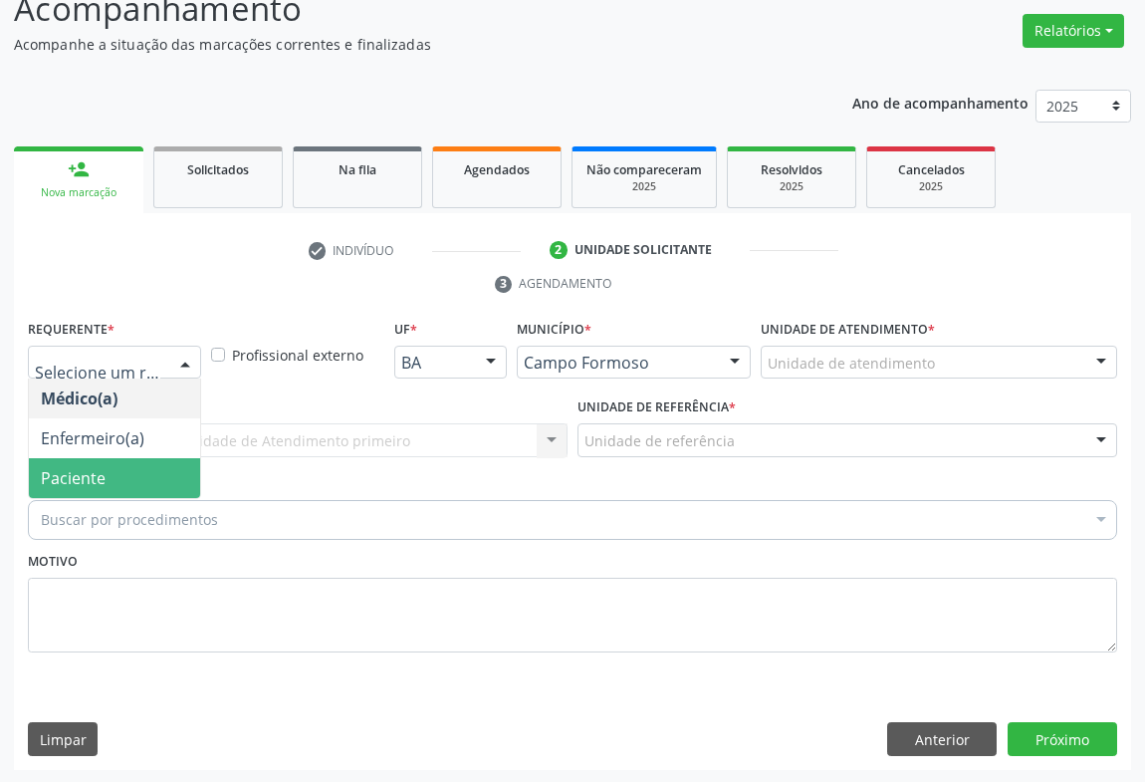
click at [145, 479] on span "Paciente" at bounding box center [114, 478] width 171 height 40
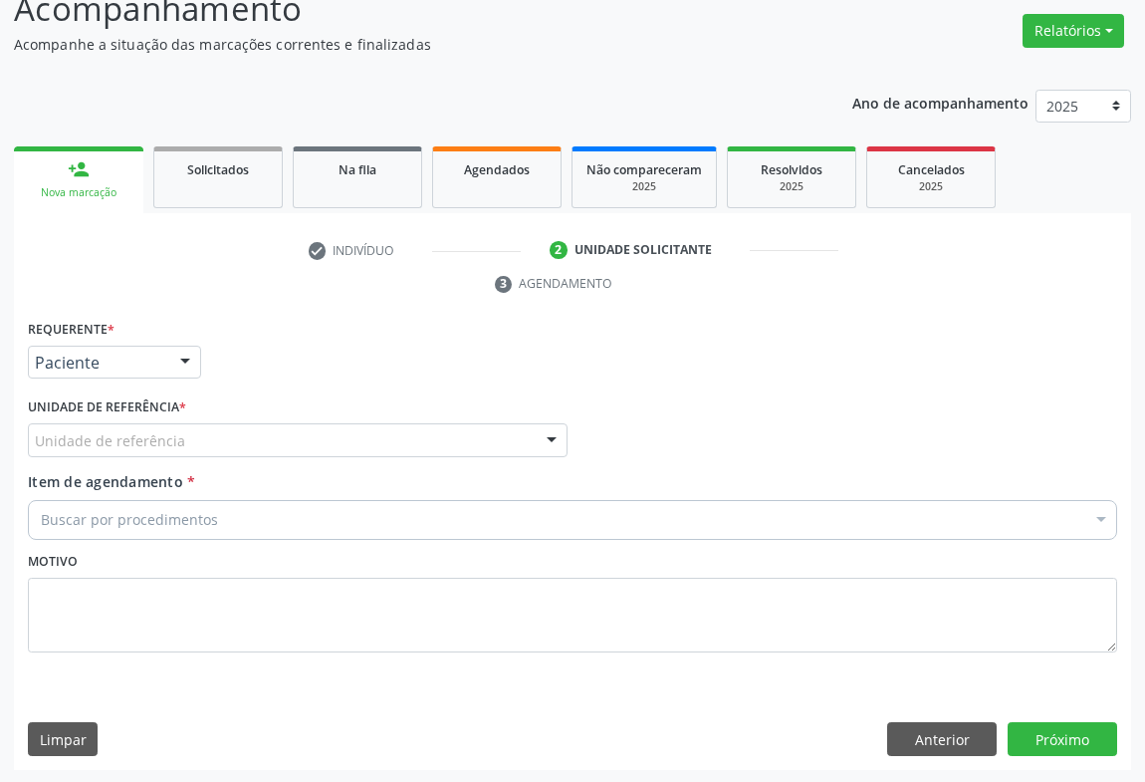
click at [538, 424] on div at bounding box center [552, 441] width 30 height 34
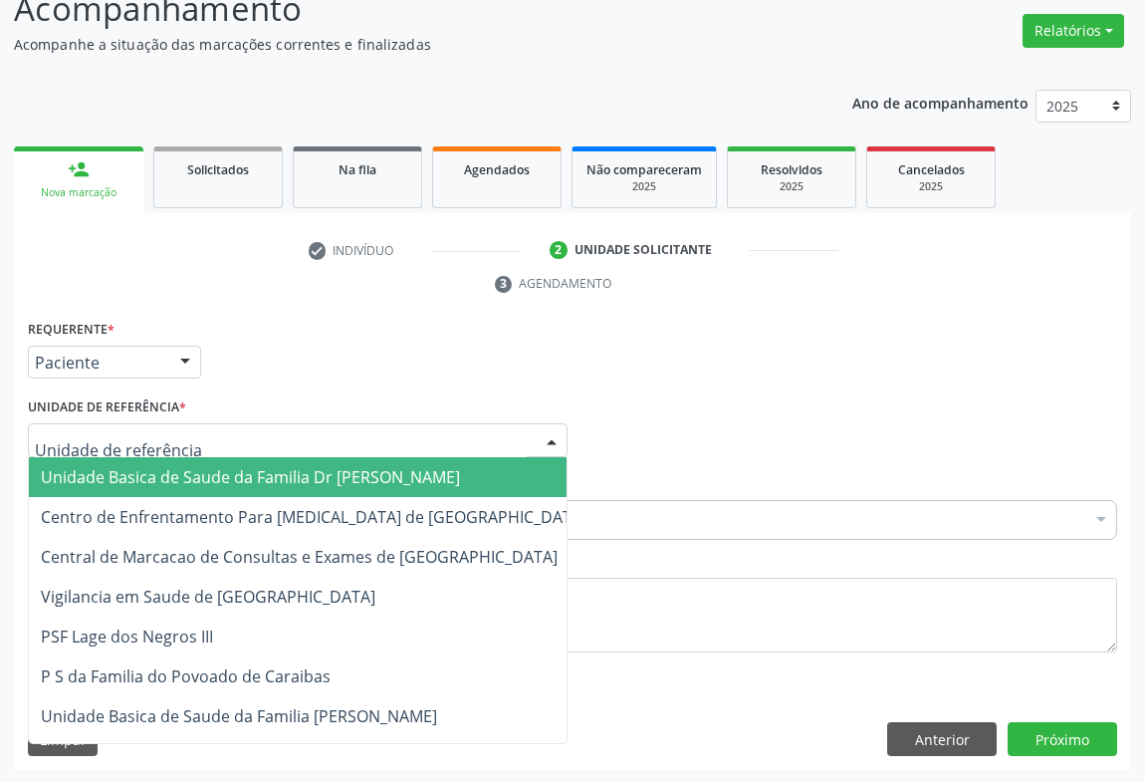
click at [434, 477] on span "Unidade Basica de Saude da Familia Dr [PERSON_NAME]" at bounding box center [314, 477] width 570 height 40
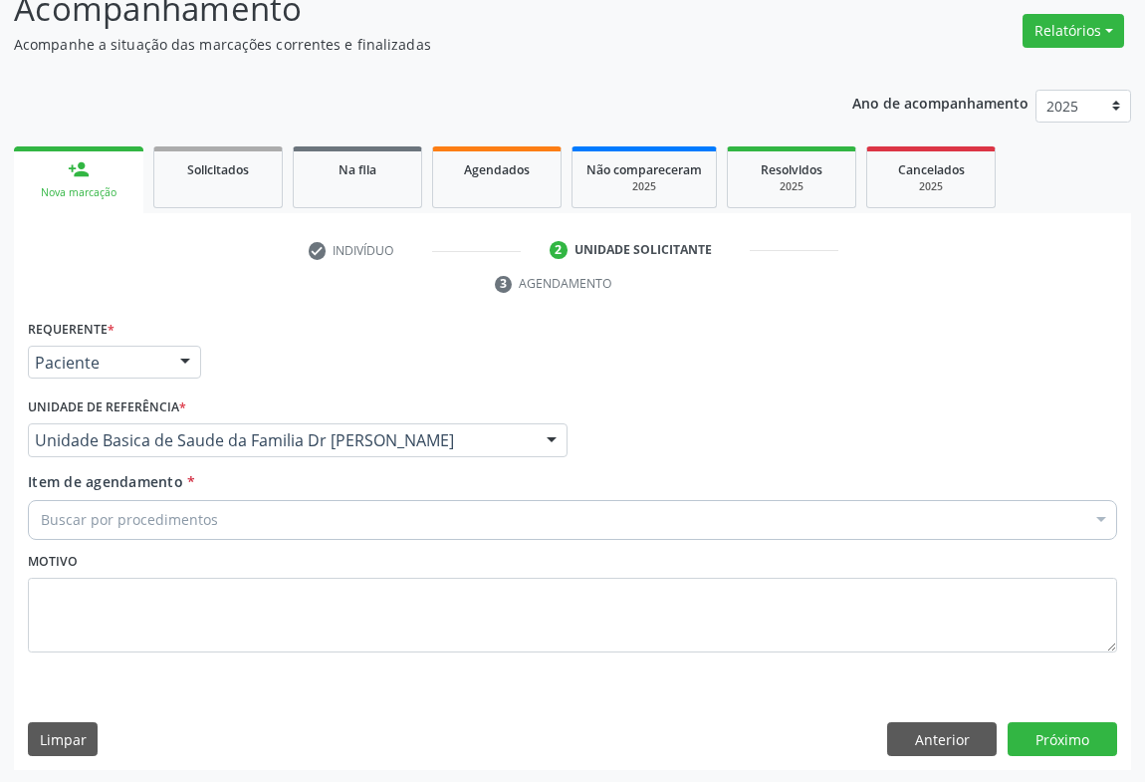
click at [322, 528] on div "Buscar por procedimentos" at bounding box center [573, 520] width 1090 height 40
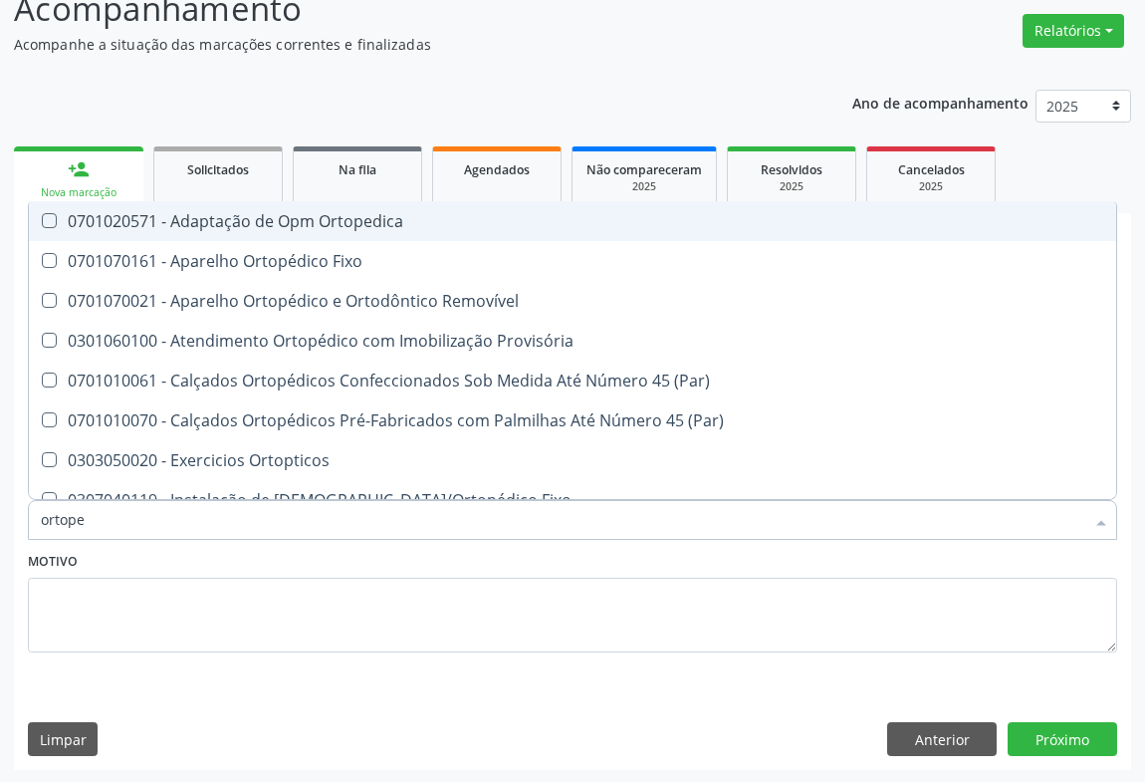
type input "ortoped"
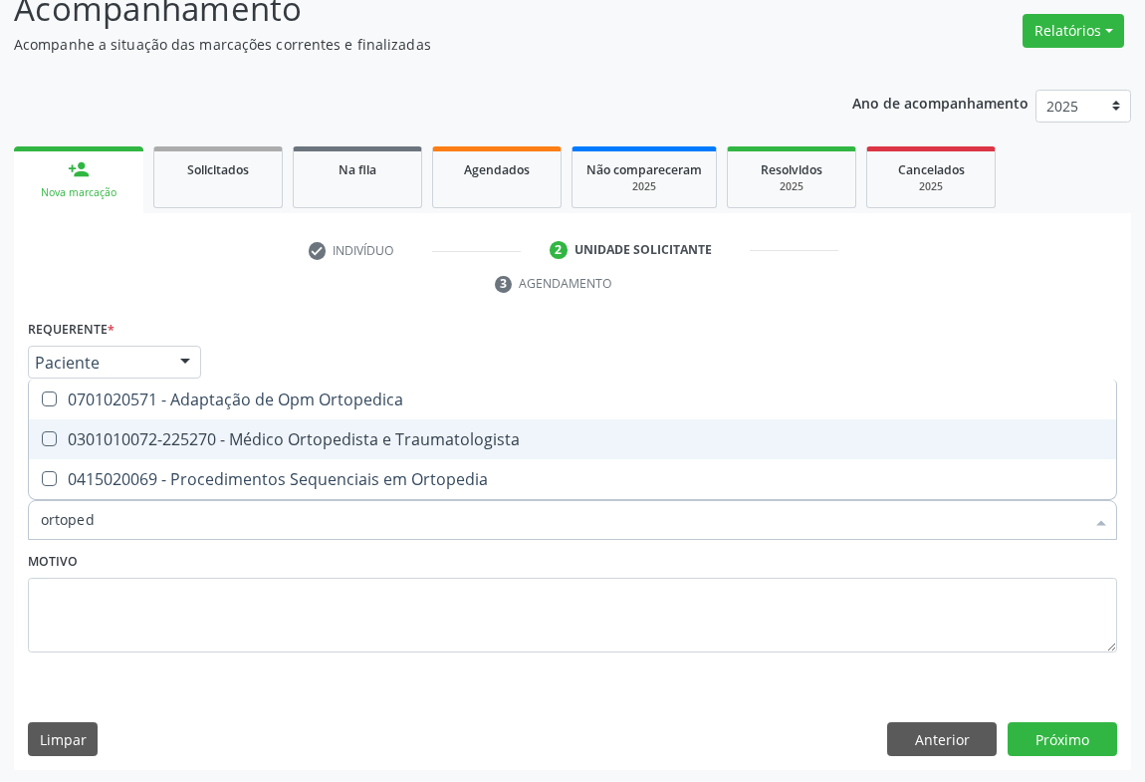
click at [293, 441] on div "0301010072-225270 - Médico Ortopedista e Traumatologista" at bounding box center [573, 439] width 1064 height 16
checkbox Traumatologista "true"
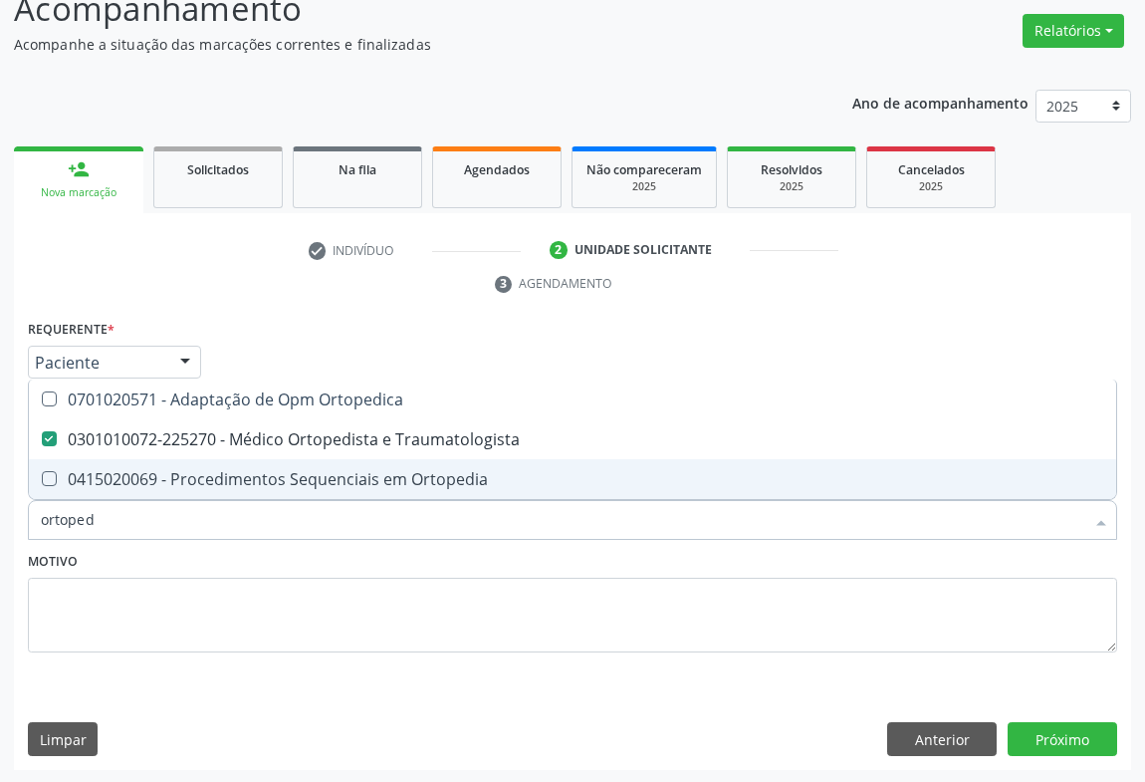
type input "ortoped"
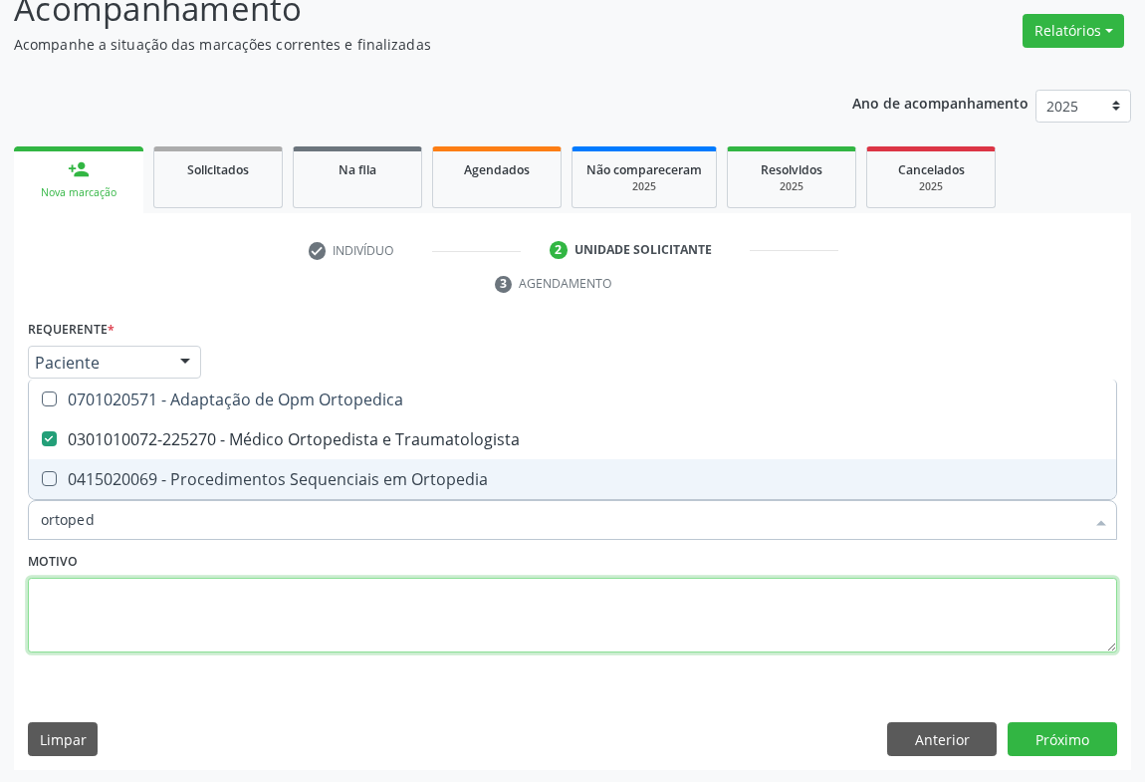
click at [191, 618] on textarea at bounding box center [573, 616] width 1090 height 76
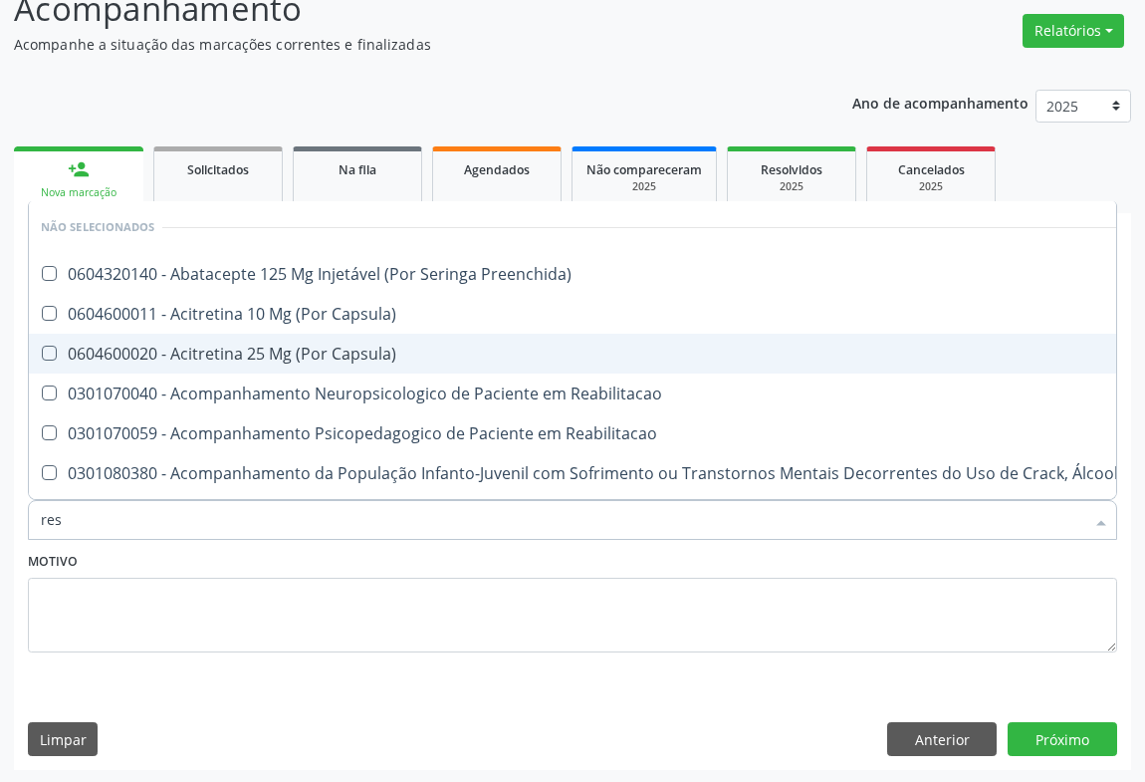
type input "ress"
checkbox Preenchida\) "false"
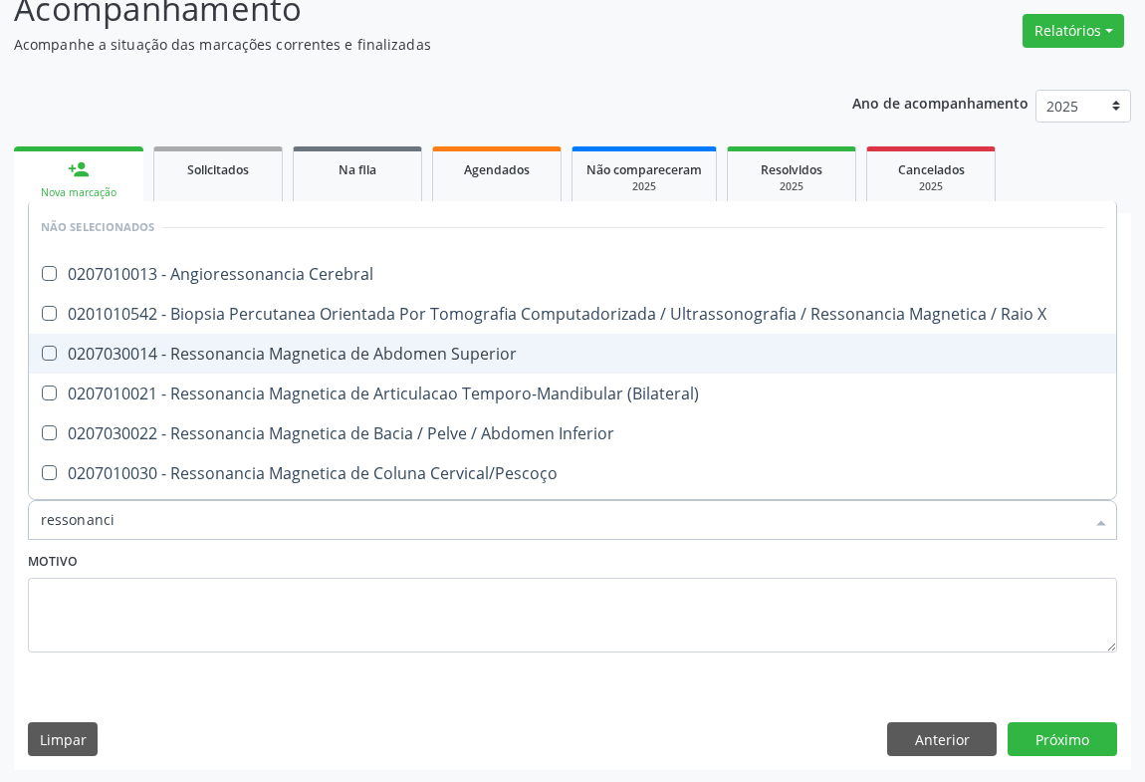
type input "ressonancia"
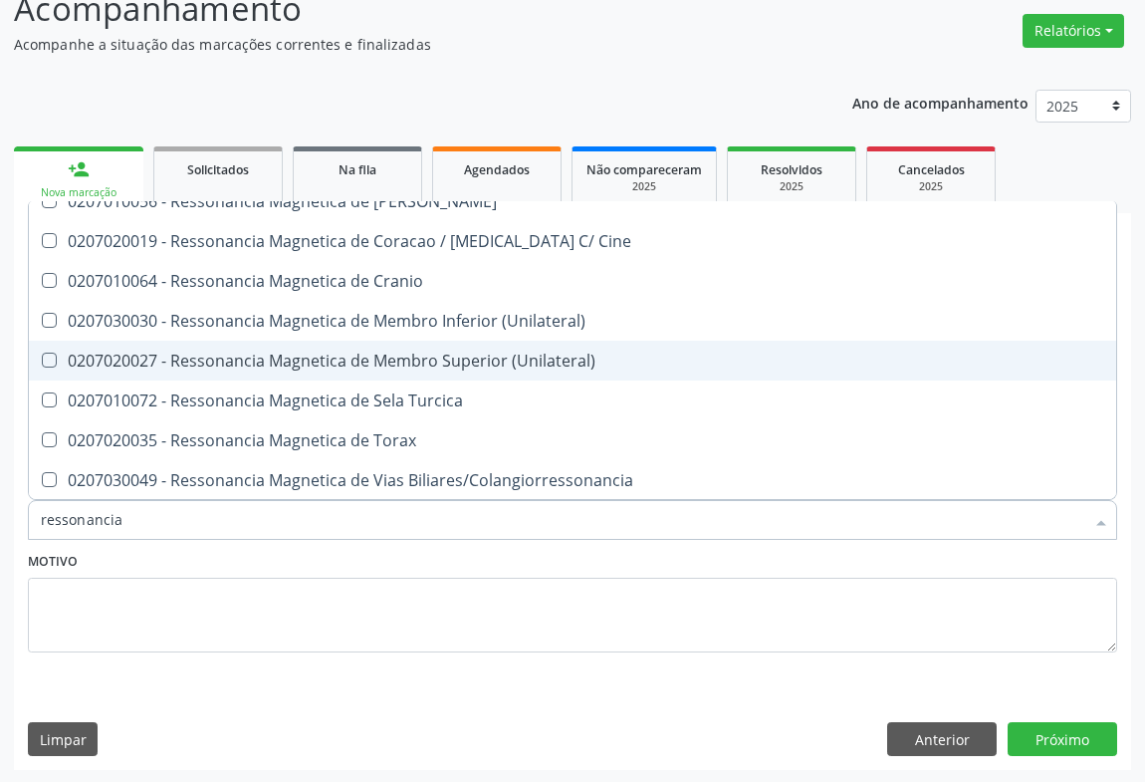
scroll to position [170, 0]
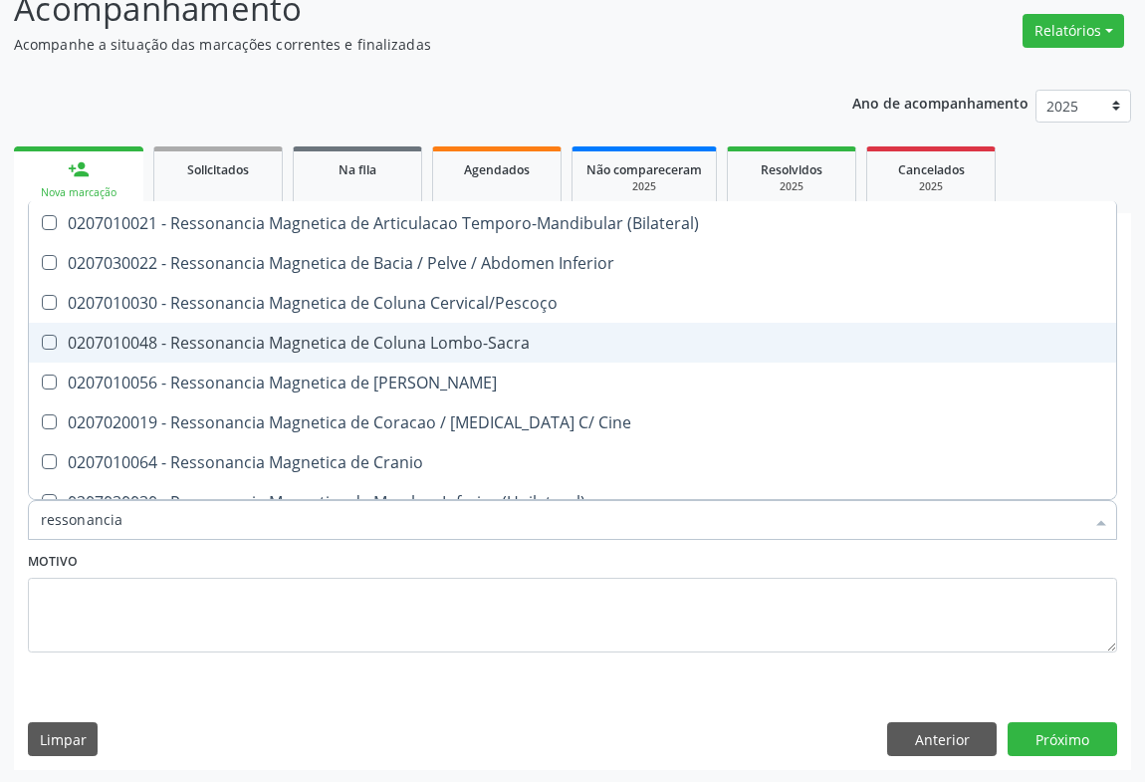
click at [467, 350] on span "0207010048 - Ressonancia Magnetica de Coluna Lombo-Sacra" at bounding box center [573, 343] width 1088 height 40
checkbox Lombo-Sacra "true"
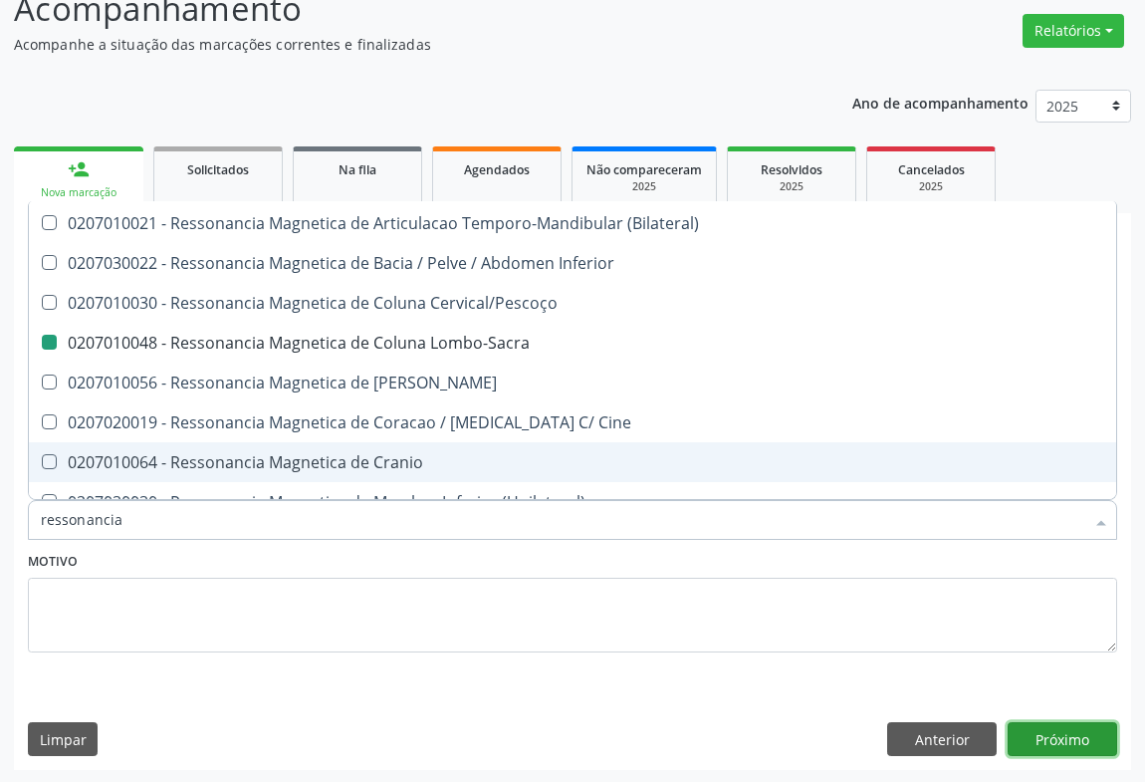
click at [1016, 723] on button "Próximo" at bounding box center [1063, 739] width 110 height 34
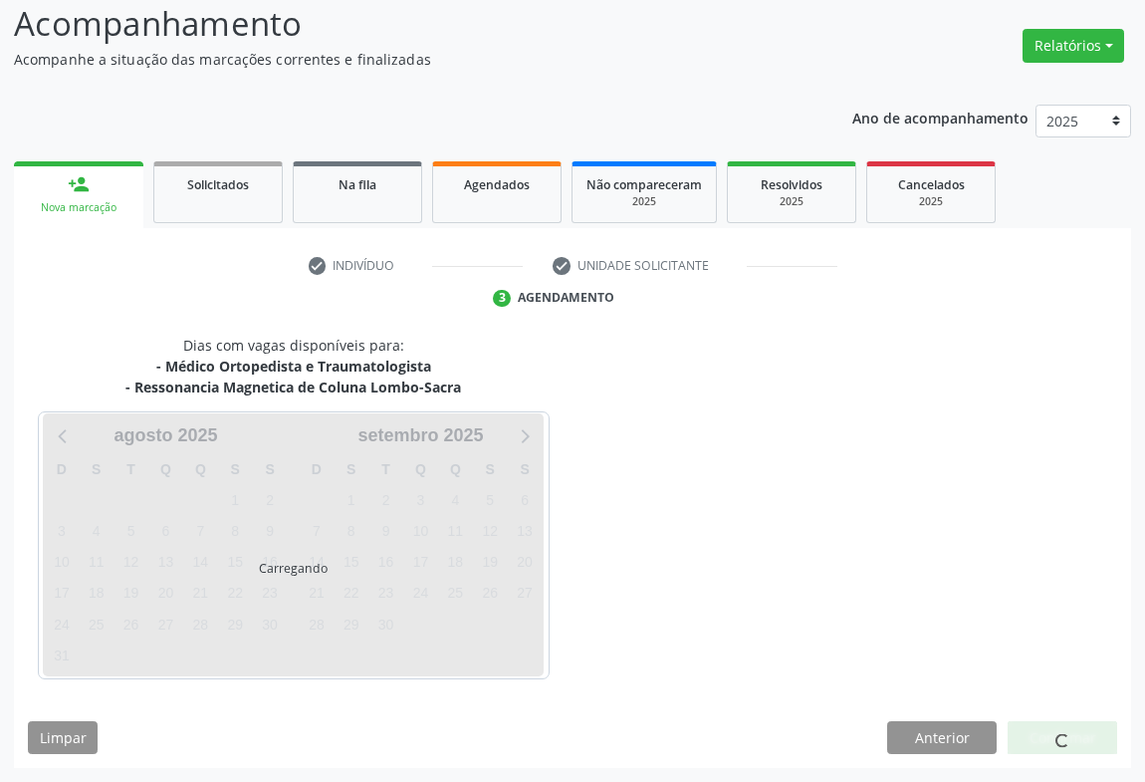
scroll to position [151, 0]
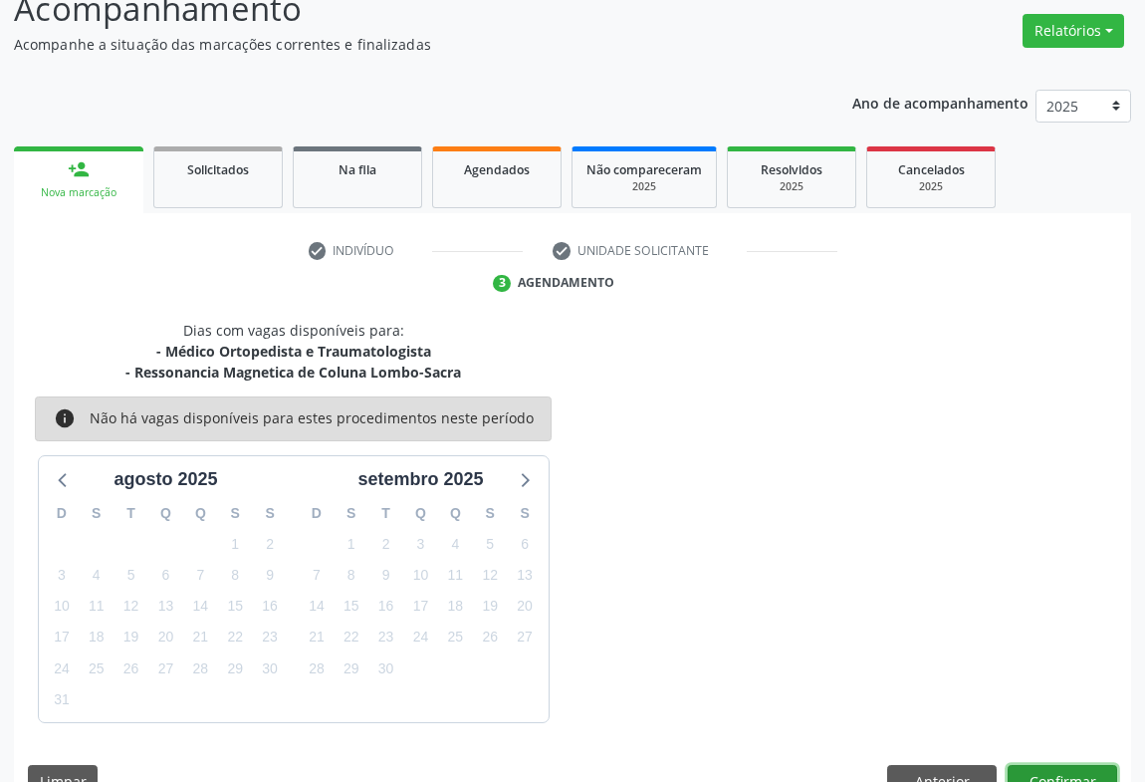
click at [1046, 769] on button "Confirmar" at bounding box center [1063, 782] width 110 height 34
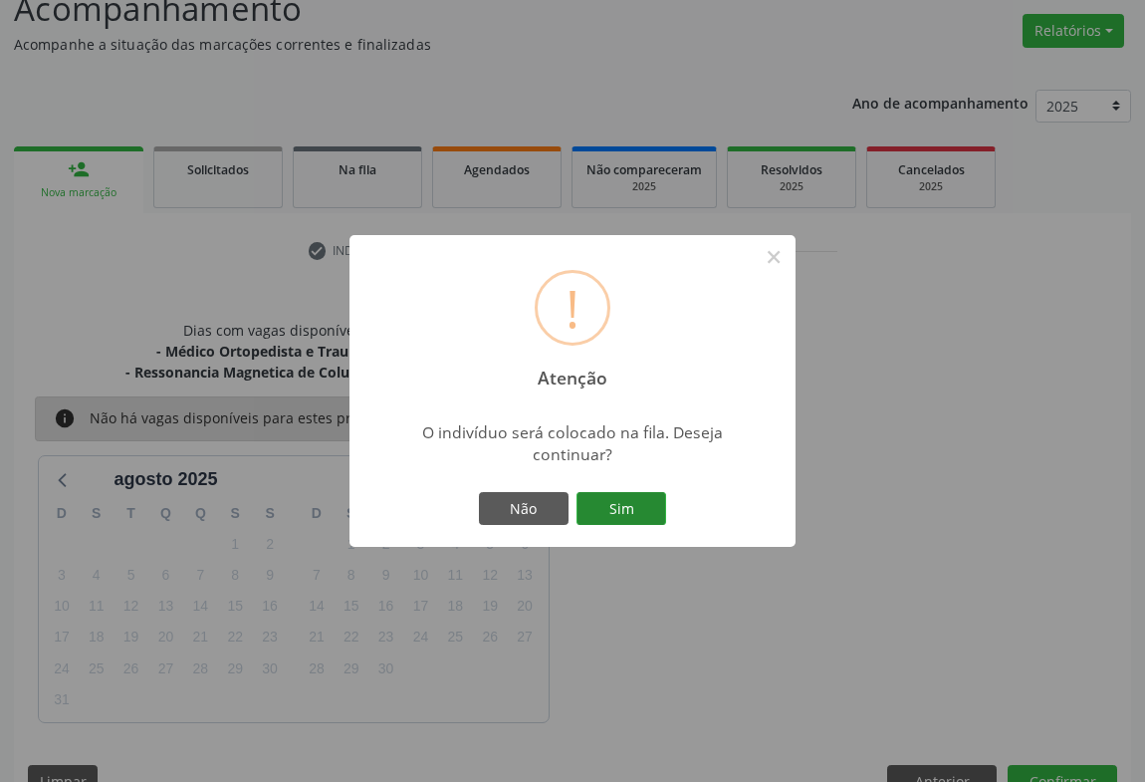
click at [626, 520] on button "Sim" at bounding box center [622, 509] width 90 height 34
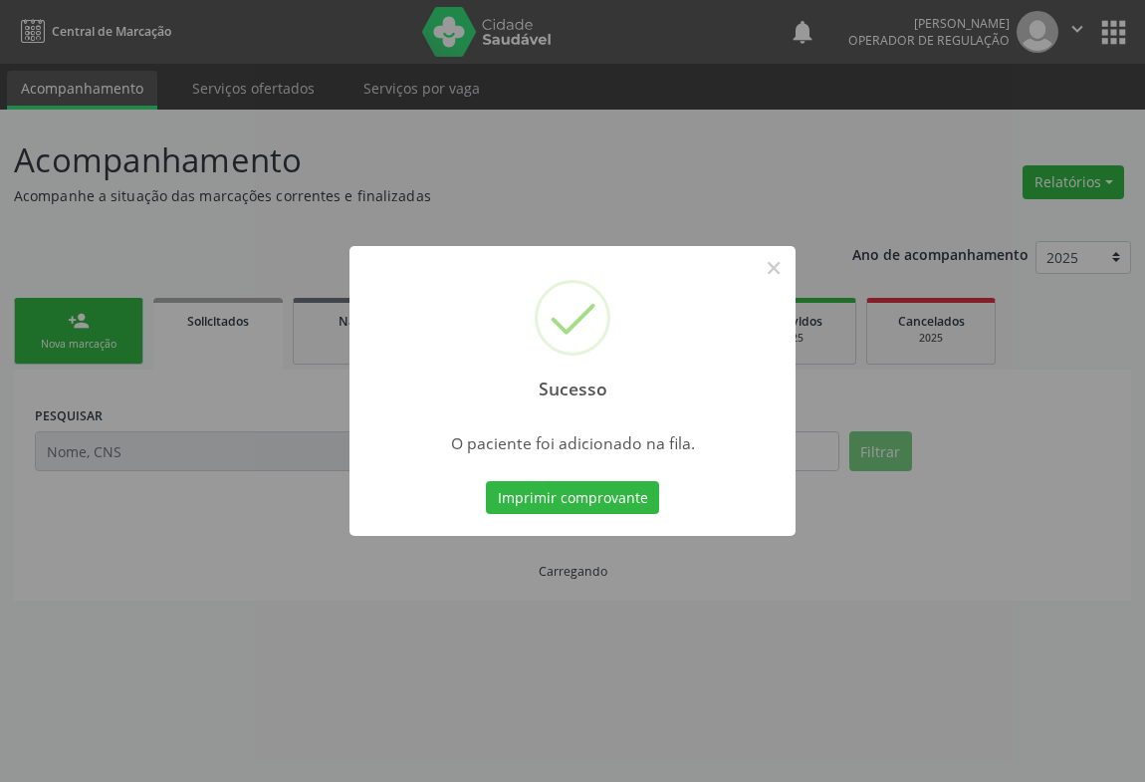
scroll to position [0, 0]
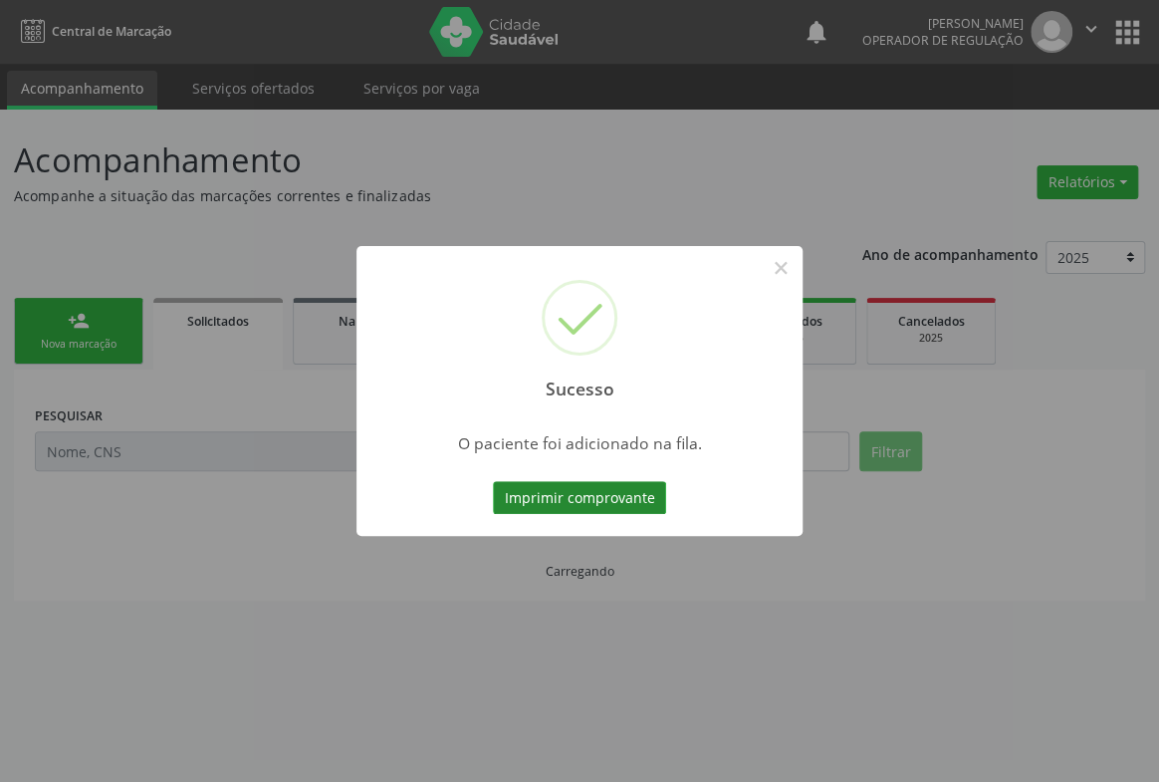
click at [632, 500] on button "Imprimir comprovante" at bounding box center [579, 498] width 173 height 34
